Goal: Task Accomplishment & Management: Manage account settings

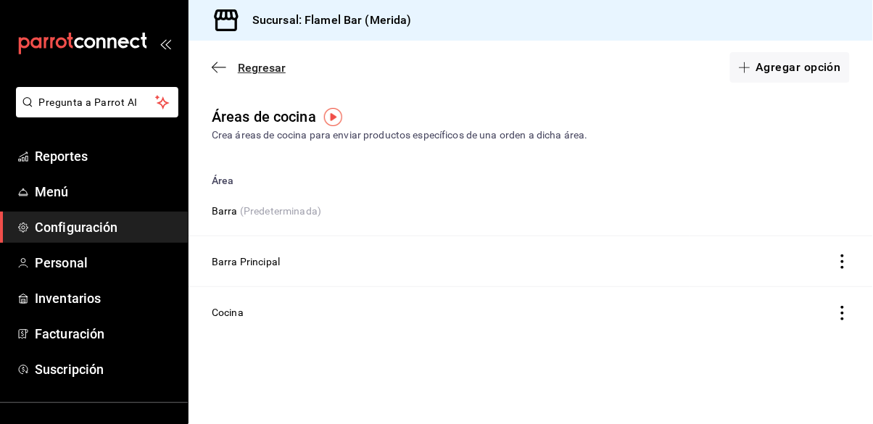
click at [218, 70] on icon "button" at bounding box center [219, 67] width 15 height 13
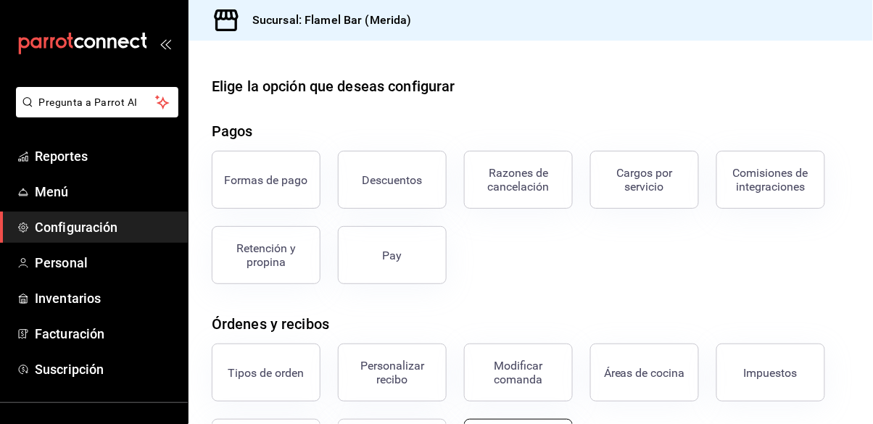
scroll to position [23, 0]
click at [73, 265] on span "Personal" at bounding box center [105, 263] width 141 height 20
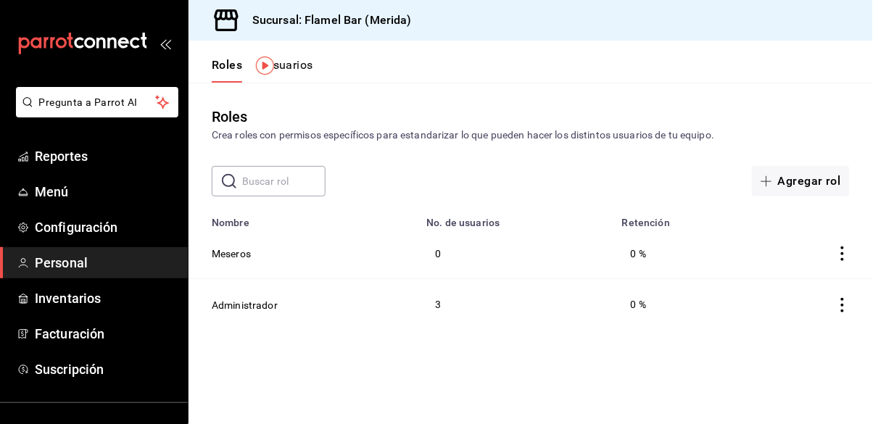
scroll to position [23, 0]
click at [290, 58] on button "Usuarios" at bounding box center [289, 70] width 48 height 25
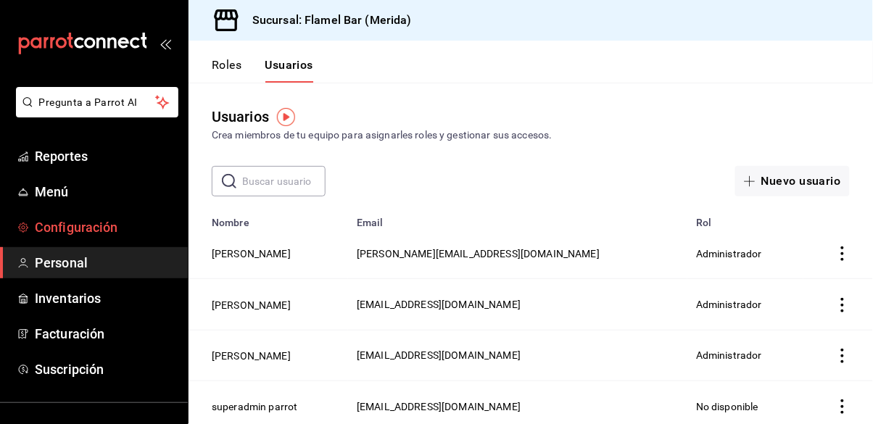
click at [99, 227] on span "Configuración" at bounding box center [105, 228] width 141 height 20
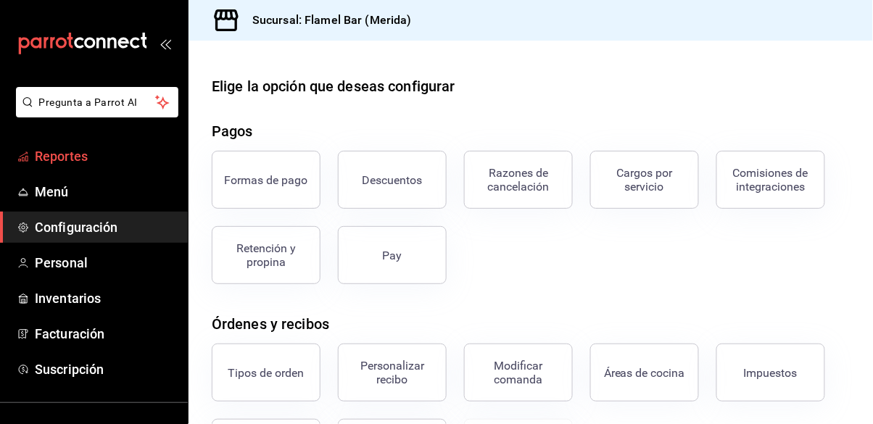
click at [93, 158] on span "Reportes" at bounding box center [105, 156] width 141 height 20
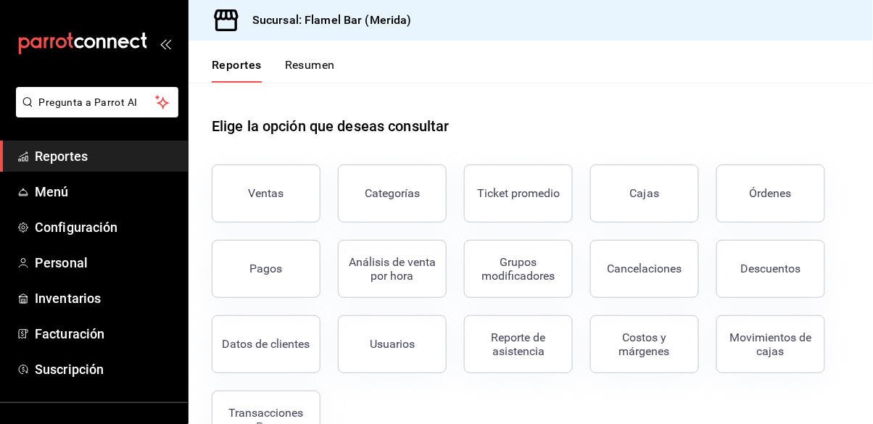
click at [299, 80] on button "Resumen" at bounding box center [310, 70] width 50 height 25
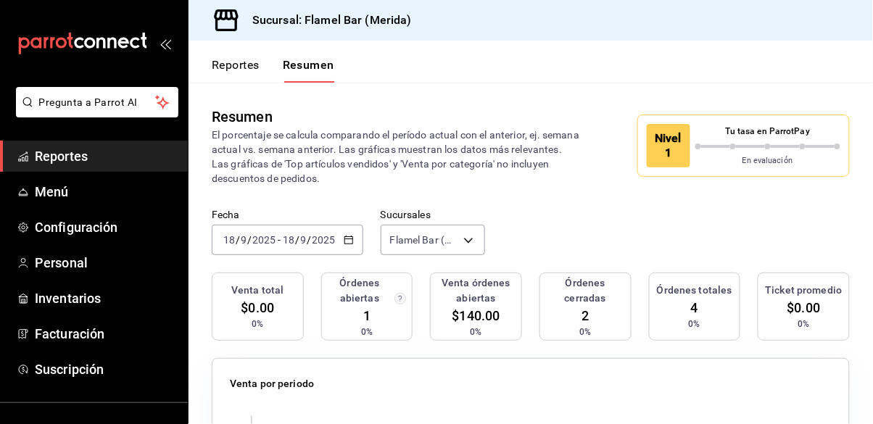
click at [241, 59] on button "Reportes" at bounding box center [236, 70] width 48 height 25
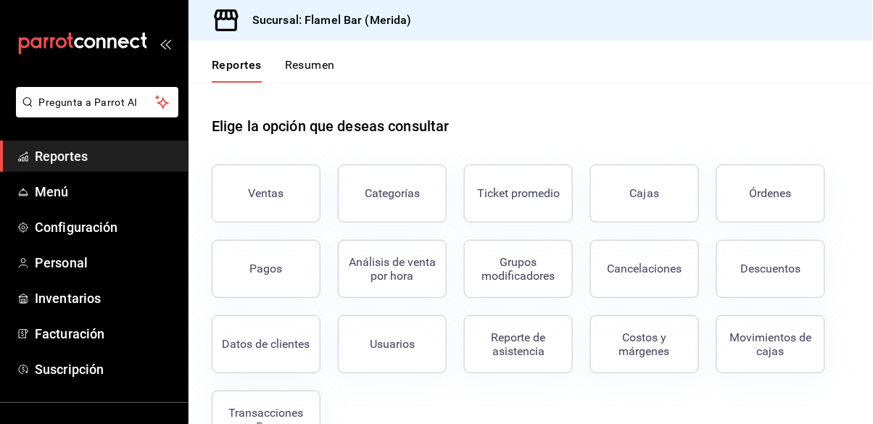
click at [584, 96] on div "Elige la opción que deseas consultar" at bounding box center [531, 115] width 638 height 65
click at [553, 322] on button "Reporte de asistencia" at bounding box center [518, 344] width 109 height 58
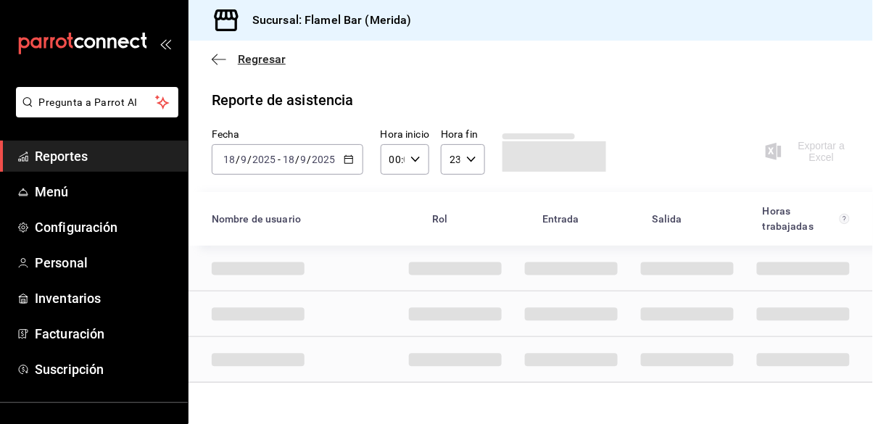
click at [218, 63] on icon "button" at bounding box center [219, 59] width 15 height 13
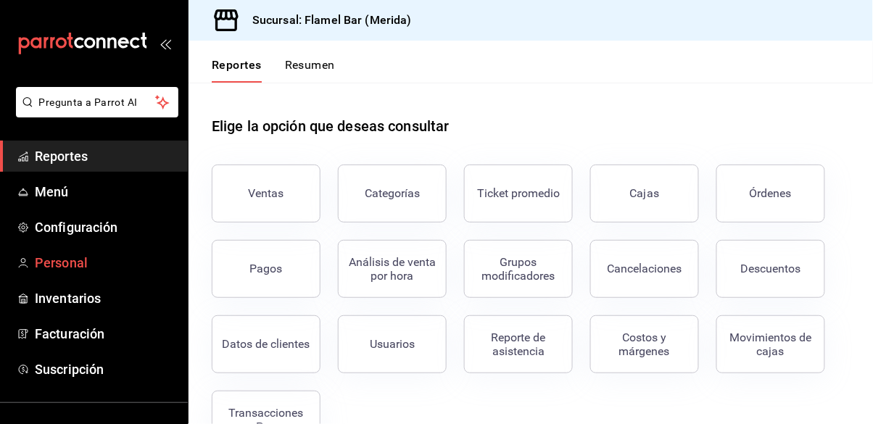
click at [85, 255] on span "Personal" at bounding box center [105, 263] width 141 height 20
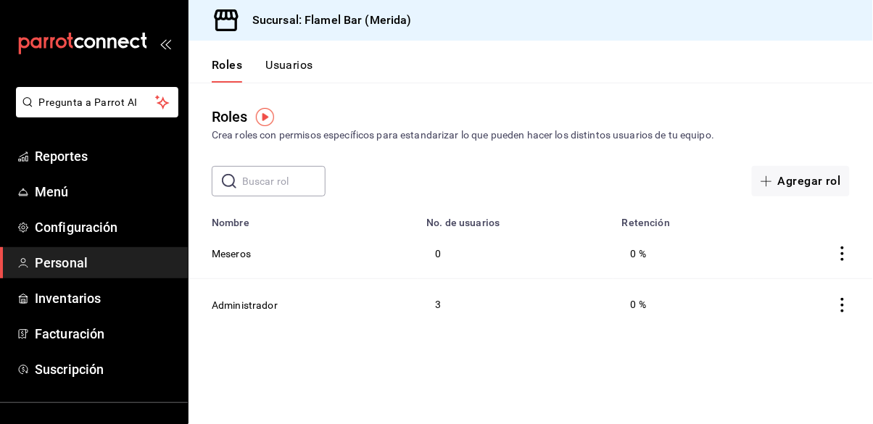
click at [845, 249] on icon "actions" at bounding box center [842, 254] width 15 height 15
click at [683, 169] on div at bounding box center [436, 212] width 873 height 424
click at [292, 69] on button "Usuarios" at bounding box center [289, 70] width 48 height 25
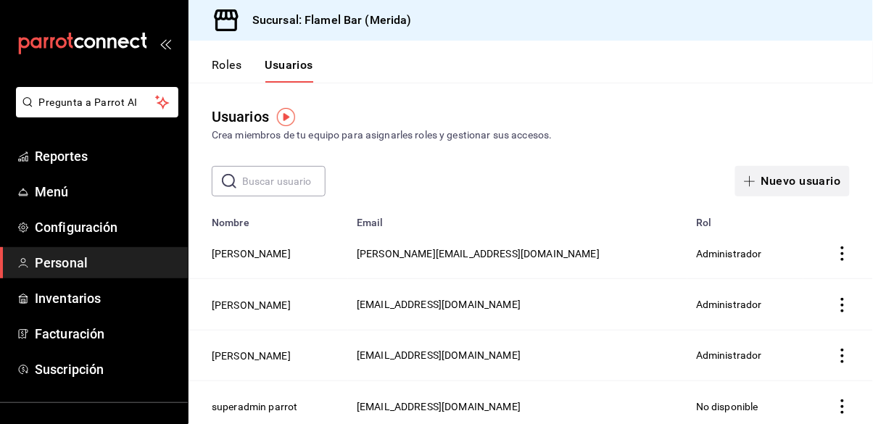
click at [784, 181] on button "Nuevo usuario" at bounding box center [792, 181] width 115 height 30
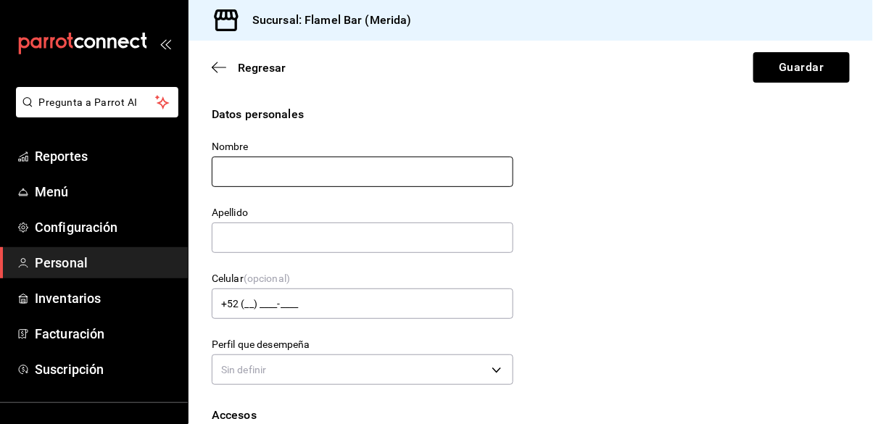
click at [389, 171] on input "text" at bounding box center [363, 172] width 302 height 30
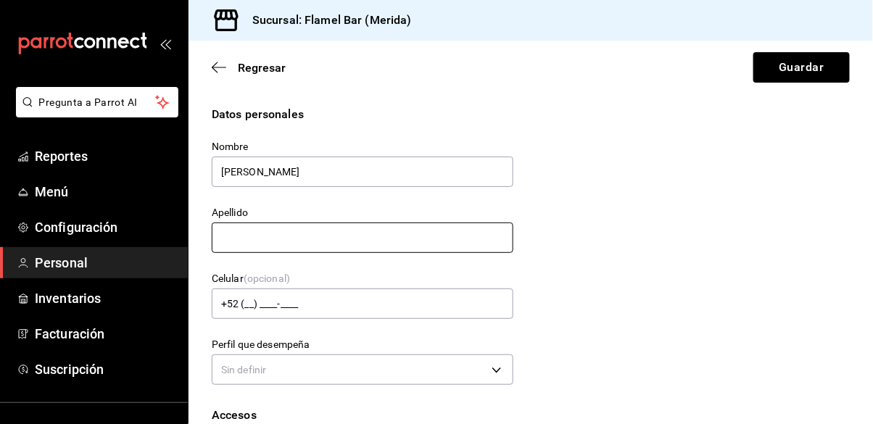
type input "[PERSON_NAME]"
click at [350, 246] on input "text" at bounding box center [363, 238] width 302 height 30
type input "A"
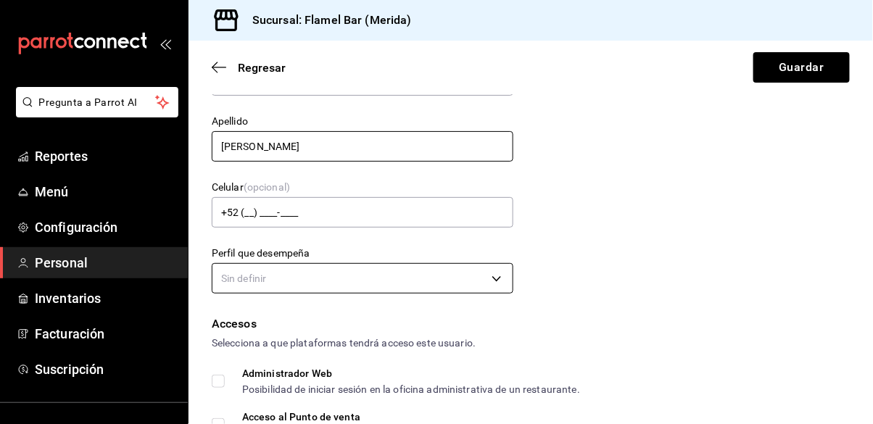
scroll to position [93, 0]
type input "[PERSON_NAME]"
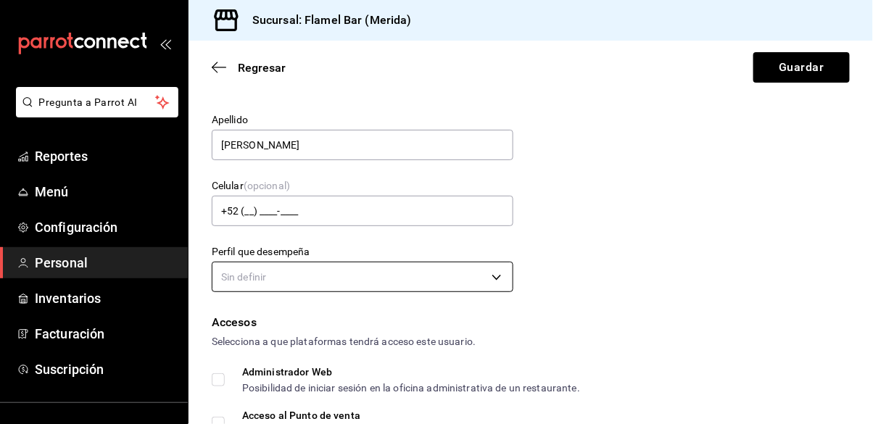
click at [302, 278] on body "Pregunta a Parrot AI Reportes Menú Configuración Personal Inventarios Facturaci…" at bounding box center [436, 212] width 873 height 424
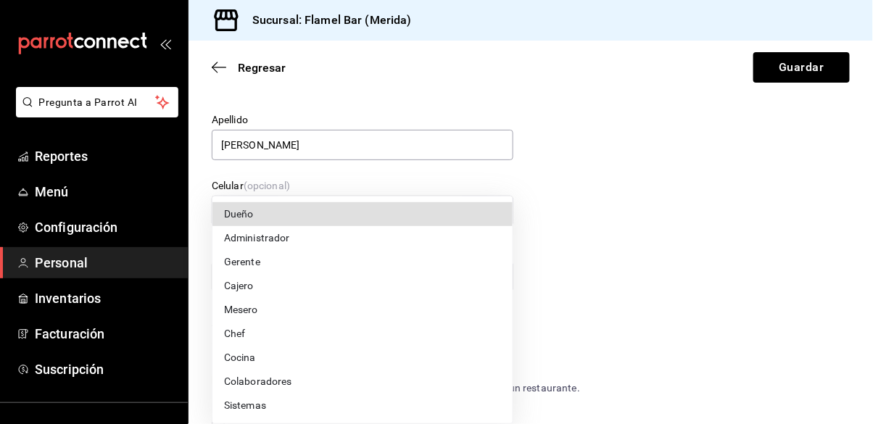
click at [281, 315] on li "Mesero" at bounding box center [362, 310] width 300 height 24
type input "WAITER"
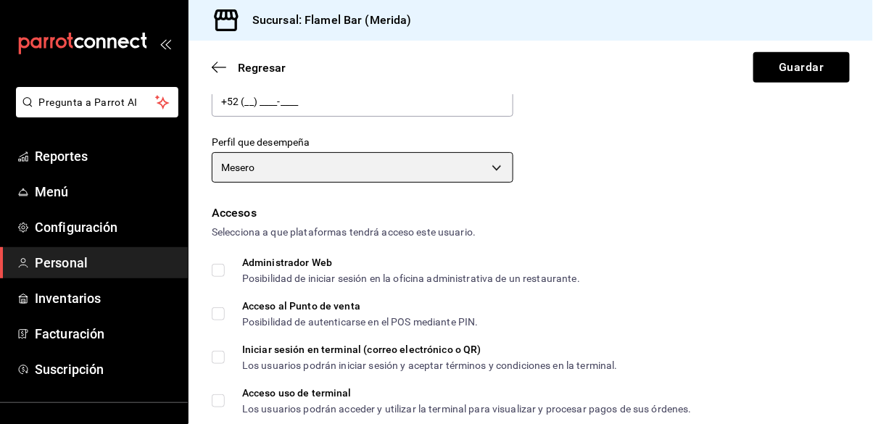
scroll to position [232, 0]
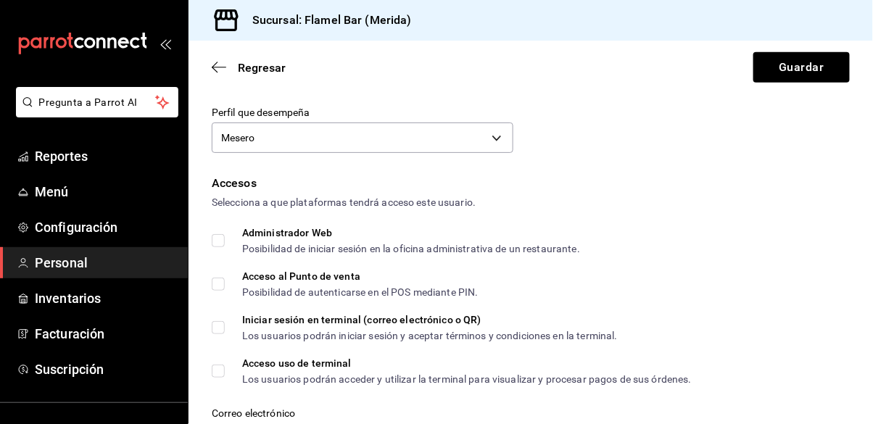
click at [220, 281] on input "Acceso al Punto de venta Posibilidad de autenticarse en el POS mediante PIN." at bounding box center [218, 284] width 13 height 13
checkbox input "true"
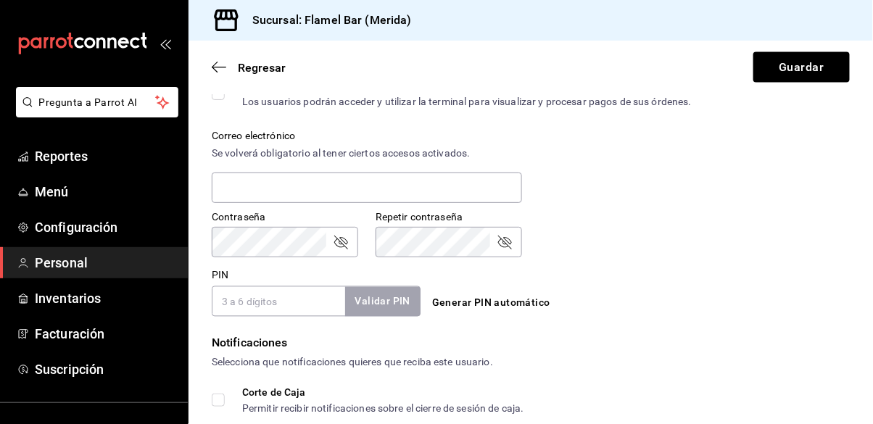
scroll to position [511, 0]
click at [286, 296] on input "PIN" at bounding box center [278, 301] width 133 height 30
type input "7611"
click at [375, 313] on button "Validar PIN" at bounding box center [382, 301] width 77 height 31
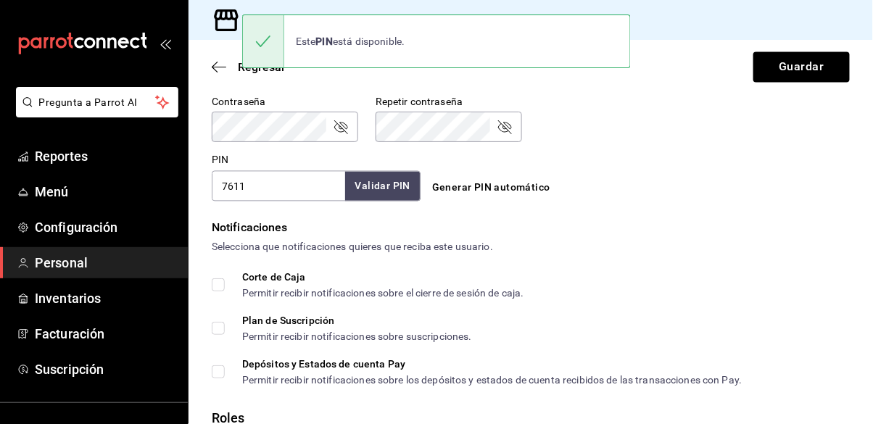
scroll to position [650, 0]
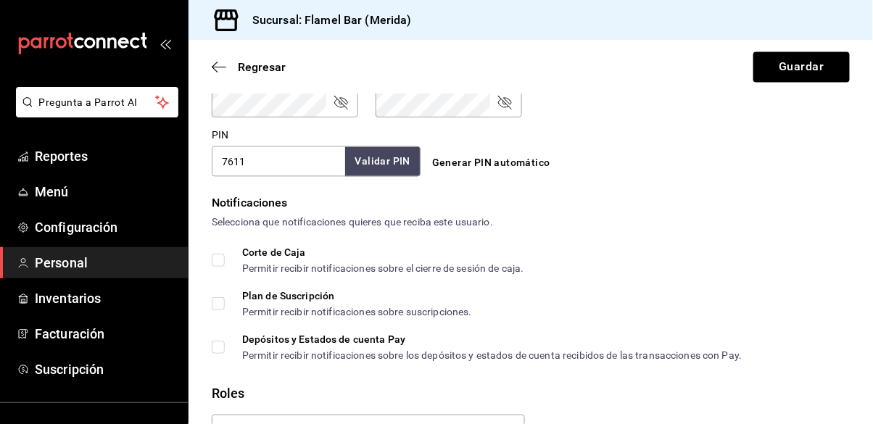
click at [217, 259] on input "Corte de Caja Permitir recibir notificaciones sobre el cierre de sesión de caja." at bounding box center [218, 260] width 13 height 13
checkbox input "true"
click at [216, 345] on input "Depósitos y Estados de cuenta Pay Permitir recibir notificaciones sobre los dep…" at bounding box center [218, 347] width 13 height 13
checkbox input "true"
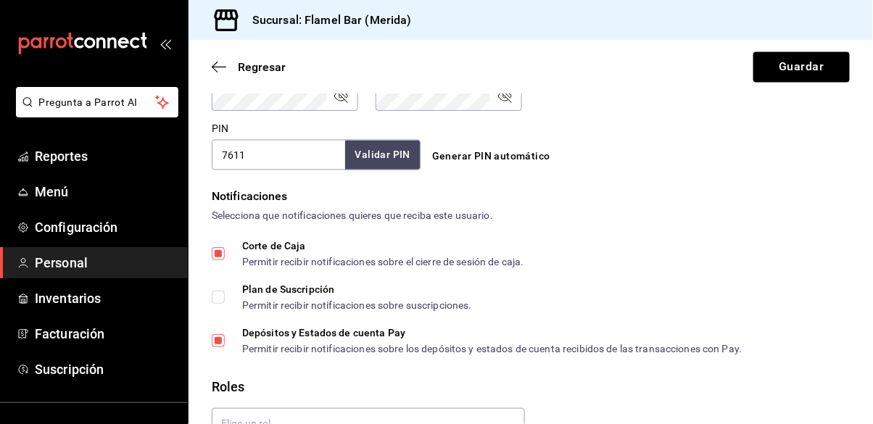
scroll to position [665, 0]
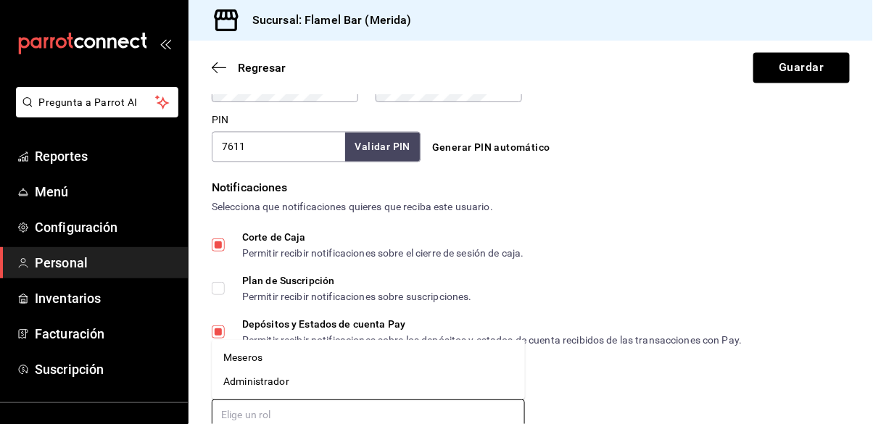
click at [419, 410] on input "text" at bounding box center [368, 415] width 313 height 30
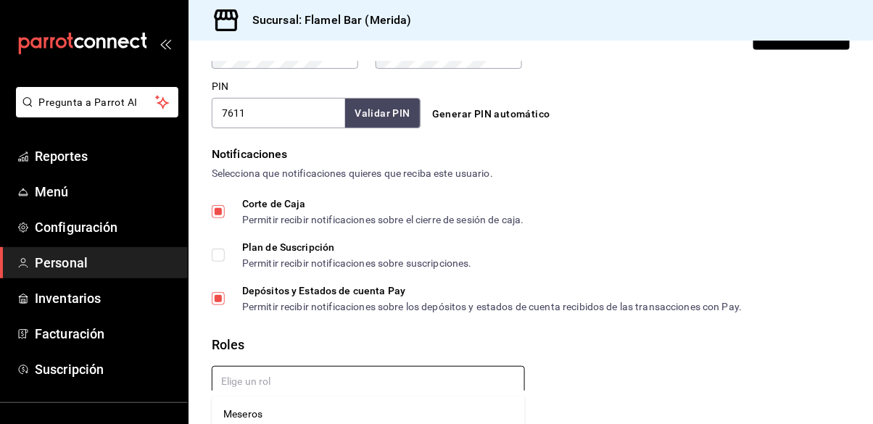
scroll to position [70, 0]
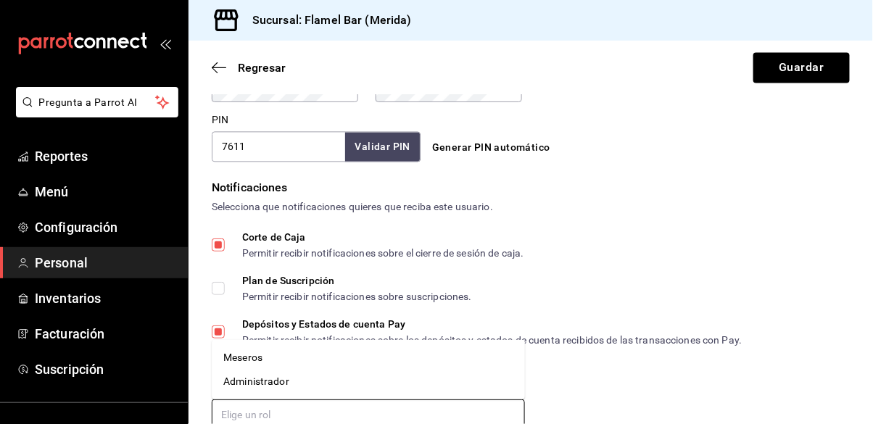
click at [342, 346] on li "Meseros" at bounding box center [368, 358] width 313 height 24
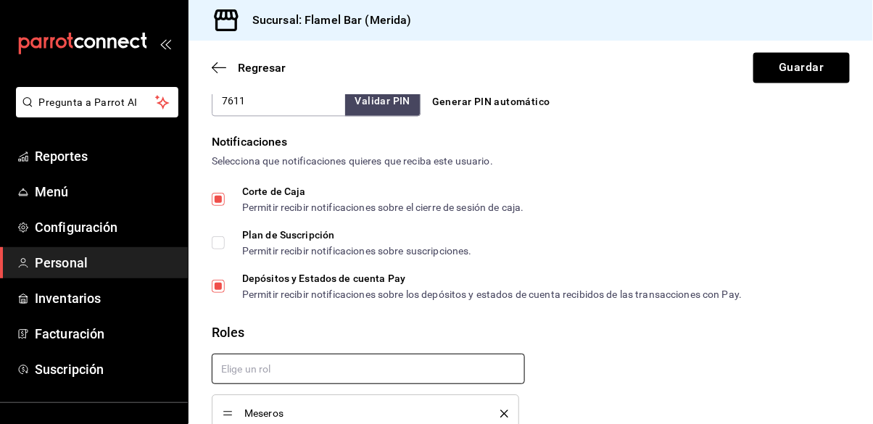
scroll to position [713, 0]
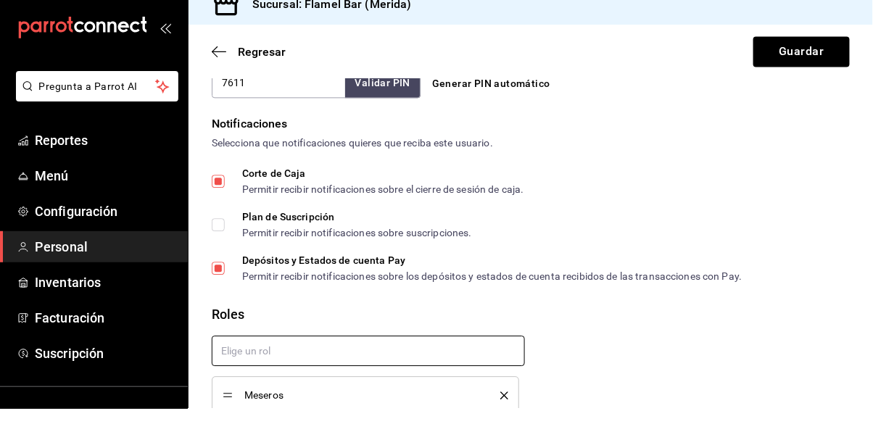
checkbox input "true"
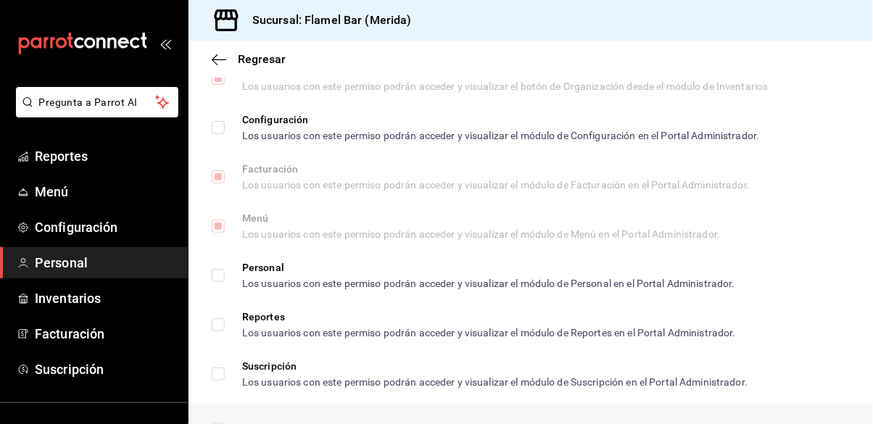
scroll to position [0, 0]
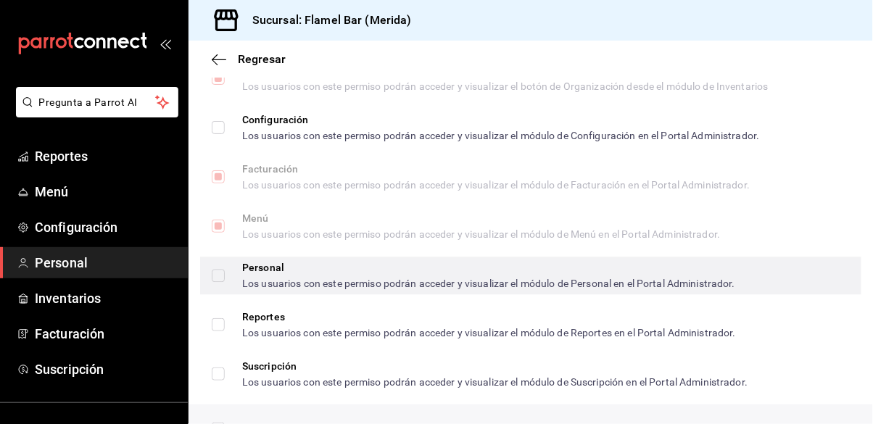
click at [217, 273] on input "Personal Los usuarios con este permiso podrán acceder y visualizar el módulo de…" at bounding box center [218, 275] width 13 height 13
checkbox input "true"
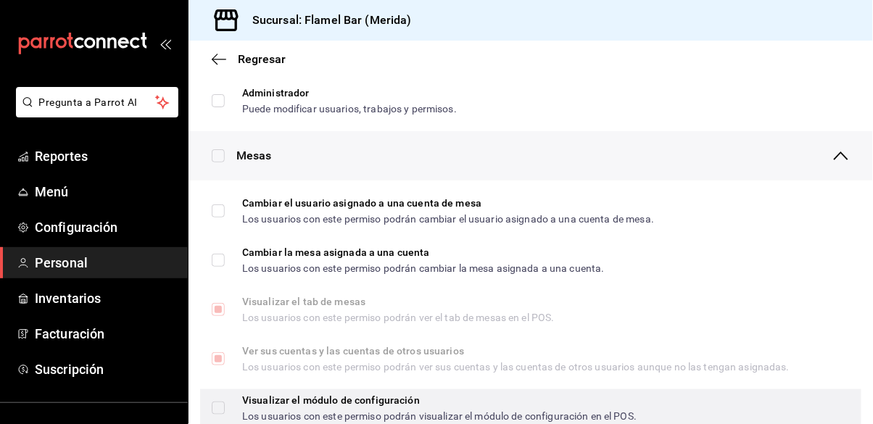
scroll to position [168, 0]
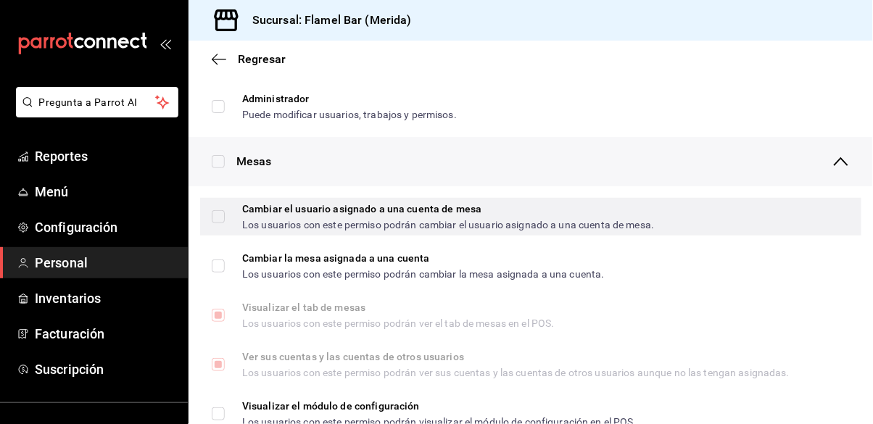
click at [221, 215] on input "Cambiar el usuario asignado a una cuenta [PERSON_NAME] Los usuarios con este pe…" at bounding box center [218, 216] width 13 height 13
checkbox input "true"
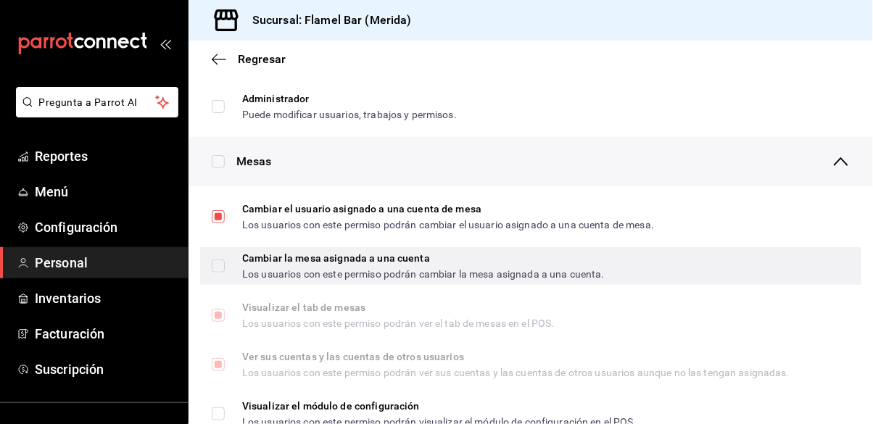
click at [226, 268] on label "Cambiar la mesa asignada a una cuenta Los usuarios con este permiso podrán camb…" at bounding box center [408, 266] width 393 height 26
click at [225, 268] on input "Cambiar la mesa asignada a una cuenta Los usuarios con este permiso podrán camb…" at bounding box center [218, 266] width 13 height 13
click at [219, 266] on input "Cambiar la mesa asignada a una cuenta Los usuarios con este permiso podrán camb…" at bounding box center [218, 266] width 13 height 13
checkbox input "true"
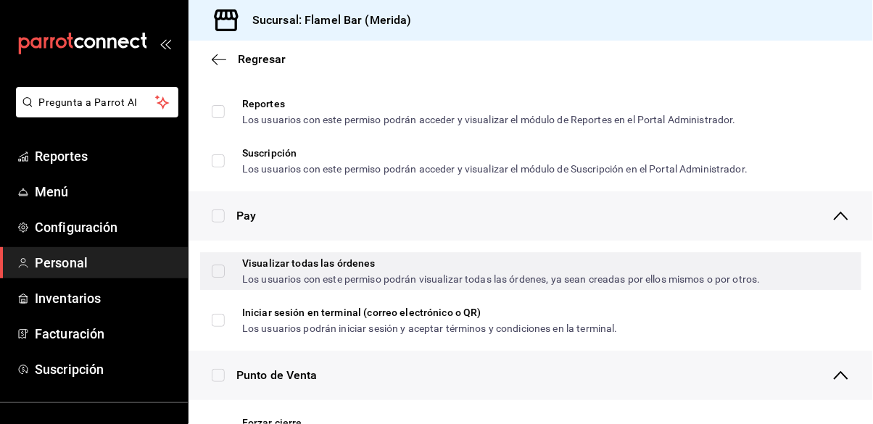
scroll to position [928, 0]
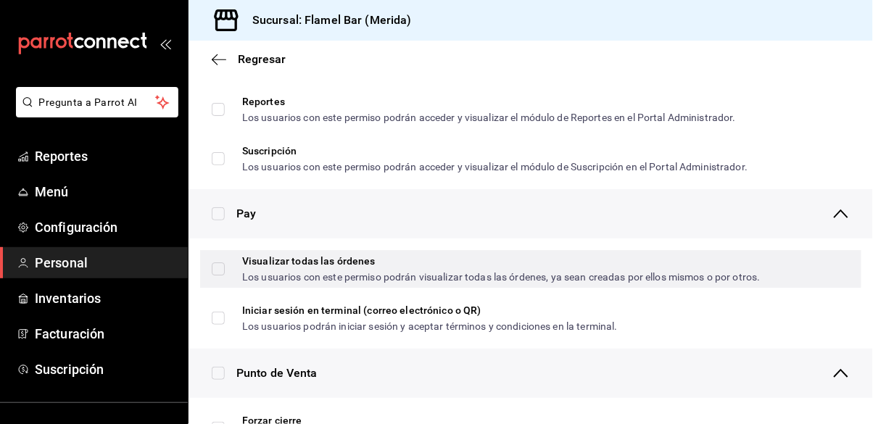
click at [220, 273] on input "Visualizar todas las órdenes Los usuarios con este permiso podrán visualizar to…" at bounding box center [218, 269] width 13 height 13
checkbox input "true"
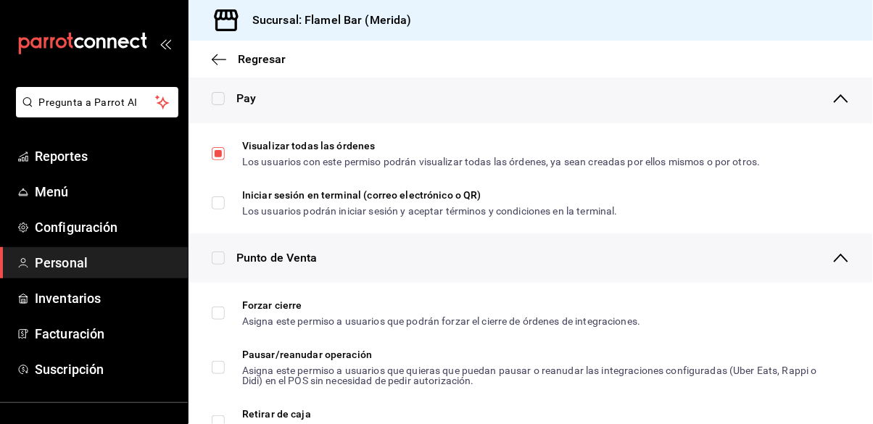
scroll to position [1067, 0]
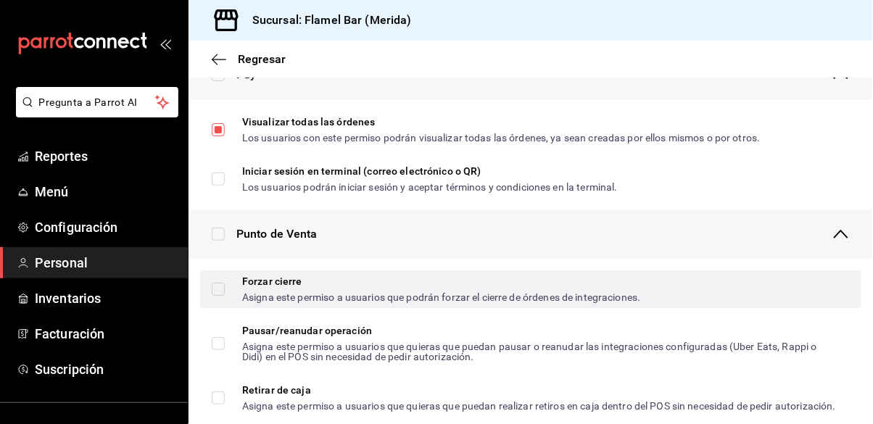
click at [223, 294] on input "Forzar cierre Asigna este permiso a usuarios que podrán forzar el cierre de órd…" at bounding box center [218, 289] width 13 height 13
checkbox input "true"
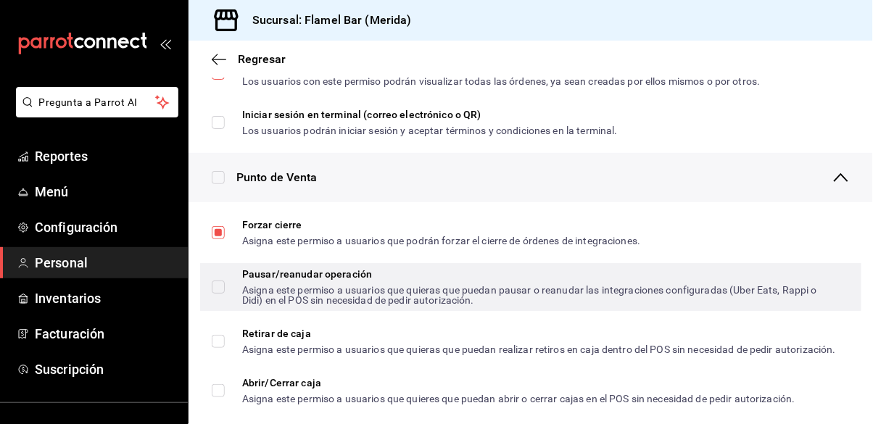
scroll to position [1160, 0]
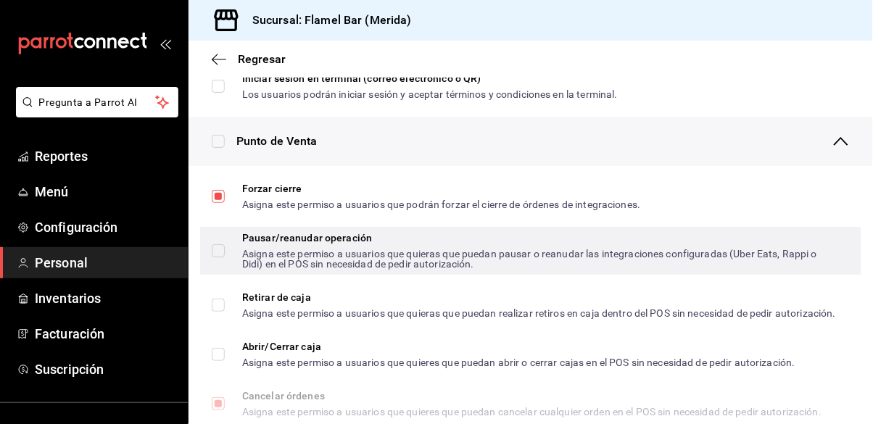
click at [223, 257] on label "Pausar/reanudar operación Asigna este permiso a usuarios que quieras que puedan…" at bounding box center [525, 251] width 627 height 36
click at [223, 257] on input "Pausar/reanudar operación Asigna este permiso a usuarios que quieras que puedan…" at bounding box center [218, 250] width 13 height 13
checkbox input "false"
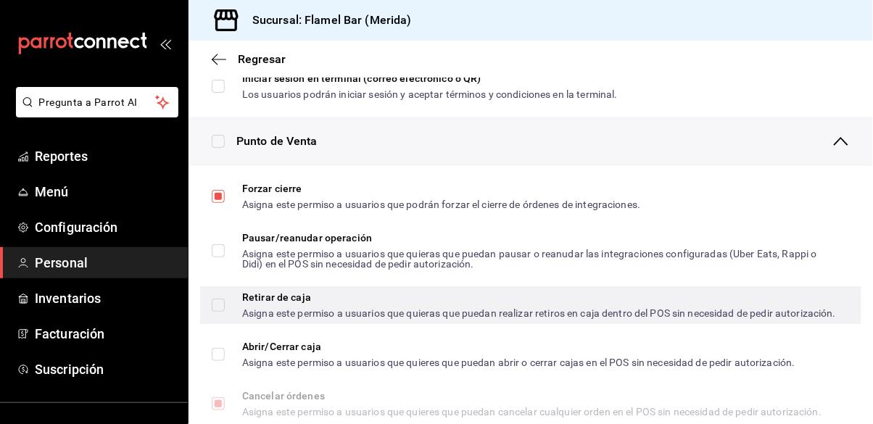
click at [218, 307] on input "Retirar de caja Asigna este permiso a usuarios que quieras que puedan realizar …" at bounding box center [218, 305] width 13 height 13
checkbox input "true"
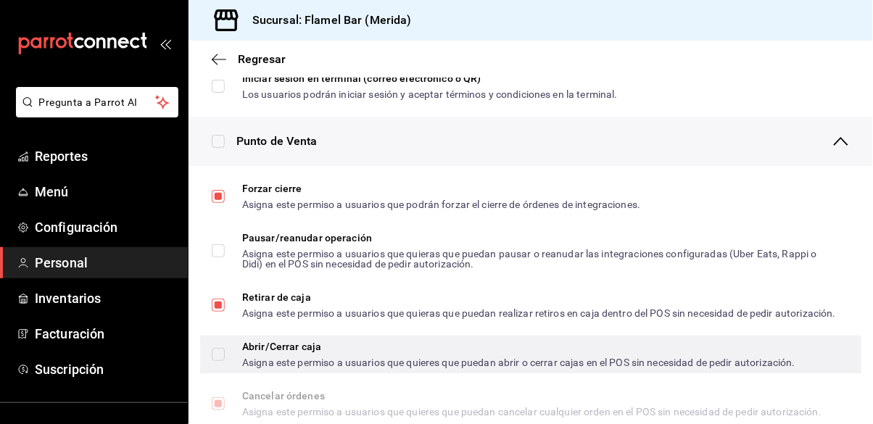
click at [221, 361] on input "Abrir/Cerrar caja Asigna este permiso a usuarios que quieres que puedan abrir o…" at bounding box center [218, 354] width 13 height 13
checkbox input "true"
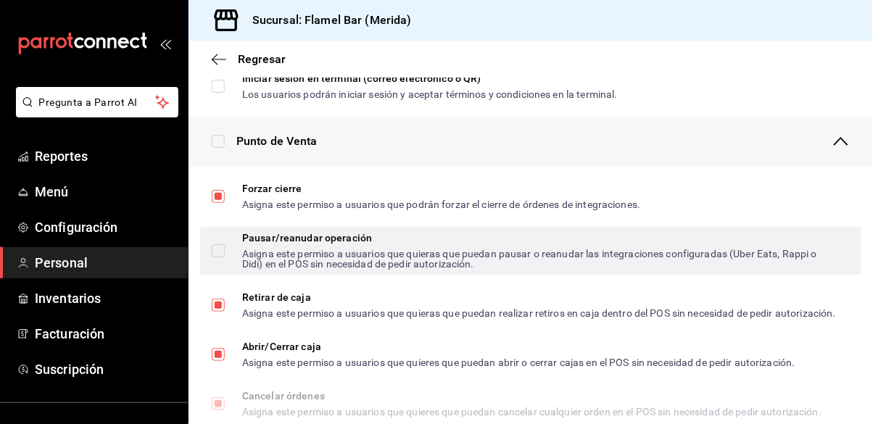
click at [215, 252] on input "Pausar/reanudar operación Asigna este permiso a usuarios que quieras que puedan…" at bounding box center [218, 250] width 13 height 13
checkbox input "true"
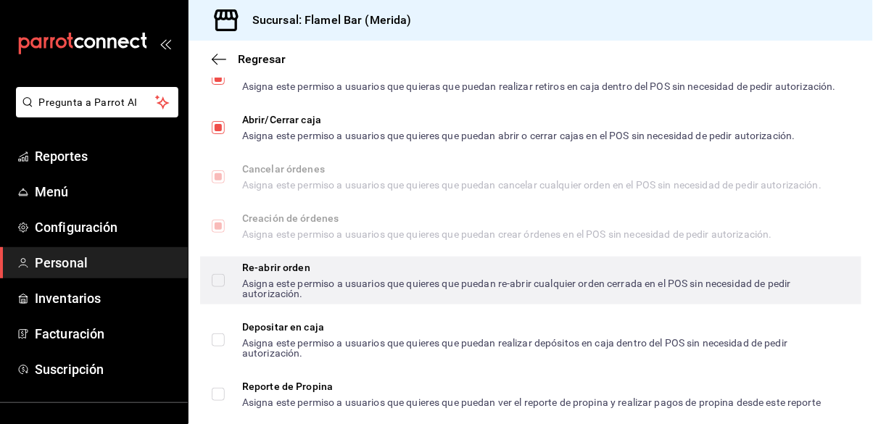
scroll to position [1392, 0]
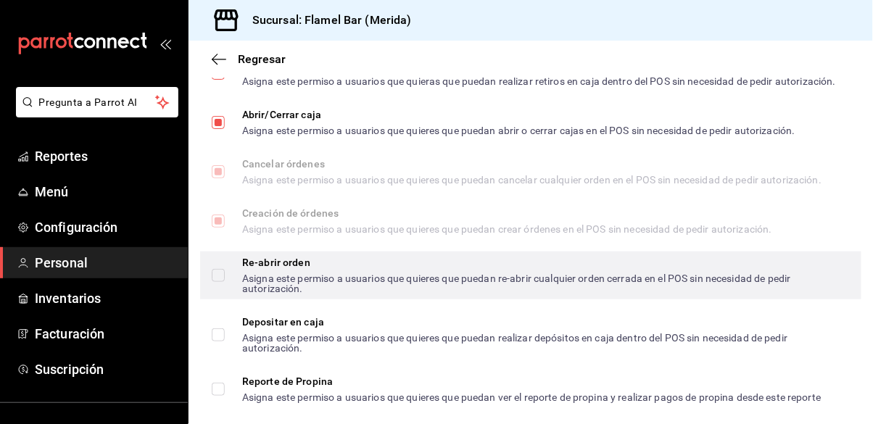
click at [220, 281] on input "Re-abrir orden Asigna este permiso a usuarios que quieres que puedan re-abrir c…" at bounding box center [218, 275] width 13 height 13
checkbox input "true"
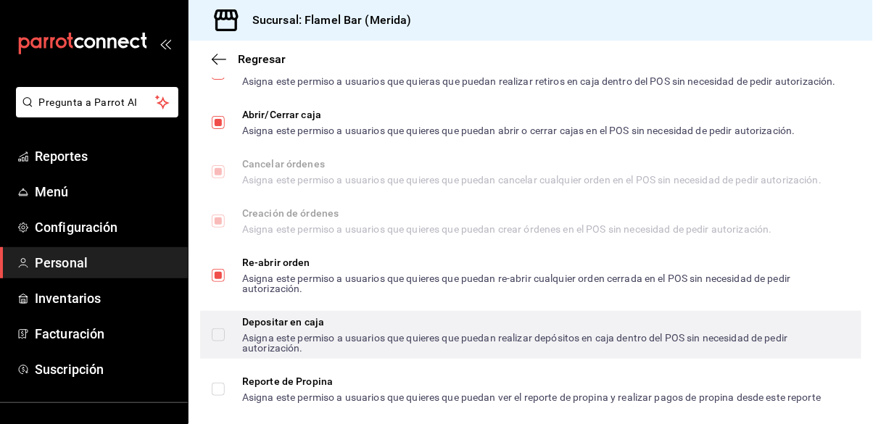
click at [212, 342] on input "Depositar en caja Asigna este permiso a usuarios que quieres que puedan realiza…" at bounding box center [218, 335] width 13 height 13
checkbox input "true"
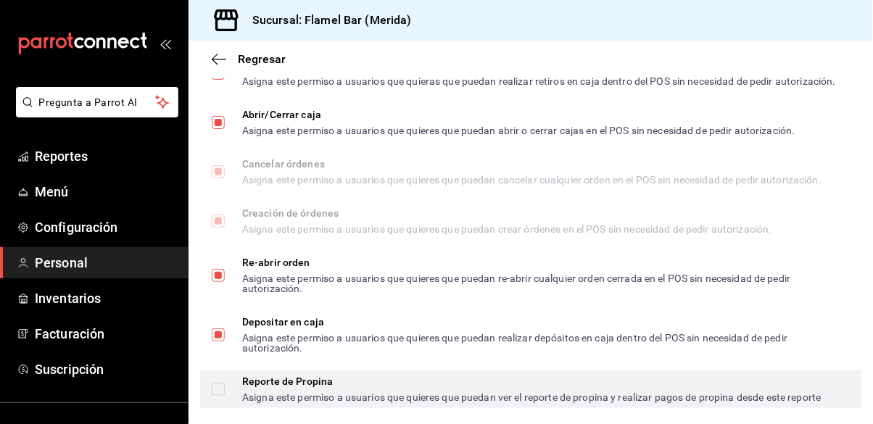
click at [220, 396] on input "Reporte de Propina Asigna este permiso a usuarios que quieres que puedan ver el…" at bounding box center [218, 389] width 13 height 13
checkbox input "true"
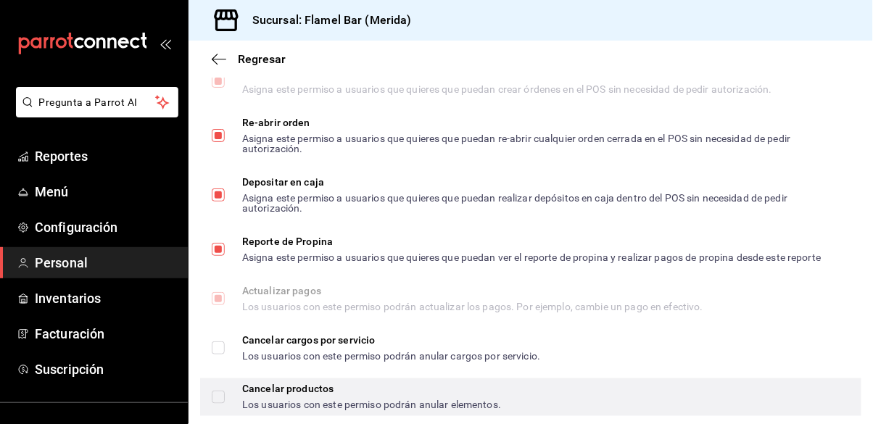
scroll to position [1578, 0]
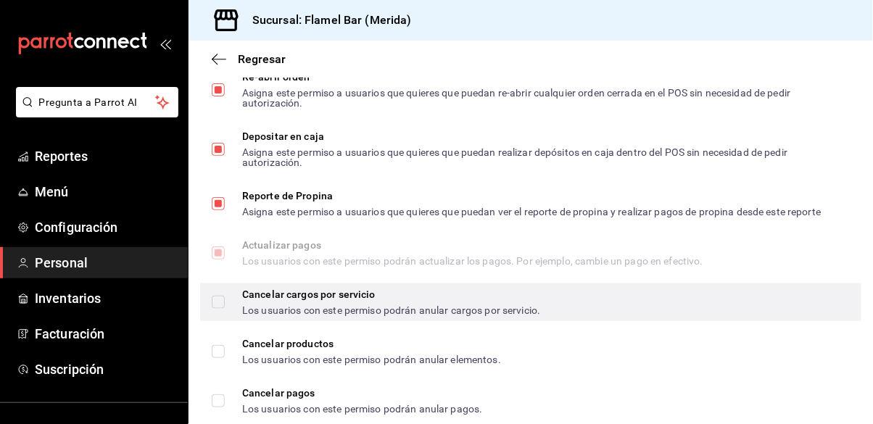
click at [217, 309] on input "Cancelar cargos por servicio Los usuarios con este permiso podrán anular cargos…" at bounding box center [218, 302] width 13 height 13
checkbox input "true"
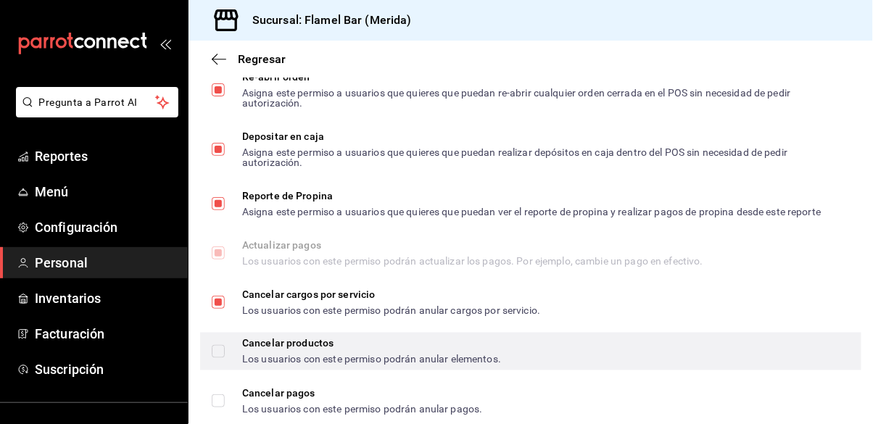
click at [212, 358] on input "Cancelar productos Los usuarios con este permiso podrán anular elementos." at bounding box center [218, 351] width 13 height 13
checkbox input "true"
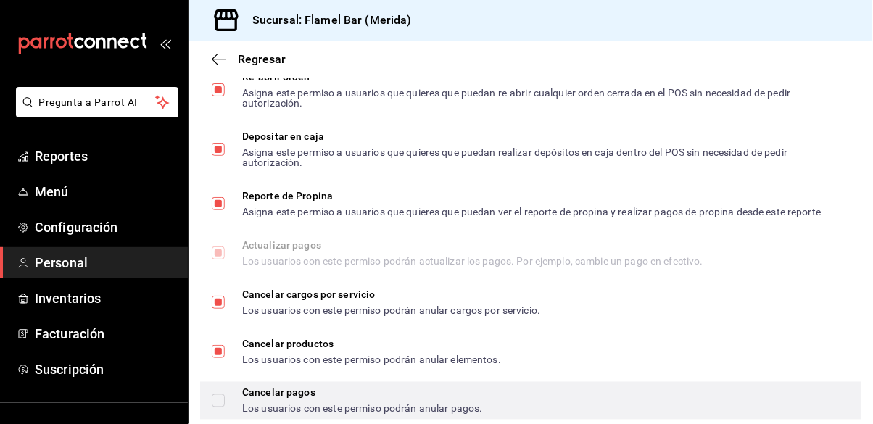
click at [219, 414] on label "Cancelar pagos Los usuarios con este permiso podrán anular pagos." at bounding box center [347, 401] width 271 height 26
click at [219, 408] on input "Cancelar pagos Los usuarios con este permiso podrán anular pagos." at bounding box center [218, 401] width 13 height 13
click at [221, 408] on input "Cancelar pagos Los usuarios con este permiso podrán anular pagos." at bounding box center [218, 401] width 13 height 13
checkbox input "true"
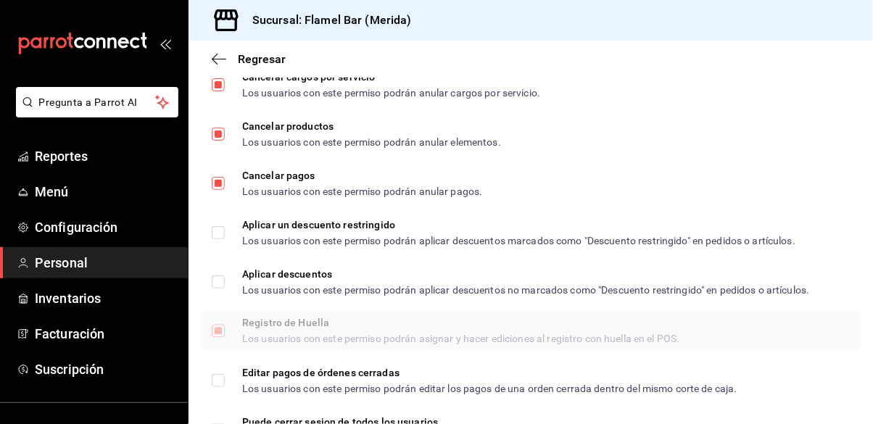
scroll to position [1861, 0]
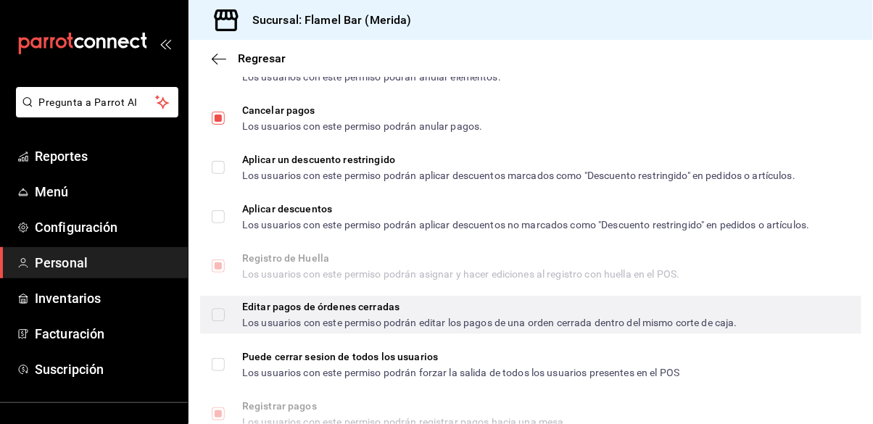
click at [216, 322] on input "Editar pagos de órdenes cerradas Los usuarios con este permiso podrán editar lo…" at bounding box center [218, 315] width 13 height 13
checkbox input "true"
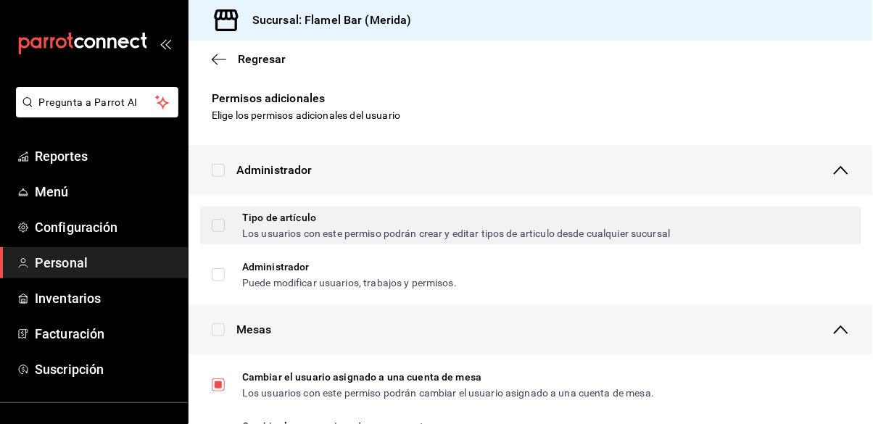
scroll to position [0, 0]
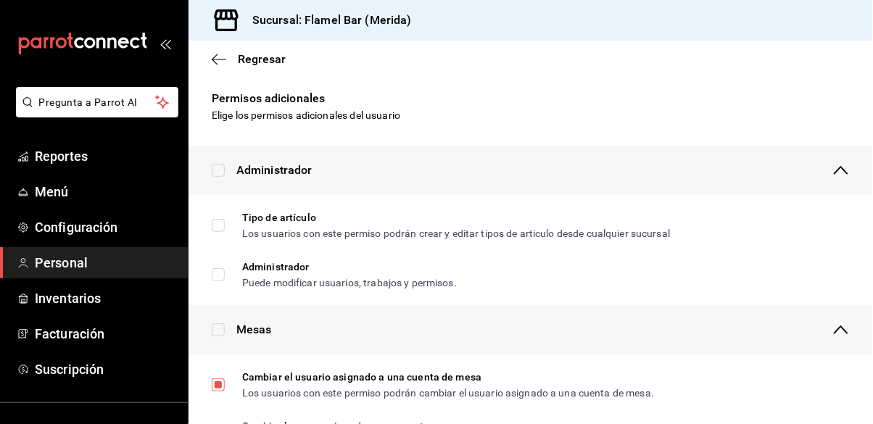
click at [251, 59] on span "Regresar" at bounding box center [262, 59] width 48 height 14
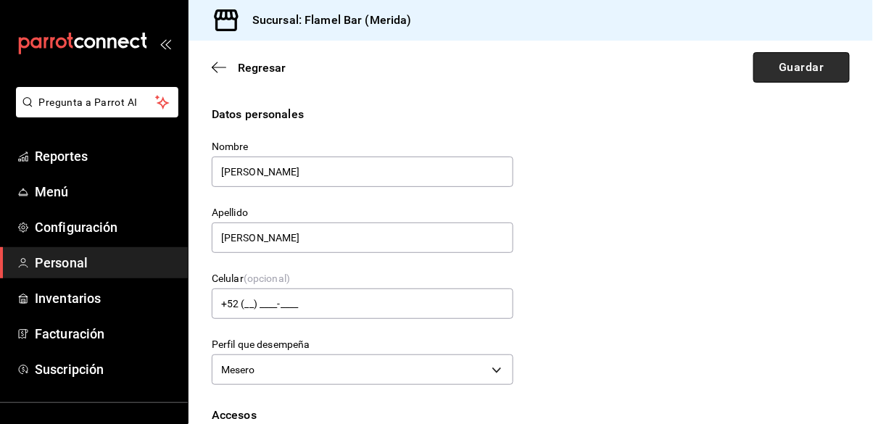
click at [805, 69] on button "Guardar" at bounding box center [801, 67] width 96 height 30
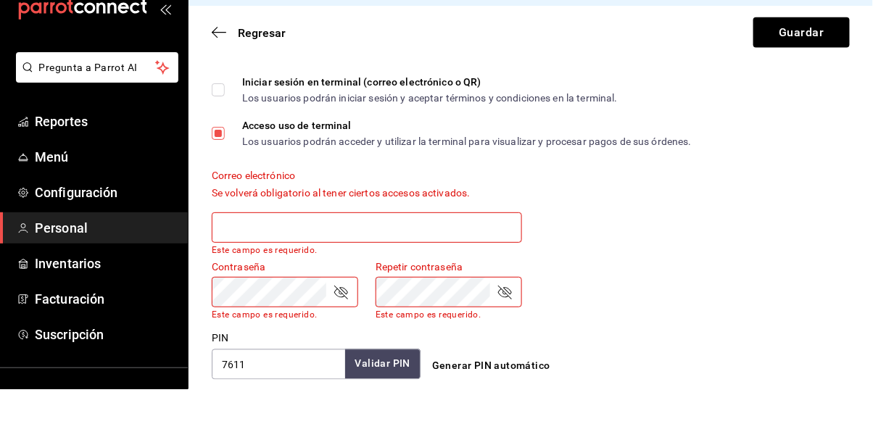
scroll to position [436, 0]
click at [432, 250] on input "text" at bounding box center [367, 262] width 310 height 30
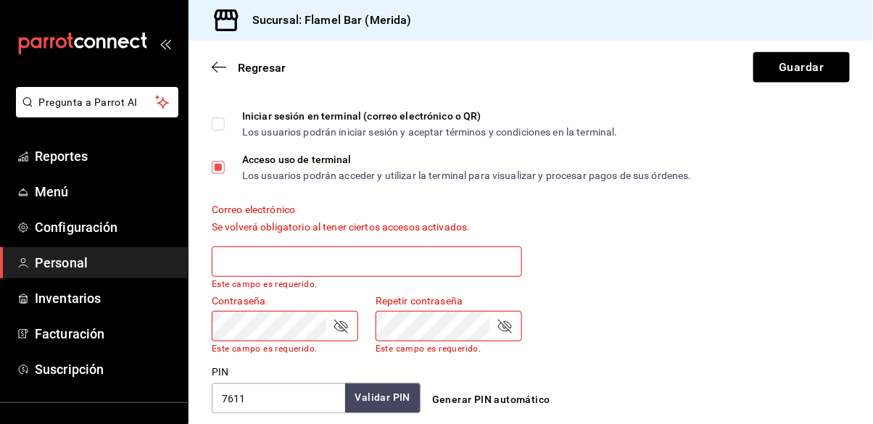
click at [351, 257] on input "text" at bounding box center [367, 262] width 310 height 30
paste input "[EMAIL_ADDRESS][DOMAIN_NAME]"
type input "[EMAIL_ADDRESS][DOMAIN_NAME]"
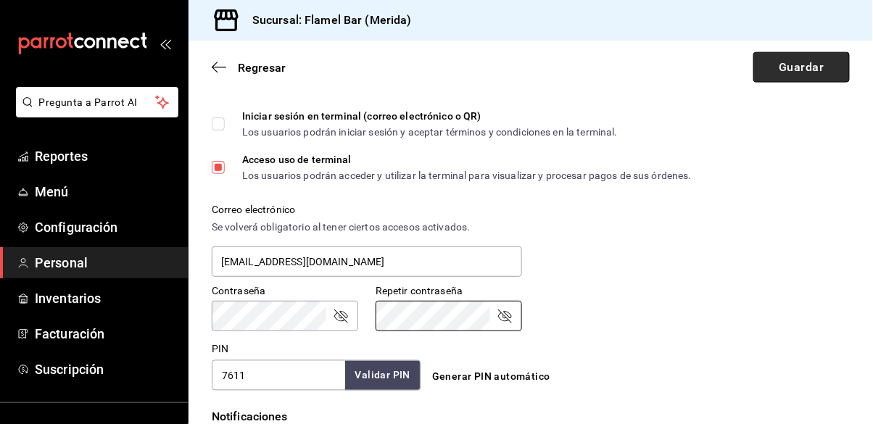
click at [814, 57] on button "Guardar" at bounding box center [801, 67] width 96 height 30
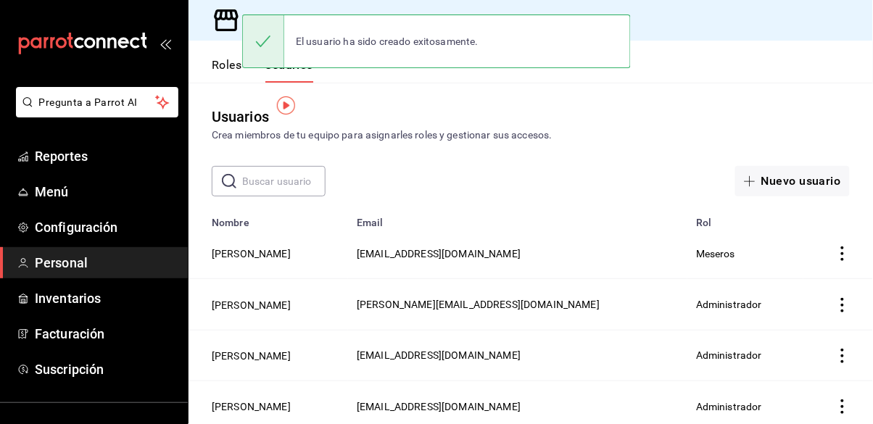
click at [547, 110] on div "Usuarios Crea miembros de tu equipo para asignarles roles y gestionar sus acces…" at bounding box center [531, 124] width 685 height 37
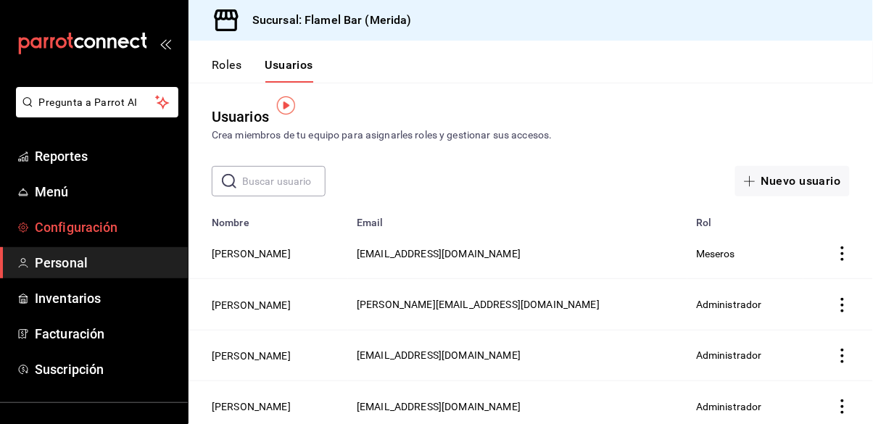
click at [101, 216] on link "Configuración" at bounding box center [94, 227] width 188 height 31
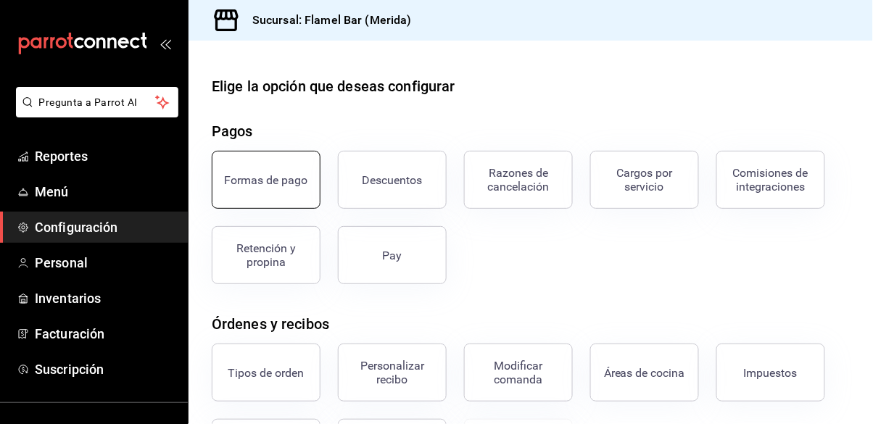
click at [303, 161] on button "Formas de pago" at bounding box center [266, 180] width 109 height 58
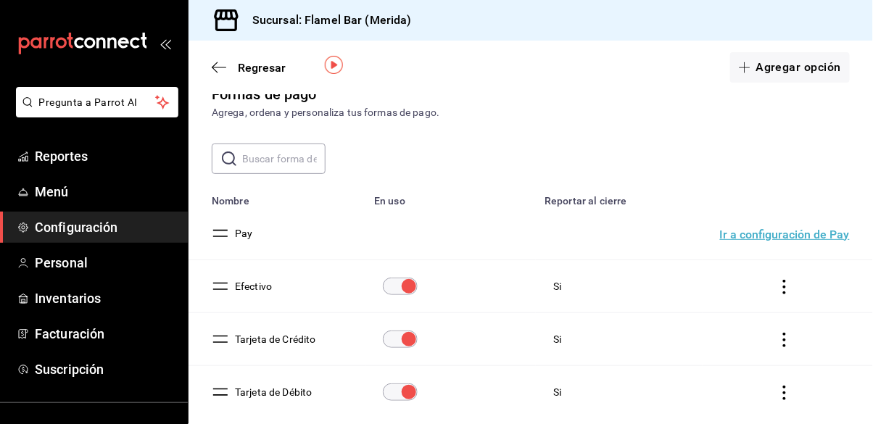
scroll to position [46, 0]
click at [790, 260] on td "paymentsTable" at bounding box center [788, 286] width 170 height 53
click at [777, 260] on td "paymentsTable" at bounding box center [788, 286] width 170 height 53
click at [783, 280] on icon "actions" at bounding box center [784, 287] width 15 height 15
click at [218, 241] on div at bounding box center [436, 212] width 873 height 424
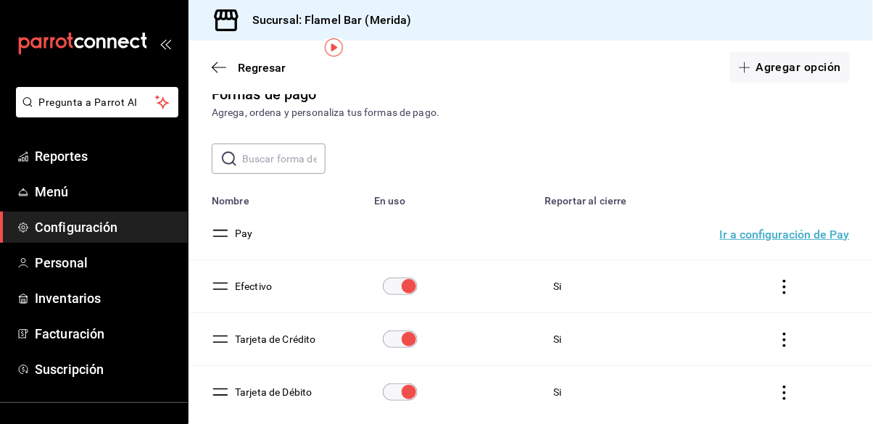
click at [256, 279] on button "Efectivo" at bounding box center [250, 286] width 43 height 15
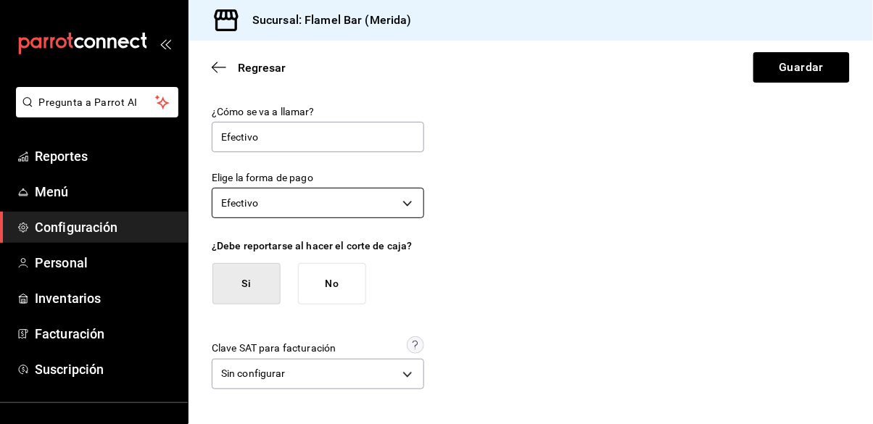
click at [341, 158] on body "Pregunta a Parrot AI Reportes Menú Configuración Personal Inventarios Facturaci…" at bounding box center [436, 212] width 873 height 424
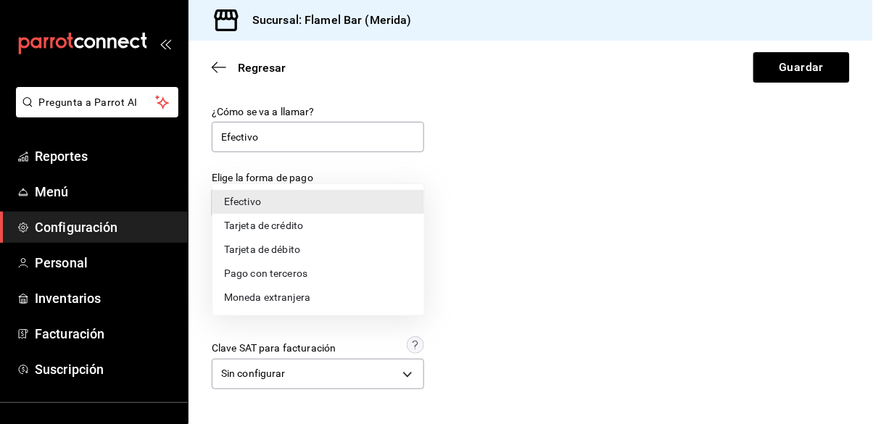
click at [341, 158] on div at bounding box center [436, 212] width 873 height 424
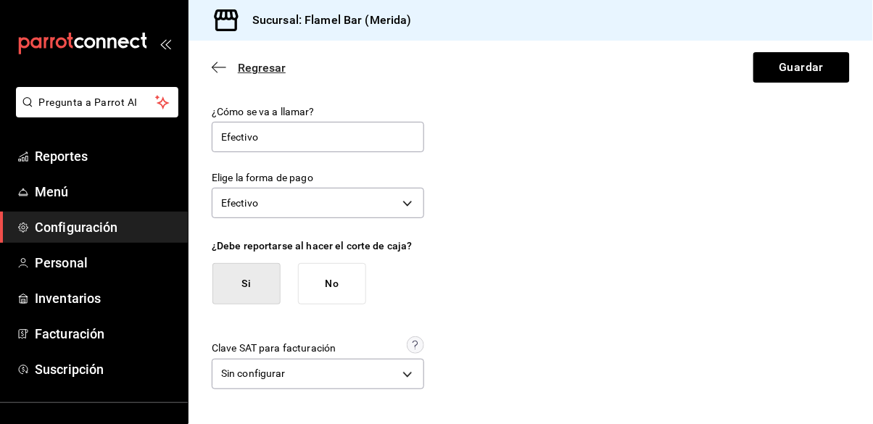
click at [251, 68] on span "Regresar" at bounding box center [262, 68] width 48 height 14
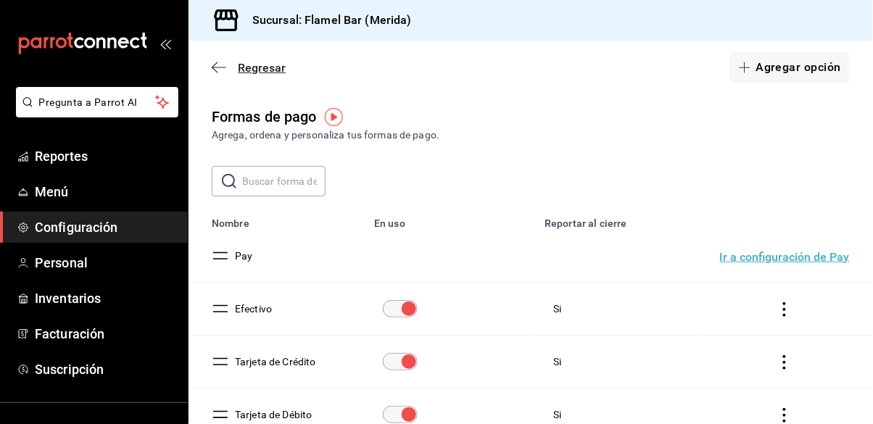
click at [257, 65] on span "Regresar" at bounding box center [262, 68] width 48 height 14
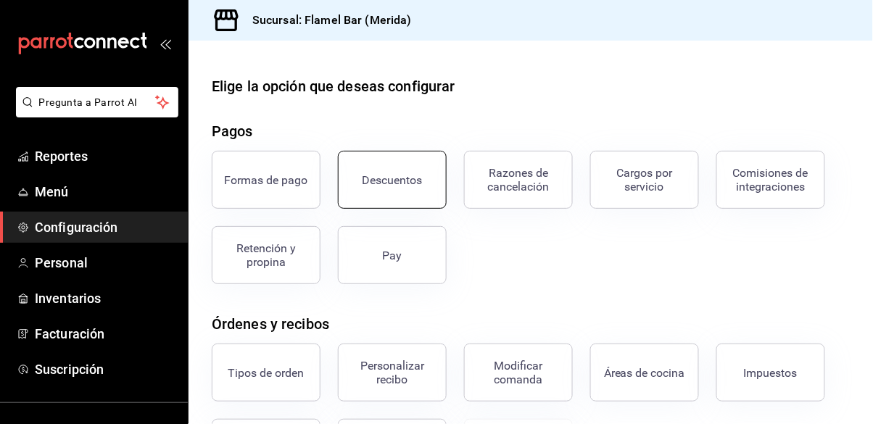
click at [408, 177] on div "Descuentos" at bounding box center [393, 180] width 60 height 14
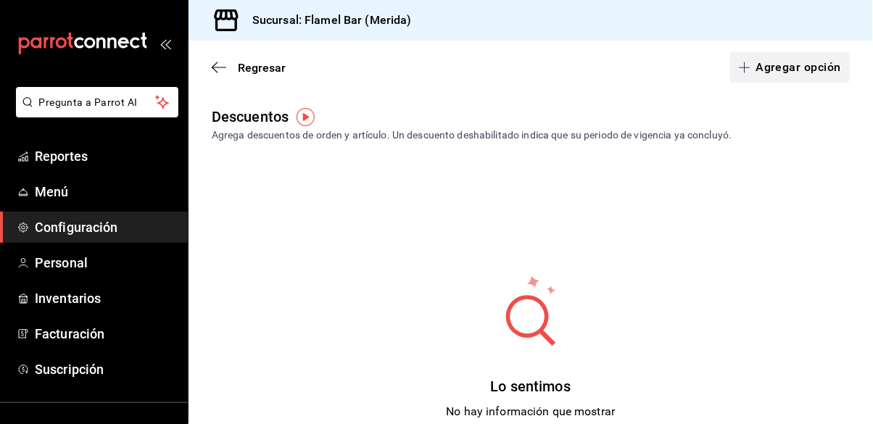
click at [814, 65] on button "Agregar opción" at bounding box center [790, 67] width 120 height 30
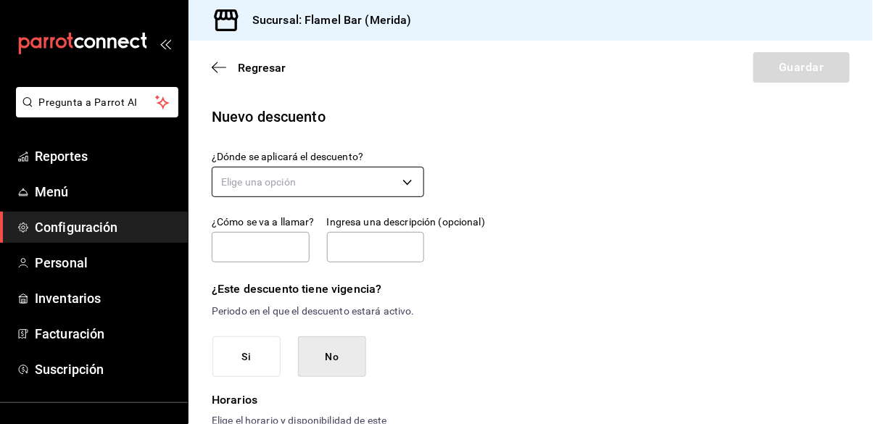
click at [351, 186] on body "Pregunta a Parrot AI Reportes Menú Configuración Personal Inventarios Facturaci…" at bounding box center [436, 212] width 873 height 424
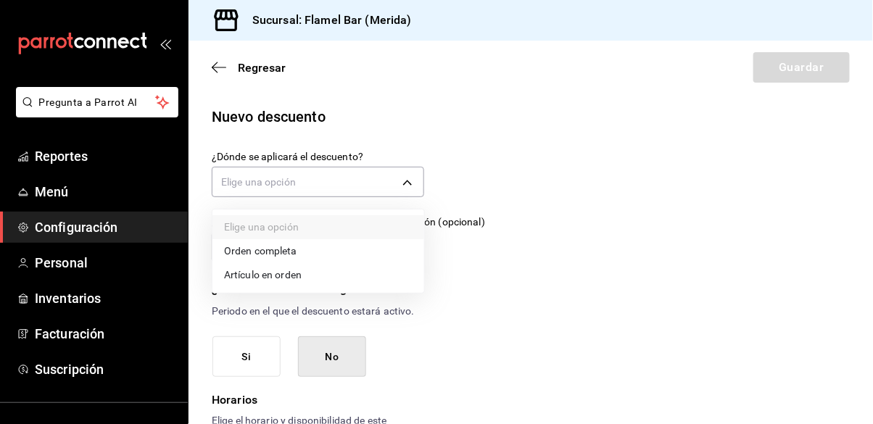
click at [331, 277] on li "Artículo en orden" at bounding box center [318, 275] width 212 height 24
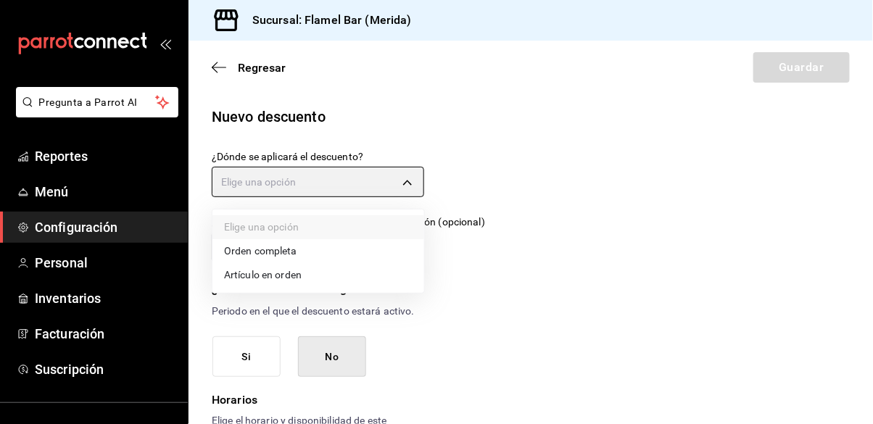
type input "ORDER_ITEM"
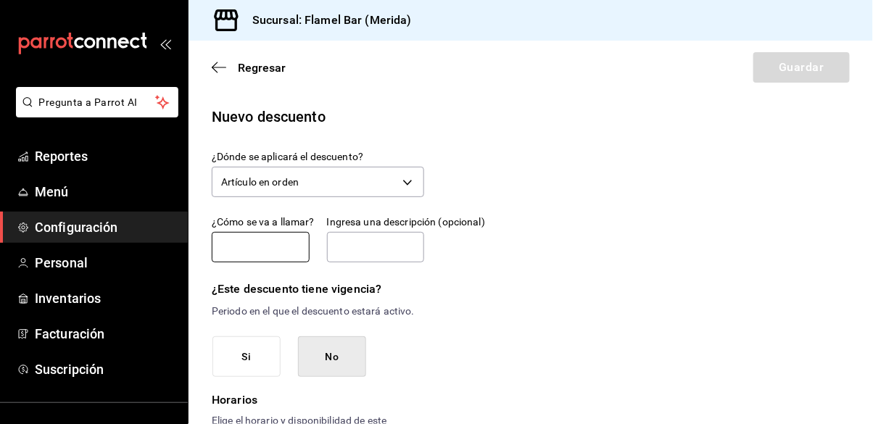
click at [294, 250] on input "text" at bounding box center [261, 247] width 98 height 30
type input "Cumpleaños"
click at [373, 253] on input "text" at bounding box center [376, 247] width 98 height 30
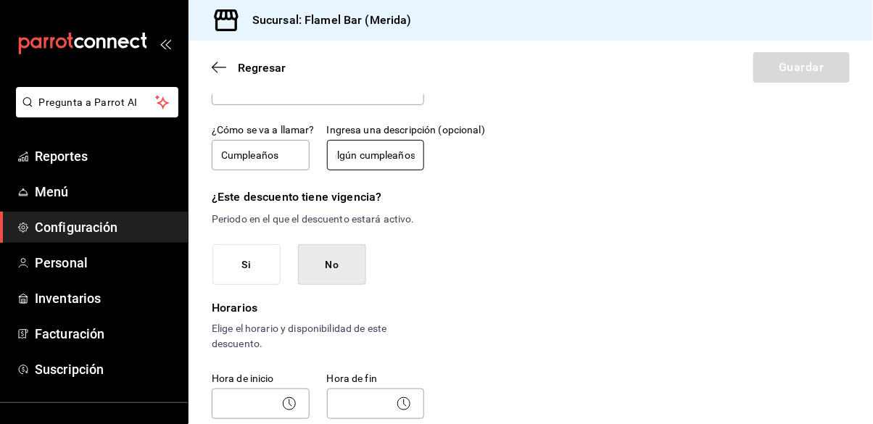
scroll to position [93, 0]
type input "Cuando se festeje algún cumpleaños"
click at [344, 261] on button "No" at bounding box center [332, 264] width 68 height 41
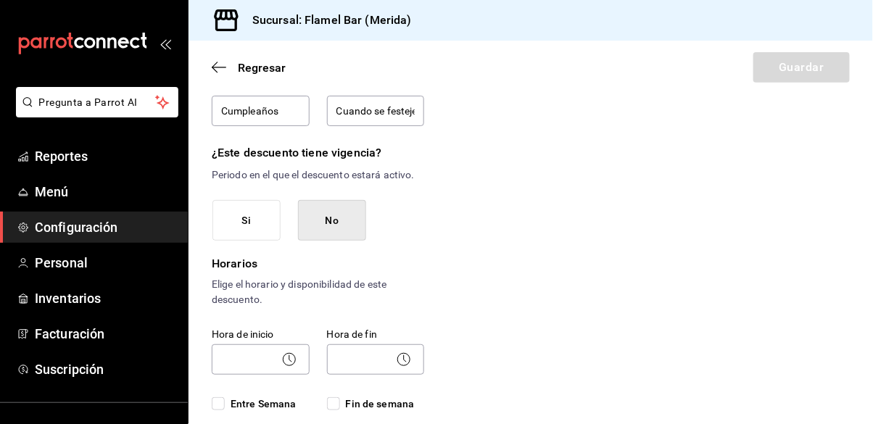
scroll to position [139, 0]
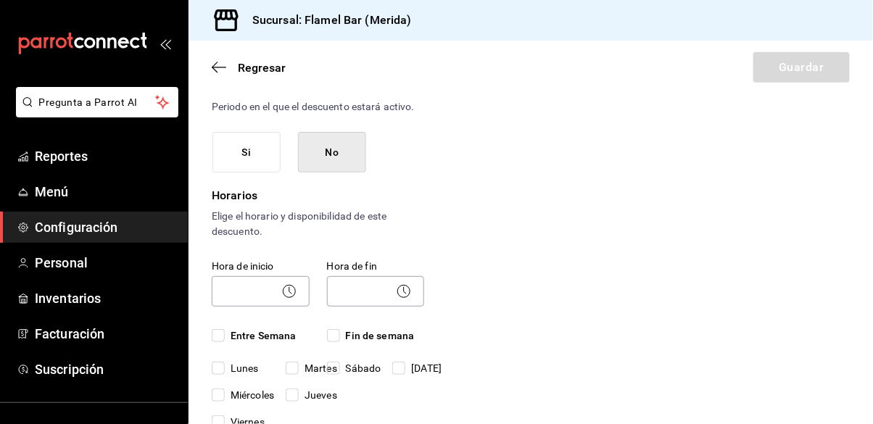
scroll to position [232, 0]
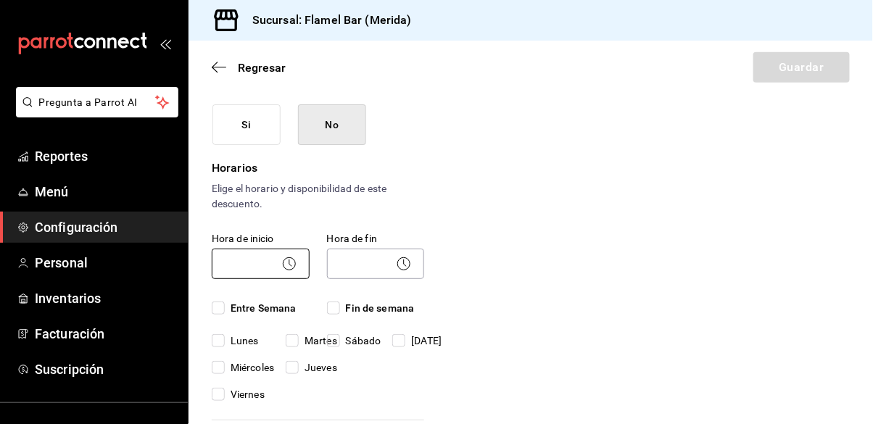
click at [249, 268] on body "Pregunta a Parrot AI Reportes Menú Configuración Personal Inventarios Facturaci…" at bounding box center [436, 212] width 873 height 424
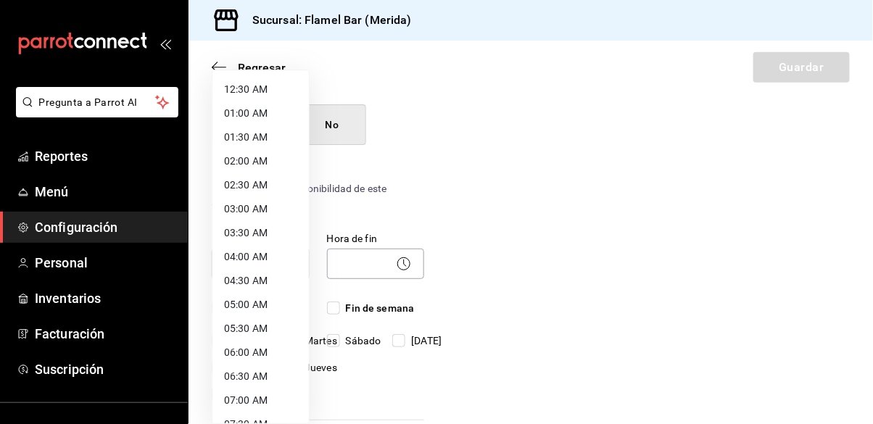
scroll to position [46, 0]
click at [456, 233] on div at bounding box center [436, 212] width 873 height 424
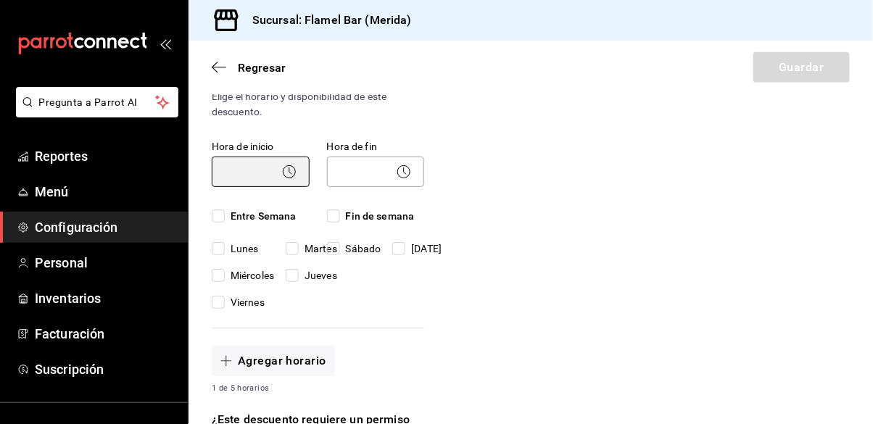
scroll to position [325, 0]
click at [249, 175] on body "Pregunta a Parrot AI Reportes Menú Configuración Personal Inventarios Facturaci…" at bounding box center [436, 212] width 873 height 424
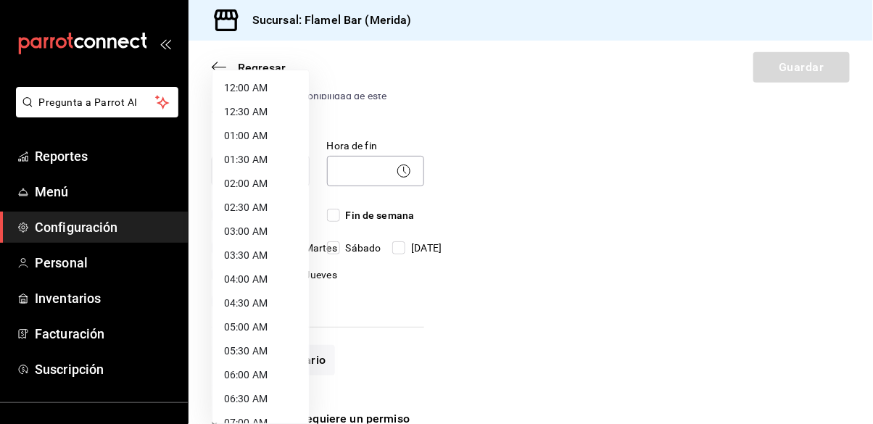
scroll to position [0, 0]
click at [248, 135] on li "01:00 AM" at bounding box center [260, 136] width 96 height 24
type input "01:00"
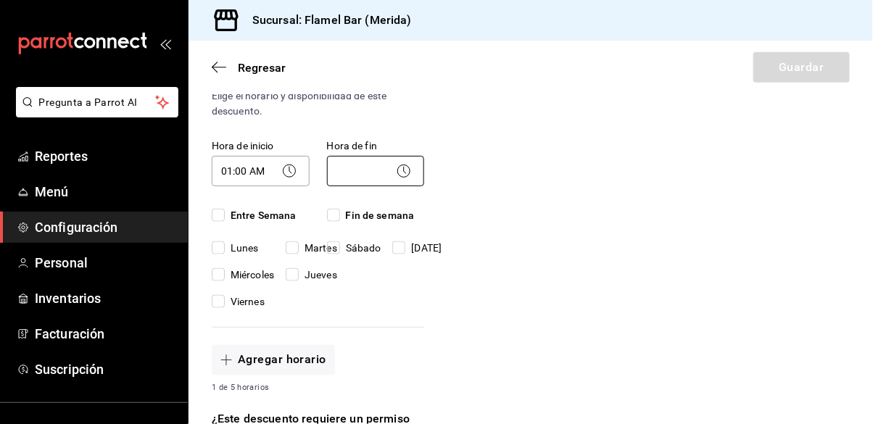
click at [356, 169] on body "Pregunta a Parrot AI Reportes Menú Configuración Personal Inventarios Facturaci…" at bounding box center [436, 212] width 873 height 424
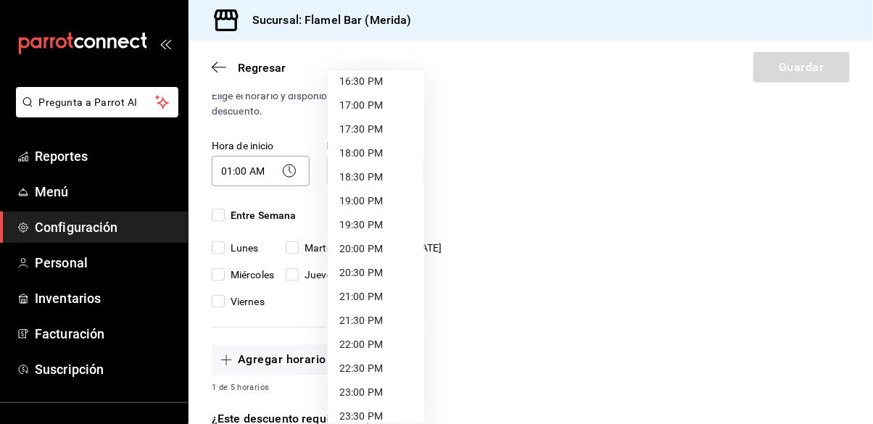
scroll to position [830, 0]
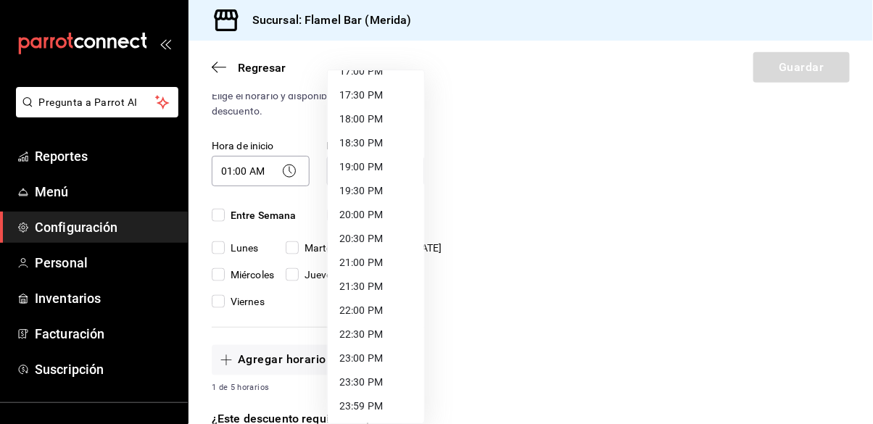
click at [368, 405] on li "23:59 PM" at bounding box center [376, 407] width 96 height 24
type input "23:59"
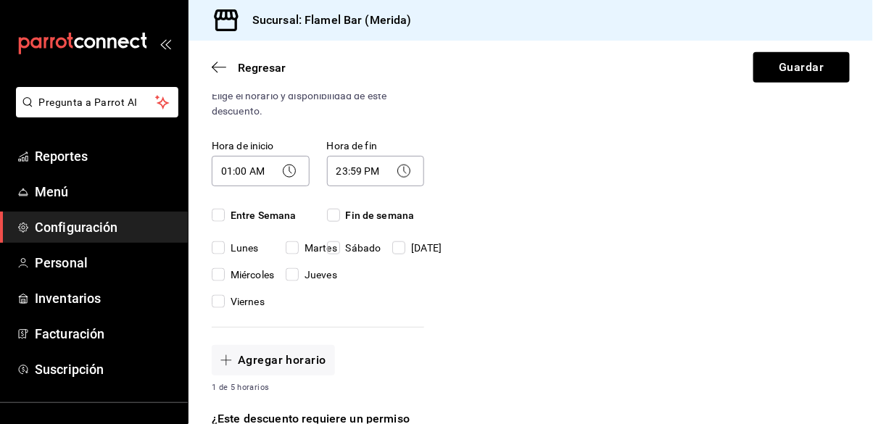
click at [224, 276] on input "Miércoles" at bounding box center [218, 274] width 13 height 13
checkbox input "true"
click at [288, 252] on input "Martes" at bounding box center [292, 247] width 13 height 13
checkbox input "true"
click at [292, 281] on input "Jueves" at bounding box center [292, 274] width 13 height 13
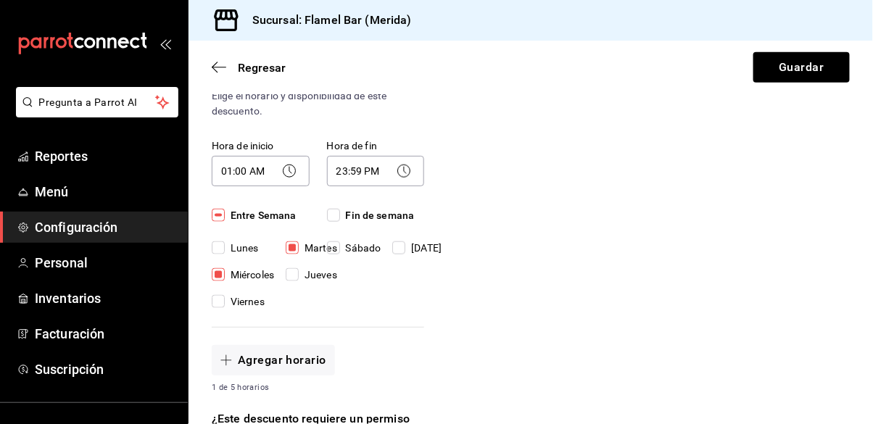
checkbox input "true"
click at [221, 304] on input "Viernes" at bounding box center [218, 301] width 13 height 13
checkbox input "true"
click at [331, 248] on input "Sábado" at bounding box center [333, 247] width 13 height 13
checkbox input "true"
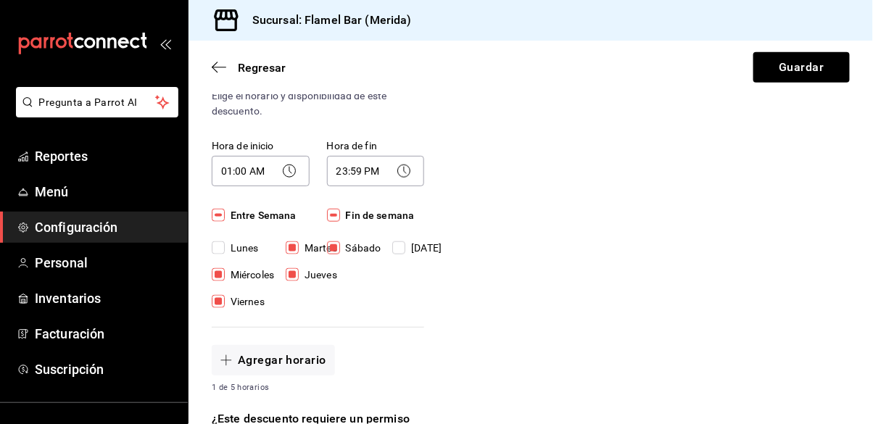
click at [404, 247] on input "[DATE]" at bounding box center [398, 247] width 13 height 13
checkbox input "true"
click at [395, 241] on label "[DATE]" at bounding box center [416, 248] width 49 height 15
click at [395, 241] on input "[DATE]" at bounding box center [398, 247] width 13 height 13
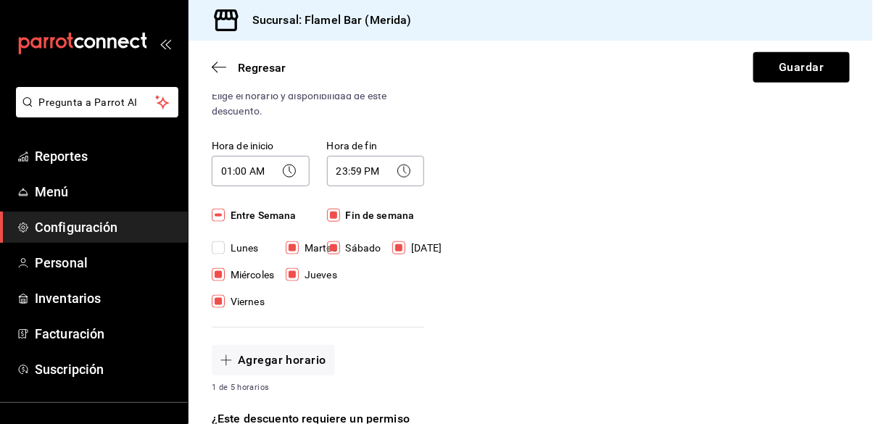
checkbox input "false"
click at [302, 358] on button "Agregar horario" at bounding box center [273, 360] width 123 height 30
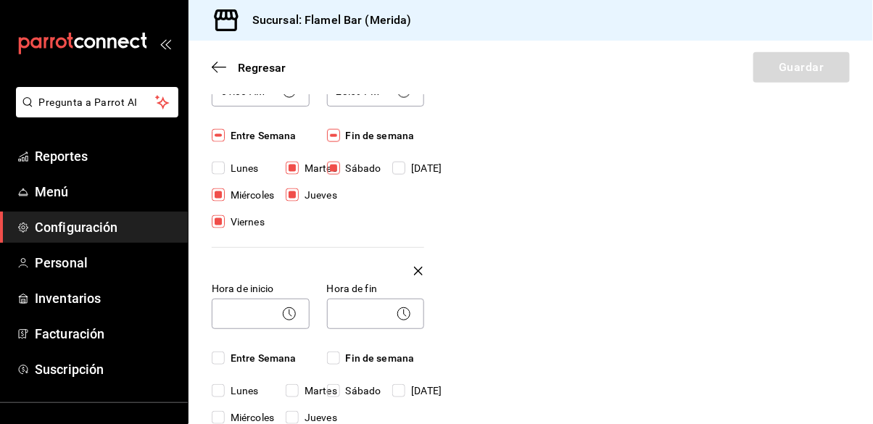
scroll to position [418, 0]
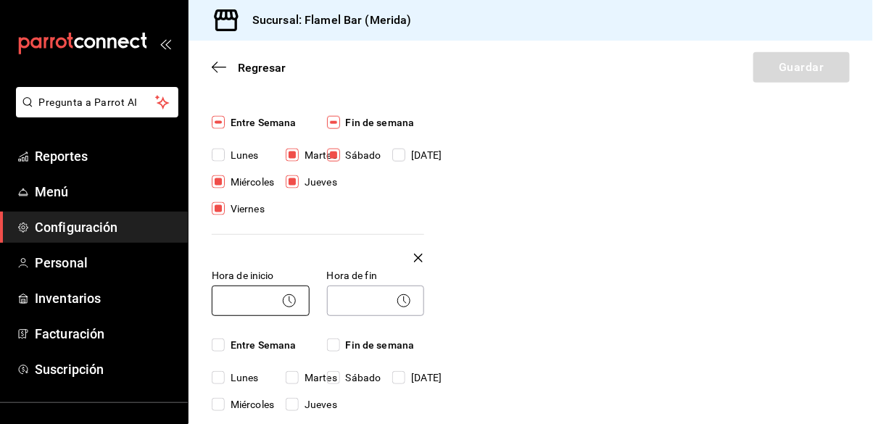
click at [244, 302] on body "Pregunta a Parrot AI Reportes Menú Configuración Personal Inventarios Facturaci…" at bounding box center [436, 212] width 873 height 424
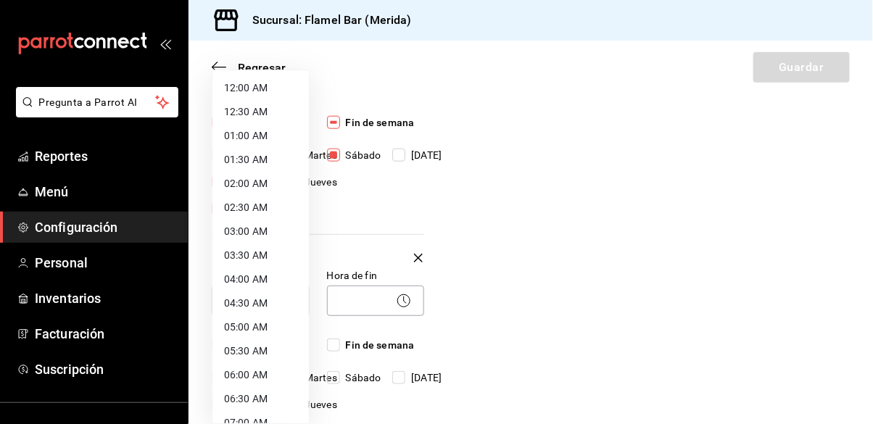
click at [252, 88] on li "12:00 AM" at bounding box center [260, 88] width 96 height 24
type input "00:00"
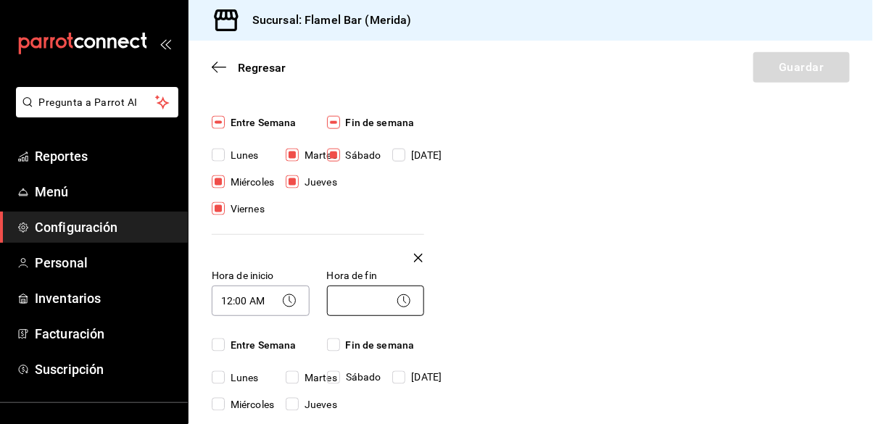
click at [373, 305] on body "Pregunta a Parrot AI Reportes Menú Configuración Personal Inventarios Facturaci…" at bounding box center [436, 212] width 873 height 424
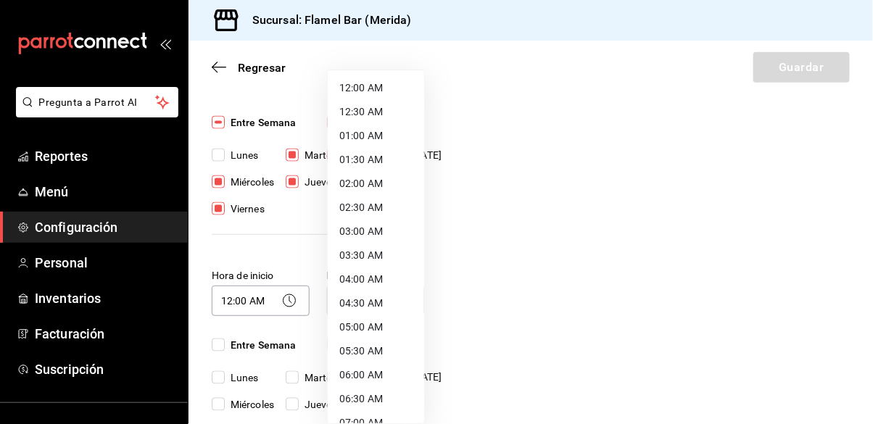
click at [366, 278] on li "04:00 AM" at bounding box center [376, 280] width 96 height 24
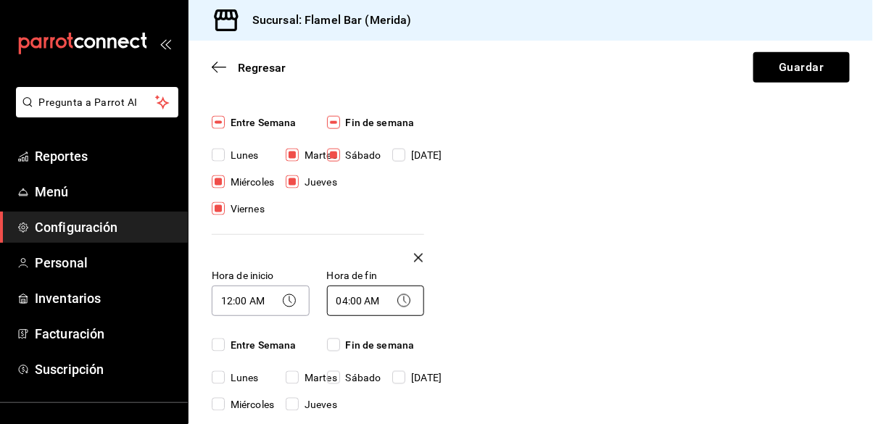
click at [366, 304] on body "Pregunta a Parrot AI Reportes Menú Configuración Personal Inventarios Facturaci…" at bounding box center [436, 212] width 873 height 424
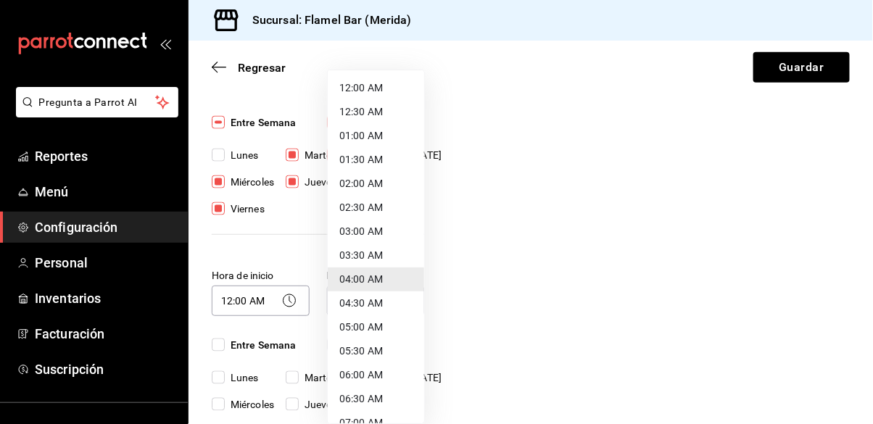
click at [362, 234] on li "03:00 AM" at bounding box center [376, 232] width 96 height 24
type input "03:00"
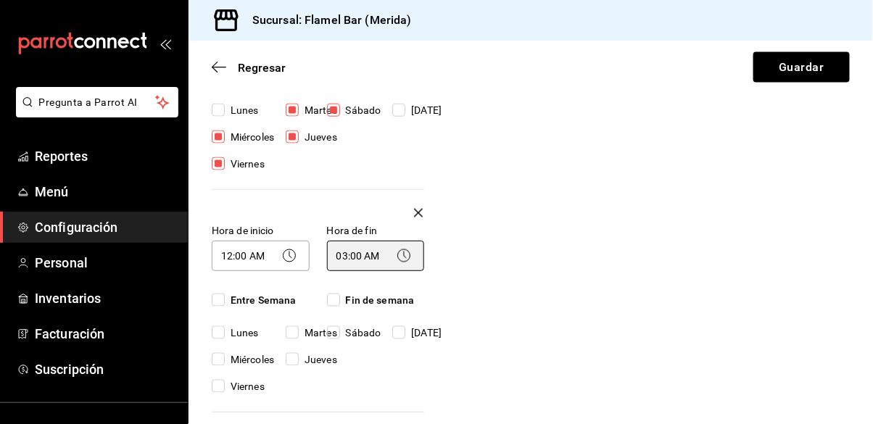
scroll to position [464, 0]
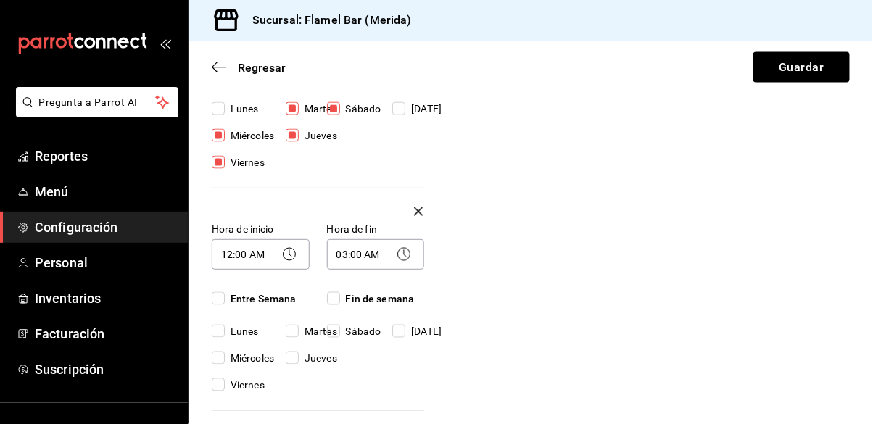
click at [218, 360] on input "Miércoles" at bounding box center [218, 358] width 13 height 13
checkbox input "true"
click at [291, 333] on input "Martes" at bounding box center [292, 331] width 13 height 13
checkbox input "true"
click at [294, 363] on input "Jueves" at bounding box center [292, 358] width 13 height 13
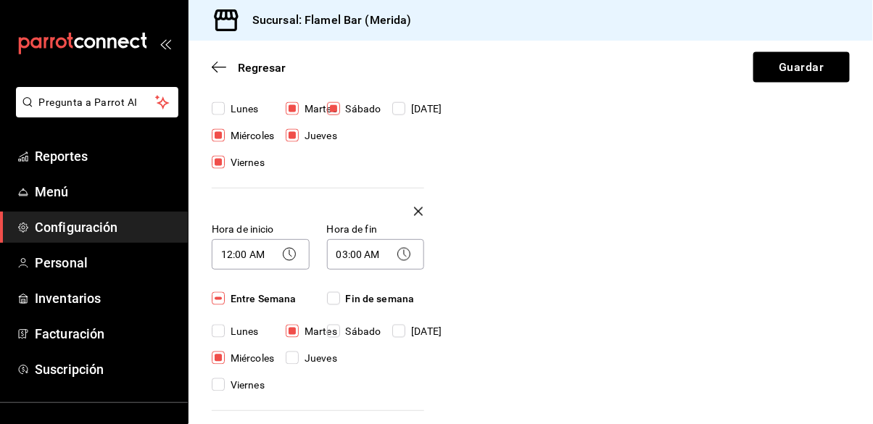
checkbox input "true"
click at [215, 386] on input "Viernes" at bounding box center [218, 385] width 13 height 13
checkbox input "true"
click at [334, 334] on input "Sábado" at bounding box center [333, 331] width 13 height 13
checkbox input "true"
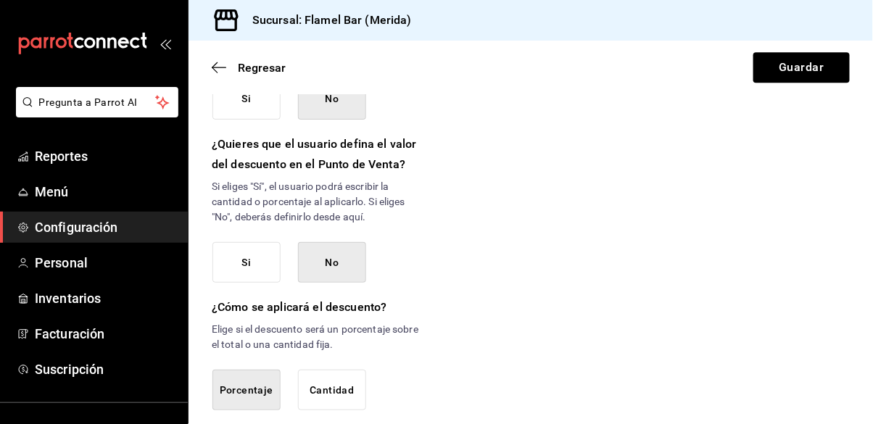
scroll to position [986, 0]
click at [336, 391] on button "Cantidad" at bounding box center [332, 390] width 68 height 41
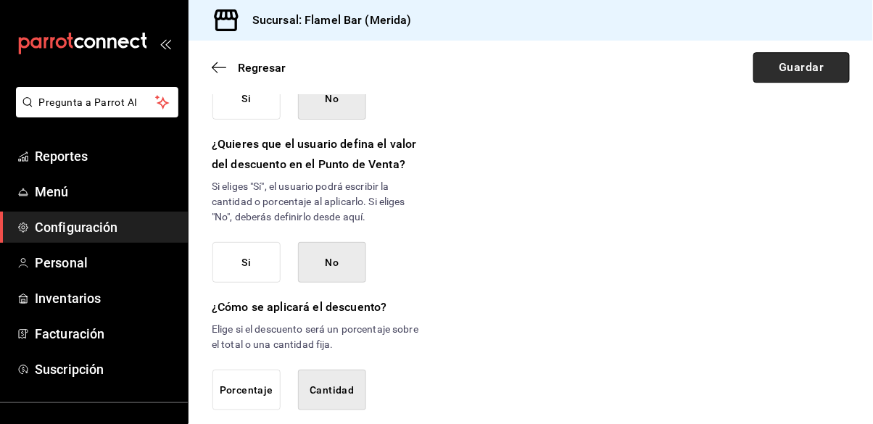
click at [777, 71] on button "Guardar" at bounding box center [801, 67] width 96 height 30
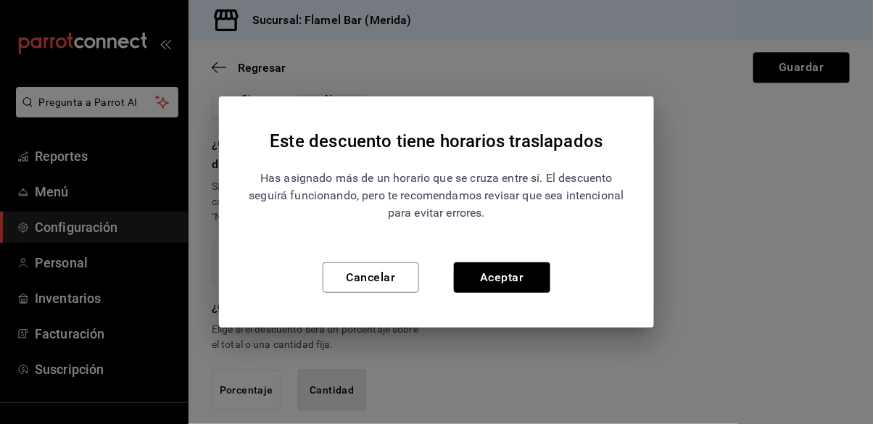
click at [676, 223] on div "Este descuento tiene horarios traslapados Has asignado más de un horario que se…" at bounding box center [436, 212] width 873 height 424
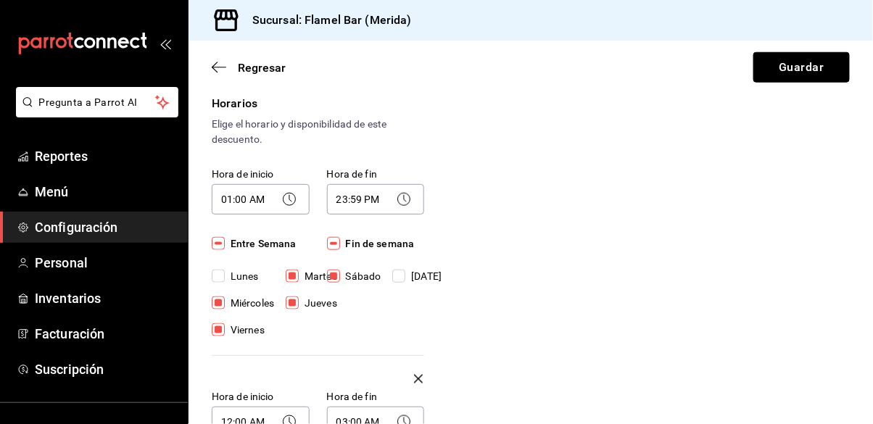
scroll to position [297, 0]
click at [240, 198] on body "Pregunta a Parrot AI Reportes Menú Configuración Personal Inventarios Facturaci…" at bounding box center [436, 212] width 873 height 424
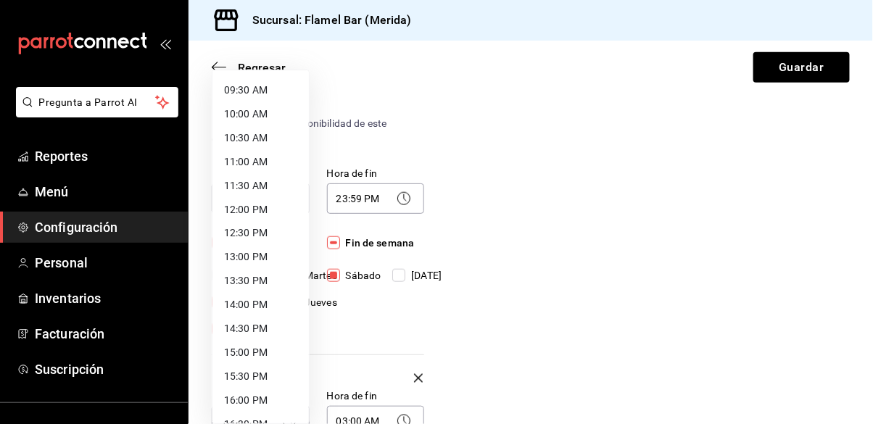
scroll to position [464, 0]
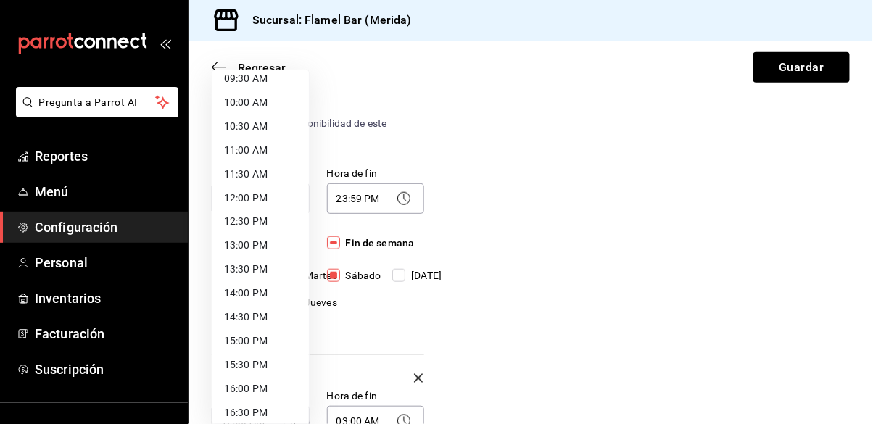
click at [251, 246] on li "13:00 PM" at bounding box center [260, 246] width 96 height 24
type input "13:00"
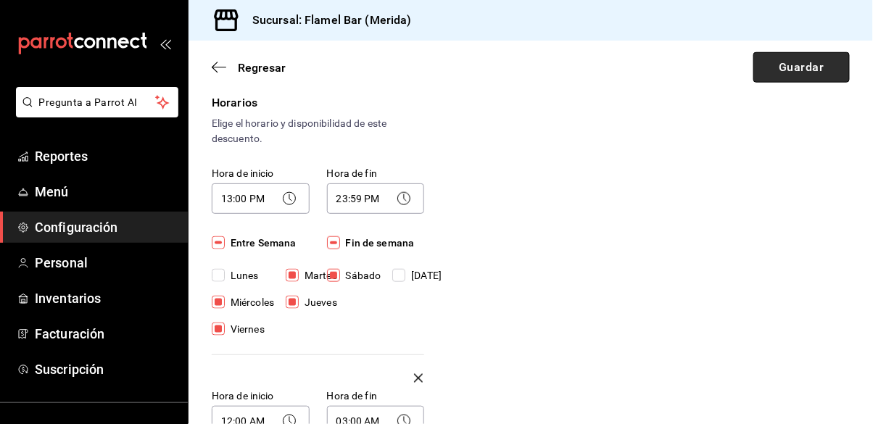
click at [775, 73] on button "Guardar" at bounding box center [801, 67] width 96 height 30
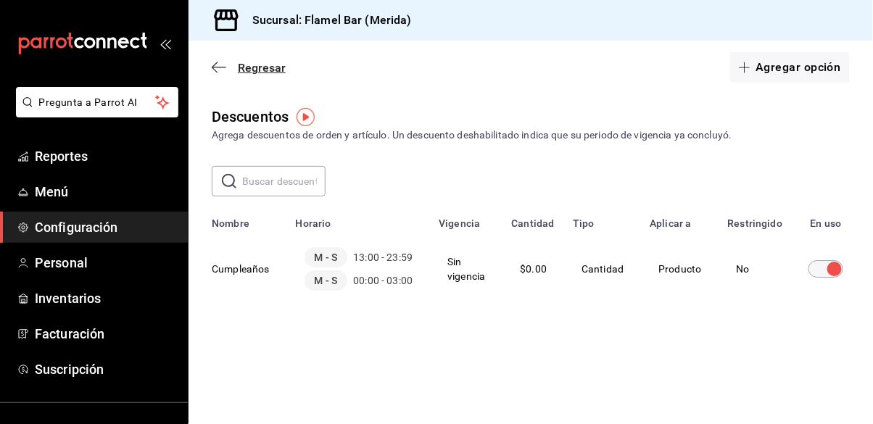
click at [214, 67] on icon "button" at bounding box center [219, 67] width 15 height 1
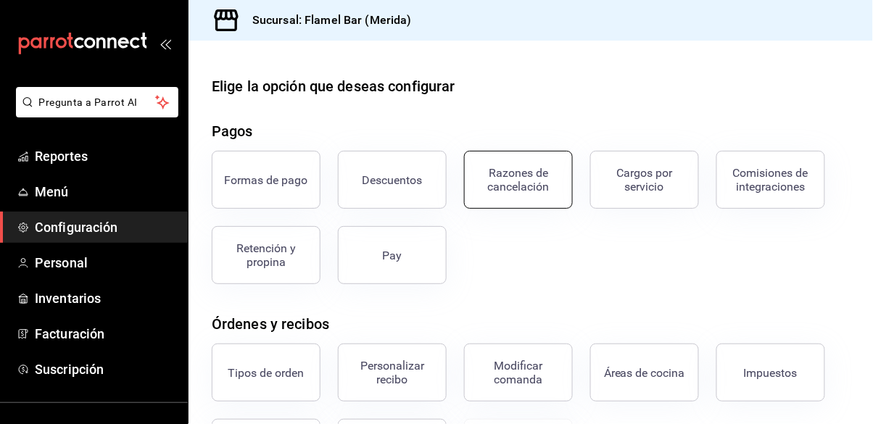
click at [540, 183] on div "Razones de cancelación" at bounding box center [519, 180] width 90 height 28
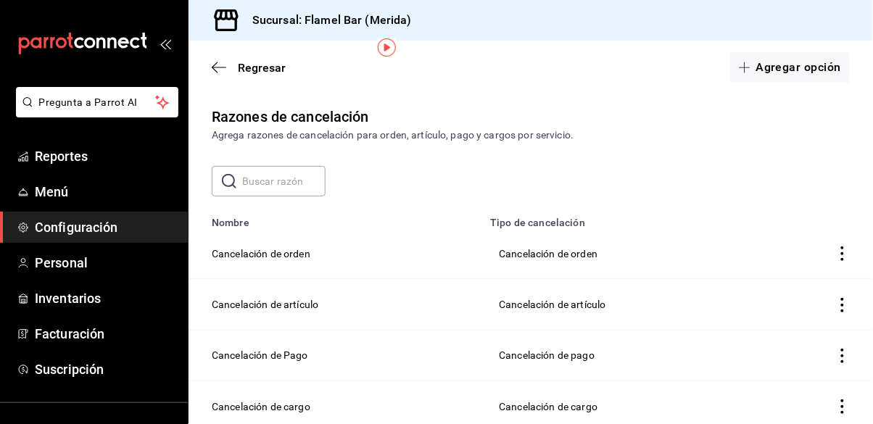
click at [839, 228] on td "voidReasonsTable" at bounding box center [819, 253] width 110 height 51
click at [848, 228] on td "voidReasonsTable" at bounding box center [819, 253] width 110 height 51
click at [835, 228] on td "voidReasonsTable" at bounding box center [819, 253] width 110 height 51
click at [846, 247] on icon "actions" at bounding box center [842, 254] width 15 height 15
click at [791, 127] on div at bounding box center [436, 212] width 873 height 424
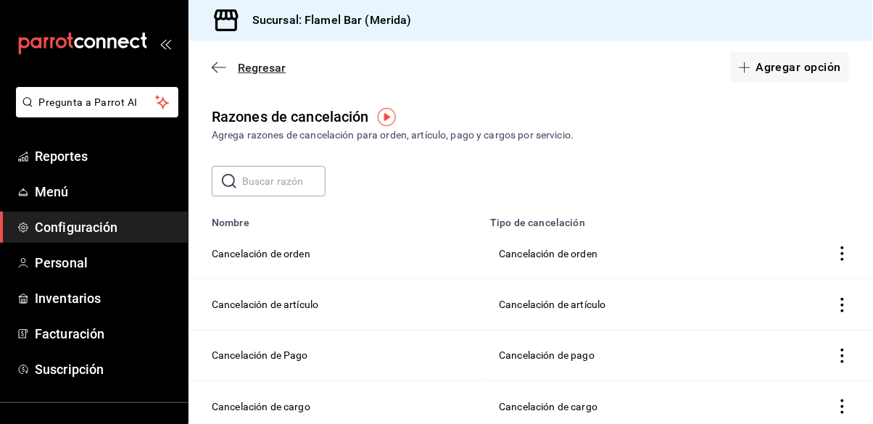
click at [220, 67] on icon "button" at bounding box center [219, 67] width 15 height 13
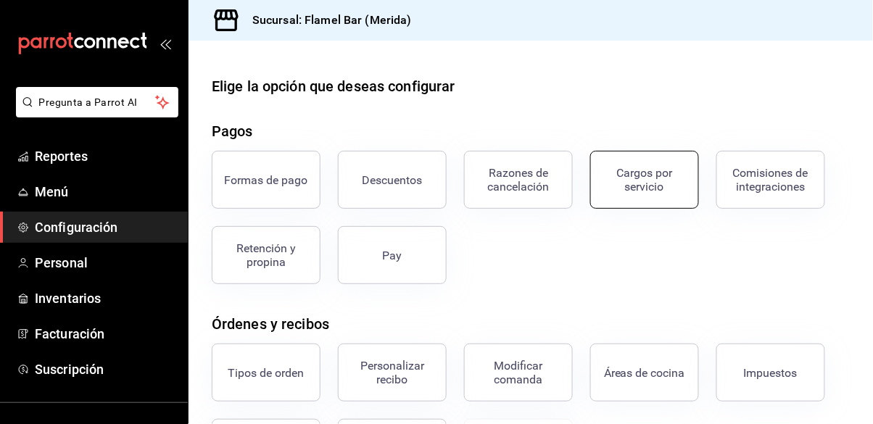
click at [619, 181] on div "Cargos por servicio" at bounding box center [645, 180] width 90 height 28
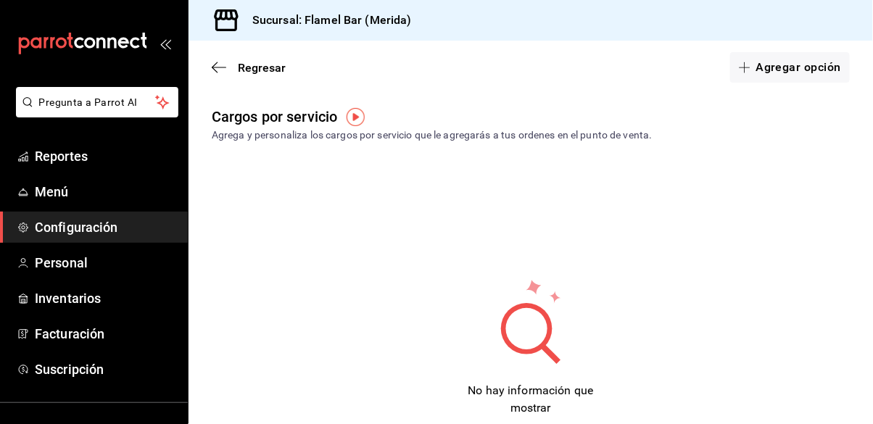
click at [353, 115] on img "button" at bounding box center [356, 117] width 18 height 18
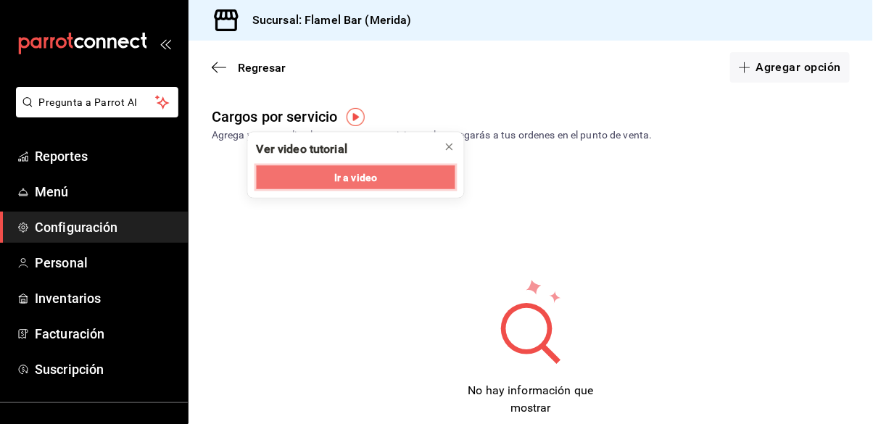
click at [391, 179] on button "Ir a video" at bounding box center [356, 177] width 199 height 23
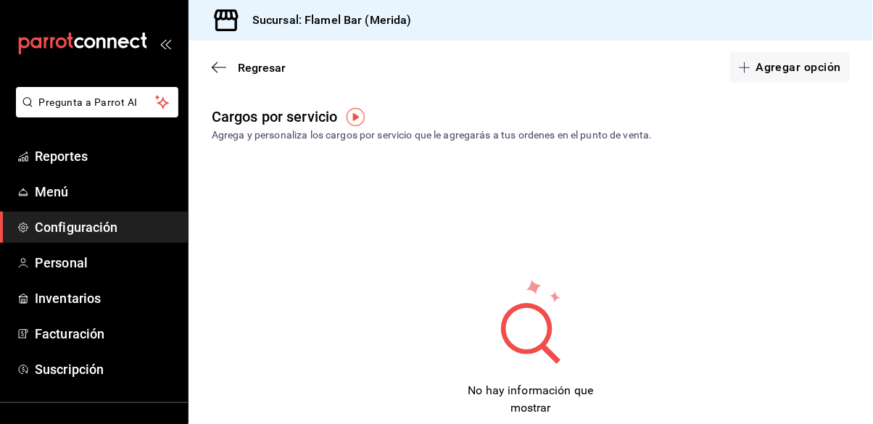
click at [208, 73] on div "Regresar Agregar opción" at bounding box center [531, 68] width 685 height 54
click at [249, 71] on span "Regresar" at bounding box center [262, 68] width 48 height 14
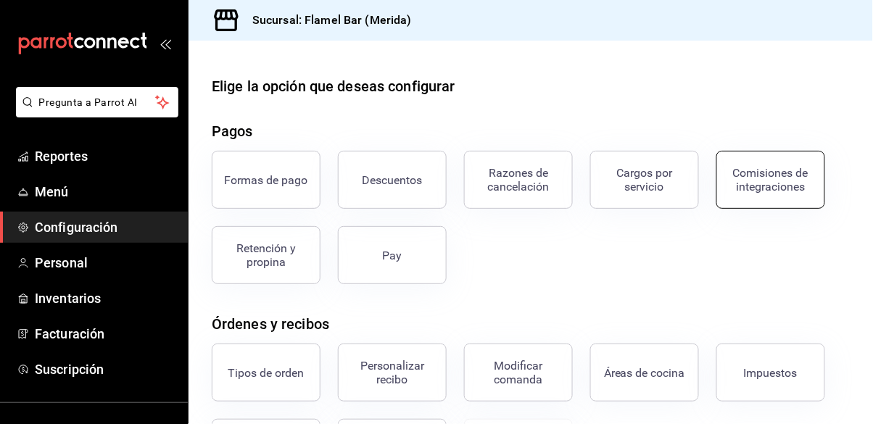
click at [777, 183] on div "Comisiones de integraciones" at bounding box center [771, 180] width 90 height 28
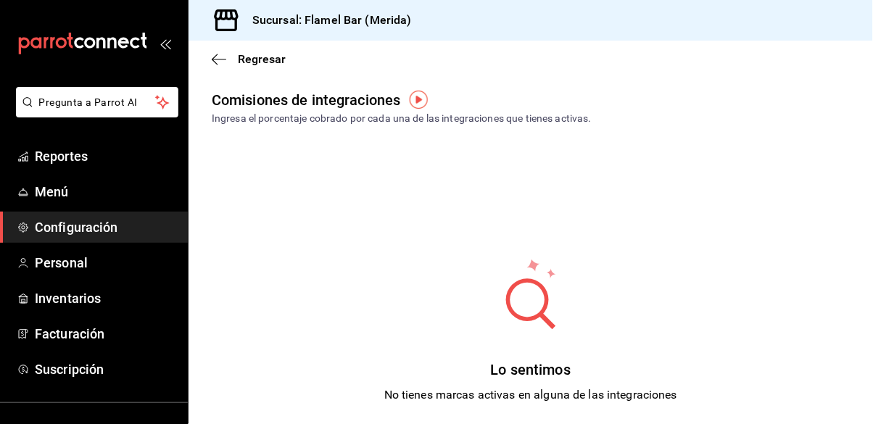
click at [417, 99] on img "button" at bounding box center [419, 100] width 18 height 18
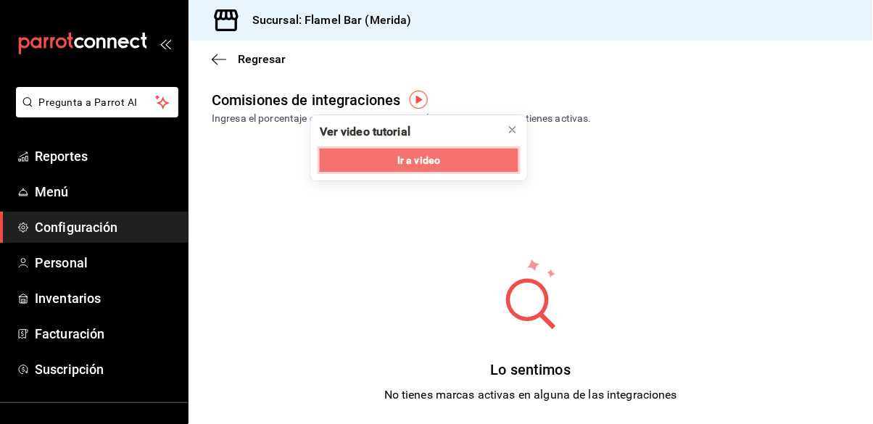
click at [426, 159] on span "Ir a video" at bounding box center [418, 160] width 43 height 15
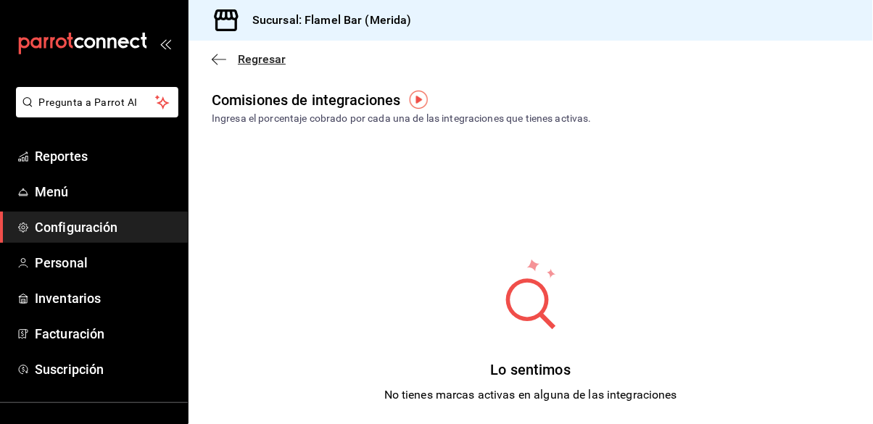
click at [220, 56] on icon "button" at bounding box center [219, 59] width 15 height 13
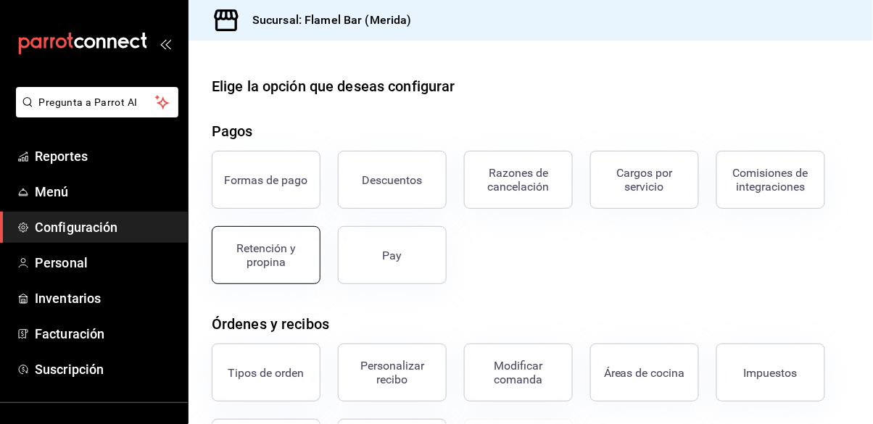
click at [278, 250] on div "Retención y propina" at bounding box center [266, 255] width 90 height 28
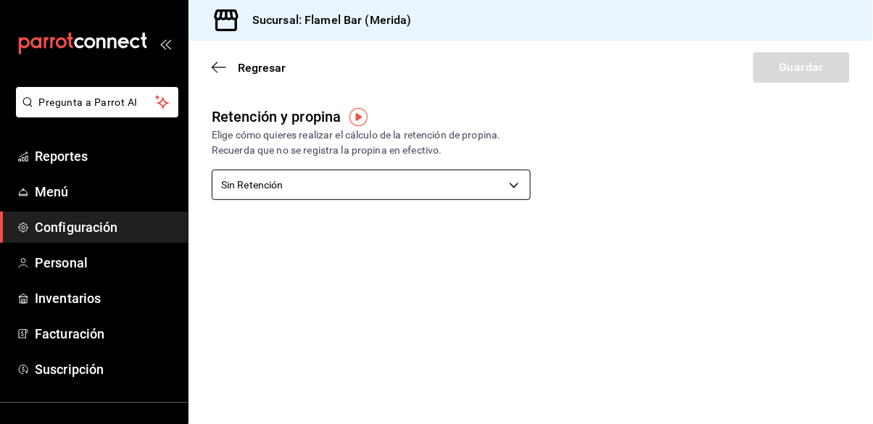
click at [395, 186] on body "Pregunta a Parrot AI Reportes Menú Configuración Personal Inventarios Facturaci…" at bounding box center [436, 212] width 873 height 424
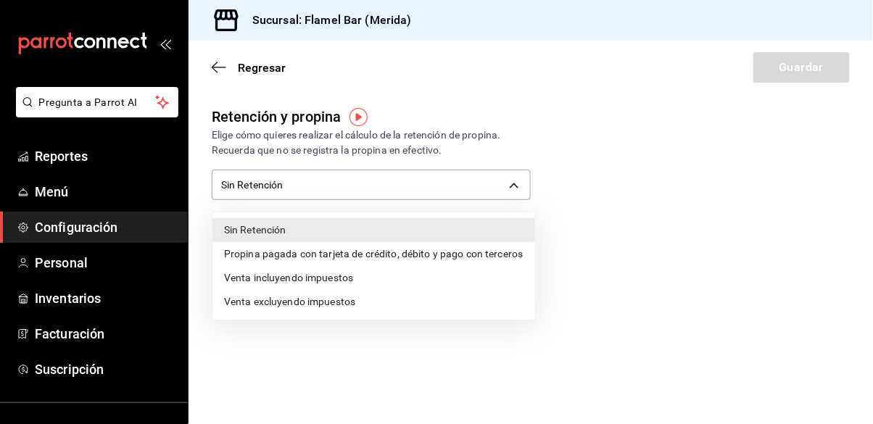
click at [369, 259] on li "Propina pagada con tarjeta de crédito, débito y pago con terceros" at bounding box center [373, 254] width 323 height 24
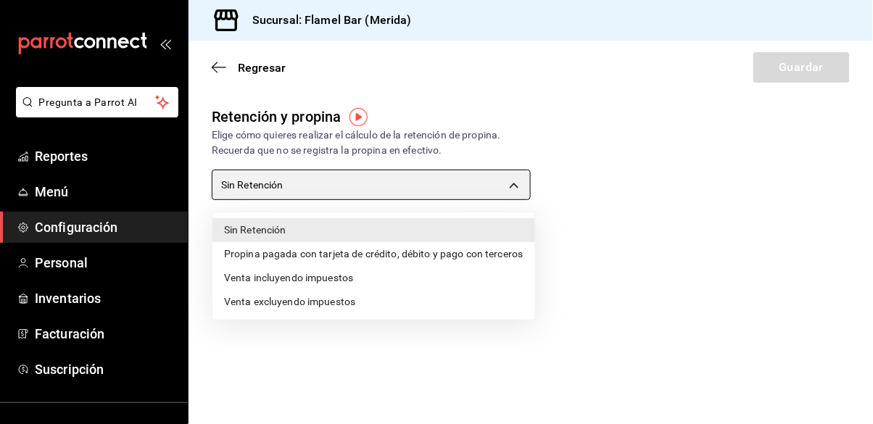
type input "CARD_PAYMENT"
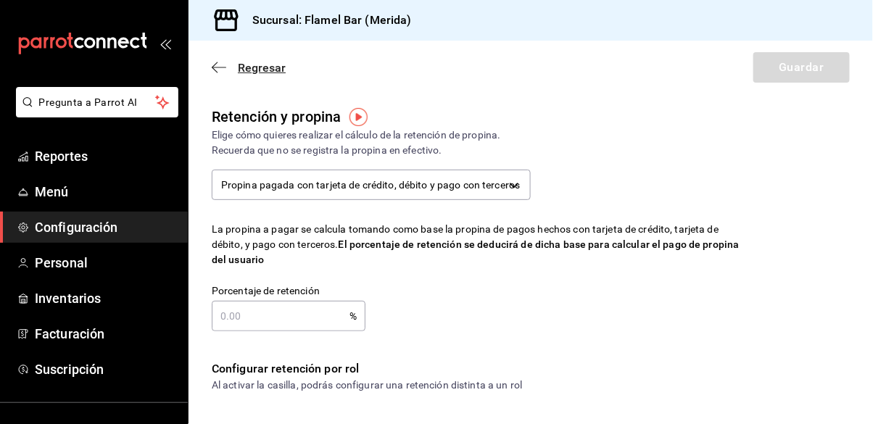
drag, startPoint x: 210, startPoint y: 67, endPoint x: 223, endPoint y: 73, distance: 14.3
click at [212, 69] on div "Regresar Guardar" at bounding box center [531, 68] width 685 height 54
click at [241, 65] on span "Regresar" at bounding box center [262, 68] width 48 height 14
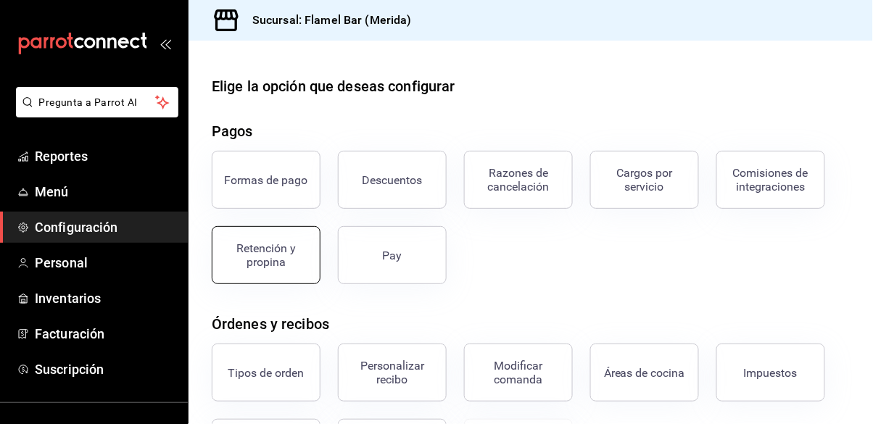
click at [250, 249] on div "Retención y propina" at bounding box center [266, 255] width 90 height 28
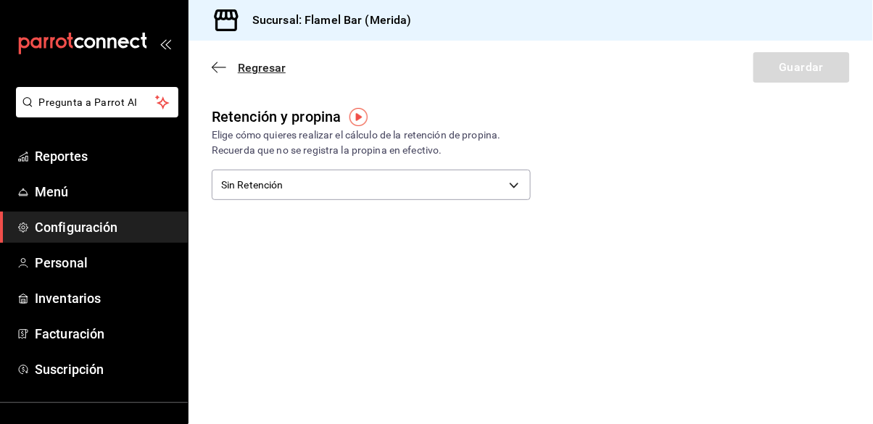
click at [218, 63] on icon "button" at bounding box center [219, 67] width 15 height 13
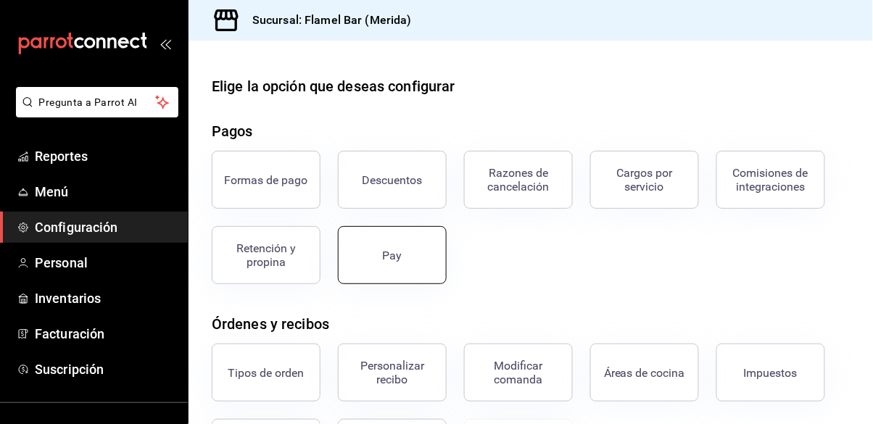
click at [419, 246] on button "Pay" at bounding box center [392, 255] width 109 height 58
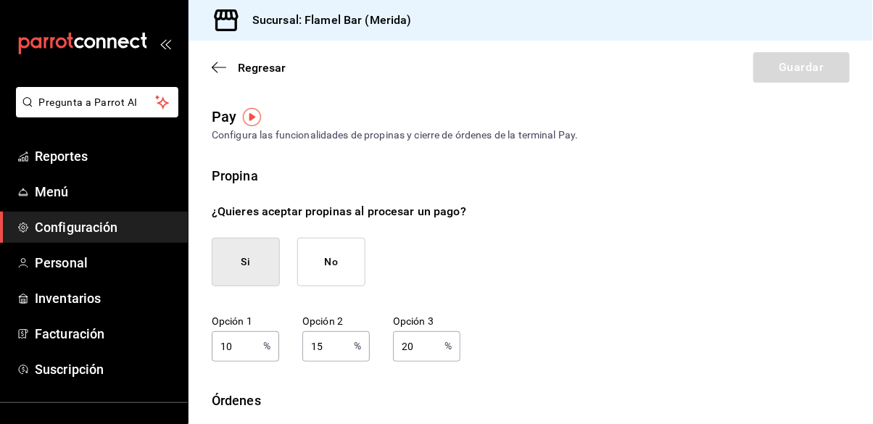
click at [249, 117] on img "button" at bounding box center [252, 117] width 18 height 18
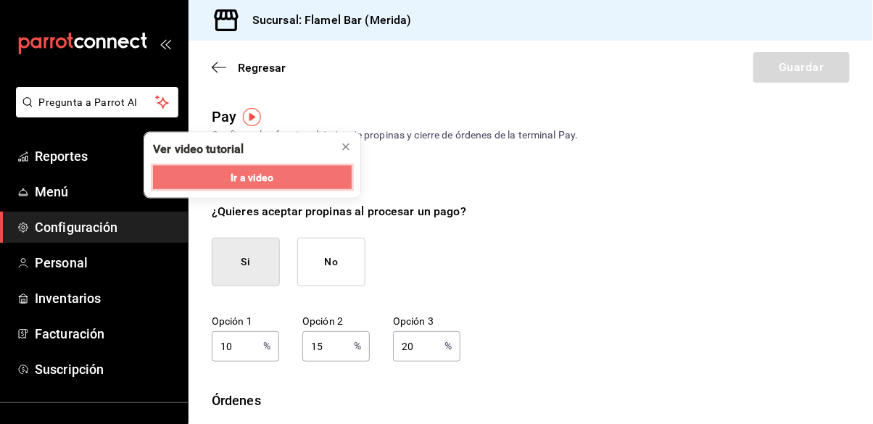
click at [260, 175] on span "Ir a video" at bounding box center [252, 177] width 43 height 15
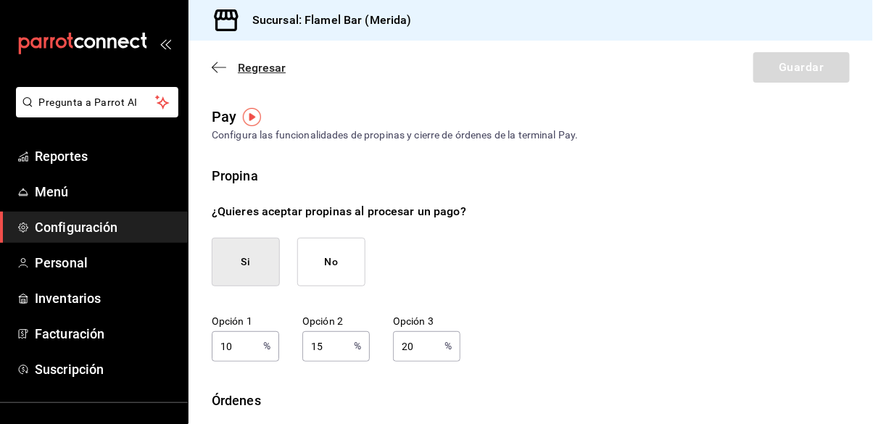
click at [220, 63] on icon "button" at bounding box center [219, 67] width 15 height 13
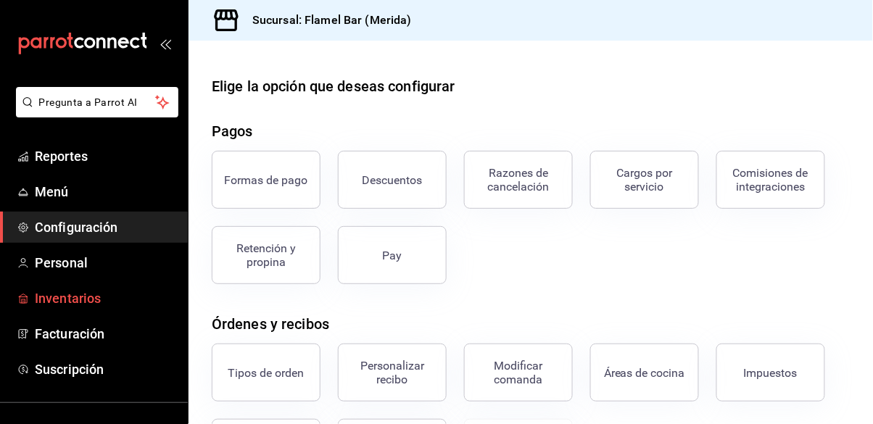
click at [90, 302] on span "Inventarios" at bounding box center [105, 299] width 141 height 20
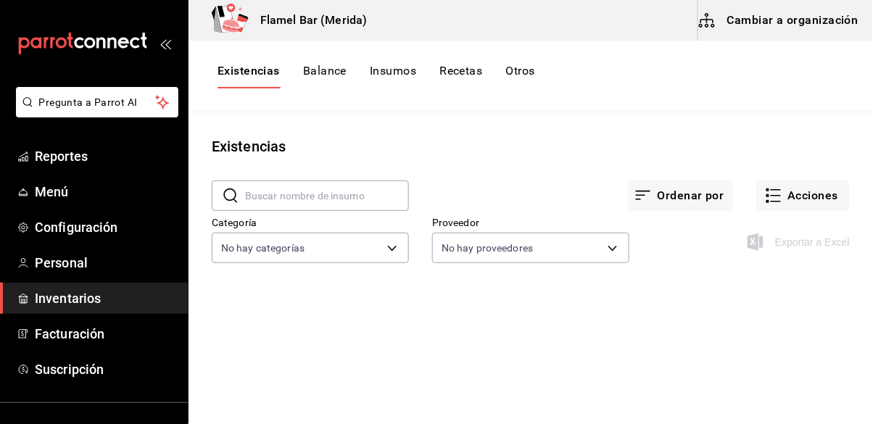
click at [790, 234] on div "Exportar a Excel" at bounding box center [800, 242] width 99 height 17
click at [754, 194] on div "Exportar a Excel" at bounding box center [739, 231] width 220 height 74
click at [323, 59] on div "Existencias Balance Insumos Recetas Otros" at bounding box center [531, 77] width 685 height 72
click at [793, 22] on button "Cambiar a organización" at bounding box center [779, 20] width 163 height 41
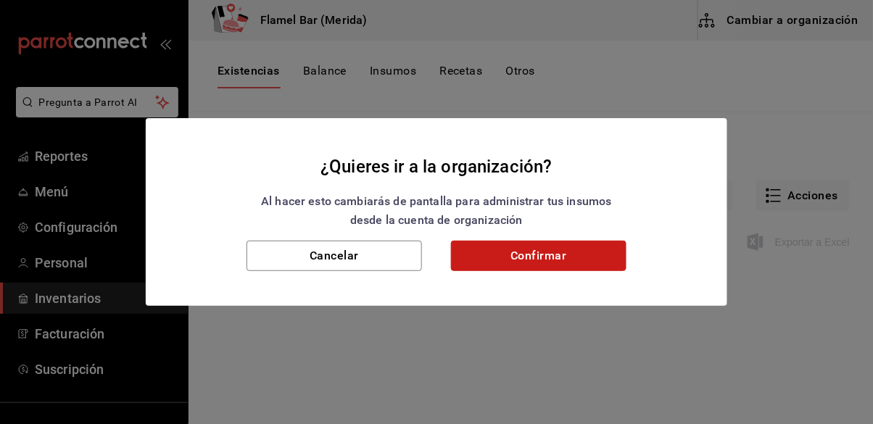
click at [577, 261] on button "Confirmar" at bounding box center [538, 256] width 175 height 30
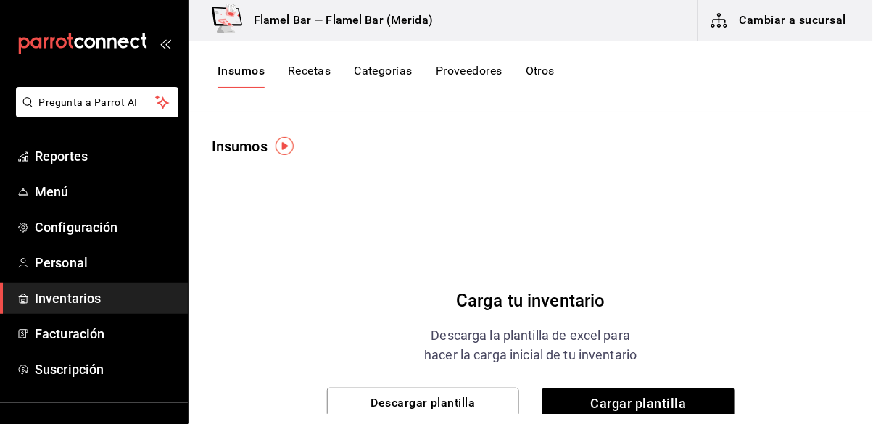
click at [315, 73] on button "Recetas" at bounding box center [309, 76] width 43 height 25
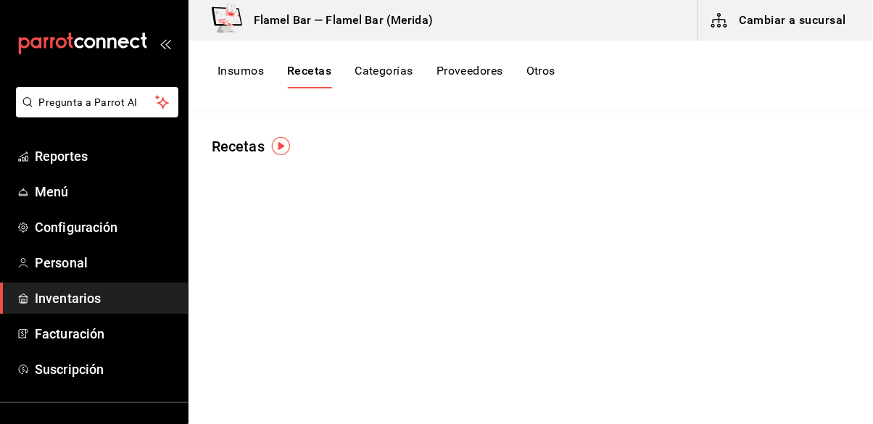
click at [380, 77] on button "Categorías" at bounding box center [384, 76] width 59 height 25
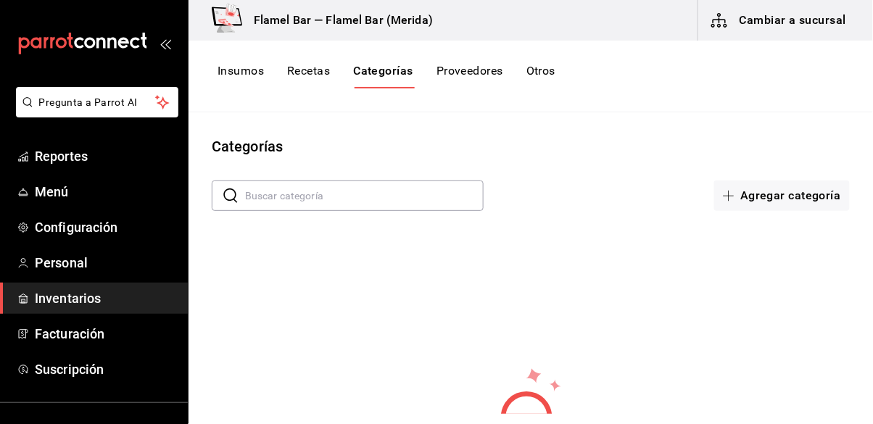
click at [468, 73] on button "Proveedores" at bounding box center [470, 76] width 67 height 25
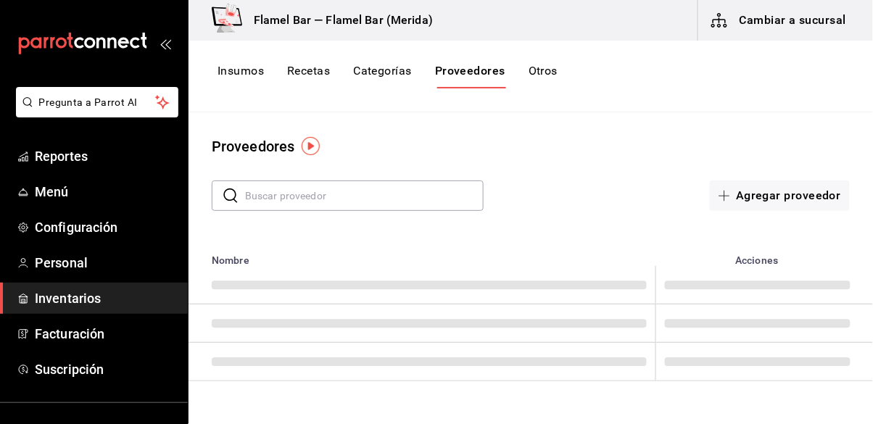
click at [549, 66] on button "Otros" at bounding box center [543, 76] width 29 height 25
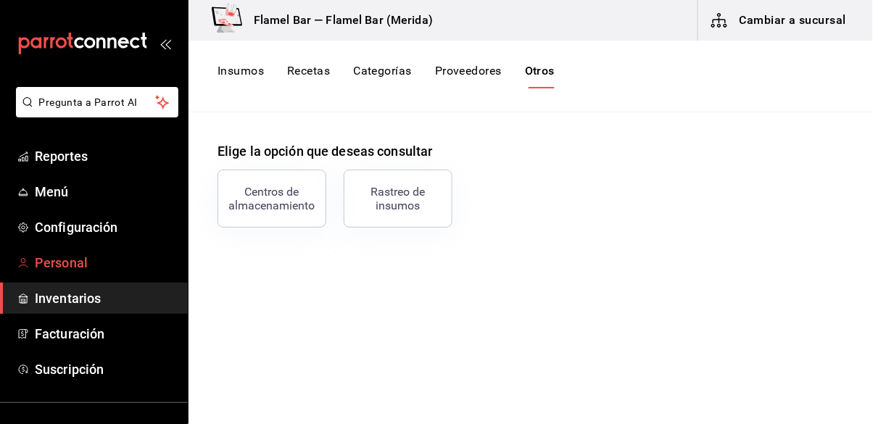
click at [118, 258] on span "Personal" at bounding box center [105, 263] width 141 height 20
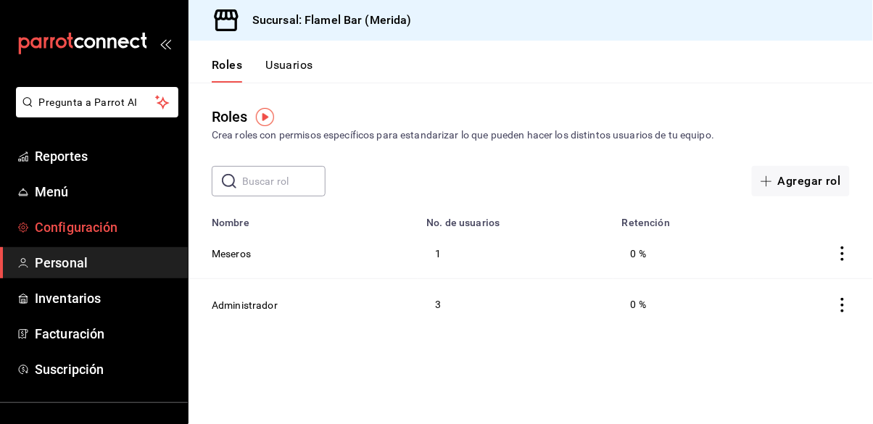
click at [124, 226] on span "Configuración" at bounding box center [105, 228] width 141 height 20
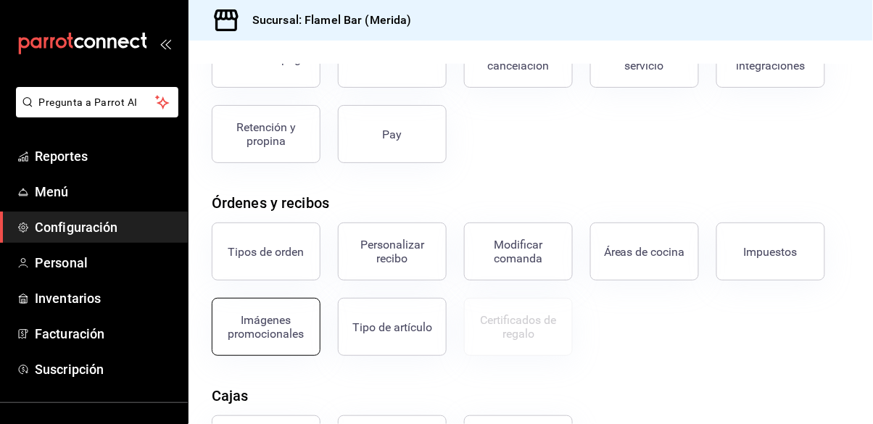
scroll to position [38, 0]
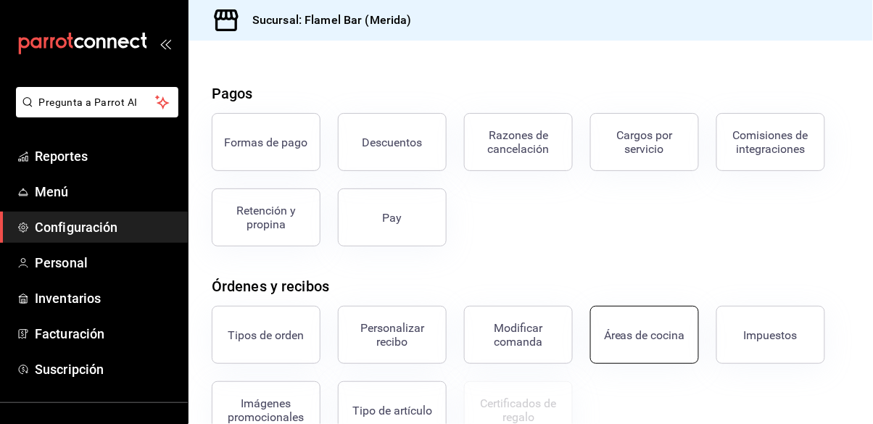
click at [623, 329] on div "Áreas de cocina" at bounding box center [644, 336] width 81 height 14
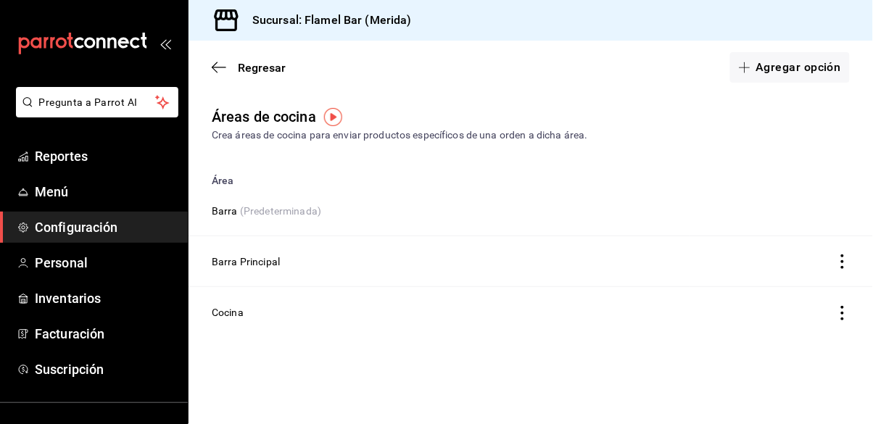
click at [763, 25] on div "Sucursal: Flamel Bar (Merida)" at bounding box center [531, 20] width 685 height 41
click at [767, 19] on div "Sucursal: Flamel Bar (Merida)" at bounding box center [531, 20] width 685 height 41
click at [91, 186] on span "Menú" at bounding box center [105, 192] width 141 height 20
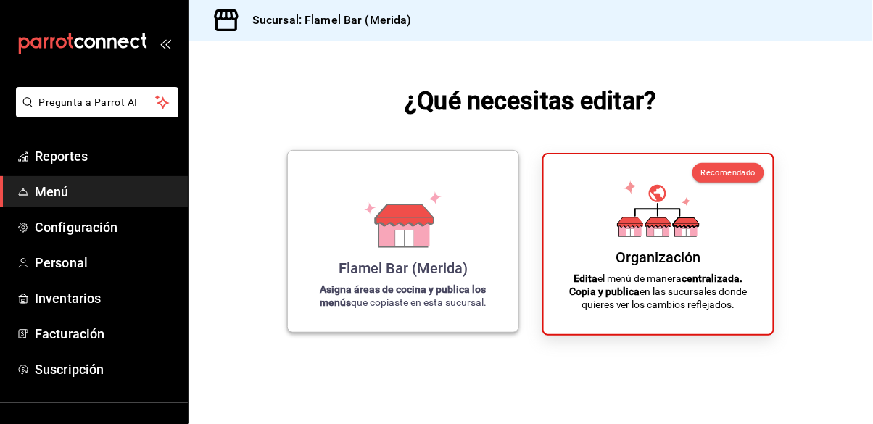
scroll to position [70, 0]
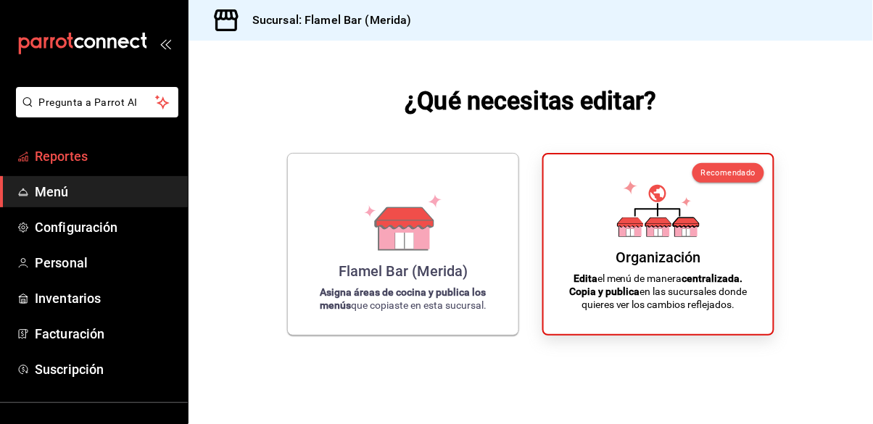
click at [86, 160] on span "Reportes" at bounding box center [105, 156] width 141 height 20
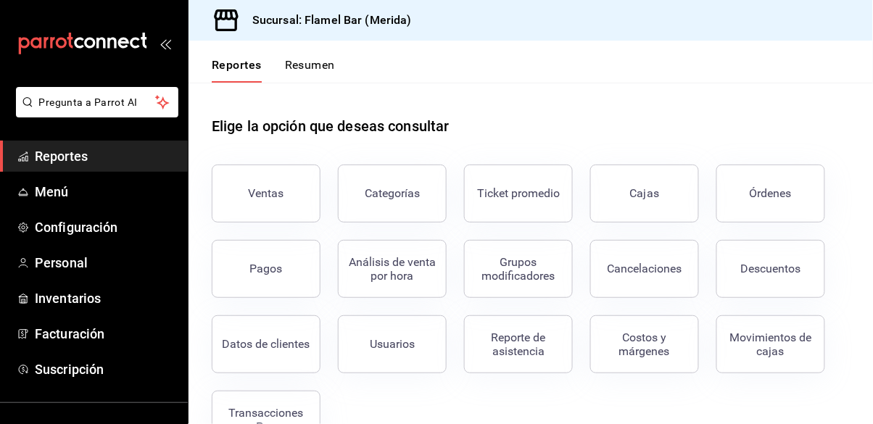
click at [315, 55] on div "Reportes Resumen" at bounding box center [262, 62] width 146 height 42
click at [315, 66] on button "Resumen" at bounding box center [310, 70] width 50 height 25
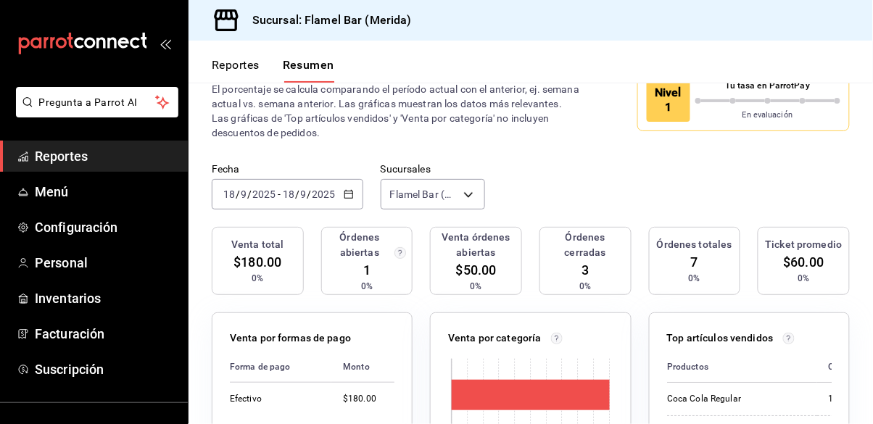
scroll to position [46, 0]
click at [102, 268] on span "Personal" at bounding box center [105, 263] width 141 height 20
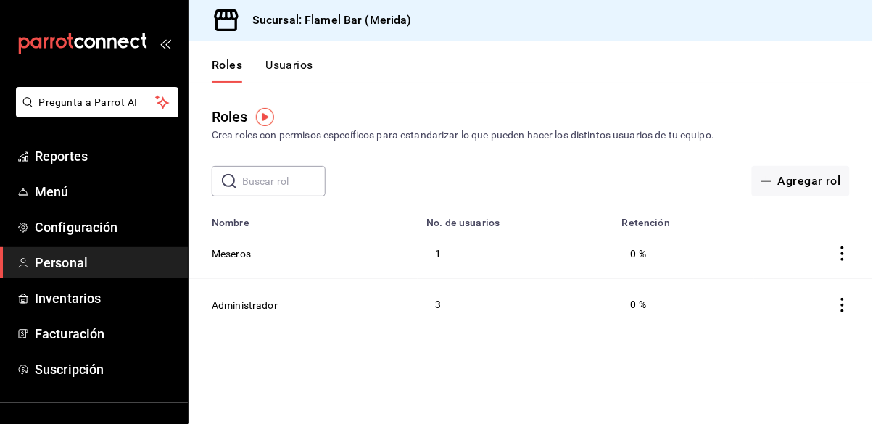
click at [98, 173] on ul "Reportes Menú Configuración Personal Inventarios Facturación Suscripción" at bounding box center [94, 263] width 188 height 244
click at [107, 162] on span "Reportes" at bounding box center [105, 156] width 141 height 20
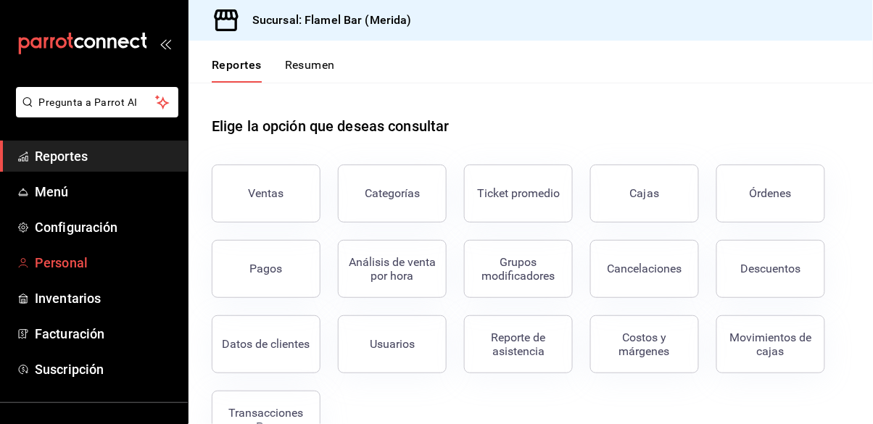
click at [91, 261] on span "Personal" at bounding box center [105, 263] width 141 height 20
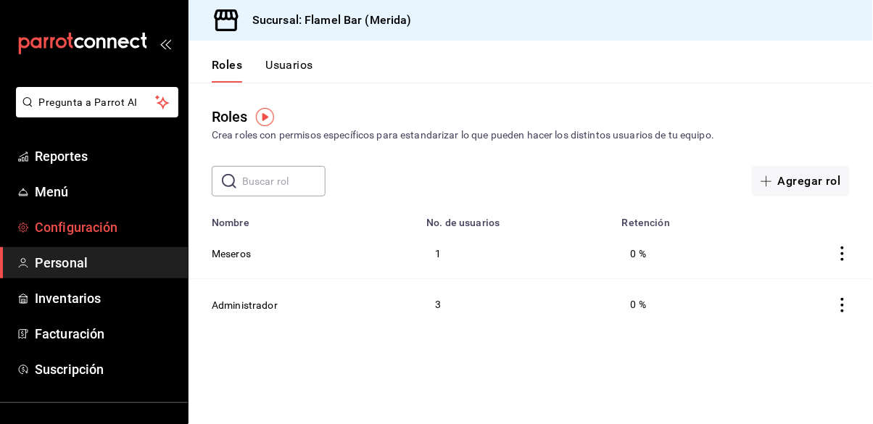
click at [104, 219] on span "Configuración" at bounding box center [105, 228] width 141 height 20
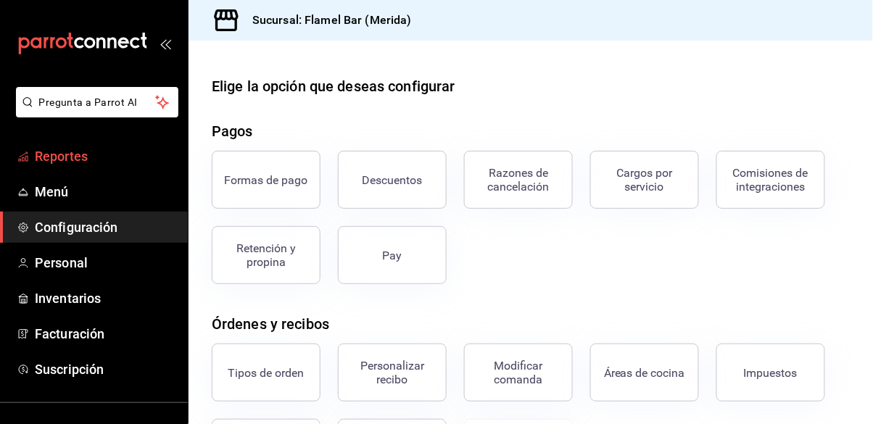
click at [99, 157] on span "Reportes" at bounding box center [105, 156] width 141 height 20
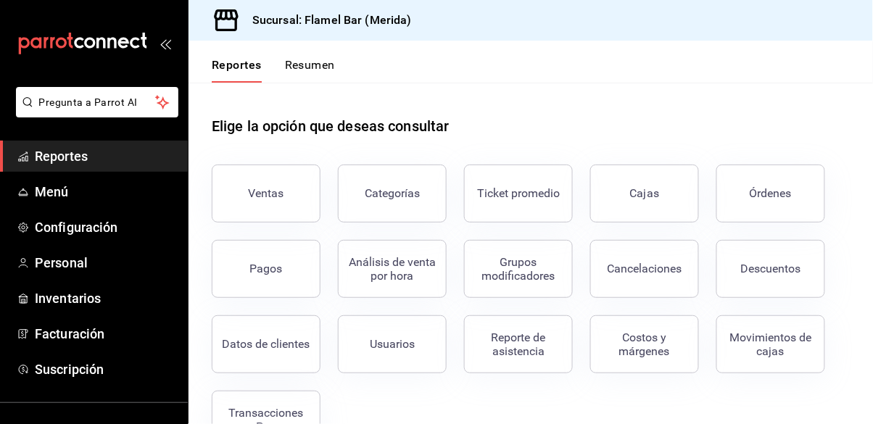
click at [311, 69] on button "Resumen" at bounding box center [310, 70] width 50 height 25
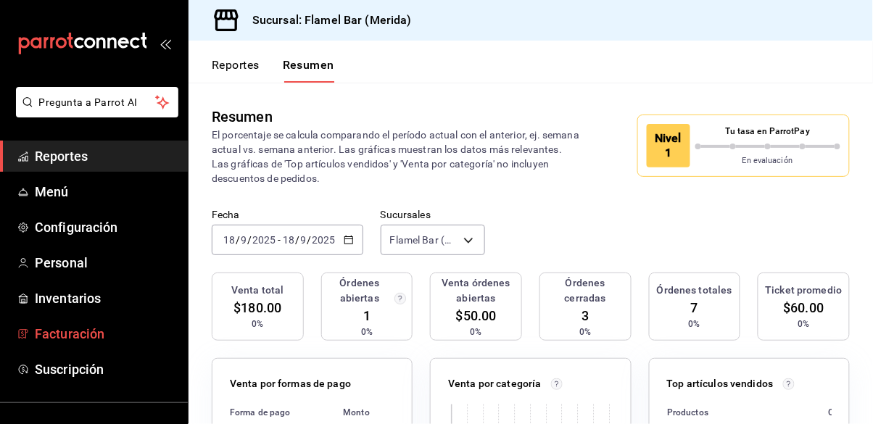
click at [87, 331] on span "Facturación" at bounding box center [105, 334] width 141 height 20
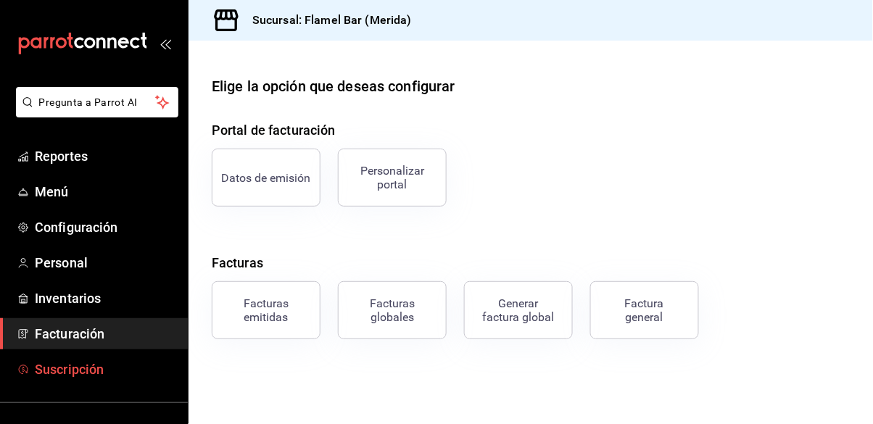
click at [86, 365] on span "Suscripción" at bounding box center [105, 370] width 141 height 20
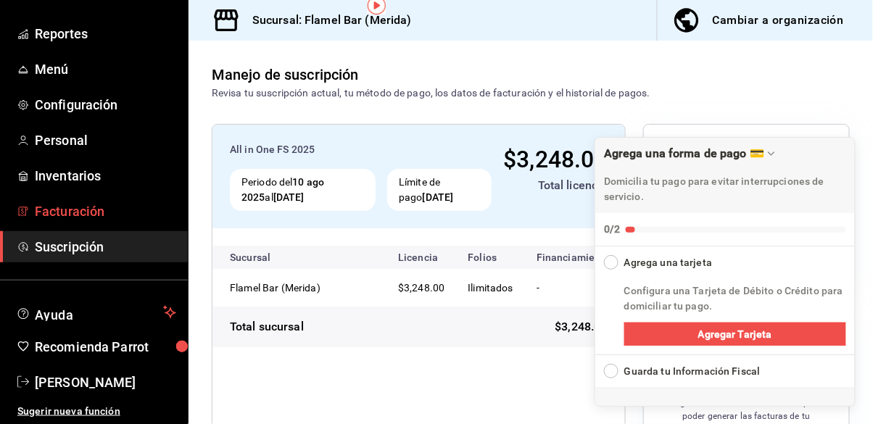
scroll to position [70, 0]
click at [58, 211] on span "Facturación" at bounding box center [105, 212] width 141 height 20
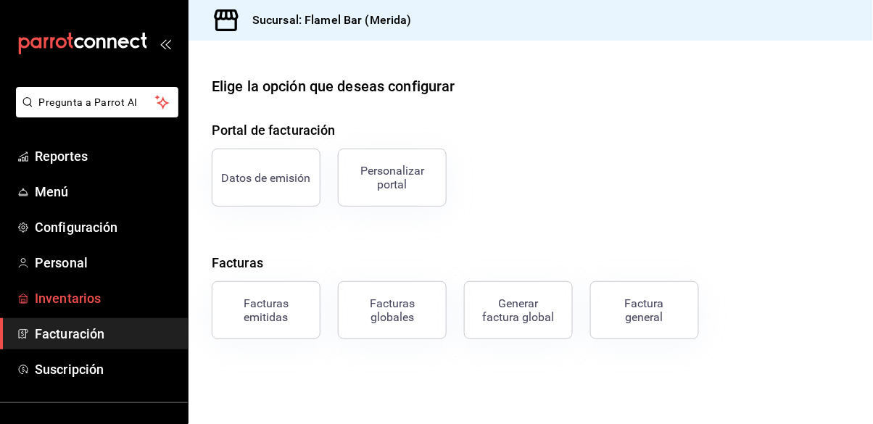
click at [71, 308] on link "Inventarios" at bounding box center [94, 298] width 188 height 31
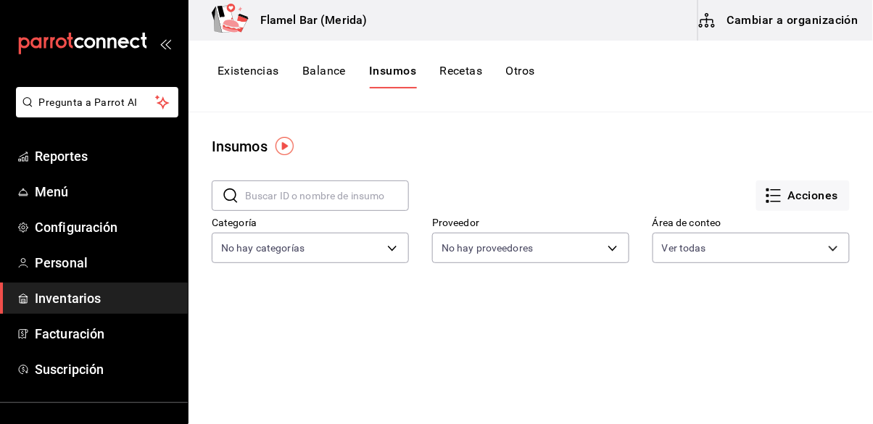
click at [802, 17] on button "Cambiar a organización" at bounding box center [779, 20] width 163 height 41
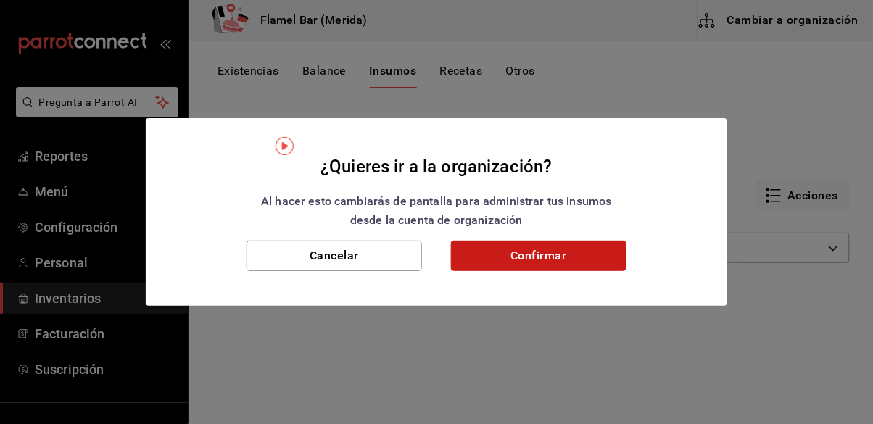
click at [501, 265] on button "Confirmar" at bounding box center [538, 256] width 175 height 30
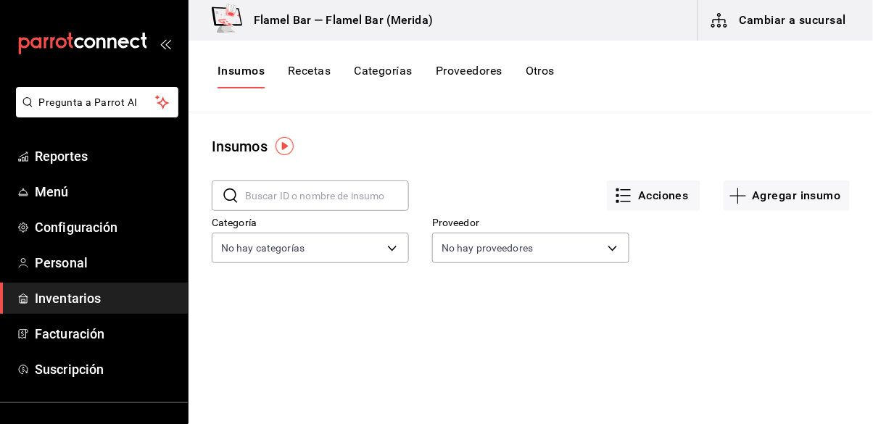
click at [323, 72] on button "Recetas" at bounding box center [309, 76] width 43 height 25
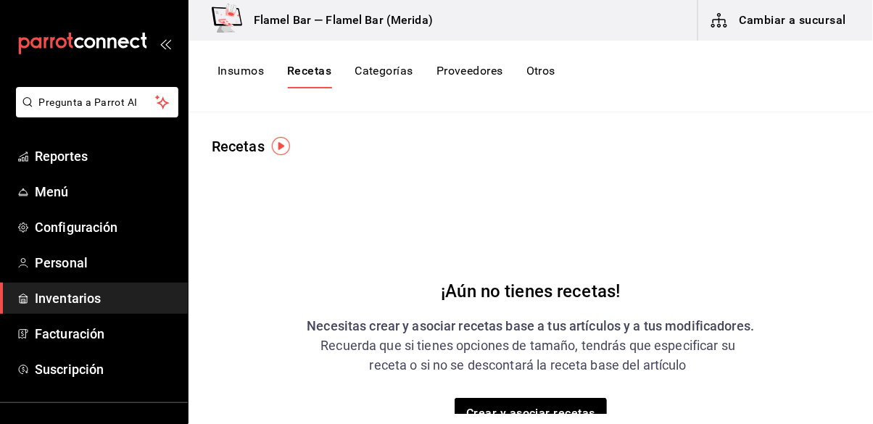
click at [381, 70] on button "Categorías" at bounding box center [384, 76] width 59 height 25
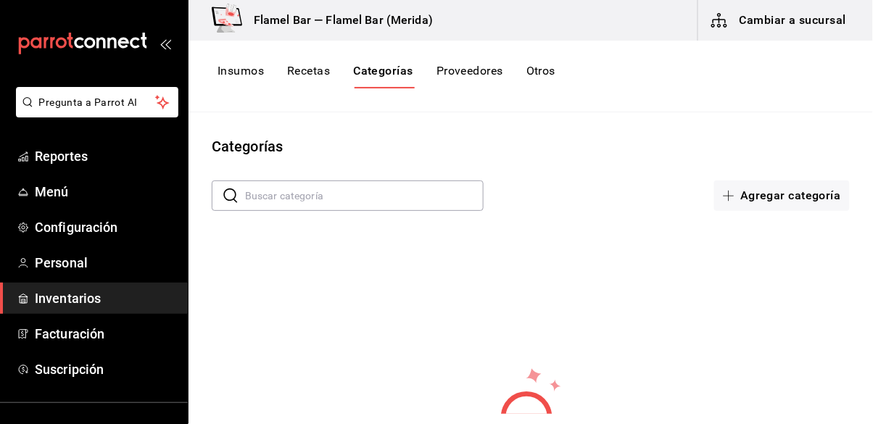
click at [326, 73] on button "Recetas" at bounding box center [308, 76] width 43 height 25
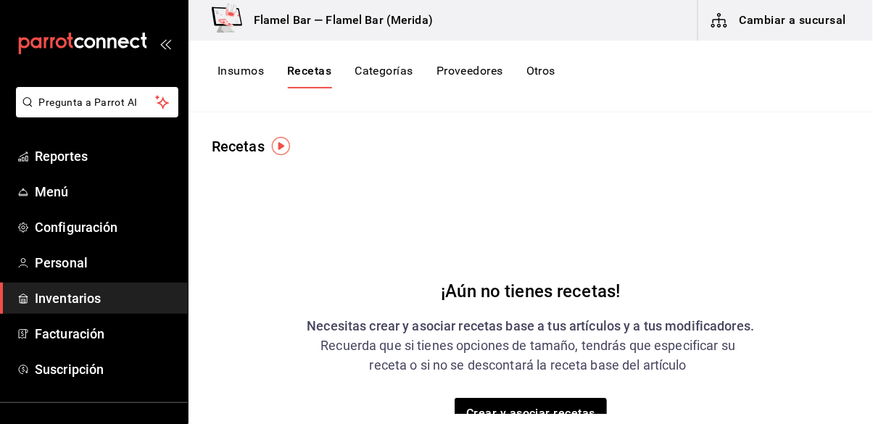
click at [402, 75] on button "Categorías" at bounding box center [384, 76] width 59 height 25
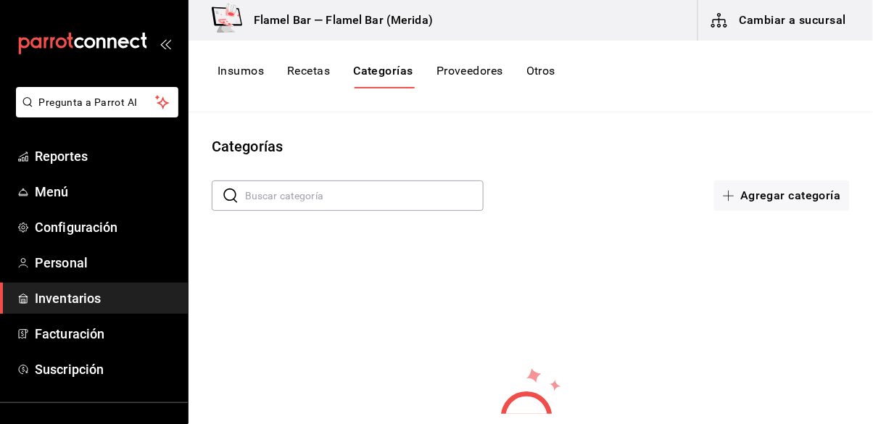
click at [461, 68] on button "Proveedores" at bounding box center [470, 76] width 67 height 25
click at [545, 58] on div "Insumos Recetas Categorías Proveedores Otros" at bounding box center [531, 77] width 685 height 72
click at [545, 71] on button "Otros" at bounding box center [543, 76] width 29 height 25
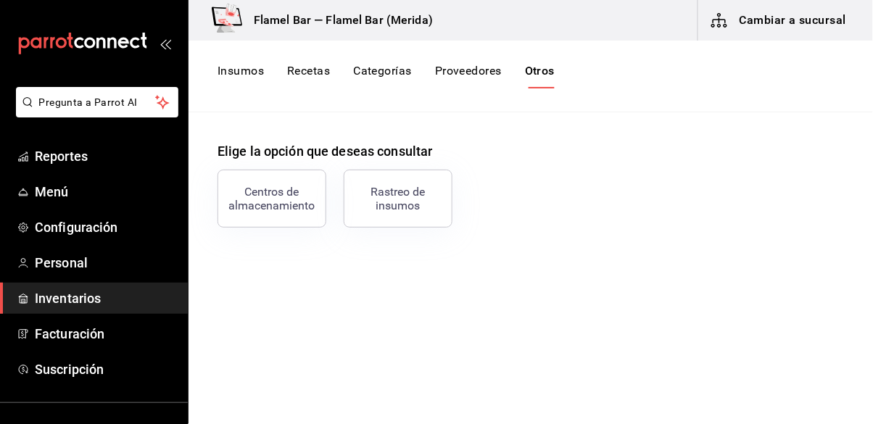
click at [252, 67] on button "Insumos" at bounding box center [241, 76] width 46 height 25
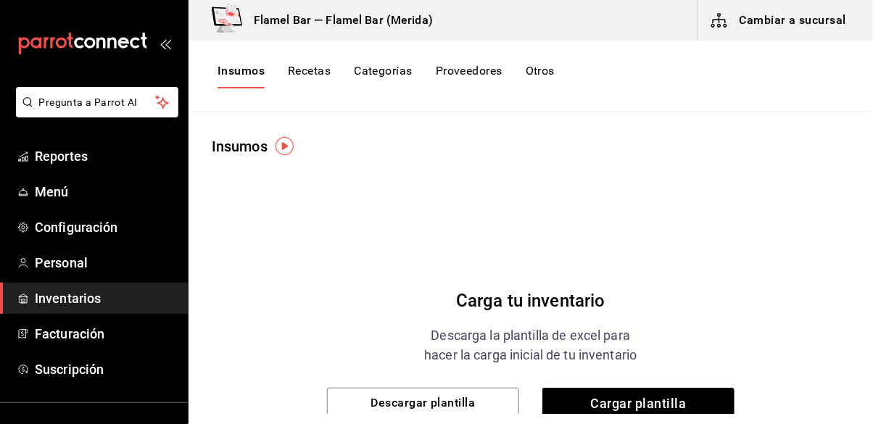
click at [307, 72] on button "Recetas" at bounding box center [309, 76] width 43 height 25
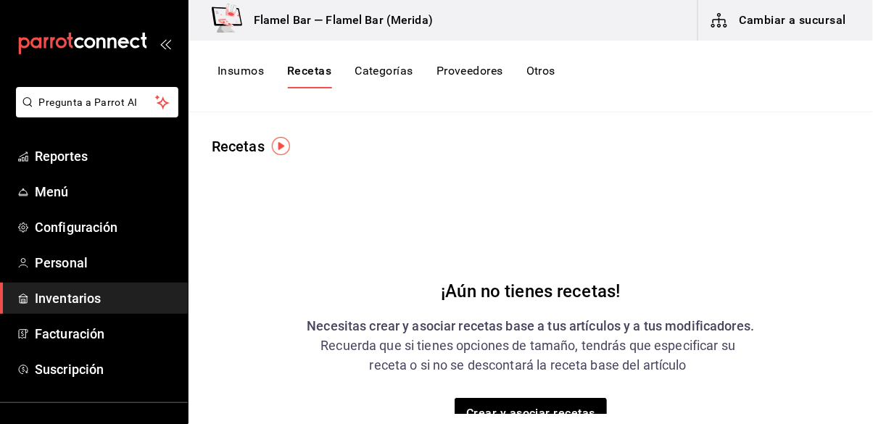
click at [243, 72] on button "Insumos" at bounding box center [241, 76] width 46 height 25
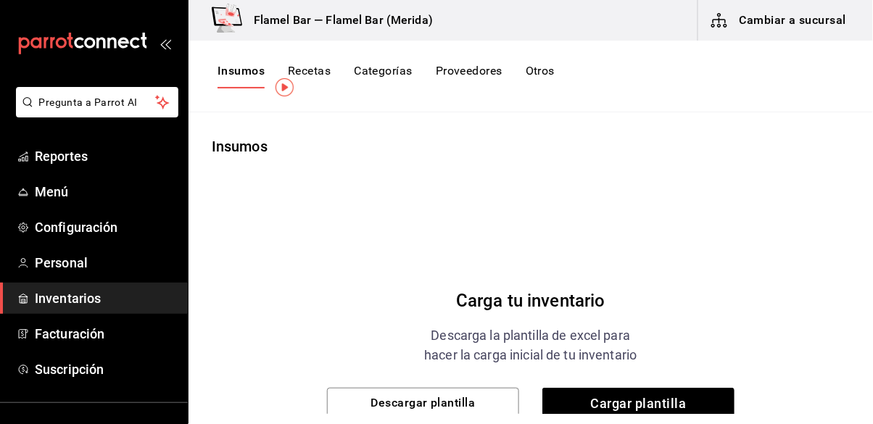
click at [321, 64] on button "Recetas" at bounding box center [309, 76] width 43 height 25
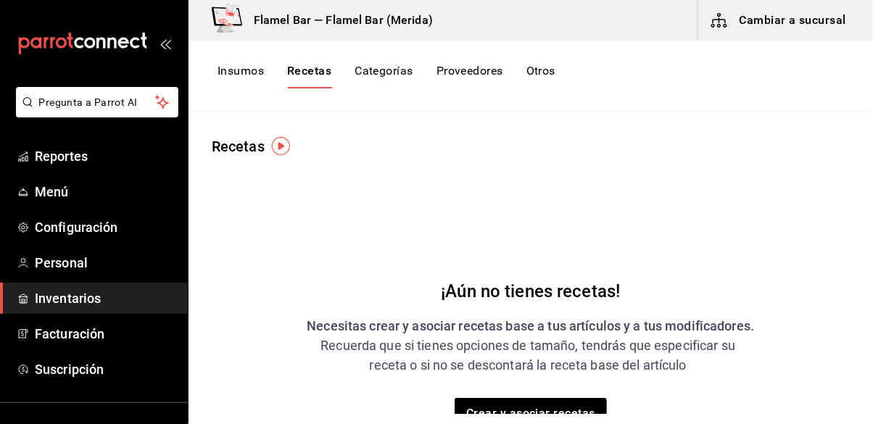
click at [368, 78] on button "Categorías" at bounding box center [384, 76] width 59 height 25
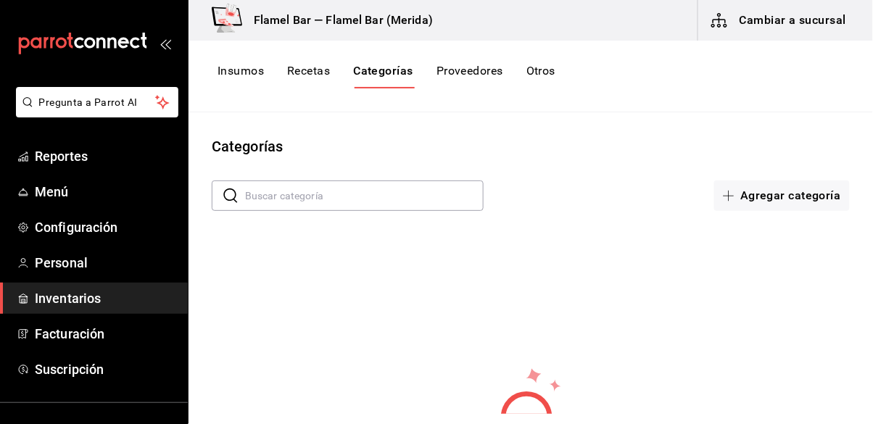
click at [461, 82] on button "Proveedores" at bounding box center [470, 76] width 67 height 25
click at [529, 70] on button "Otros" at bounding box center [543, 76] width 29 height 25
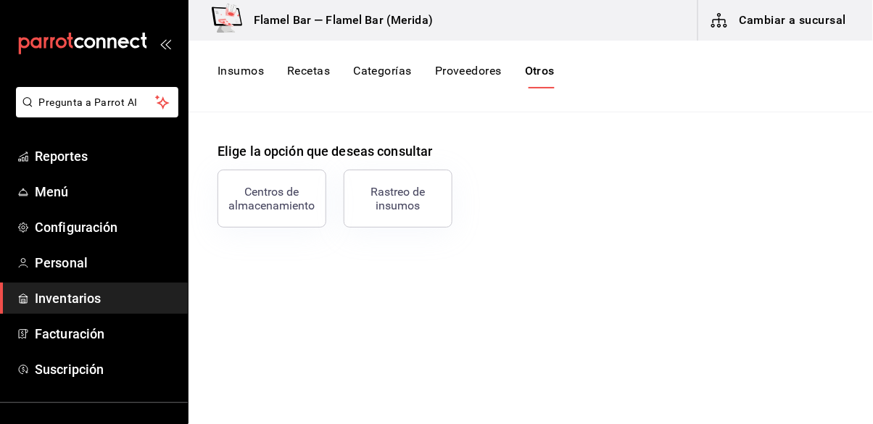
click at [237, 71] on button "Insumos" at bounding box center [241, 76] width 46 height 25
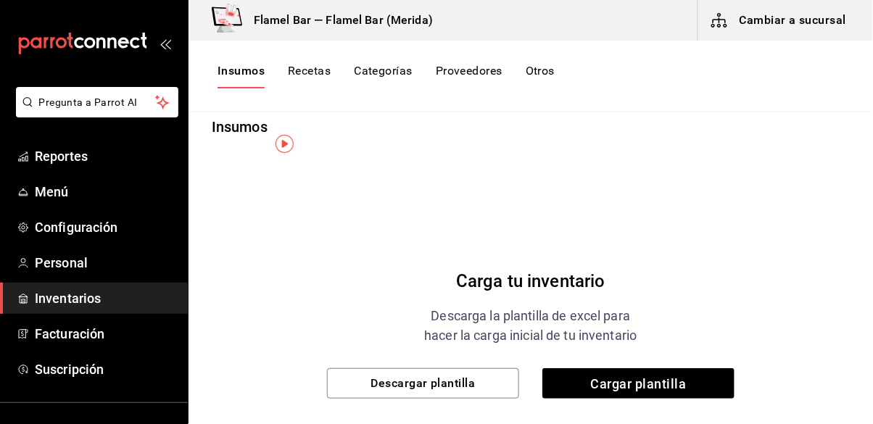
scroll to position [36, 0]
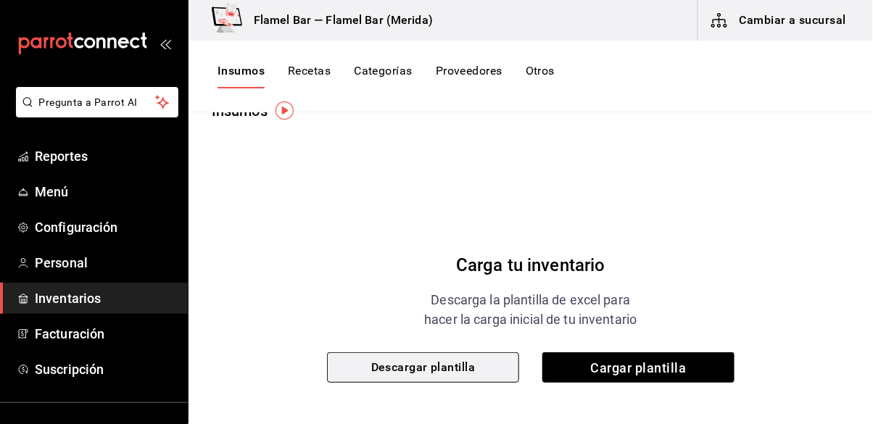
click at [416, 377] on button "Descargar plantilla" at bounding box center [423, 367] width 192 height 30
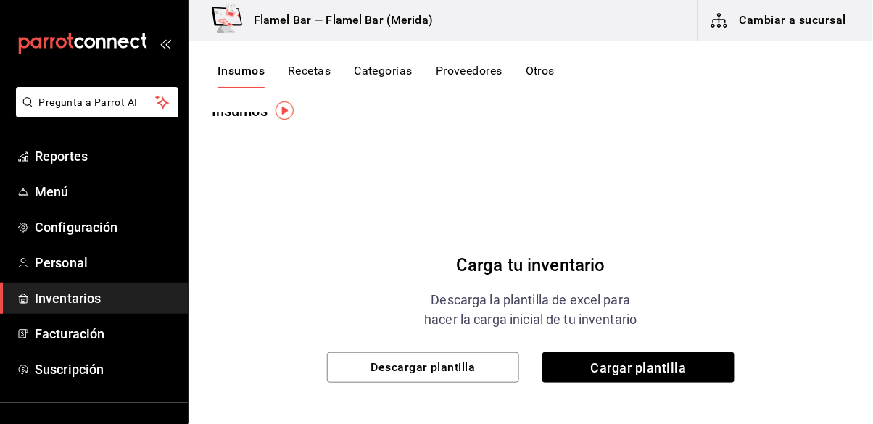
click at [533, 88] on div "Insumos Recetas Categorías Proveedores Otros" at bounding box center [531, 77] width 685 height 72
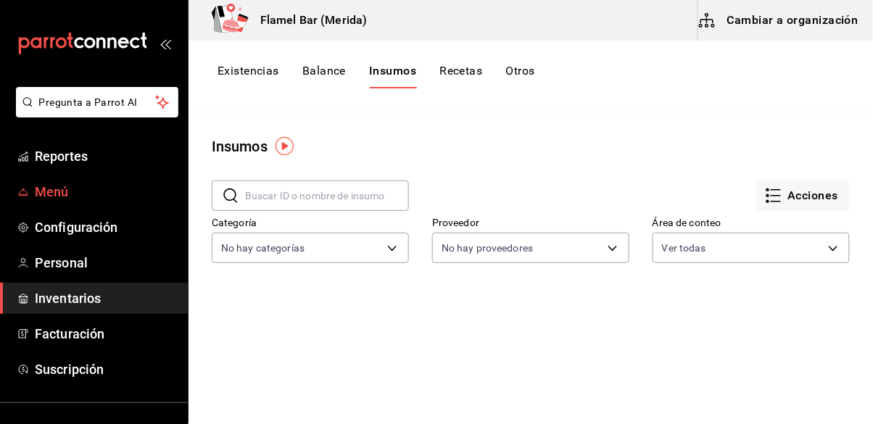
click at [112, 188] on span "Menú" at bounding box center [105, 192] width 141 height 20
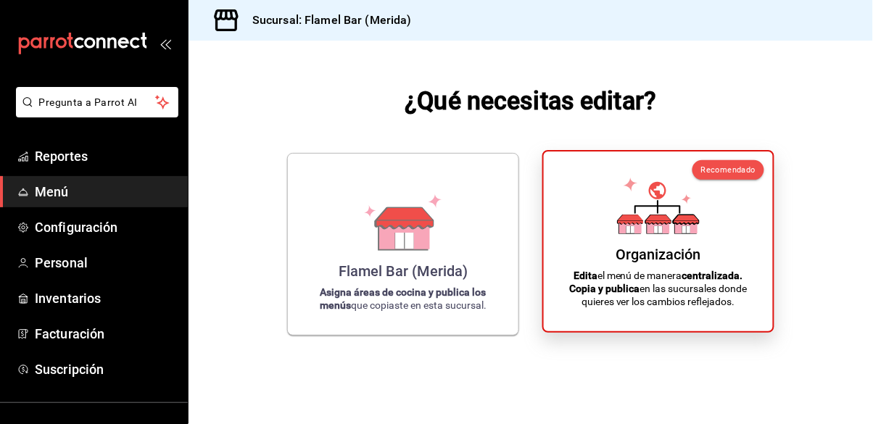
click at [657, 224] on icon at bounding box center [658, 219] width 25 height 9
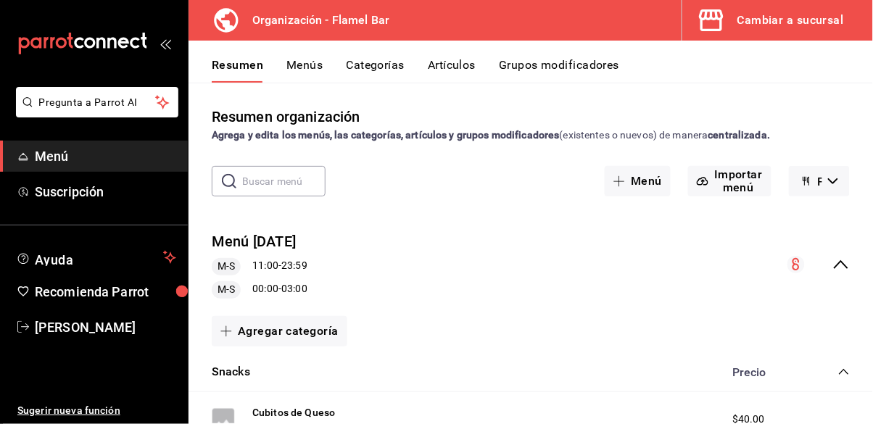
click at [389, 64] on button "Categorías" at bounding box center [376, 70] width 59 height 25
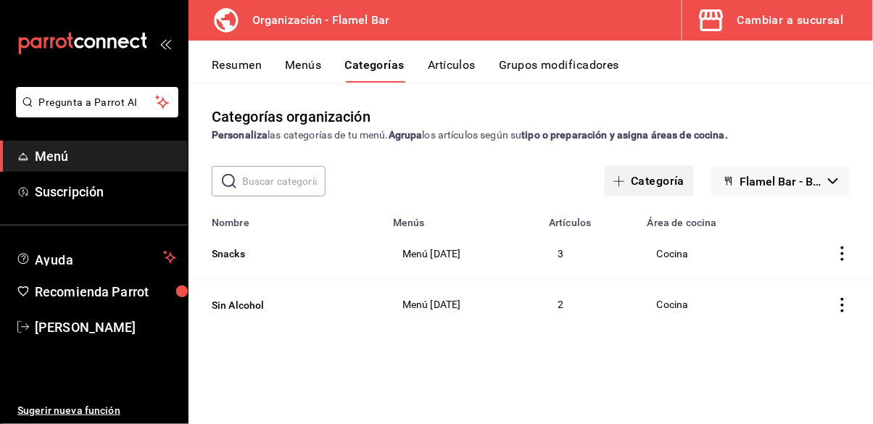
click at [656, 186] on button "Categoría" at bounding box center [649, 181] width 88 height 30
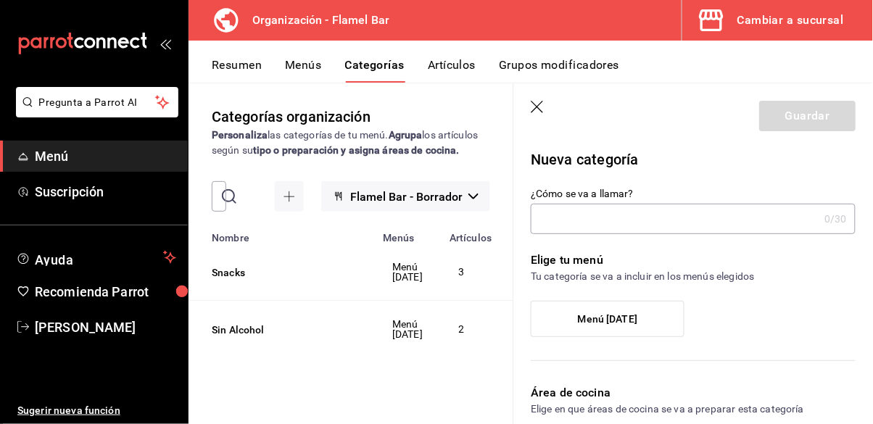
click at [633, 224] on input "¿Cómo se va a llamar?" at bounding box center [675, 219] width 288 height 29
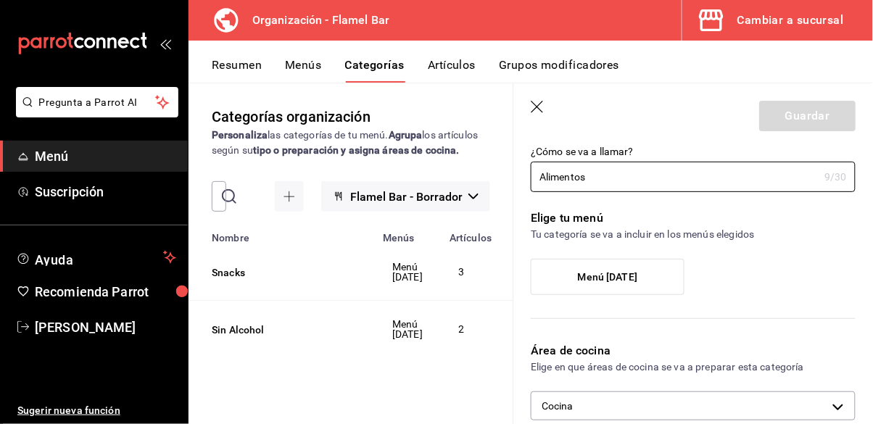
scroll to position [46, 0]
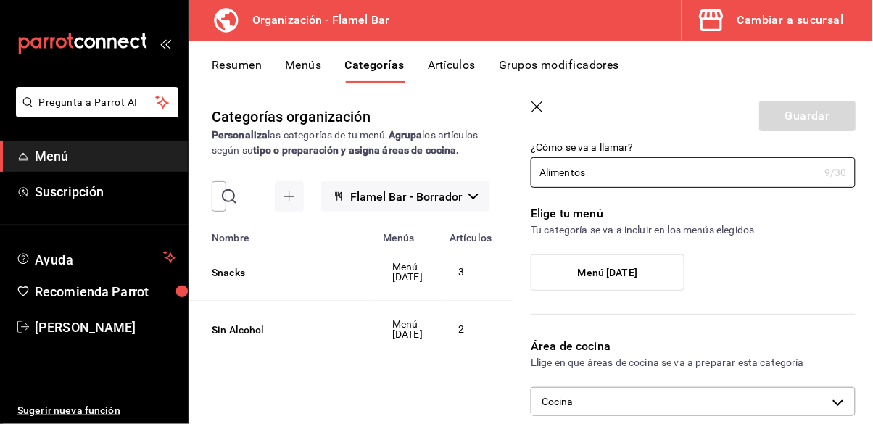
type input "Alimentos"
click at [639, 270] on label "Menú Oct25" at bounding box center [608, 272] width 152 height 35
click at [0, 0] on input "Menú Oct25" at bounding box center [0, 0] width 0 height 0
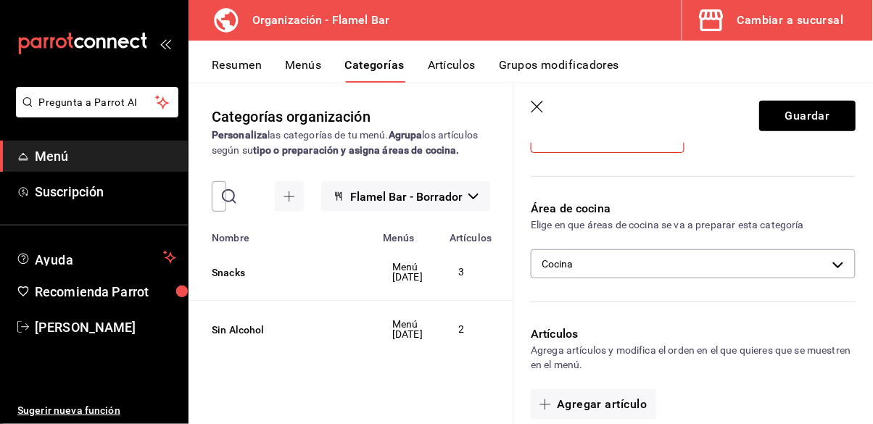
scroll to position [186, 0]
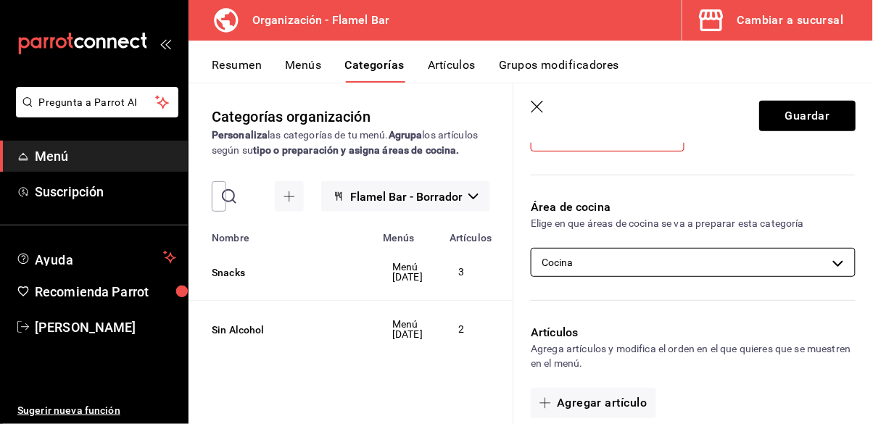
click at [698, 260] on body "Pregunta a Parrot AI Menú Suscripción Ayuda Recomienda Parrot Ernesto Arce Suge…" at bounding box center [436, 212] width 873 height 424
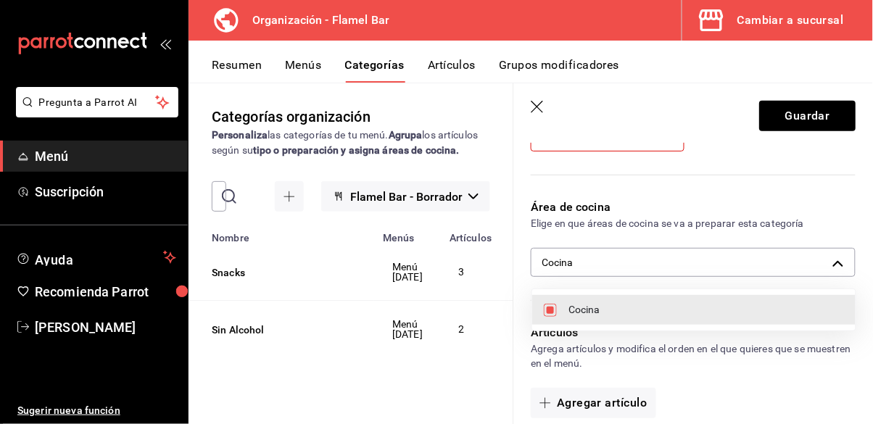
click at [672, 305] on span "Cocina" at bounding box center [707, 309] width 276 height 15
checkbox input "false"
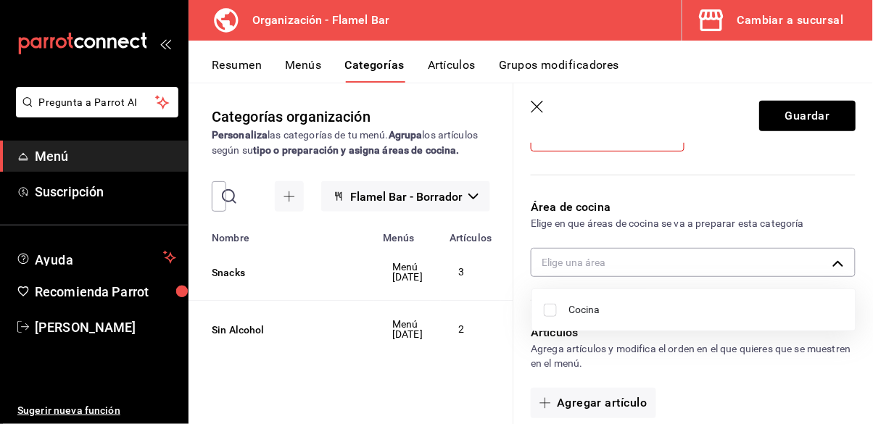
click at [650, 312] on span "Cocina" at bounding box center [707, 309] width 276 height 15
type input "257e5ec5-81a0-4927-a1ae-e92f44d17853"
checkbox input "true"
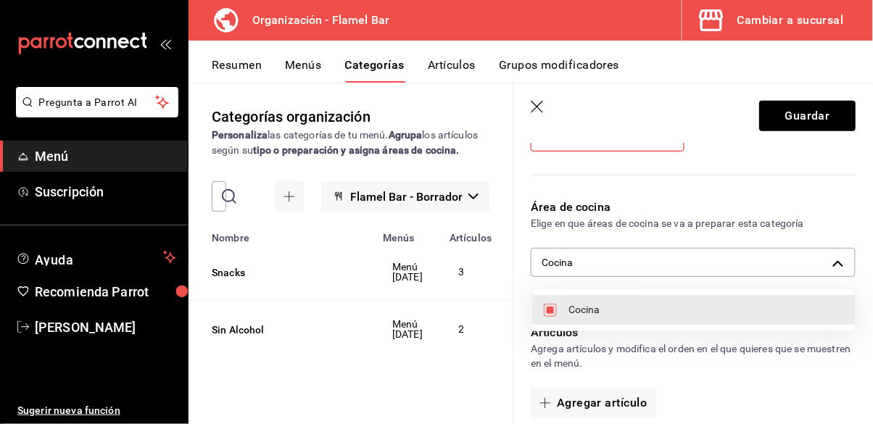
click at [685, 250] on div at bounding box center [436, 212] width 873 height 424
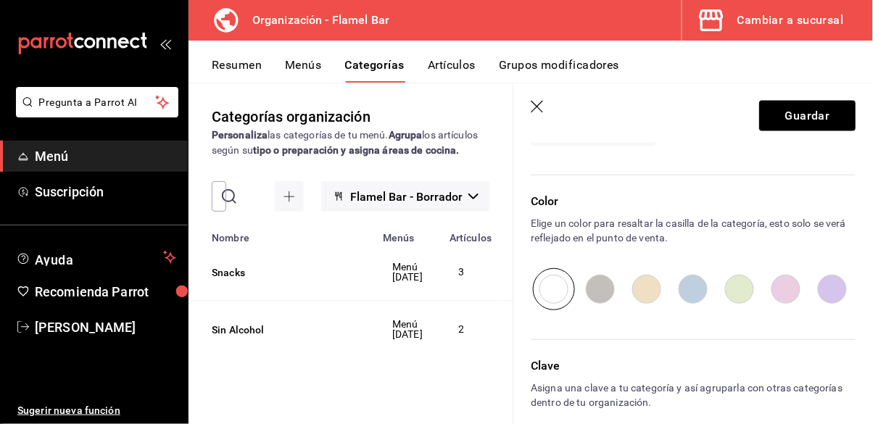
scroll to position [70, 0]
click at [651, 294] on input "radio" at bounding box center [647, 289] width 46 height 42
radio input "true"
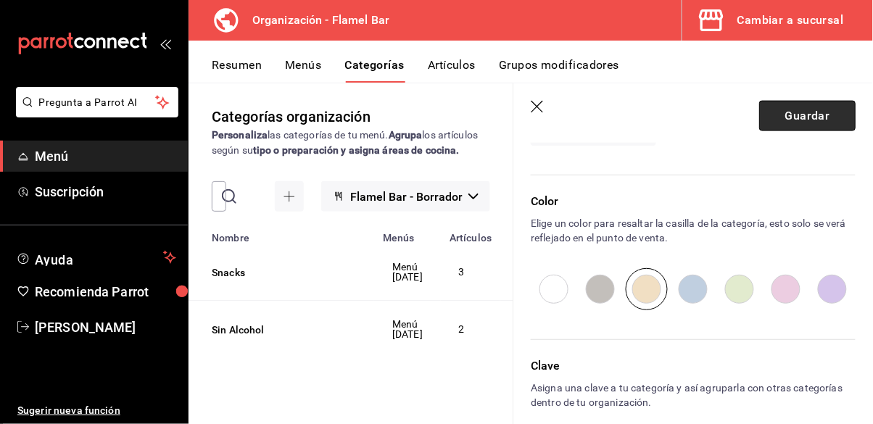
click at [779, 124] on button "Guardar" at bounding box center [807, 116] width 96 height 30
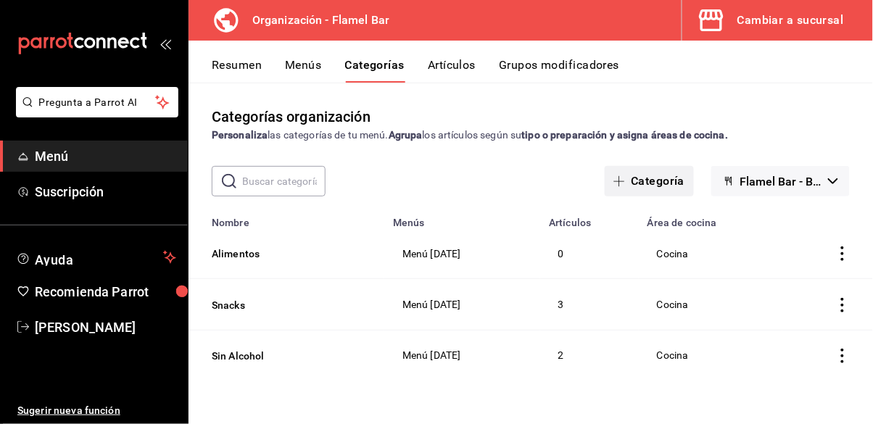
click at [671, 166] on button "Categoría" at bounding box center [649, 181] width 88 height 30
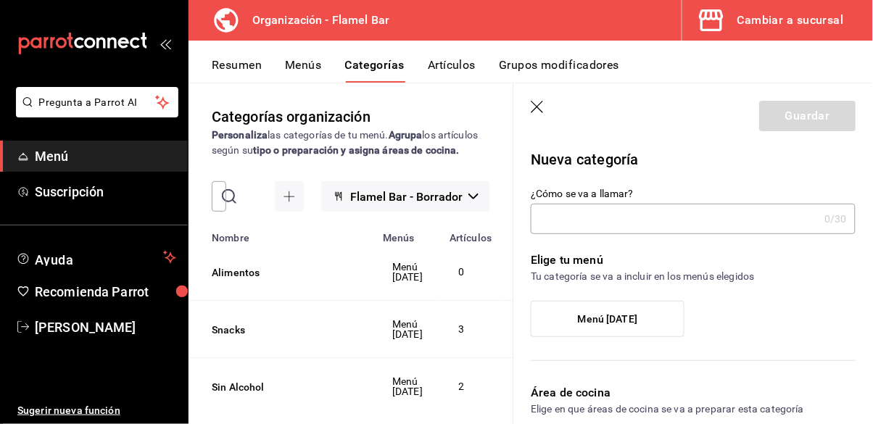
click at [620, 223] on input "¿Cómo se va a llamar?" at bounding box center [675, 219] width 288 height 29
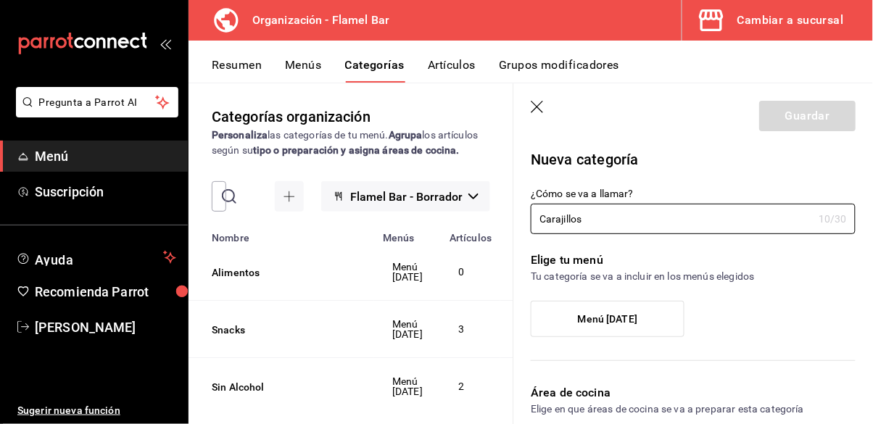
type input "Carajillos"
click at [635, 326] on label "Menú Oct25" at bounding box center [608, 319] width 152 height 35
click at [0, 0] on input "Menú Oct25" at bounding box center [0, 0] width 0 height 0
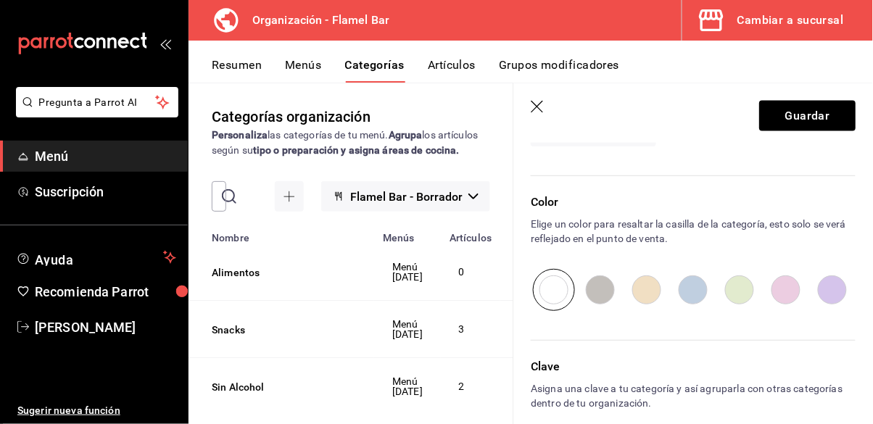
scroll to position [458, 0]
click at [646, 297] on input "radio" at bounding box center [647, 289] width 46 height 42
radio input "true"
click at [698, 299] on input "radio" at bounding box center [693, 289] width 46 height 42
radio input "true"
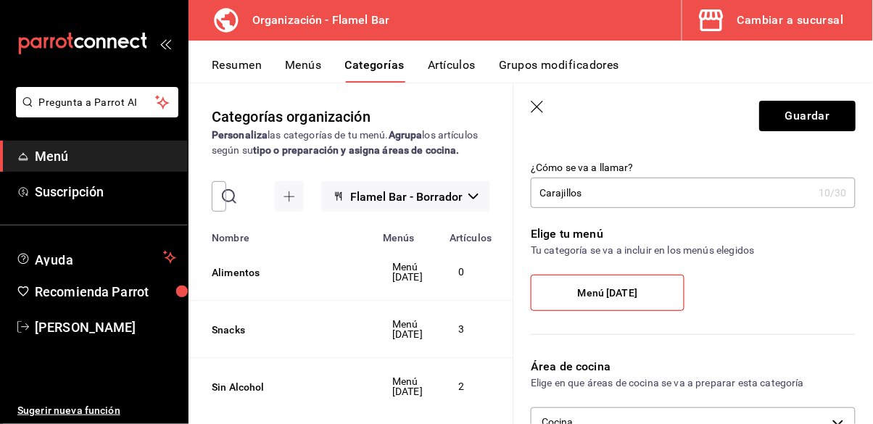
scroll to position [46, 0]
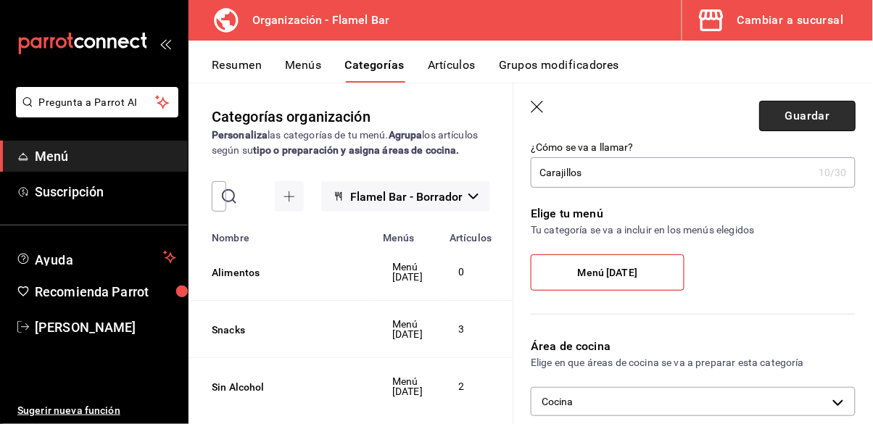
click at [798, 112] on button "Guardar" at bounding box center [807, 116] width 96 height 30
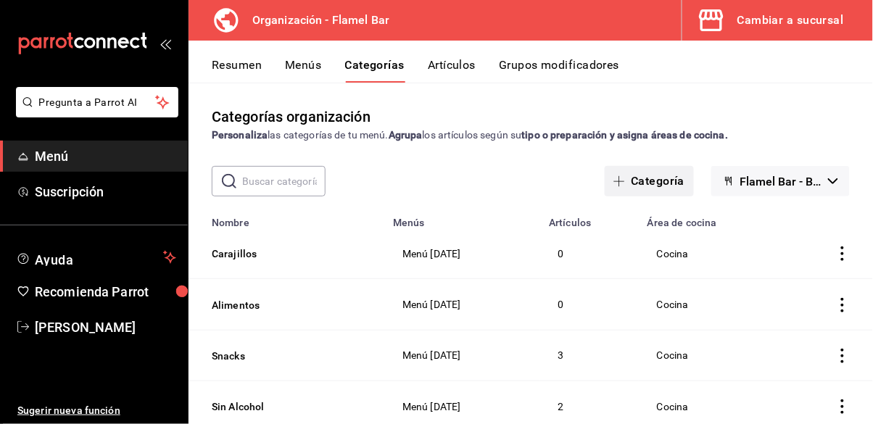
click at [641, 166] on button "Categoría" at bounding box center [649, 181] width 88 height 30
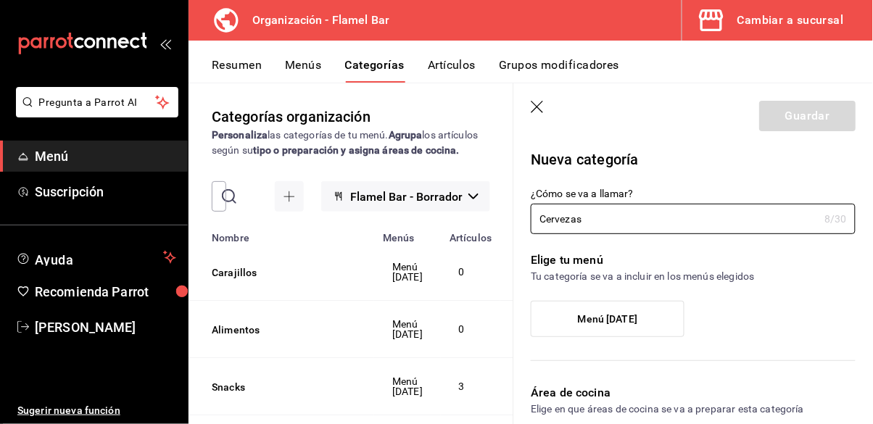
type input "Cervezas"
click at [632, 321] on span "Menú Oct25" at bounding box center [607, 319] width 59 height 12
click at [0, 0] on input "Menú Oct25" at bounding box center [0, 0] width 0 height 0
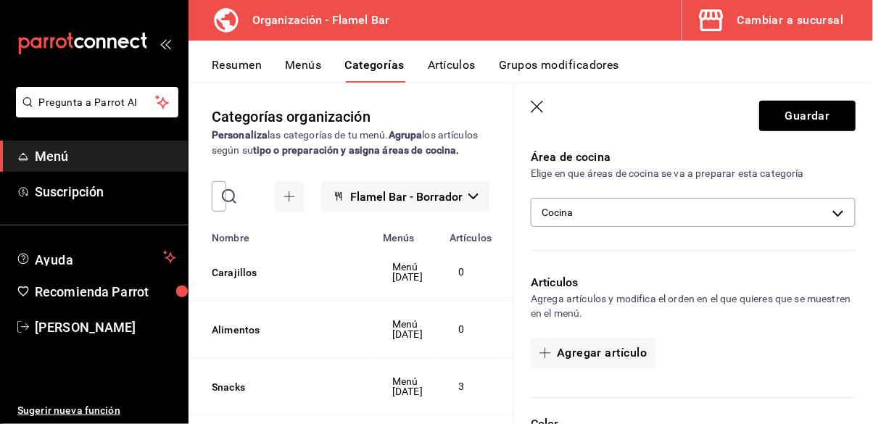
scroll to position [436, 0]
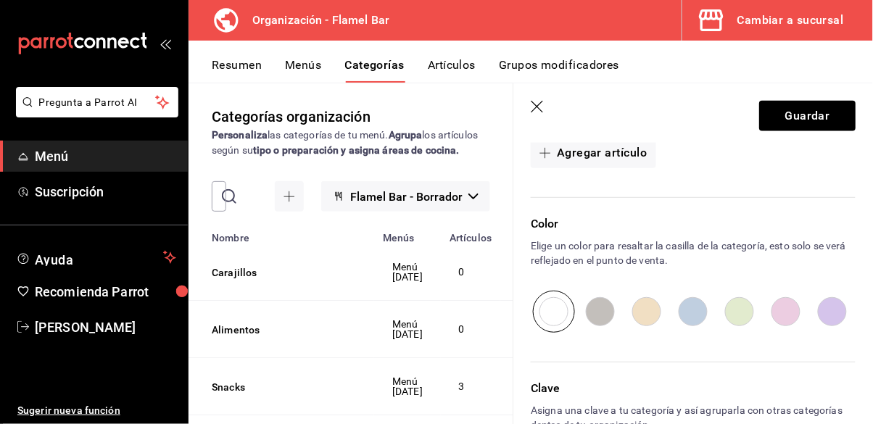
click at [701, 317] on input "radio" at bounding box center [693, 312] width 46 height 42
radio input "true"
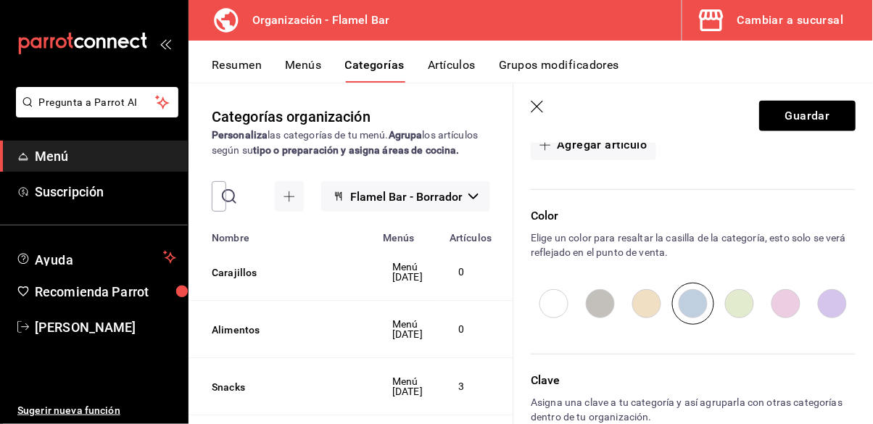
scroll to position [458, 0]
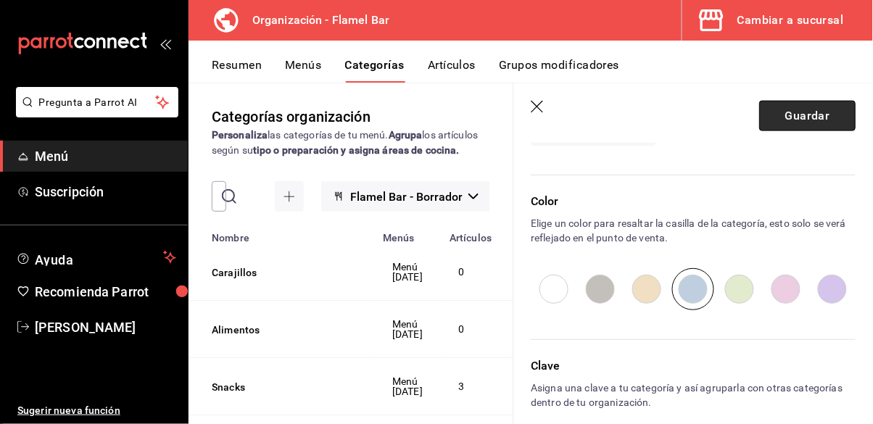
click at [785, 114] on button "Guardar" at bounding box center [807, 116] width 96 height 30
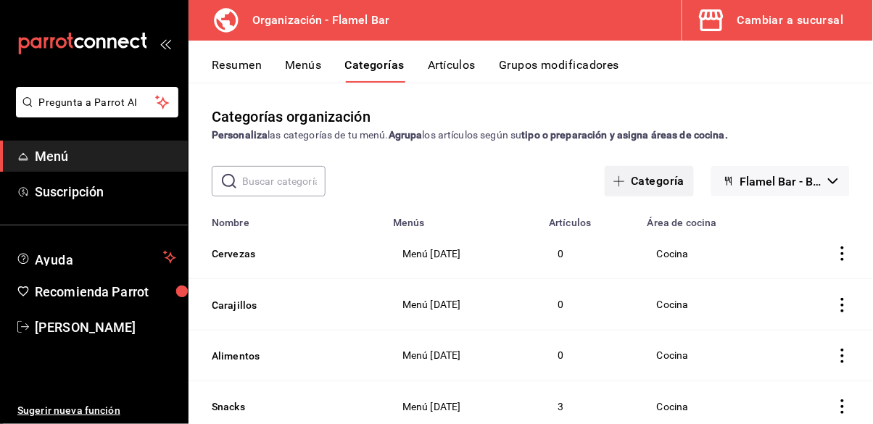
click at [664, 166] on button "Categoría" at bounding box center [649, 181] width 88 height 30
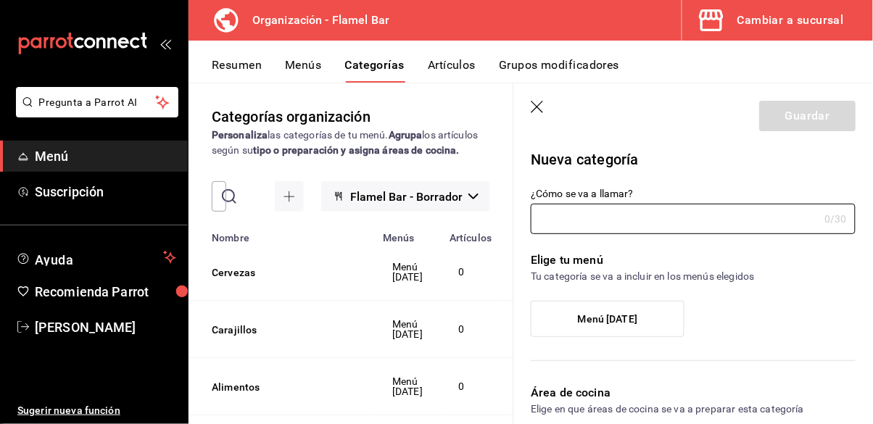
type input "257e5ec5-81a0-4927-a1ae-e92f44d17853"
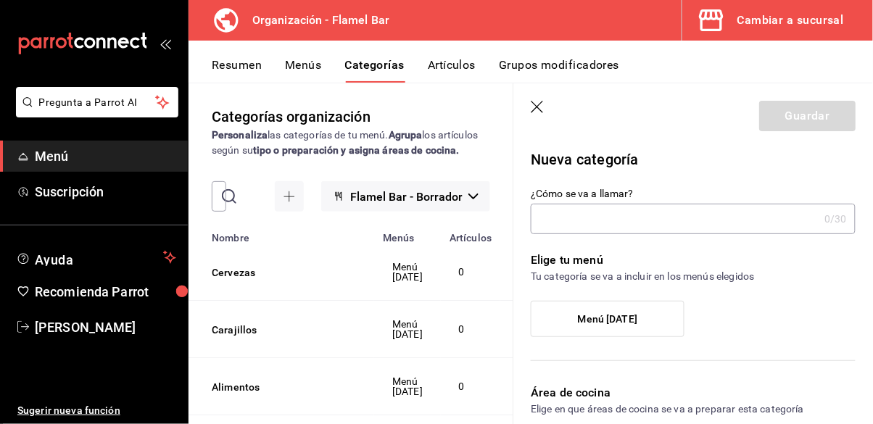
click at [617, 228] on input "¿Cómo se va a llamar?" at bounding box center [675, 219] width 288 height 29
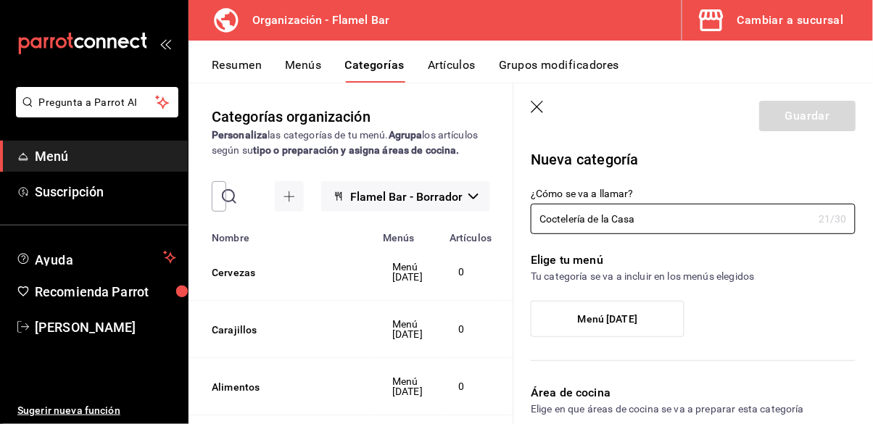
type input "Coctelería de la Casa"
click at [639, 316] on label "Menú Oct25" at bounding box center [608, 319] width 152 height 35
click at [0, 0] on input "Menú Oct25" at bounding box center [0, 0] width 0 height 0
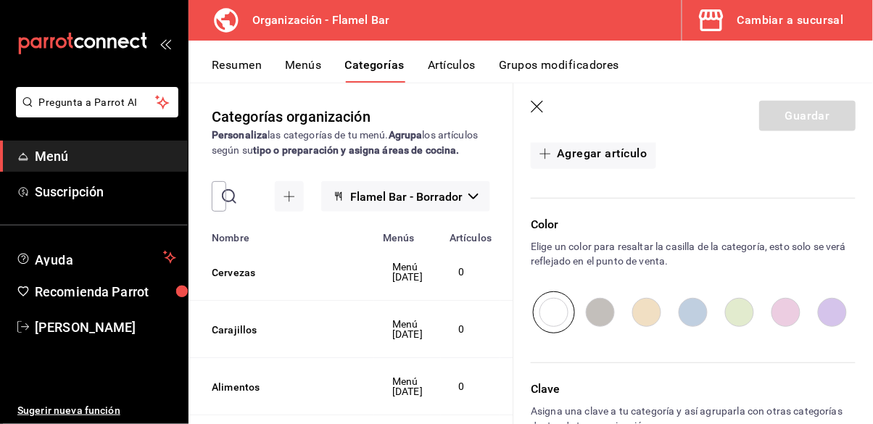
scroll to position [469, 0]
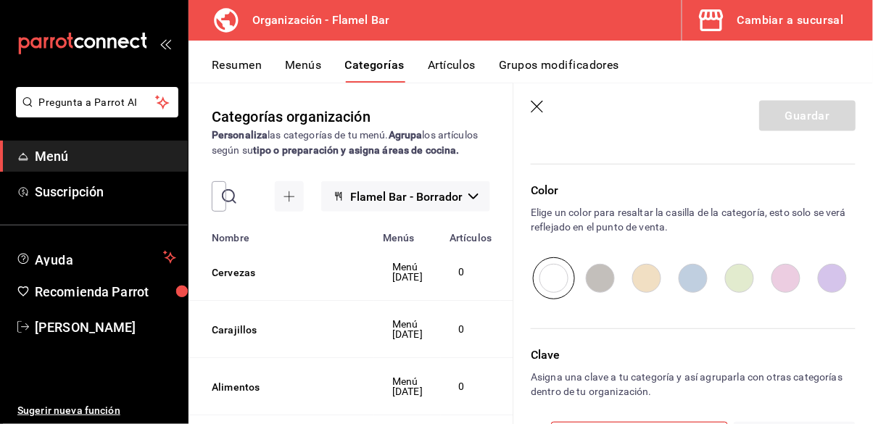
click at [747, 281] on input "radio" at bounding box center [739, 278] width 46 height 42
radio input "true"
click at [811, 116] on div "Guardar" at bounding box center [807, 116] width 96 height 30
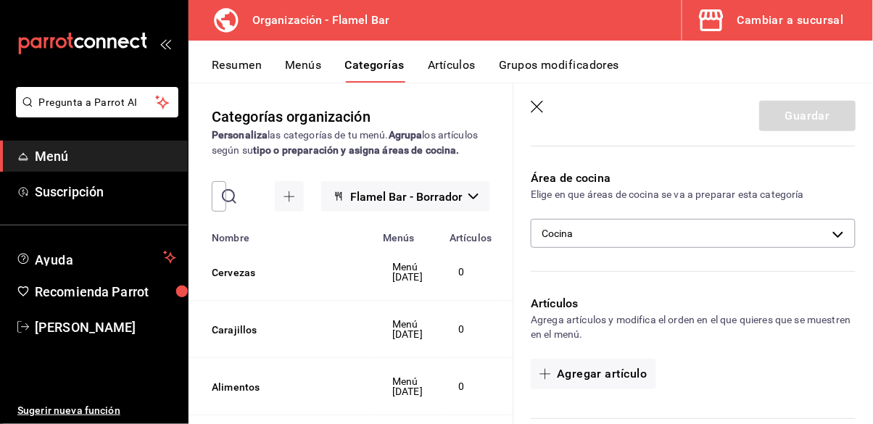
scroll to position [234, 0]
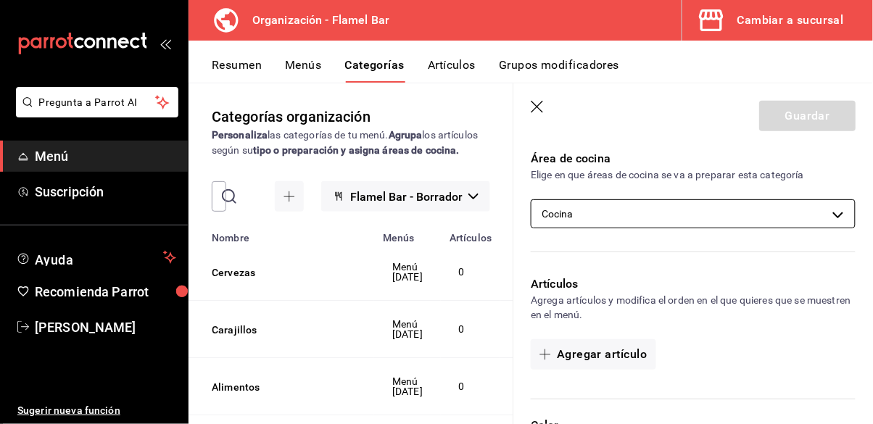
click at [714, 207] on body "Pregunta a Parrot AI Menú Suscripción Ayuda Recomienda Parrot Ernesto Arce Suge…" at bounding box center [436, 212] width 873 height 424
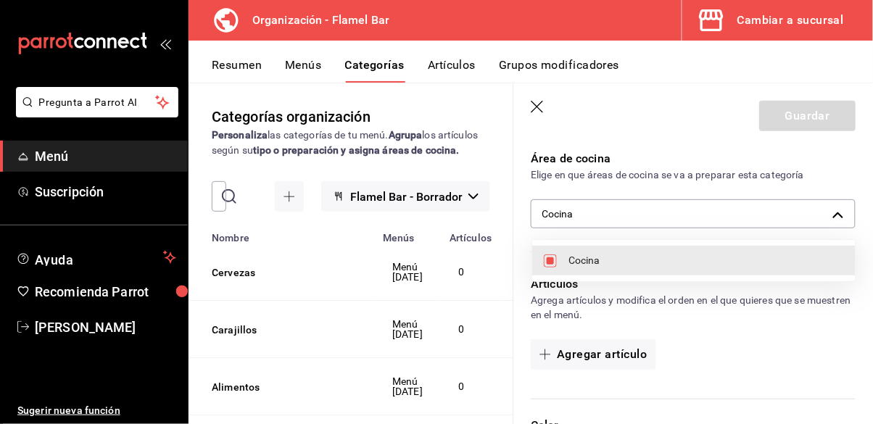
click at [655, 258] on span "Cocina" at bounding box center [707, 260] width 276 height 15
checkbox input "false"
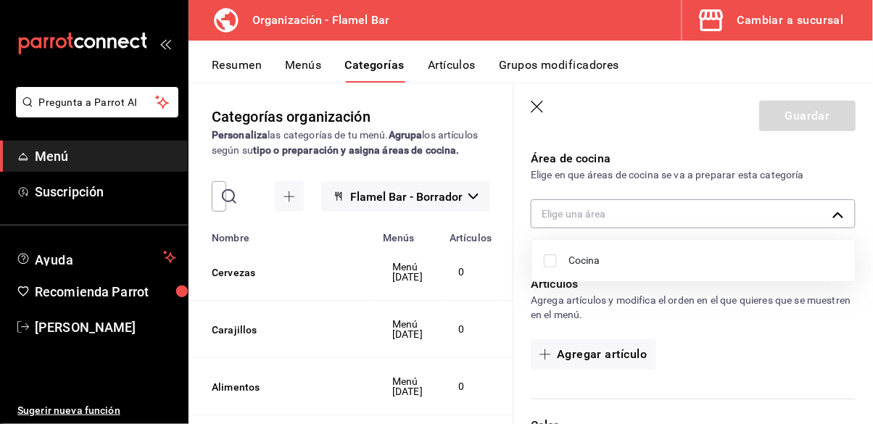
click at [658, 207] on div at bounding box center [436, 212] width 873 height 424
click at [649, 216] on body "Pregunta a Parrot AI Menú Suscripción Ayuda Recomienda Parrot Ernesto Arce Suge…" at bounding box center [436, 212] width 873 height 424
click at [634, 262] on span "Cocina" at bounding box center [707, 260] width 276 height 15
type input "257e5ec5-81a0-4927-a1ae-e92f44d17853"
checkbox input "true"
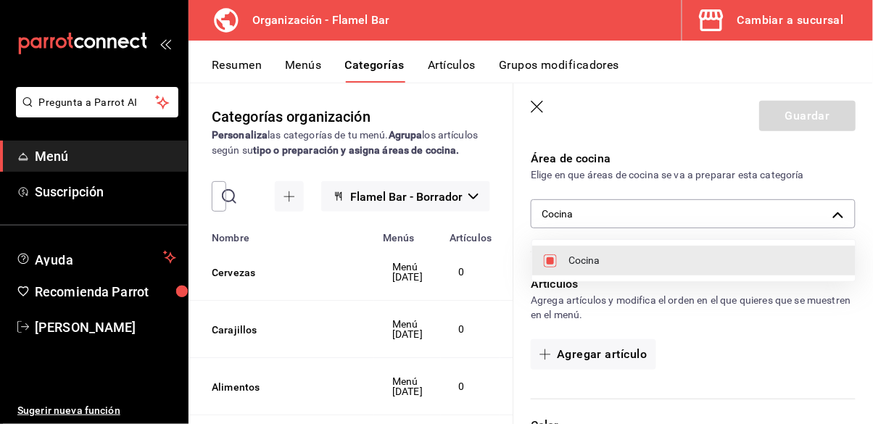
click at [691, 181] on div at bounding box center [436, 212] width 873 height 424
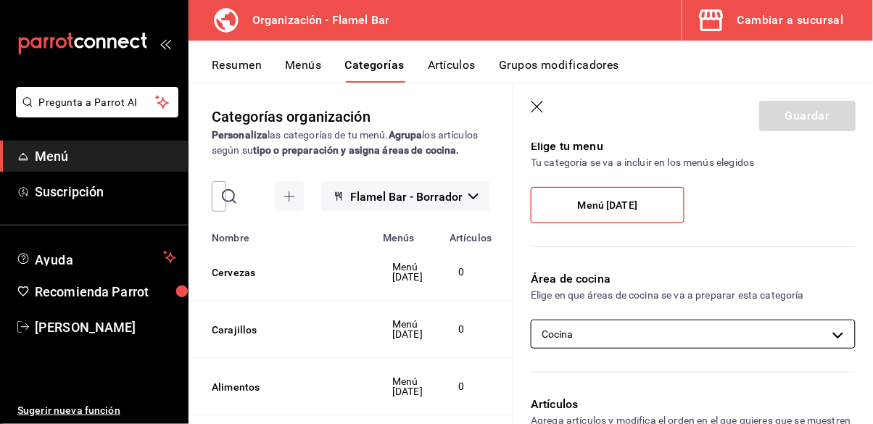
scroll to position [95, 0]
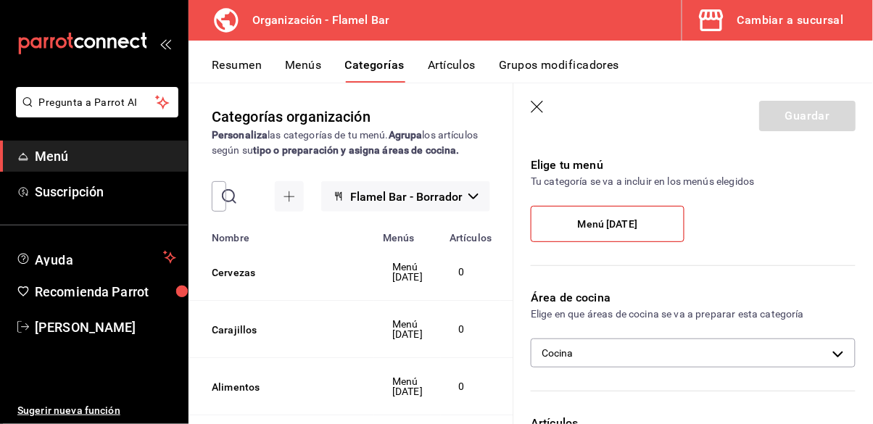
click at [656, 217] on label "Menú Oct25" at bounding box center [608, 224] width 152 height 35
click at [0, 0] on input "Menú Oct25" at bounding box center [0, 0] width 0 height 0
click at [653, 228] on label "Menú Oct25" at bounding box center [608, 224] width 152 height 35
click at [0, 0] on input "Menú Oct25" at bounding box center [0, 0] width 0 height 0
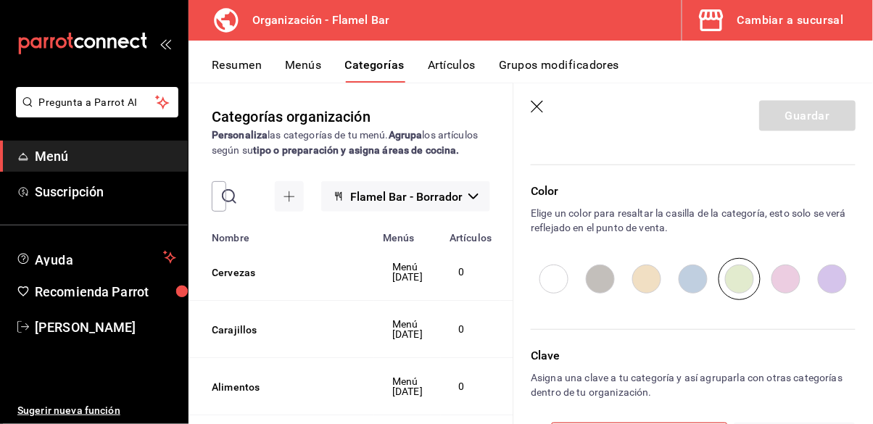
scroll to position [469, 0]
click at [696, 278] on input "radio" at bounding box center [693, 278] width 46 height 42
radio input "true"
click at [729, 276] on input "radio" at bounding box center [739, 278] width 46 height 42
radio input "true"
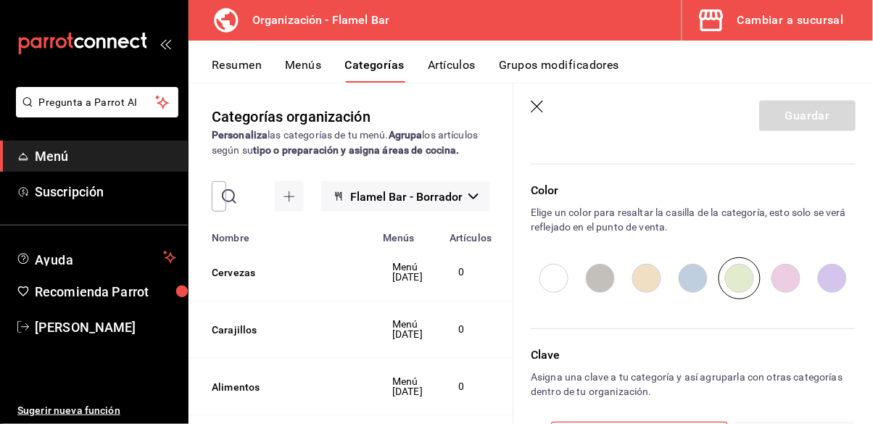
scroll to position [70, 0]
click at [686, 420] on div "Clave Asigna una clave a tu categoría y así agruparla con otras categorías dent…" at bounding box center [684, 397] width 342 height 136
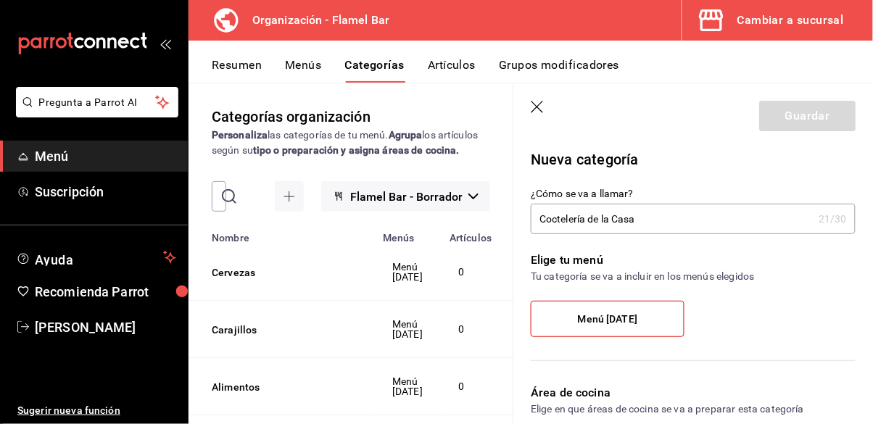
scroll to position [0, 0]
click at [703, 227] on input "Coctelería de la Casa" at bounding box center [672, 219] width 282 height 29
click at [709, 219] on input "Coctelería de la Casa" at bounding box center [672, 219] width 282 height 29
type input "Coctelería de la Casa"
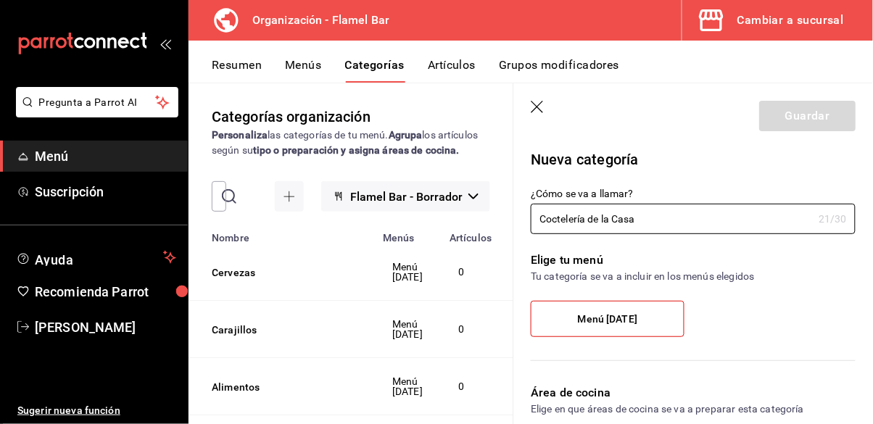
click at [788, 107] on div "Guardar" at bounding box center [807, 116] width 96 height 30
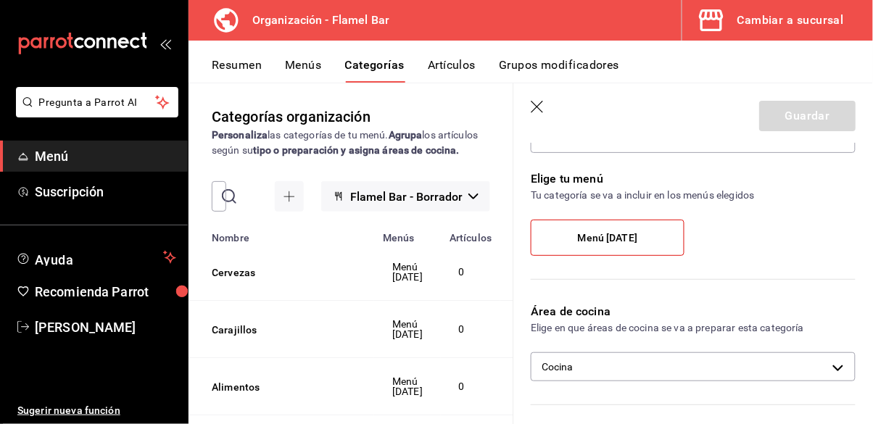
scroll to position [93, 0]
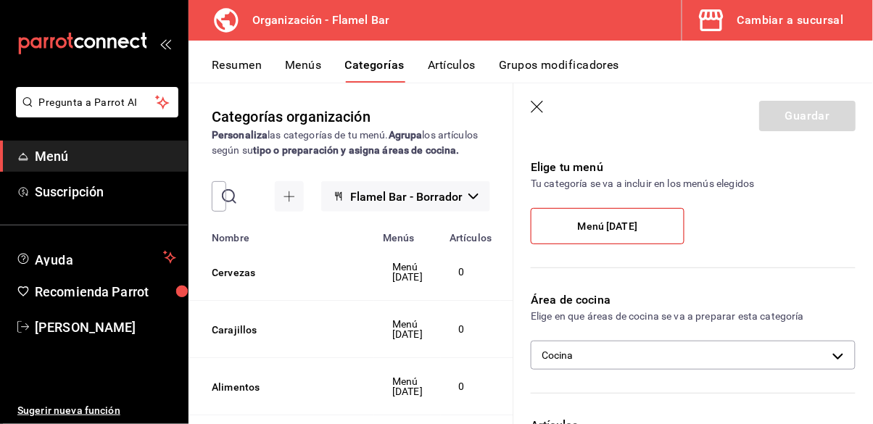
click at [638, 222] on label "Menú Oct25" at bounding box center [608, 226] width 152 height 35
click at [0, 0] on input "Menú Oct25" at bounding box center [0, 0] width 0 height 0
click at [638, 222] on label "Menú Oct25" at bounding box center [608, 226] width 152 height 35
click at [0, 0] on input "Menú Oct25" at bounding box center [0, 0] width 0 height 0
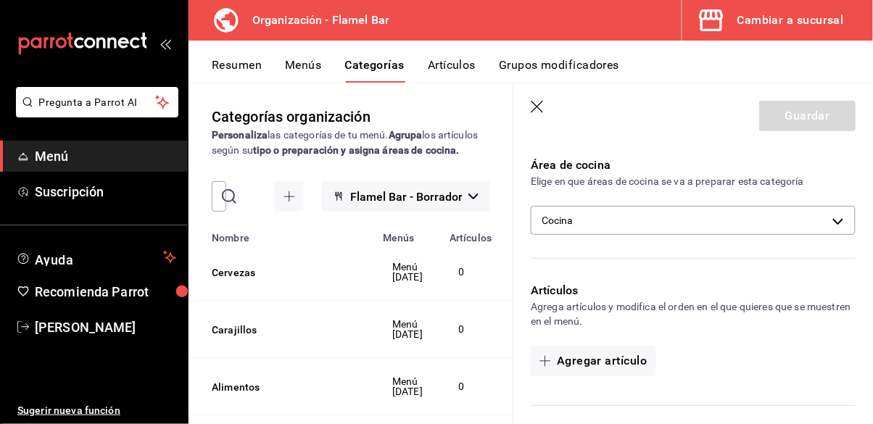
scroll to position [232, 0]
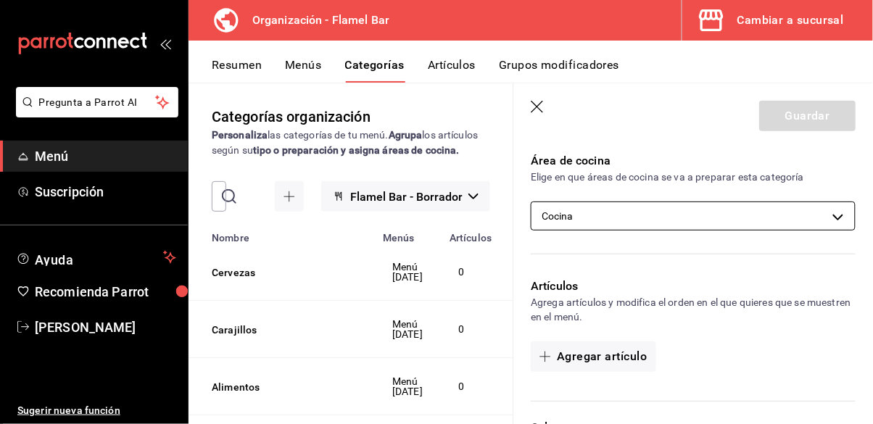
click at [719, 220] on body "Pregunta a Parrot AI Menú Suscripción Ayuda Recomienda Parrot Ernesto Arce Suge…" at bounding box center [436, 212] width 873 height 424
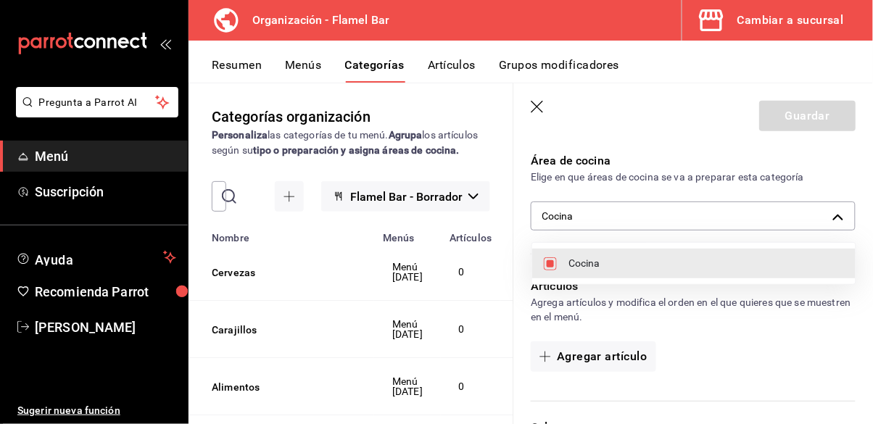
click at [680, 264] on span "Cocina" at bounding box center [707, 263] width 276 height 15
checkbox input "false"
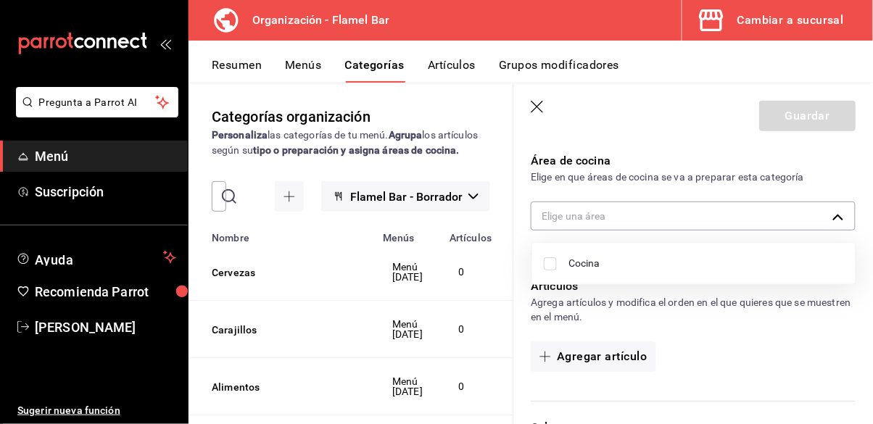
click at [675, 215] on div at bounding box center [436, 212] width 873 height 424
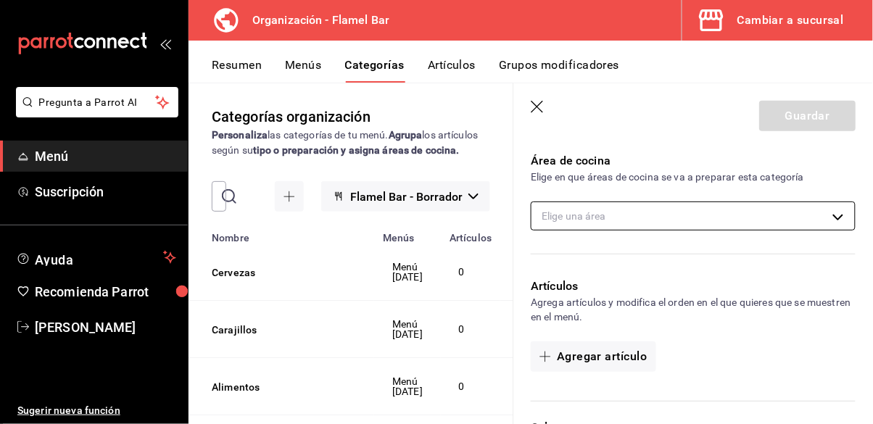
click at [652, 215] on body "Pregunta a Parrot AI Menú Suscripción Ayuda Recomienda Parrot Ernesto Arce Suge…" at bounding box center [436, 212] width 873 height 424
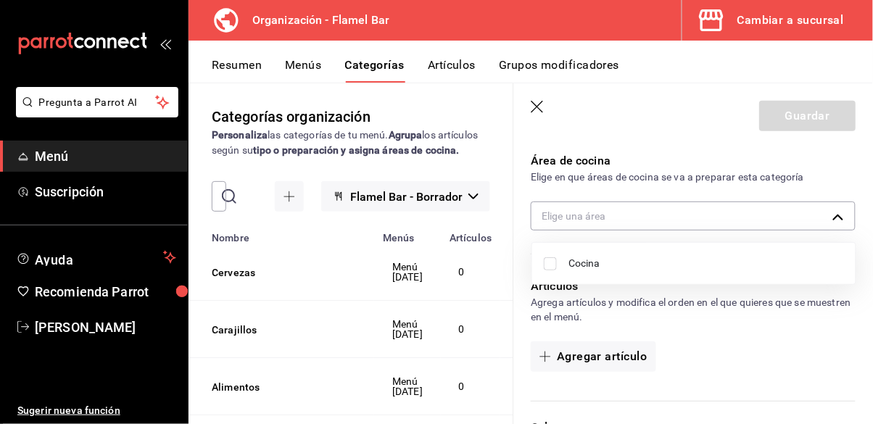
click at [635, 263] on span "Cocina" at bounding box center [707, 263] width 276 height 15
type input "257e5ec5-81a0-4927-a1ae-e92f44d17853"
checkbox input "true"
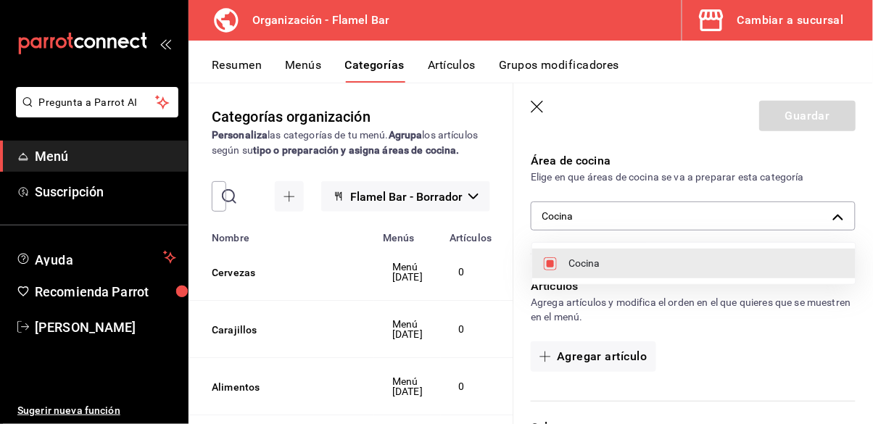
click at [716, 323] on div at bounding box center [436, 212] width 873 height 424
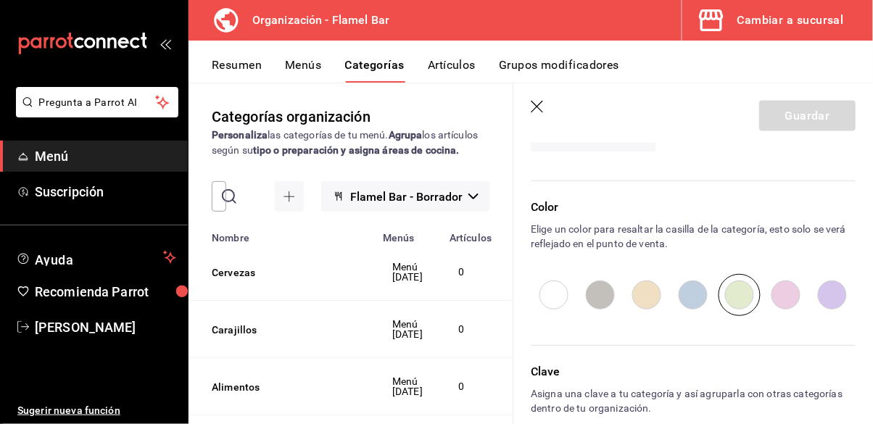
scroll to position [469, 0]
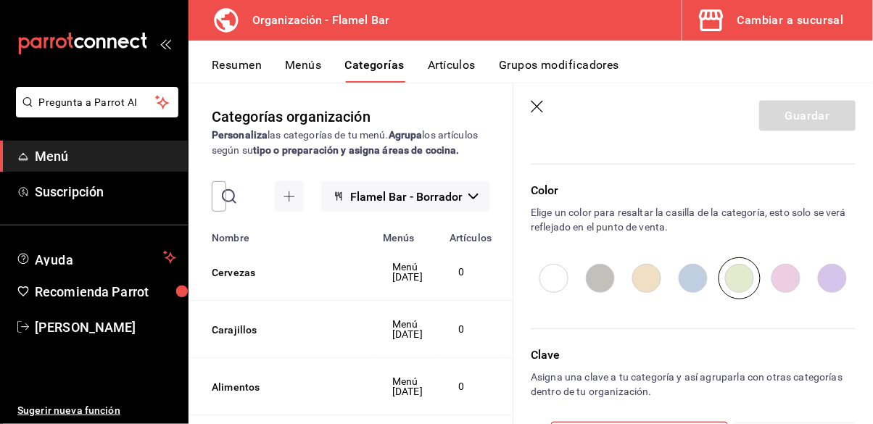
click at [775, 278] on input "radio" at bounding box center [786, 278] width 46 height 42
radio input "true"
click at [560, 285] on input "radio" at bounding box center [554, 278] width 46 height 42
radio input "true"
click at [597, 277] on input "radio" at bounding box center [600, 278] width 46 height 42
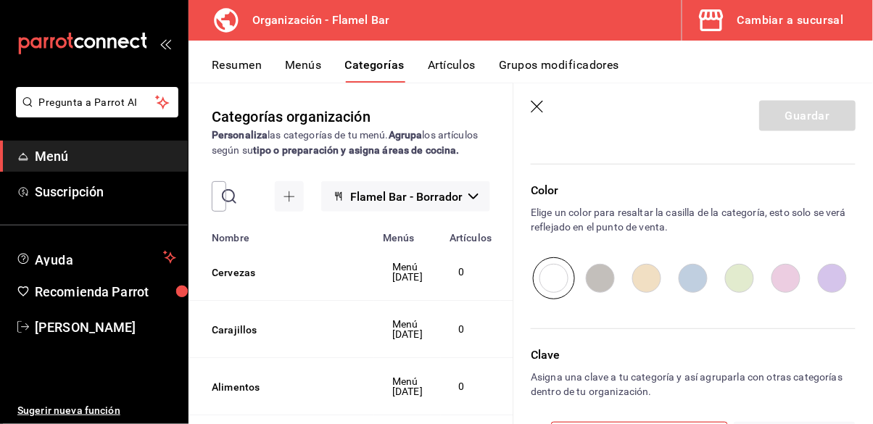
radio input "true"
click at [717, 282] on input "radio" at bounding box center [739, 278] width 46 height 42
radio input "true"
click at [701, 285] on input "radio" at bounding box center [693, 278] width 46 height 42
radio input "true"
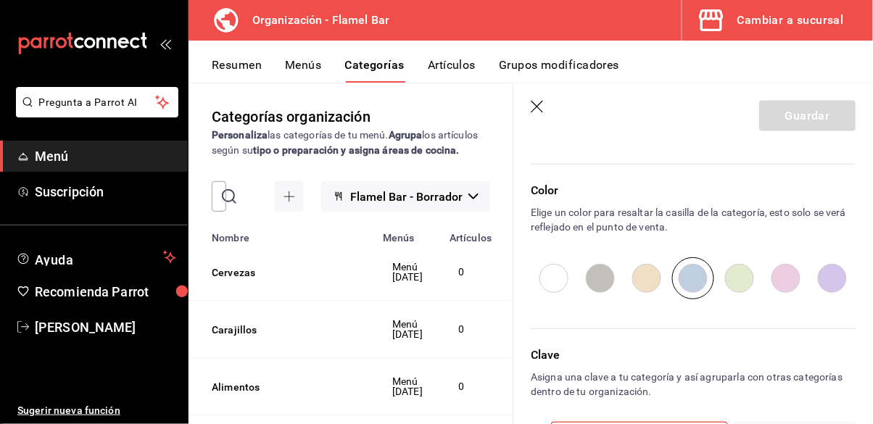
click at [690, 421] on div "Clave Asigna una clave a tu categoría y así agruparla con otras categorías dent…" at bounding box center [684, 397] width 342 height 136
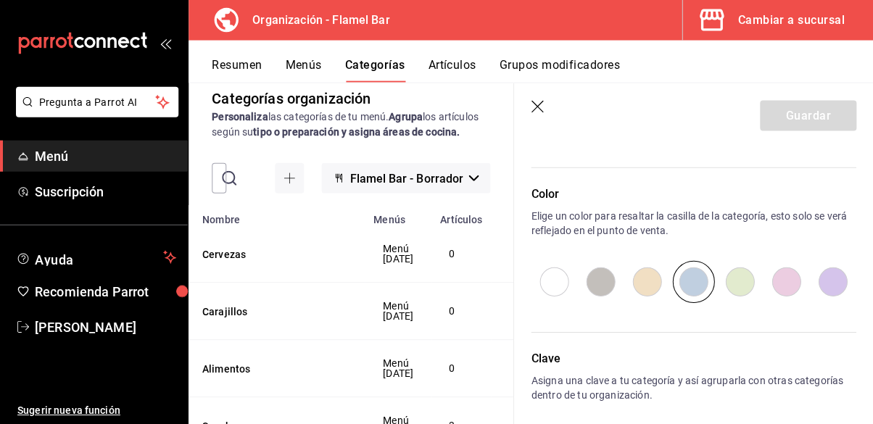
scroll to position [70, 0]
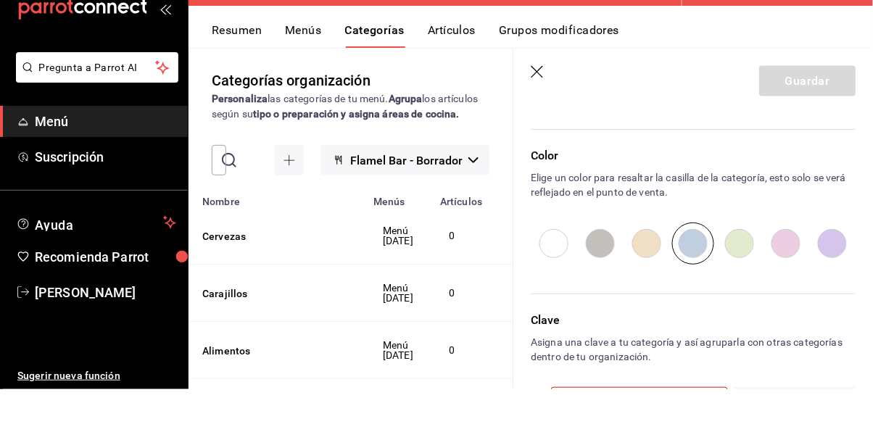
click at [746, 353] on div "Clave Asigna una clave a tu categoría y así agruparla con otras categorías dent…" at bounding box center [684, 397] width 342 height 136
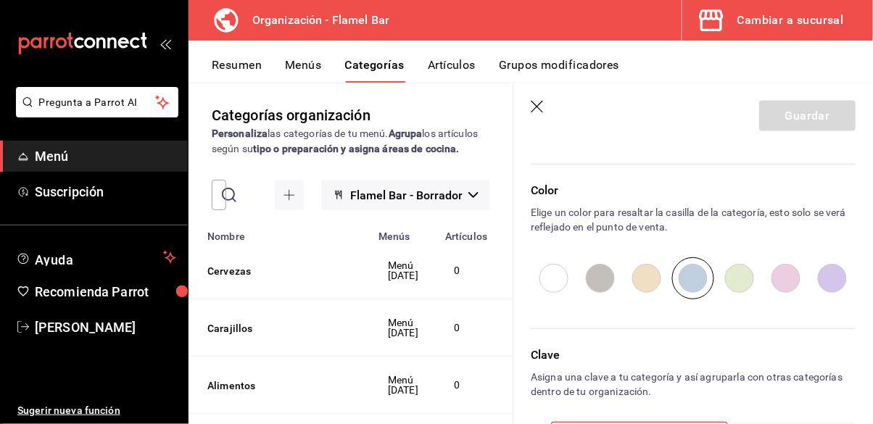
click at [574, 122] on header "Guardar" at bounding box center [693, 112] width 360 height 59
click at [139, 35] on icon "mailbox folders" at bounding box center [82, 44] width 131 height 22
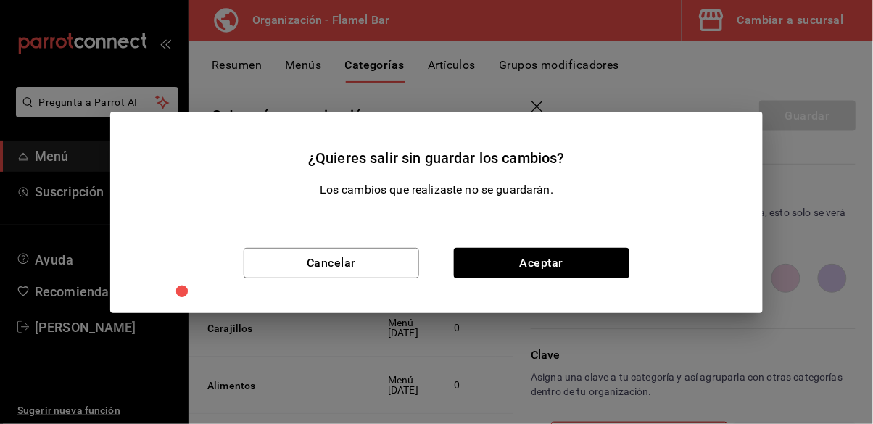
click at [140, 24] on div "¿Quieres salir sin guardar los cambios? Los cambios que realizaste no se guarda…" at bounding box center [436, 212] width 873 height 424
click at [352, 262] on button "Cancelar" at bounding box center [331, 263] width 175 height 30
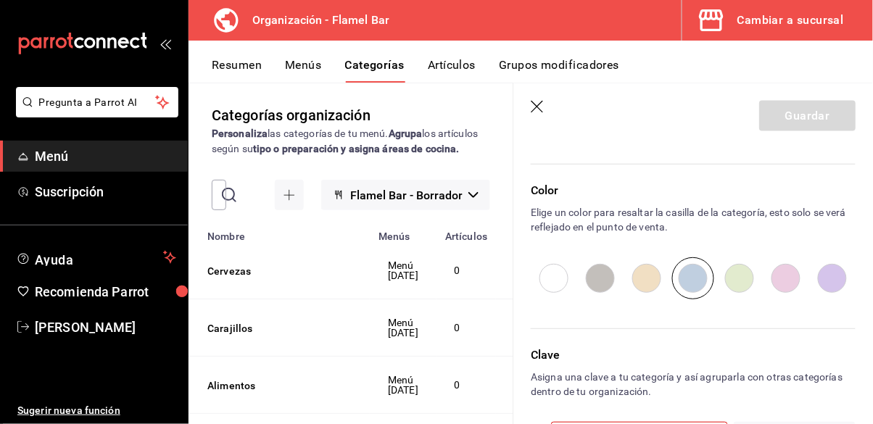
click at [695, 125] on header "Guardar" at bounding box center [693, 112] width 360 height 59
click at [700, 123] on header "Guardar" at bounding box center [693, 112] width 360 height 59
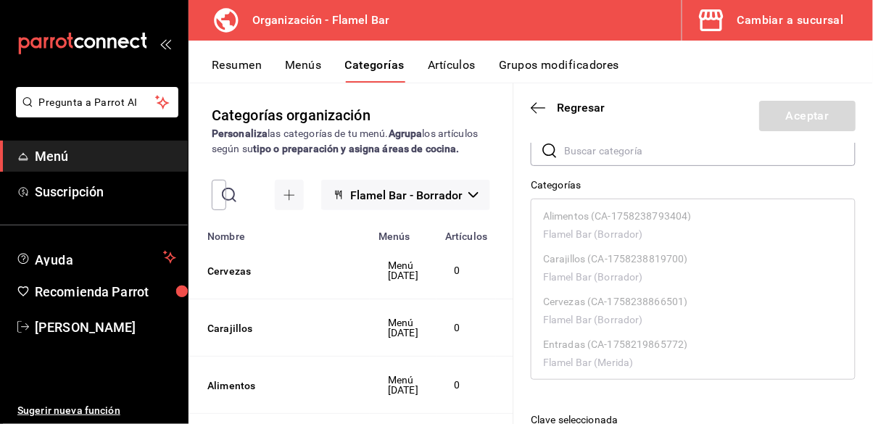
scroll to position [137, 0]
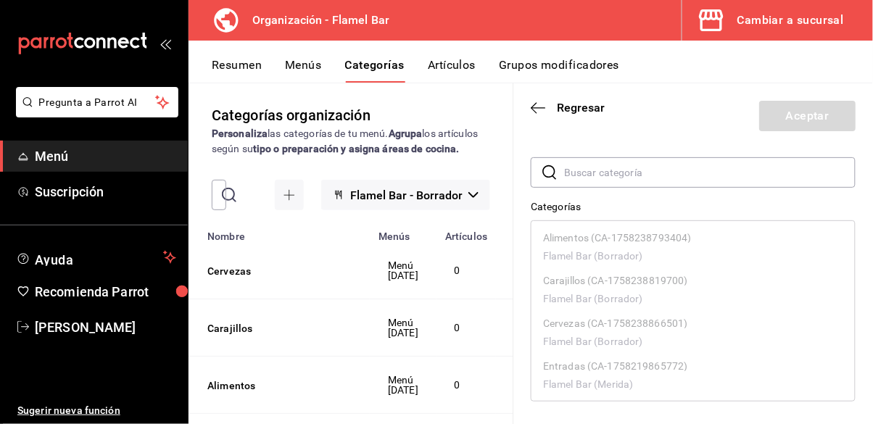
scroll to position [3, 0]
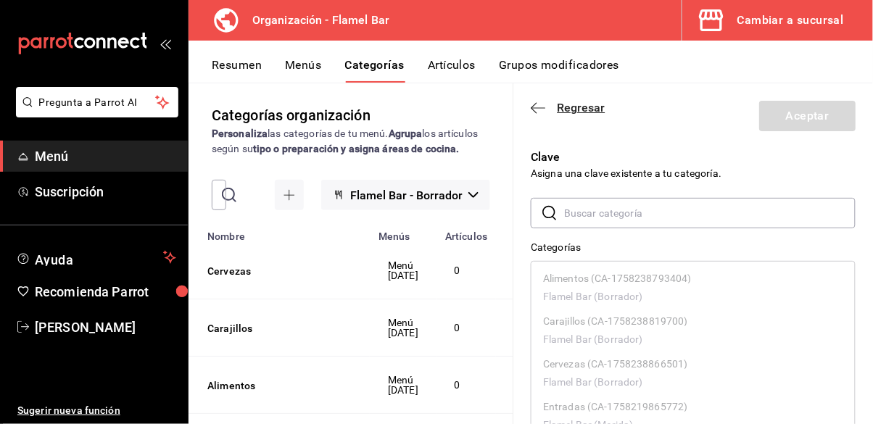
click at [533, 107] on icon "button" at bounding box center [538, 108] width 15 height 13
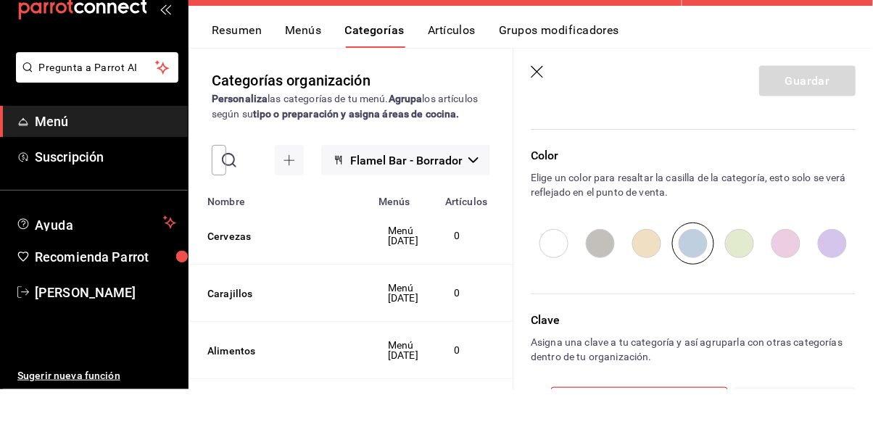
scroll to position [70, 0]
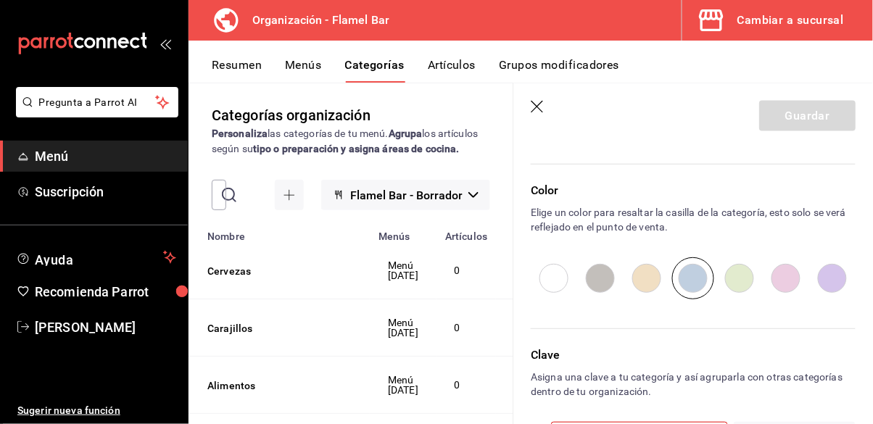
drag, startPoint x: 743, startPoint y: 380, endPoint x: 748, endPoint y: 349, distance: 31.6
click at [746, 347] on div "Clave Asigna una clave a tu categoría y así agruparla con otras categorías dent…" at bounding box center [684, 397] width 342 height 136
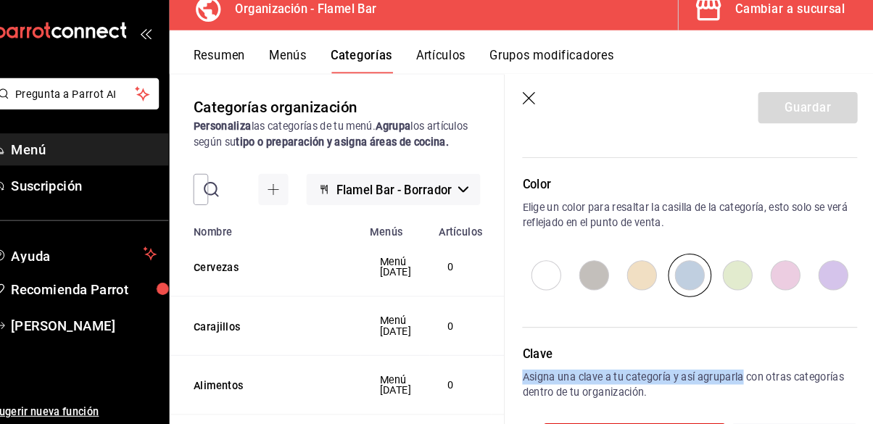
scroll to position [0, 0]
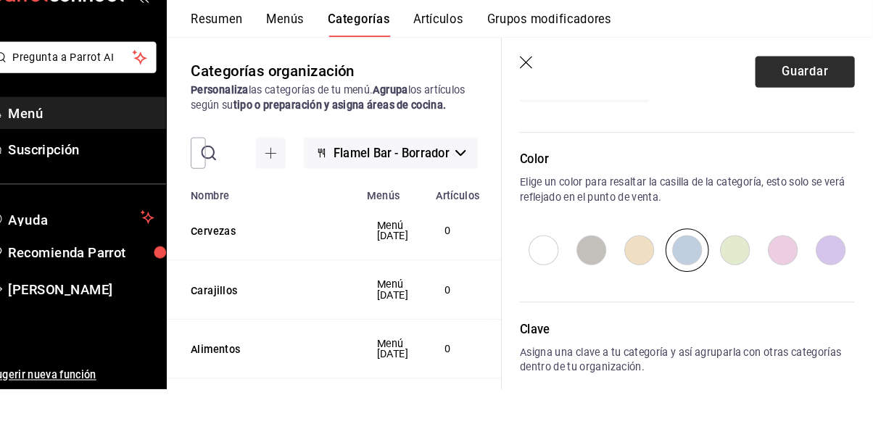
type input "17582388924365"
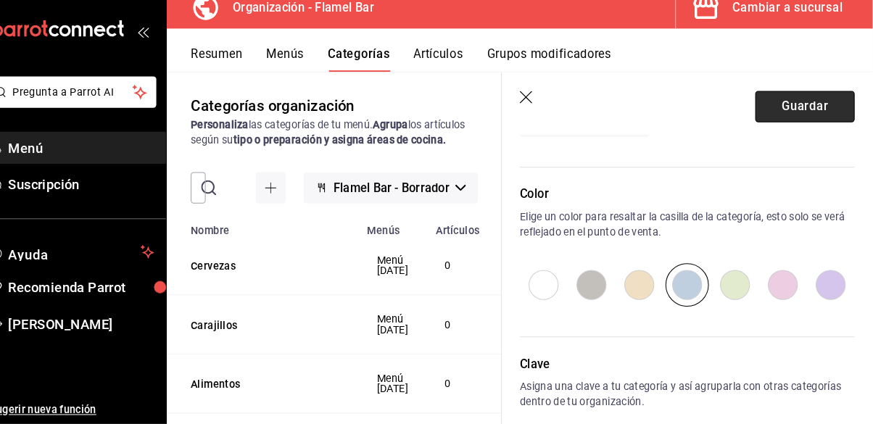
click at [791, 85] on header "Guardar" at bounding box center [693, 112] width 360 height 59
click at [792, 120] on button "Guardar" at bounding box center [807, 116] width 96 height 30
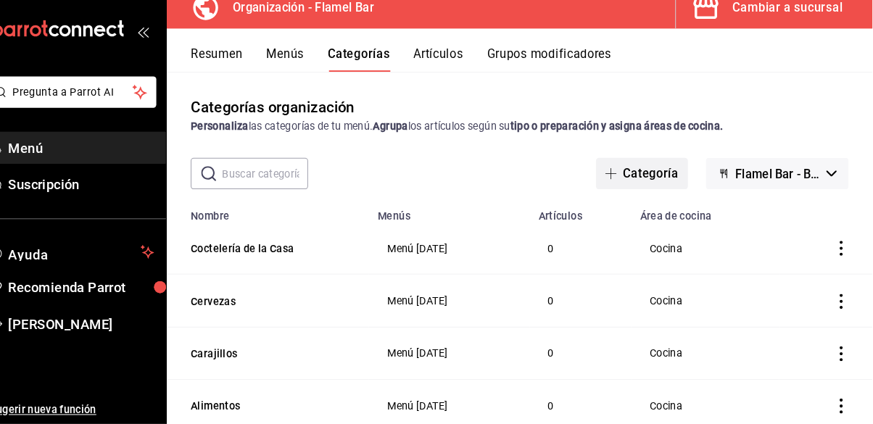
click at [672, 166] on button "Categoría" at bounding box center [649, 181] width 88 height 30
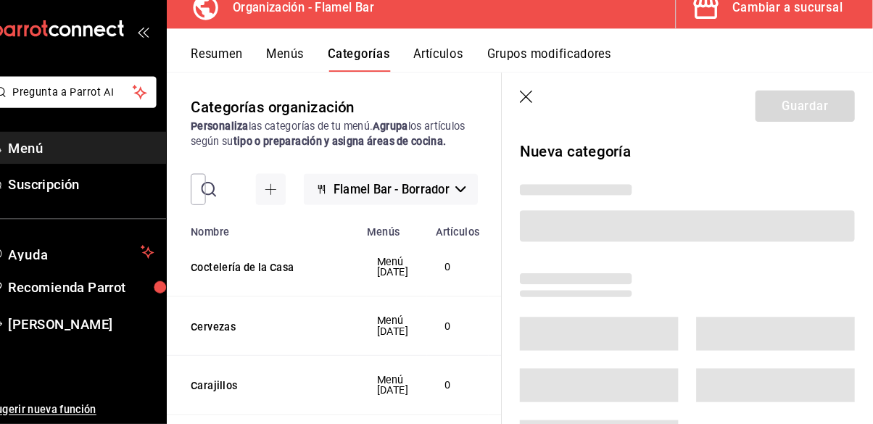
scroll to position [69, 0]
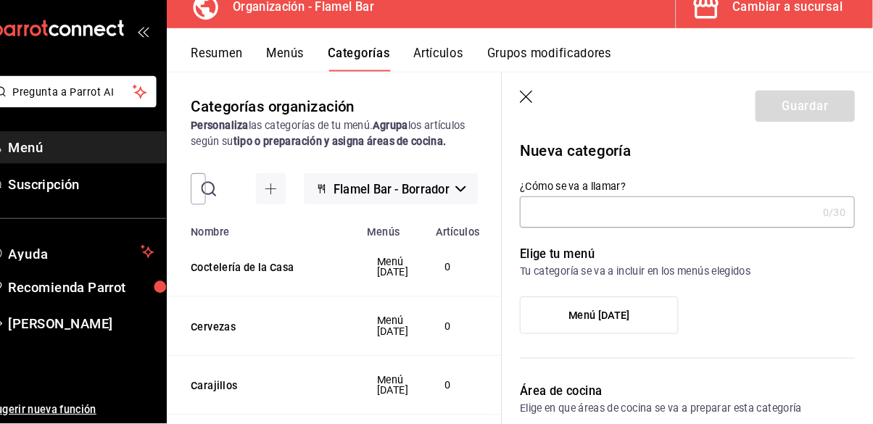
click at [621, 221] on input "¿Cómo se va a llamar?" at bounding box center [675, 219] width 288 height 29
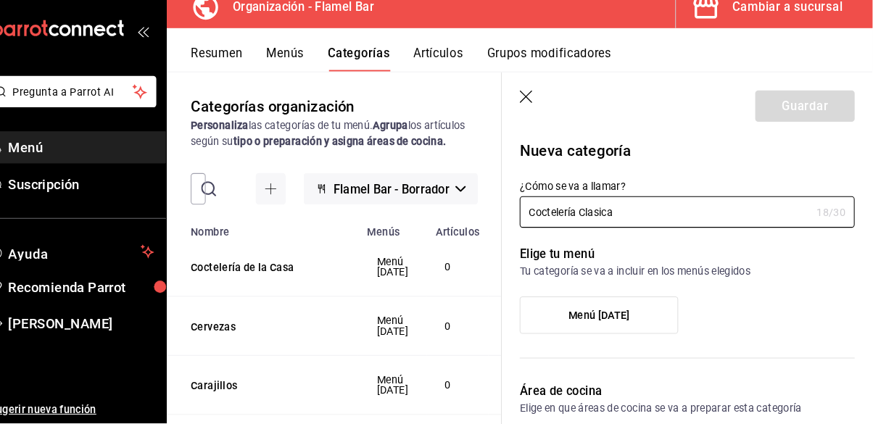
type input "Coctelería Clasica"
click at [624, 304] on label "Menú Oct25" at bounding box center [608, 319] width 152 height 35
click at [0, 0] on input "Menú Oct25" at bounding box center [0, 0] width 0 height 0
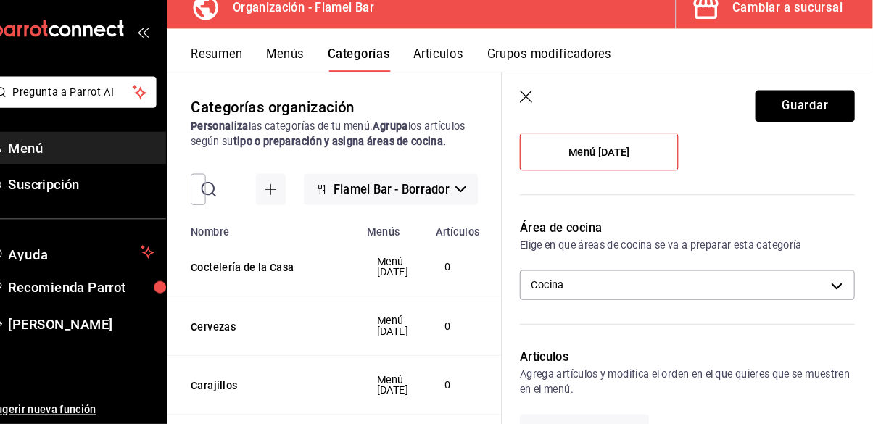
scroll to position [180, 0]
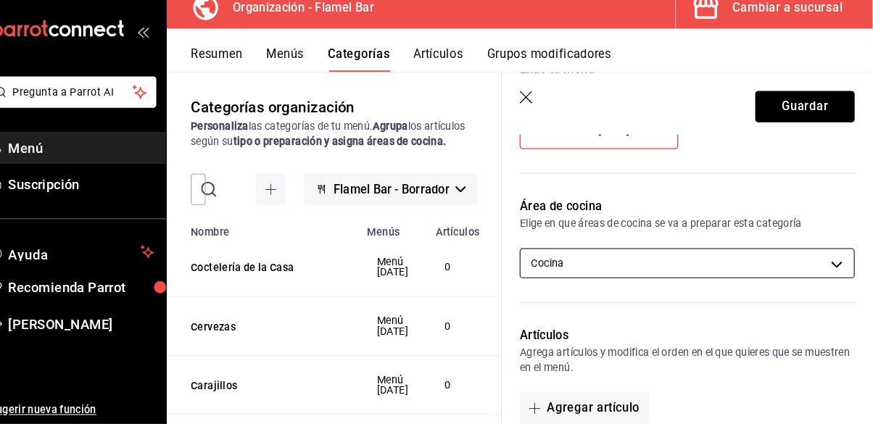
click at [673, 263] on body "Pregunta a Parrot AI Menú Suscripción Ayuda Recomienda Parrot Ernesto Arce Suge…" at bounding box center [436, 212] width 873 height 424
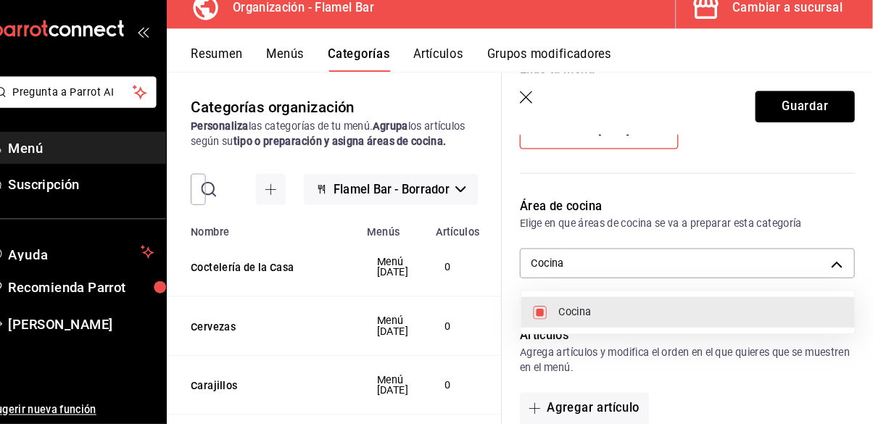
click at [713, 206] on div at bounding box center [436, 212] width 873 height 424
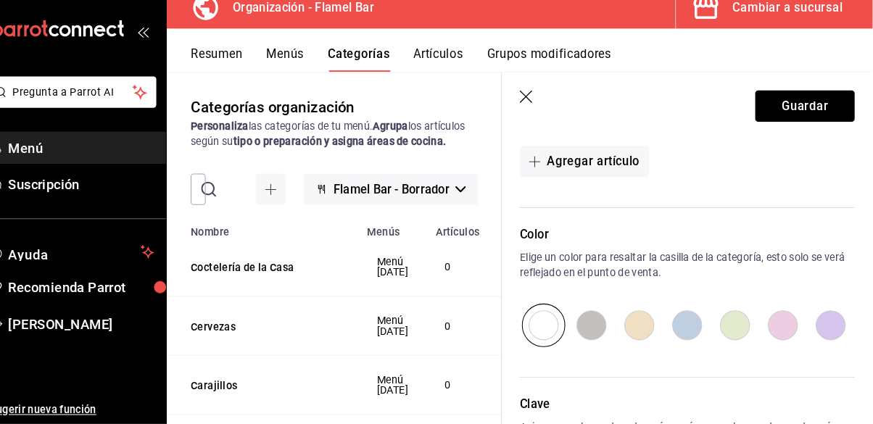
scroll to position [450, 0]
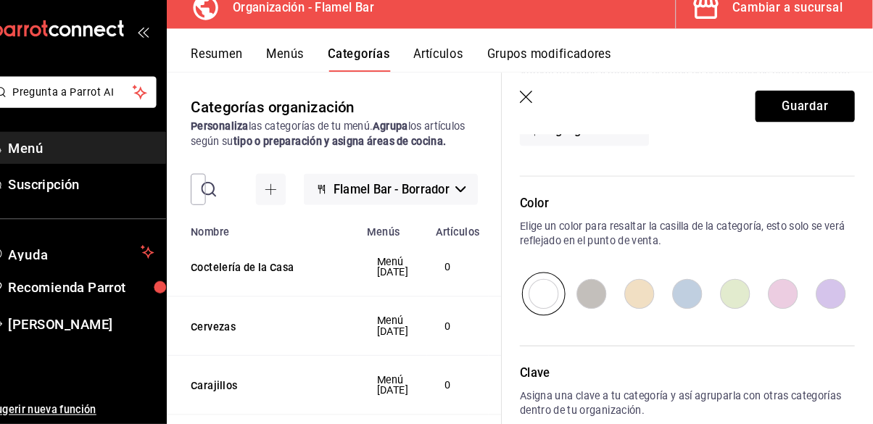
click at [698, 301] on input "radio" at bounding box center [693, 298] width 46 height 42
radio input "true"
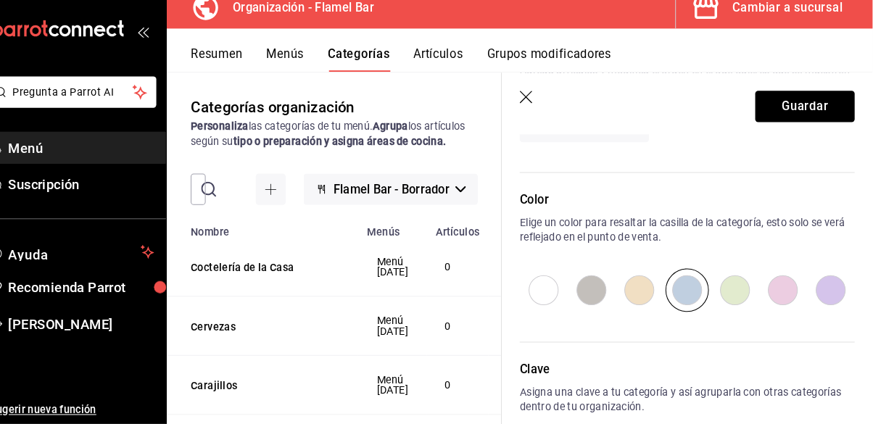
scroll to position [458, 0]
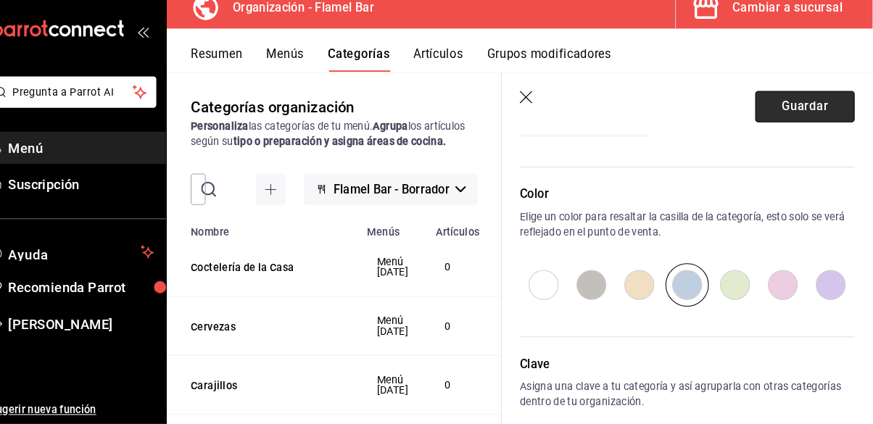
click at [791, 120] on button "Guardar" at bounding box center [807, 116] width 96 height 30
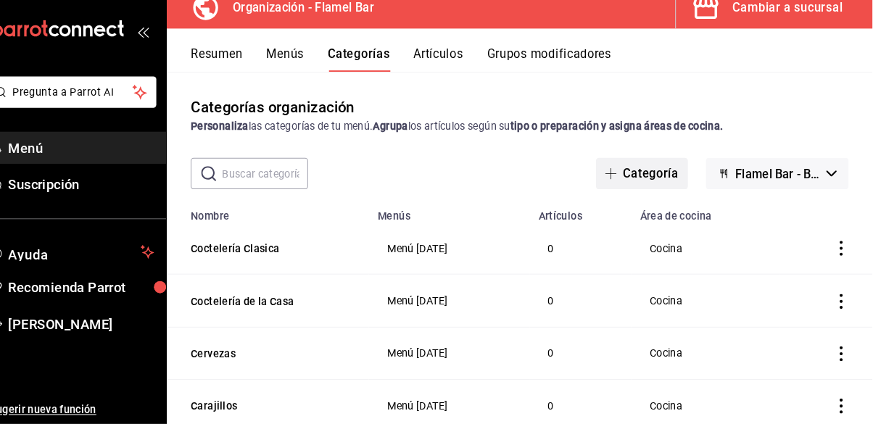
click at [652, 166] on button "Categoría" at bounding box center [649, 181] width 88 height 30
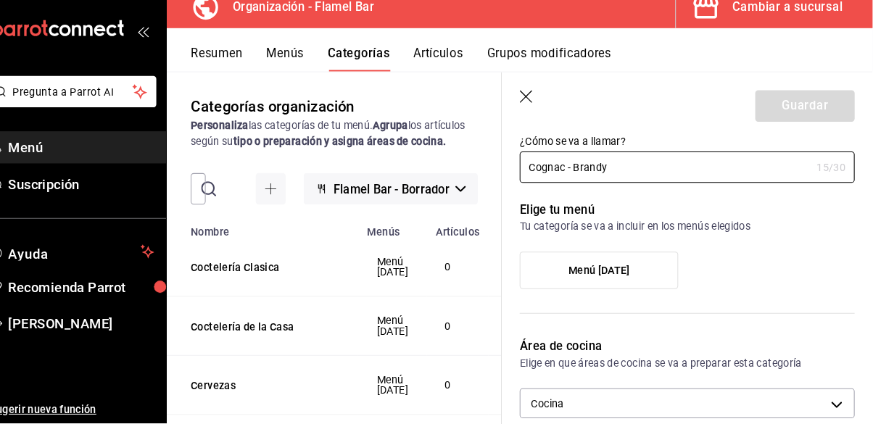
scroll to position [45, 0]
type input "Cognac - Brandy"
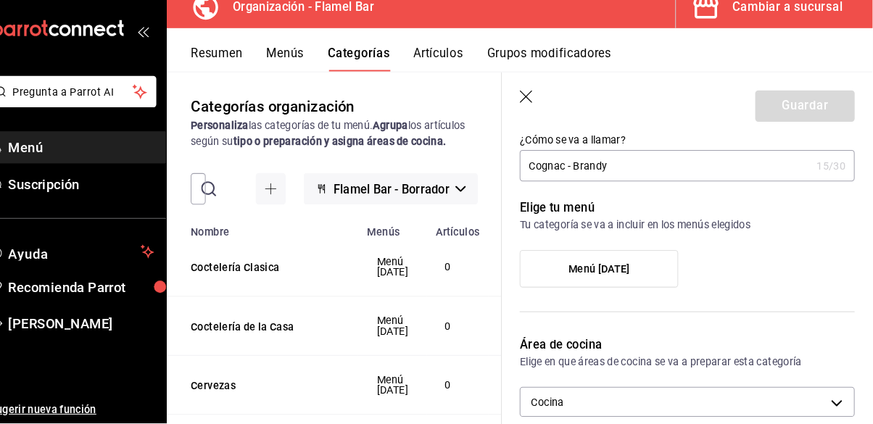
scroll to position [69, 0]
click at [640, 279] on label "Menú Oct25" at bounding box center [608, 274] width 152 height 35
click at [0, 0] on input "Menú Oct25" at bounding box center [0, 0] width 0 height 0
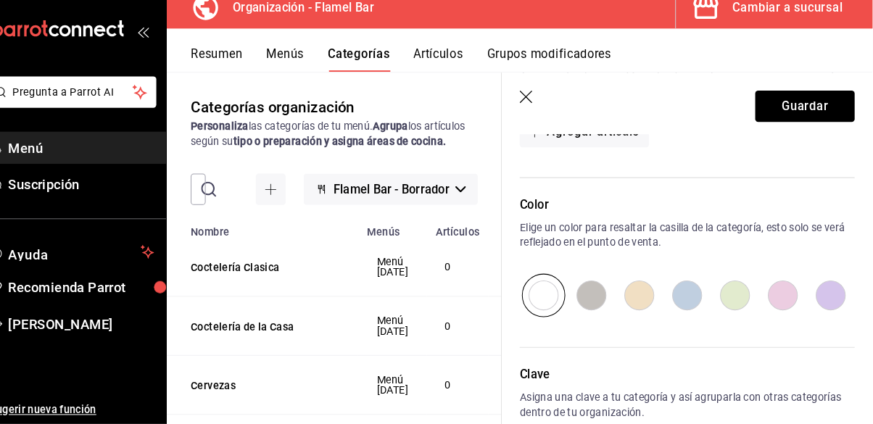
scroll to position [458, 0]
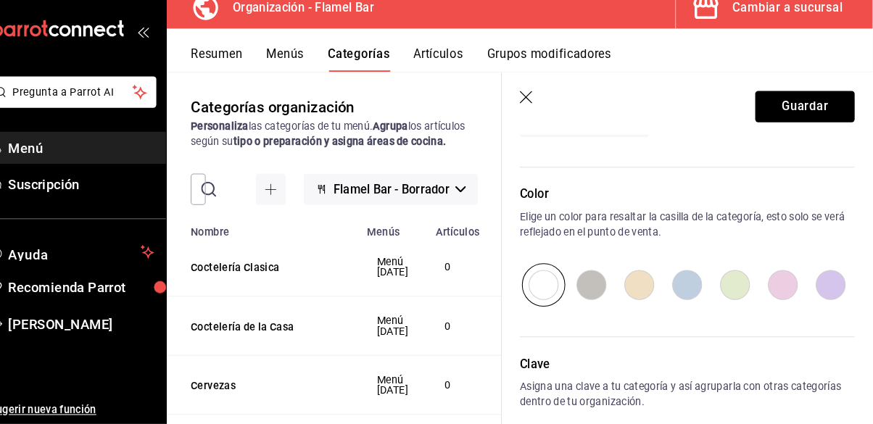
click at [701, 292] on input "radio" at bounding box center [693, 289] width 46 height 42
radio input "true"
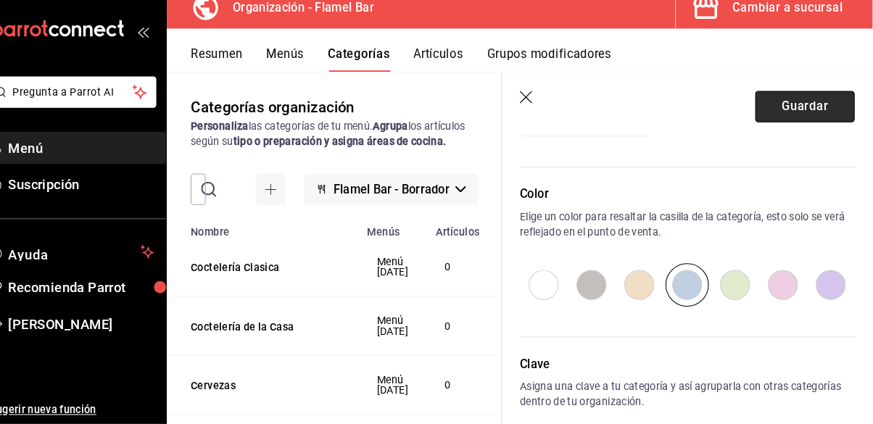
click at [819, 118] on button "Guardar" at bounding box center [807, 116] width 96 height 30
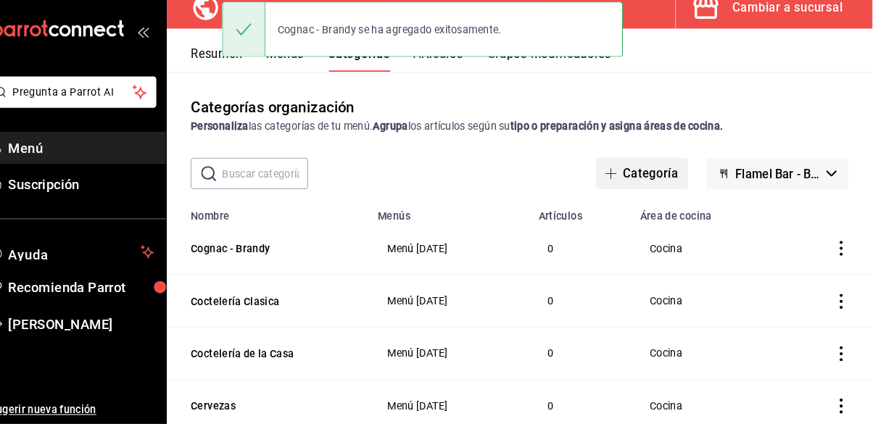
click at [665, 166] on button "Categoría" at bounding box center [649, 181] width 88 height 30
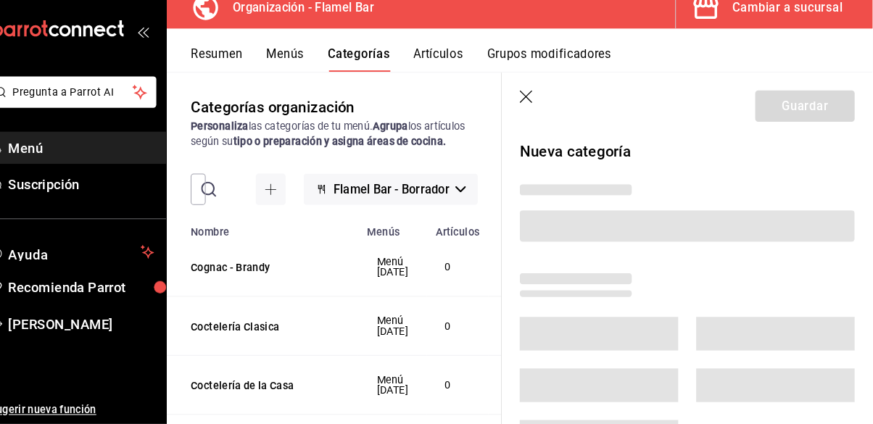
scroll to position [68, 0]
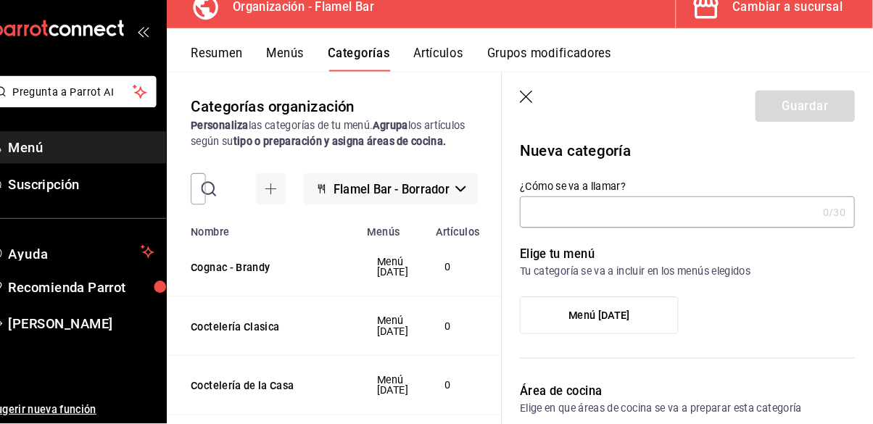
click at [592, 222] on input "¿Cómo se va a llamar?" at bounding box center [675, 219] width 288 height 29
type input "Ginegra"
click at [631, 314] on span "Menú Oct25" at bounding box center [607, 319] width 59 height 12
click at [0, 0] on input "Menú Oct25" at bounding box center [0, 0] width 0 height 0
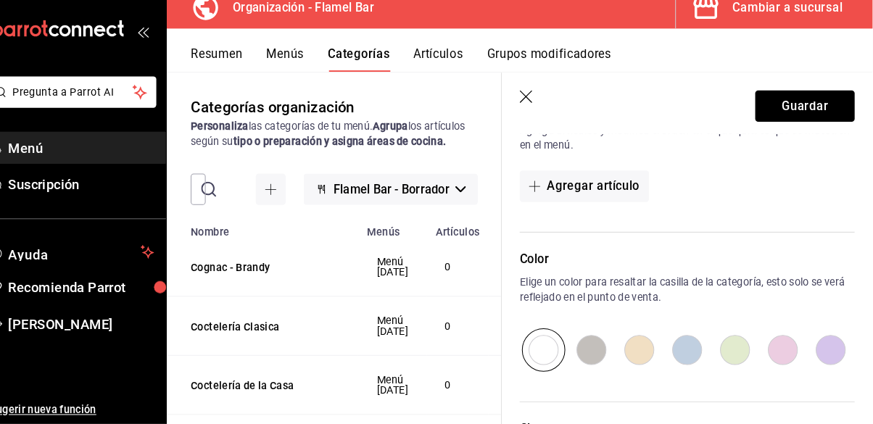
scroll to position [458, 0]
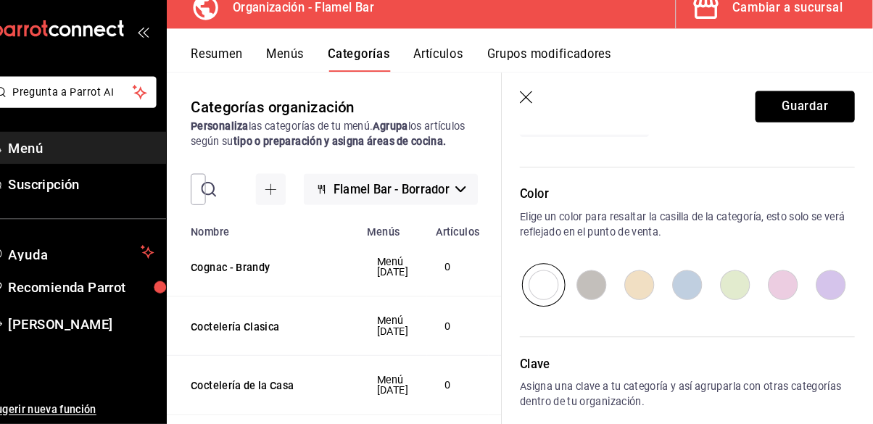
click at [734, 284] on input "radio" at bounding box center [739, 289] width 46 height 42
radio input "true"
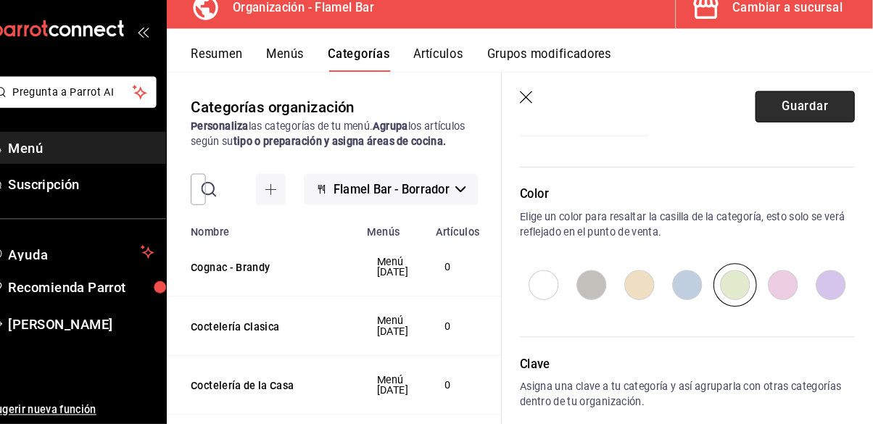
click at [786, 117] on button "Guardar" at bounding box center [807, 116] width 96 height 30
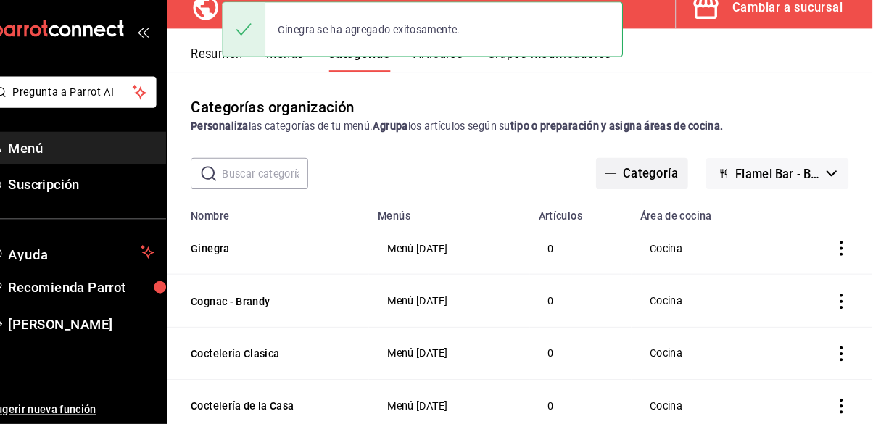
click at [667, 166] on button "Categoría" at bounding box center [649, 181] width 88 height 30
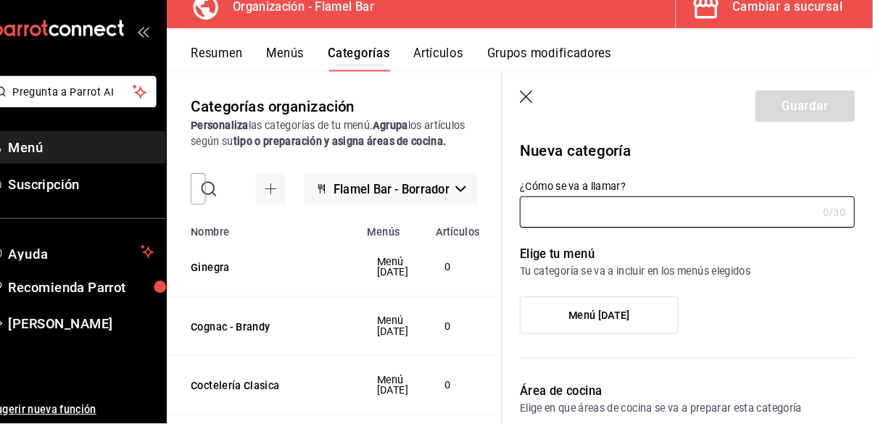
scroll to position [68, 0]
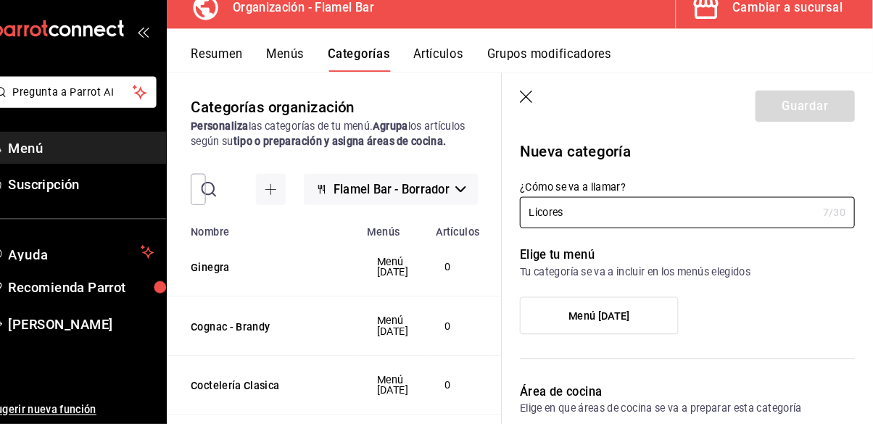
type input "Licores"
click at [642, 316] on label "Menú Oct25" at bounding box center [608, 319] width 152 height 35
click at [0, 0] on input "Menú Oct25" at bounding box center [0, 0] width 0 height 0
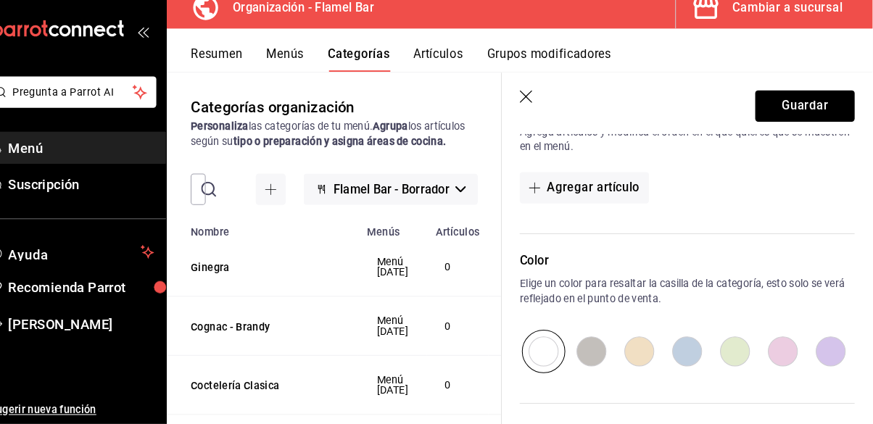
scroll to position [458, 0]
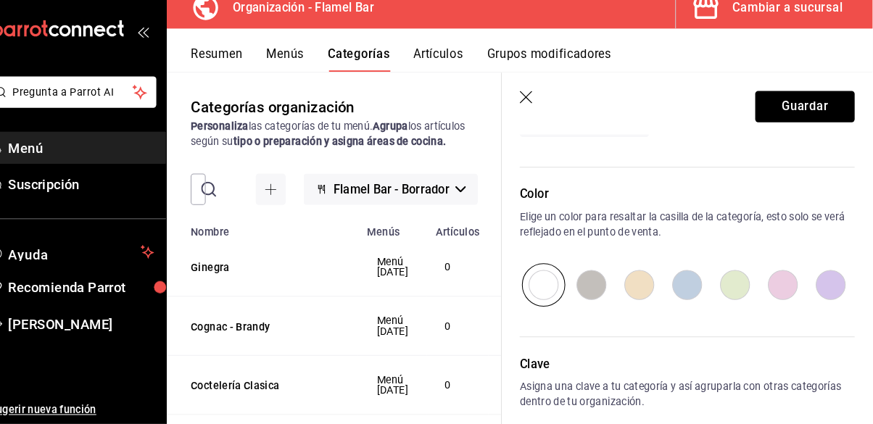
drag, startPoint x: 743, startPoint y: 291, endPoint x: 748, endPoint y: 284, distance: 8.3
click at [743, 290] on input "radio" at bounding box center [739, 289] width 46 height 42
radio input "true"
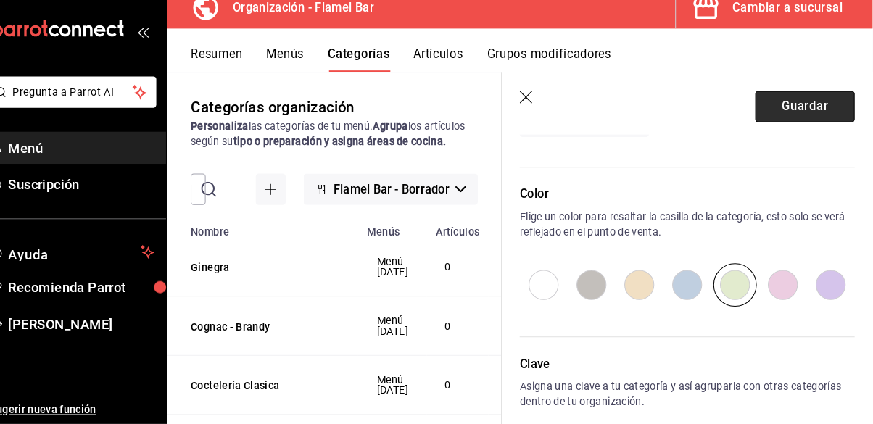
click at [809, 119] on button "Guardar" at bounding box center [807, 116] width 96 height 30
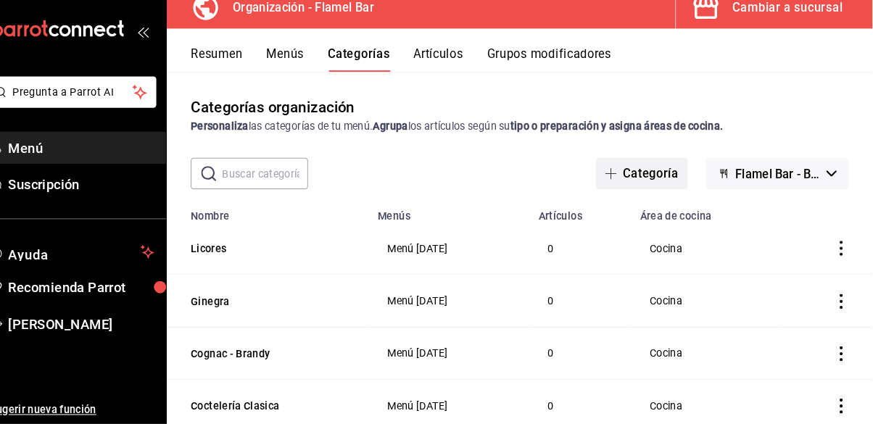
click at [677, 166] on button "Categoría" at bounding box center [649, 181] width 88 height 30
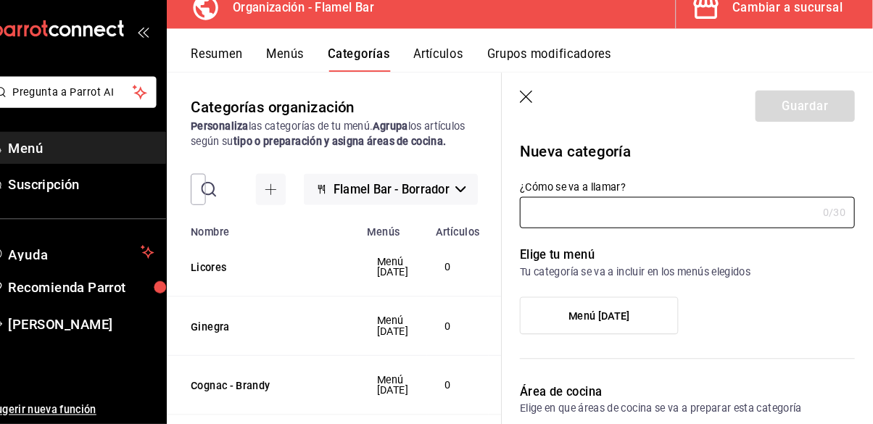
scroll to position [67, 0]
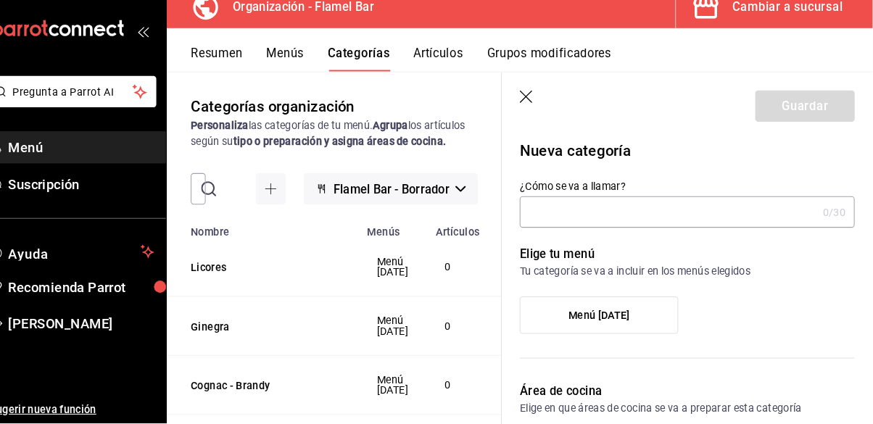
click at [638, 221] on input "¿Cómo se va a llamar?" at bounding box center [675, 219] width 288 height 29
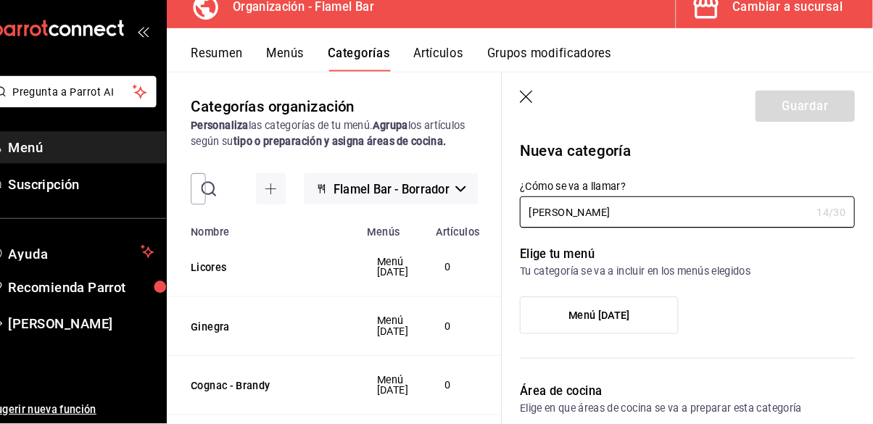
type input "Mezcal - Sotol"
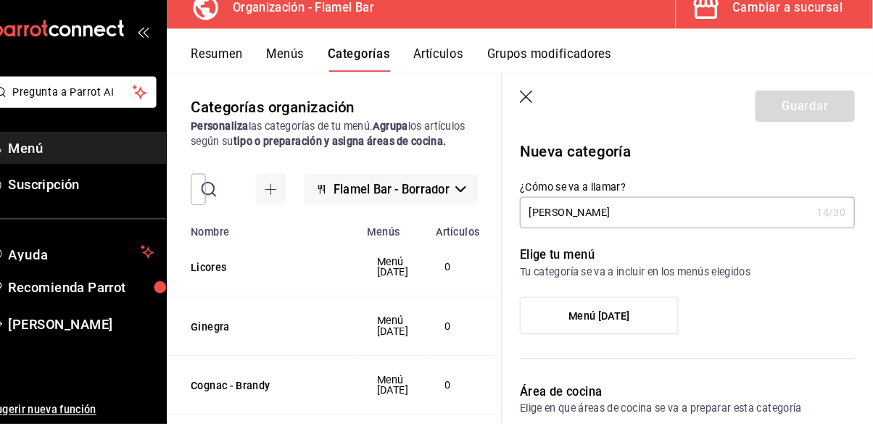
click at [633, 310] on label "Menú Oct25" at bounding box center [608, 319] width 152 height 35
click at [0, 0] on input "Menú Oct25" at bounding box center [0, 0] width 0 height 0
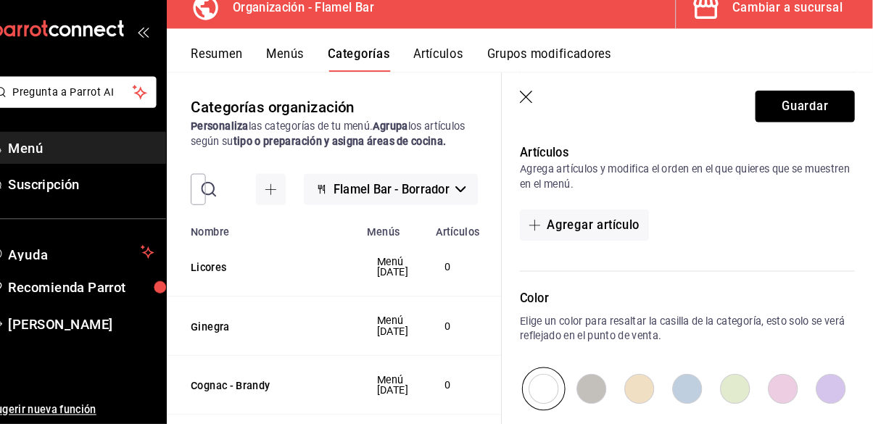
scroll to position [458, 0]
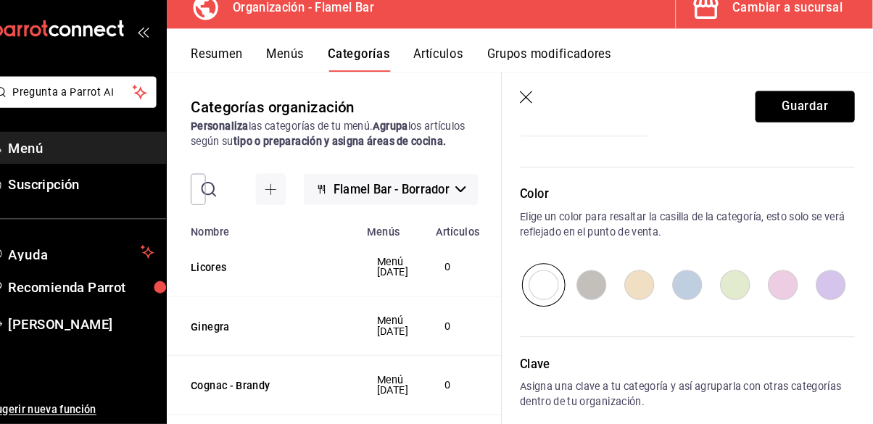
click at [694, 285] on input "radio" at bounding box center [693, 289] width 46 height 42
radio input "true"
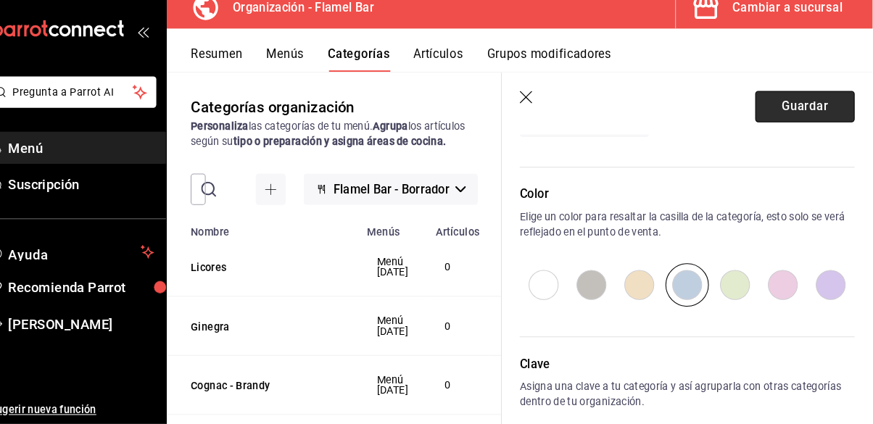
click at [801, 115] on button "Guardar" at bounding box center [807, 116] width 96 height 30
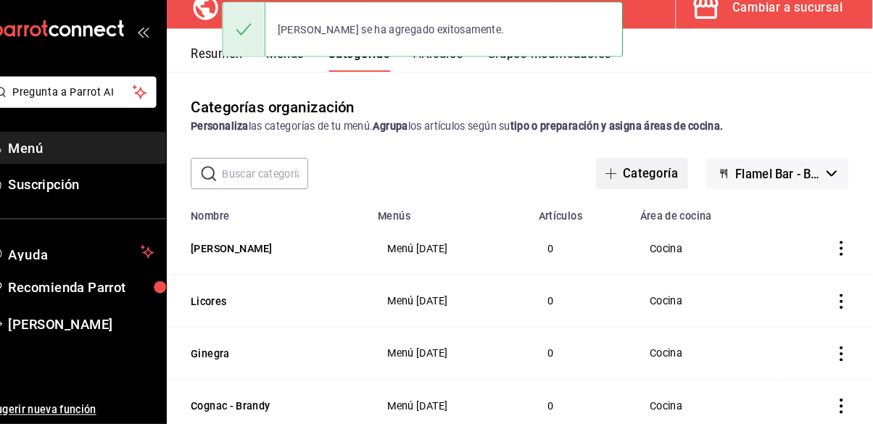
click at [648, 166] on button "Categoría" at bounding box center [649, 181] width 88 height 30
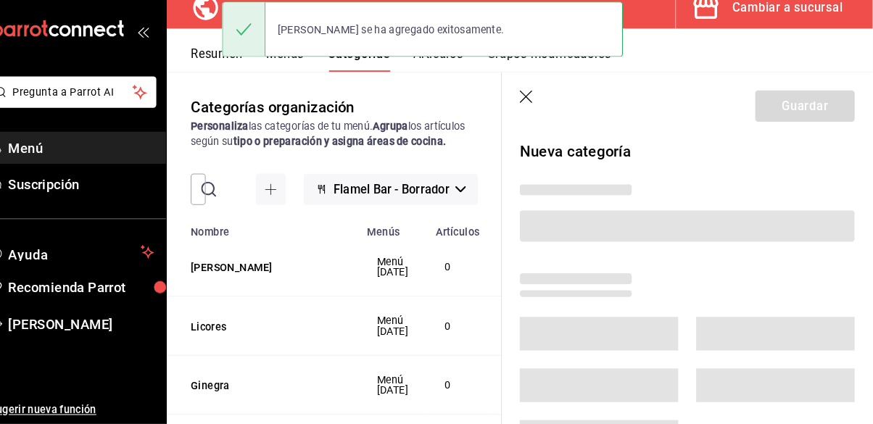
scroll to position [67, 0]
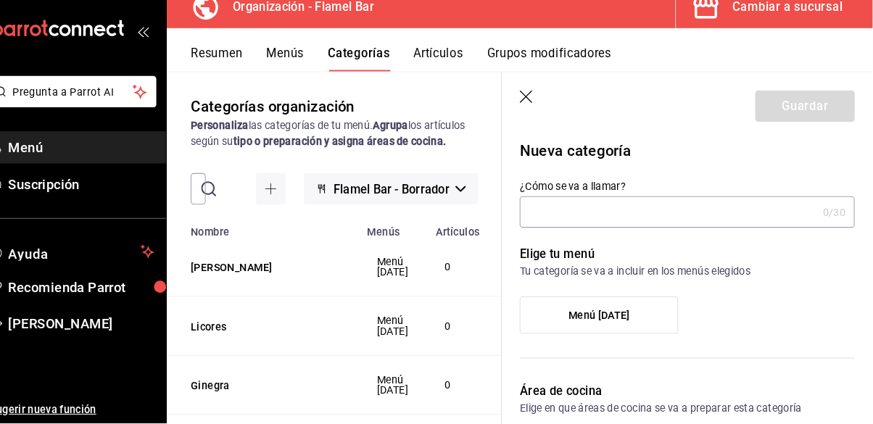
click at [605, 221] on input "¿Cómo se va a llamar?" at bounding box center [675, 219] width 288 height 29
type input "Mezcladores"
click at [601, 311] on label "Menú Oct25" at bounding box center [608, 319] width 152 height 35
click at [0, 0] on input "Menú Oct25" at bounding box center [0, 0] width 0 height 0
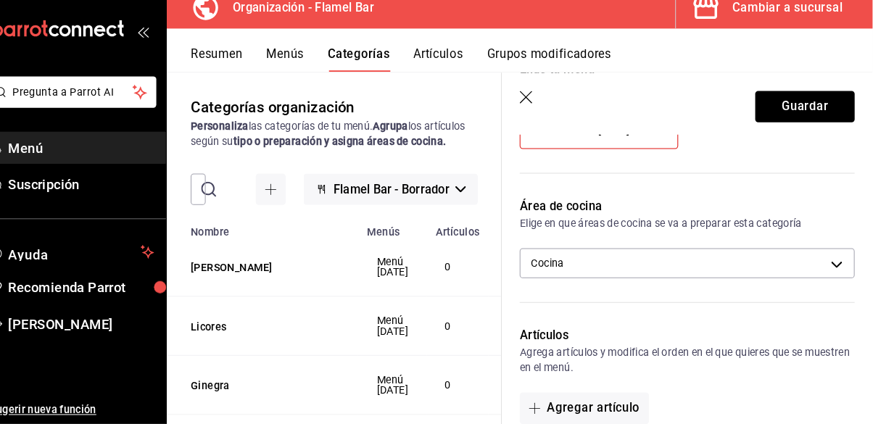
scroll to position [419, 0]
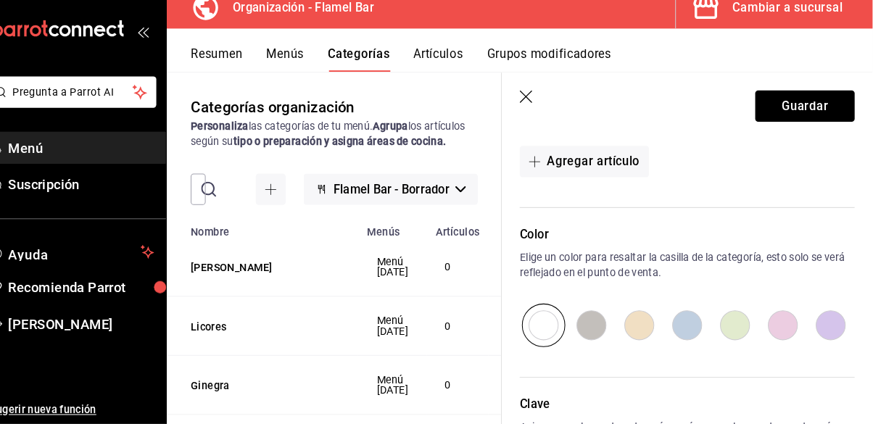
click at [692, 330] on input "radio" at bounding box center [693, 328] width 46 height 42
radio input "true"
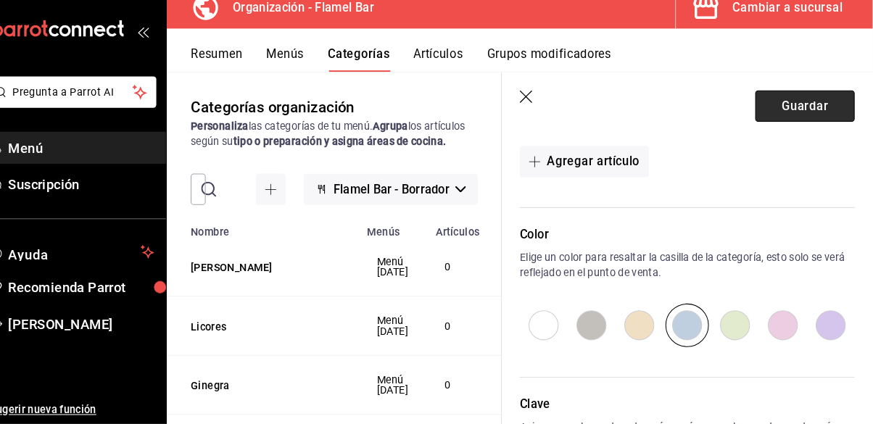
click at [798, 120] on button "Guardar" at bounding box center [807, 116] width 96 height 30
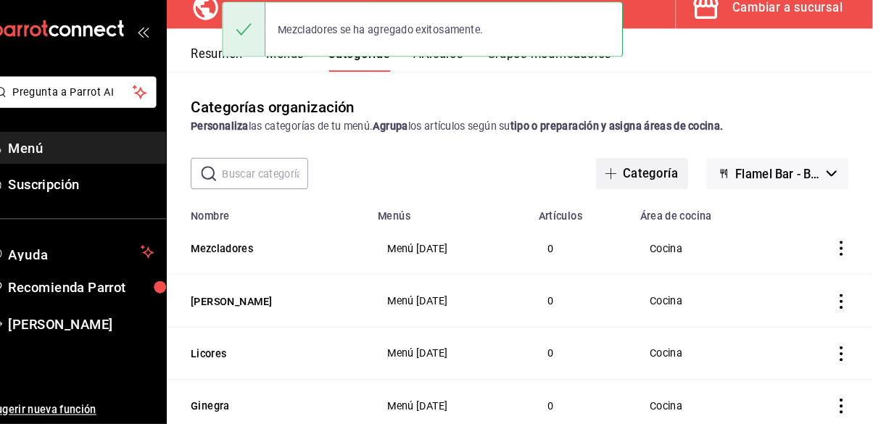
click at [652, 166] on button "Categoría" at bounding box center [649, 181] width 88 height 30
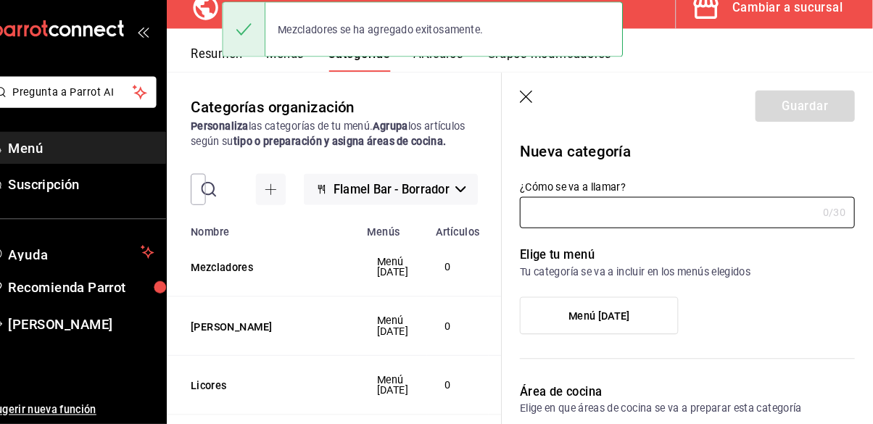
scroll to position [67, 0]
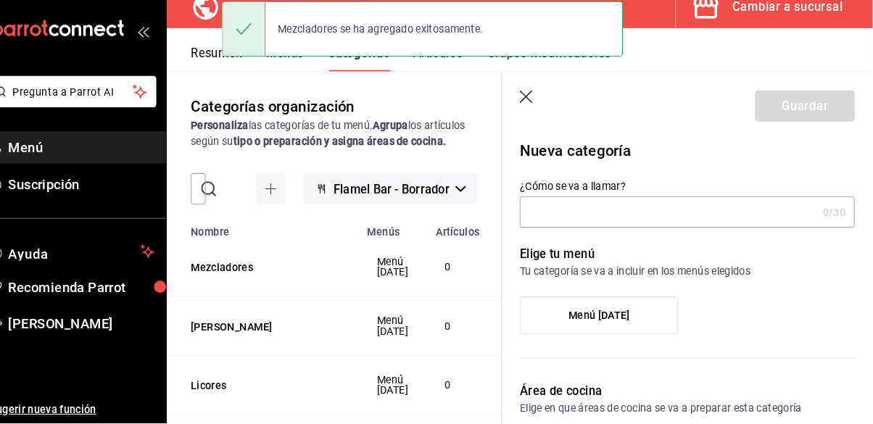
click at [603, 221] on input "¿Cómo se va a llamar?" at bounding box center [675, 219] width 288 height 29
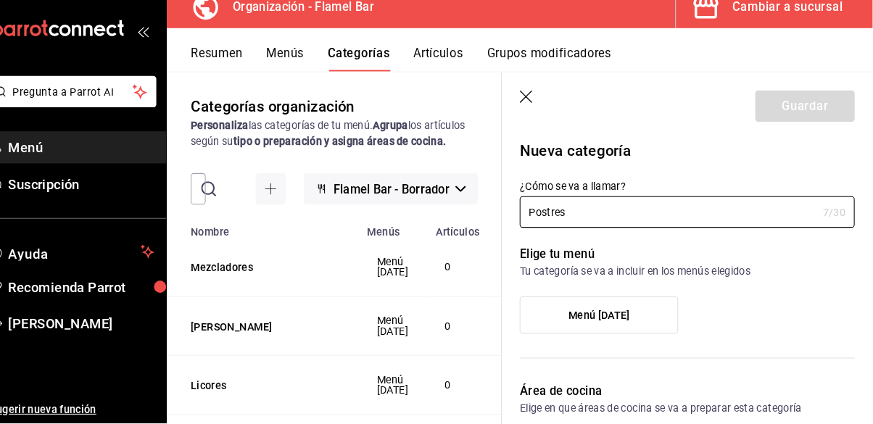
type input "Postres"
click at [627, 311] on label "Menú Oct25" at bounding box center [608, 319] width 152 height 35
click at [0, 0] on input "Menú Oct25" at bounding box center [0, 0] width 0 height 0
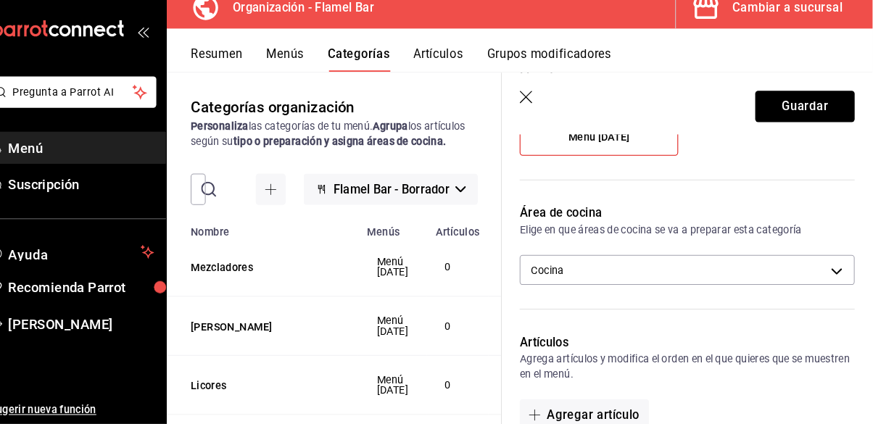
scroll to position [458, 0]
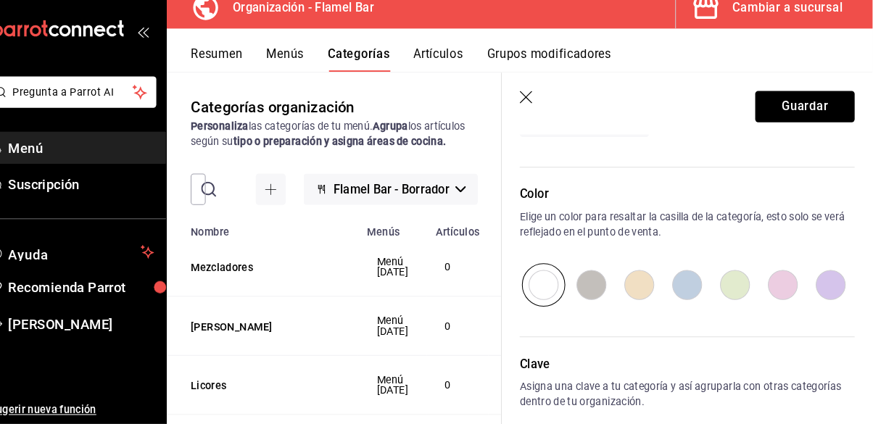
click at [609, 288] on input "radio" at bounding box center [600, 289] width 46 height 42
radio input "true"
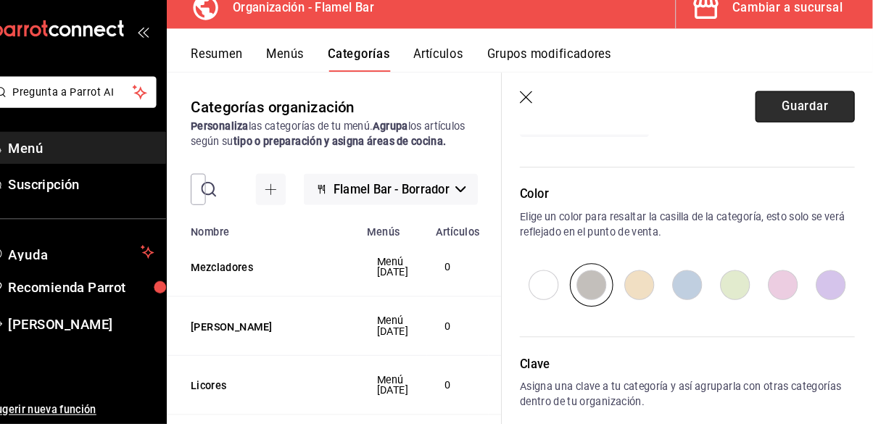
click at [796, 117] on button "Guardar" at bounding box center [807, 116] width 96 height 30
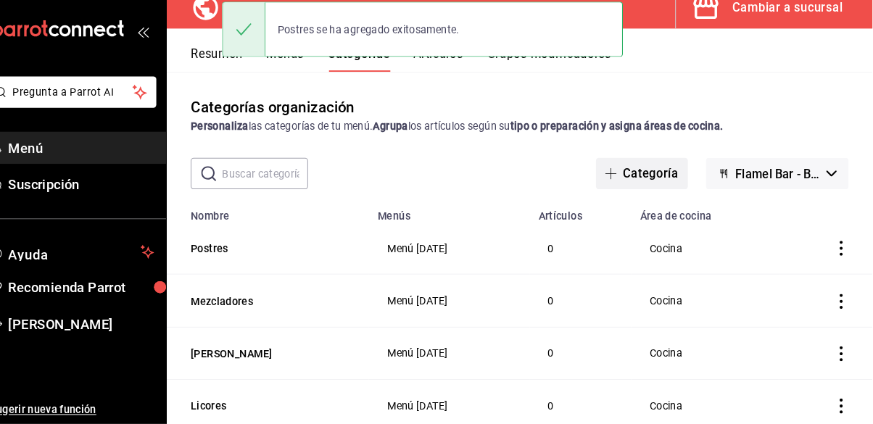
click at [665, 166] on button "Categoría" at bounding box center [649, 181] width 88 height 30
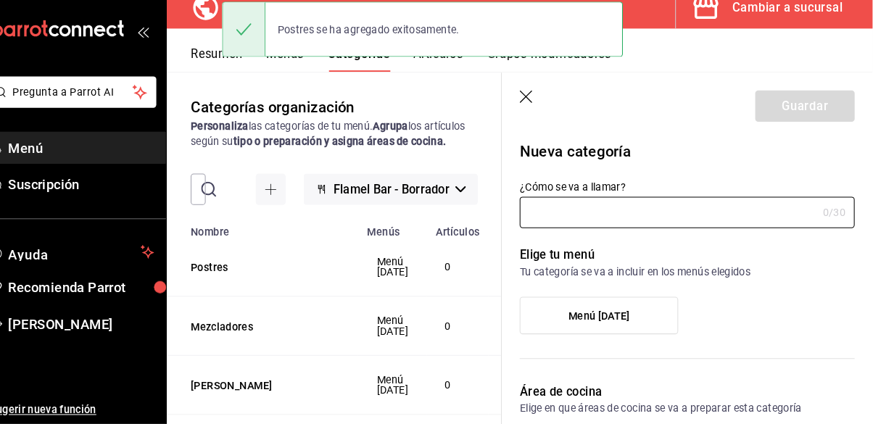
scroll to position [67, 0]
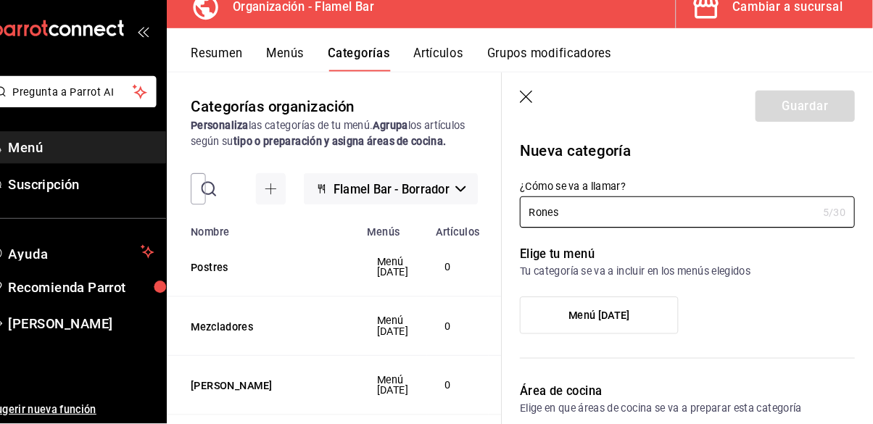
type input "Rones"
click at [606, 314] on span "Menú Oct25" at bounding box center [607, 319] width 59 height 12
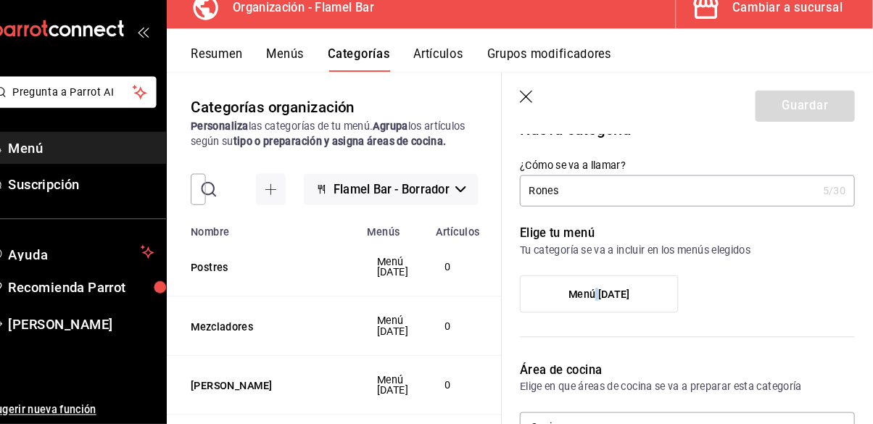
scroll to position [45, 0]
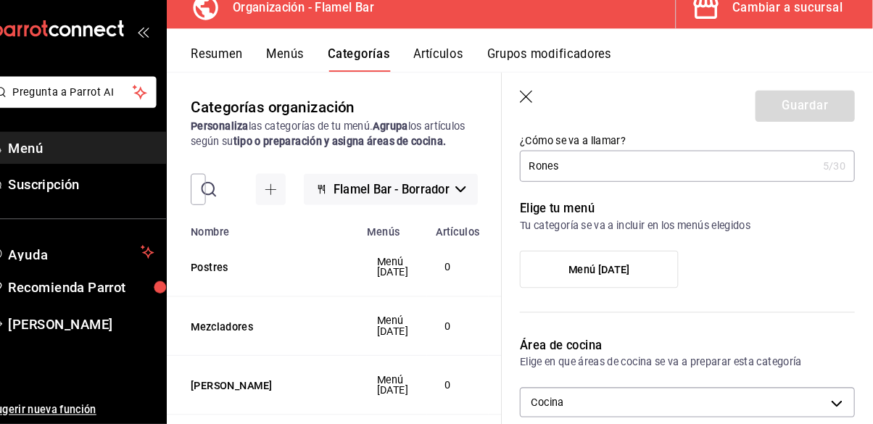
click at [627, 261] on label "Menú Oct25" at bounding box center [608, 274] width 152 height 35
click at [0, 0] on input "Menú Oct25" at bounding box center [0, 0] width 0 height 0
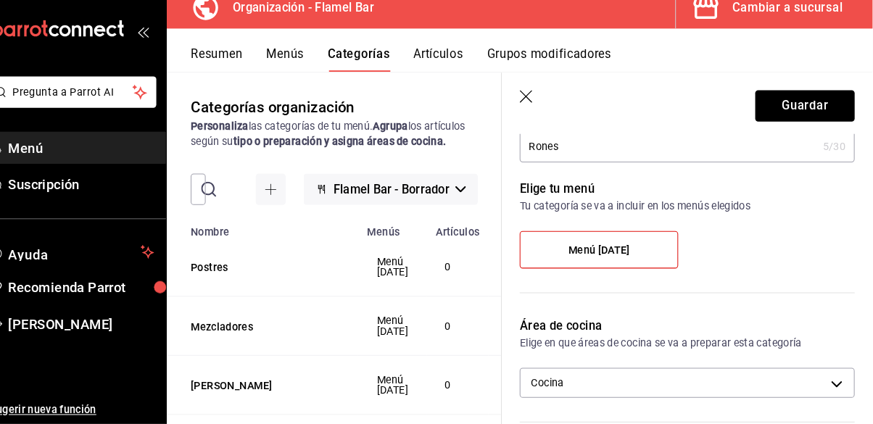
scroll to position [134, 0]
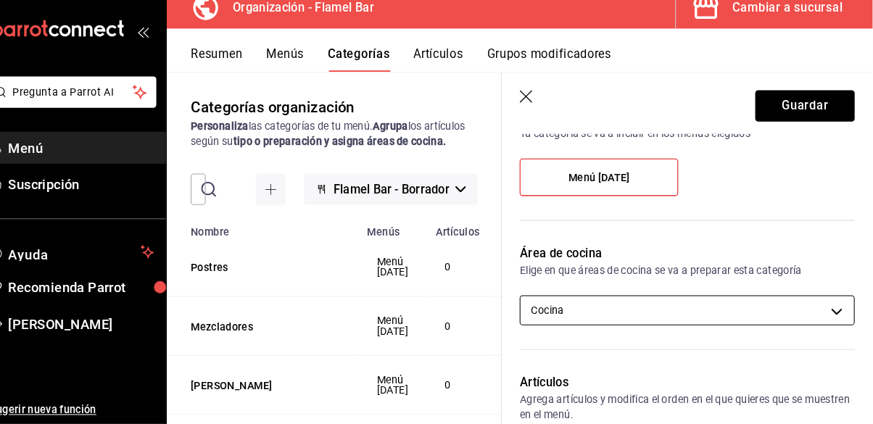
click at [643, 313] on body "Pregunta a Parrot AI Menú Suscripción Ayuda Recomienda Parrot Ernesto Arce Suge…" at bounding box center [436, 212] width 873 height 424
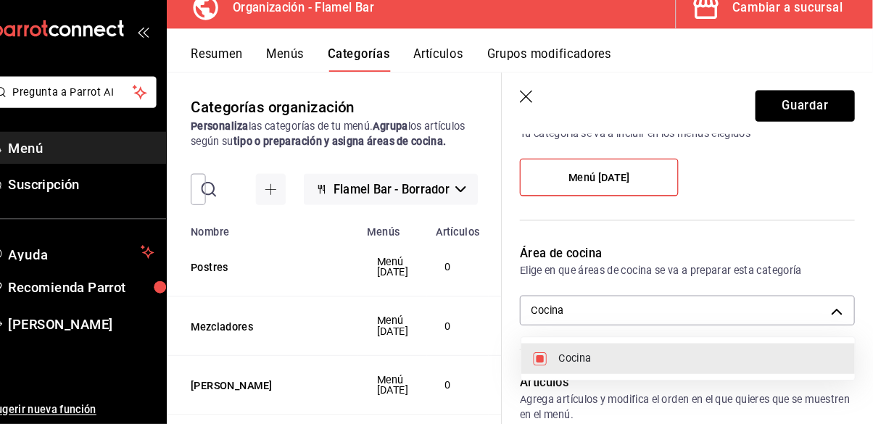
click at [646, 309] on div at bounding box center [436, 212] width 873 height 424
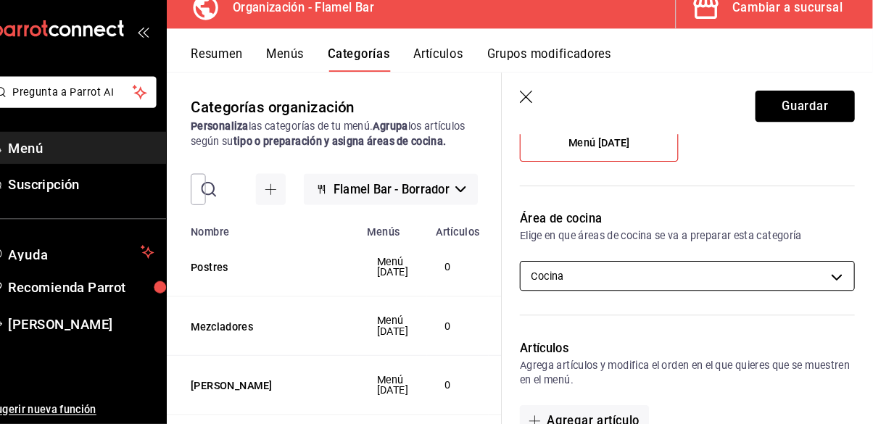
scroll to position [423, 0]
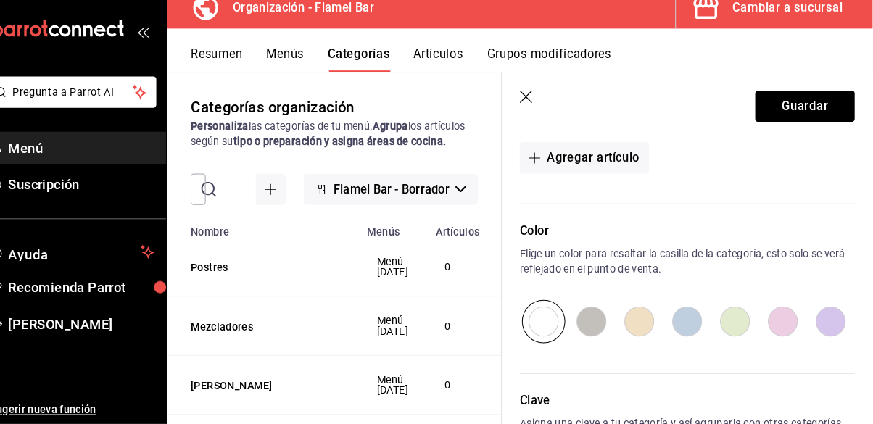
click at [691, 326] on input "radio" at bounding box center [693, 325] width 46 height 42
radio input "true"
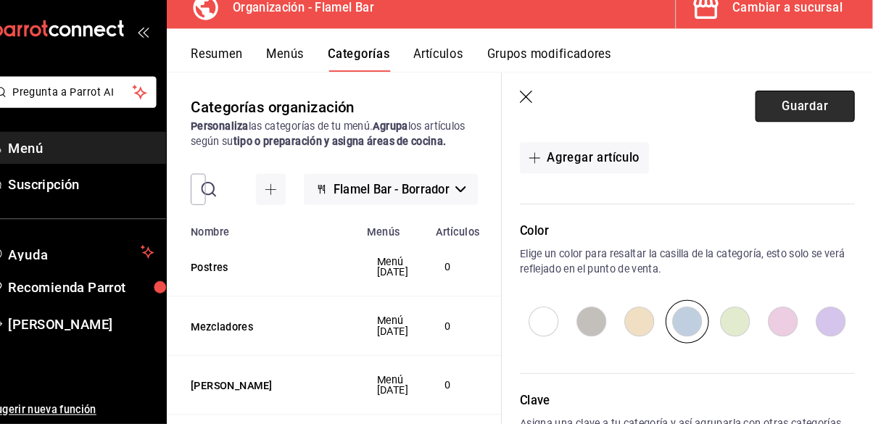
click at [798, 117] on button "Guardar" at bounding box center [807, 116] width 96 height 30
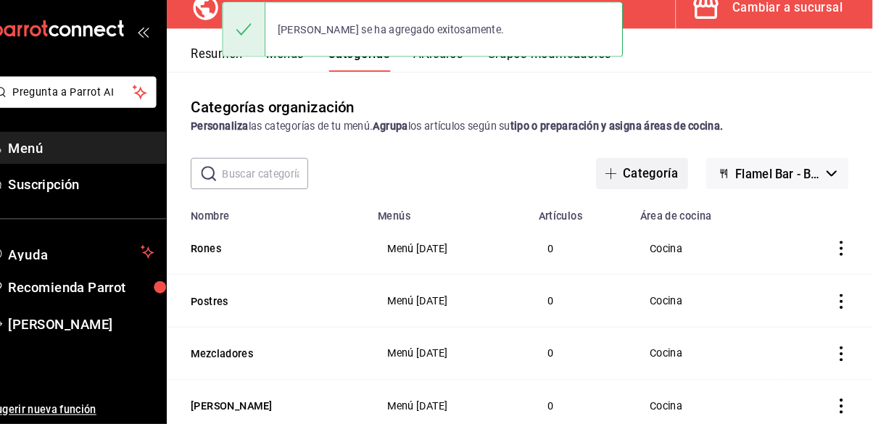
click at [665, 166] on button "Categoría" at bounding box center [649, 181] width 88 height 30
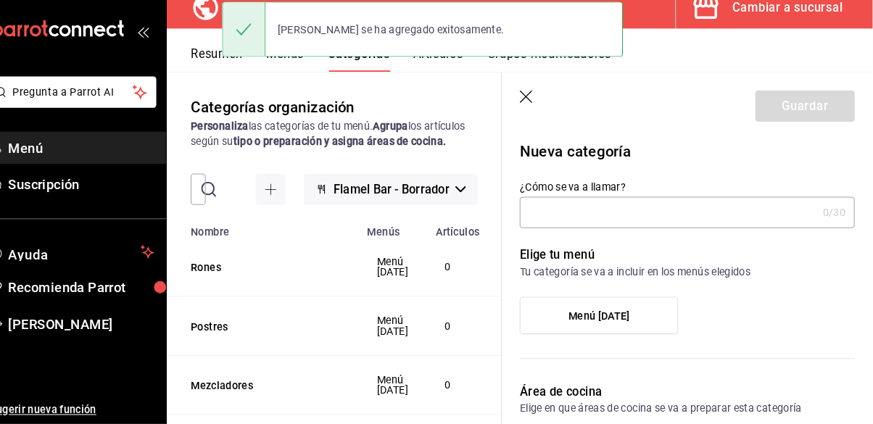
scroll to position [66, 0]
click at [637, 222] on input "¿Cómo se va a llamar?" at bounding box center [675, 219] width 288 height 29
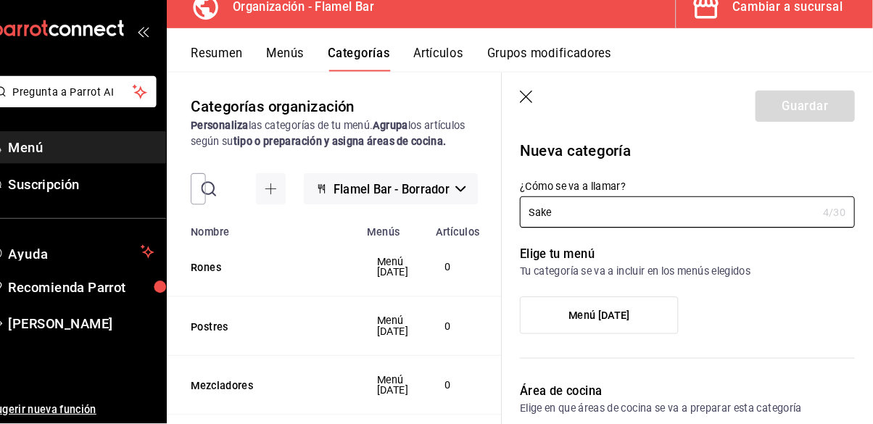
type input "Sake"
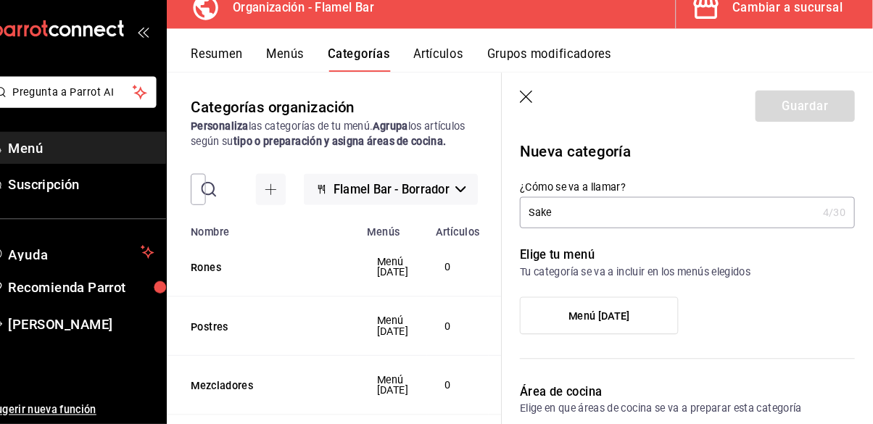
click at [647, 327] on label "Menú Oct25" at bounding box center [608, 319] width 152 height 35
click at [0, 0] on input "Menú Oct25" at bounding box center [0, 0] width 0 height 0
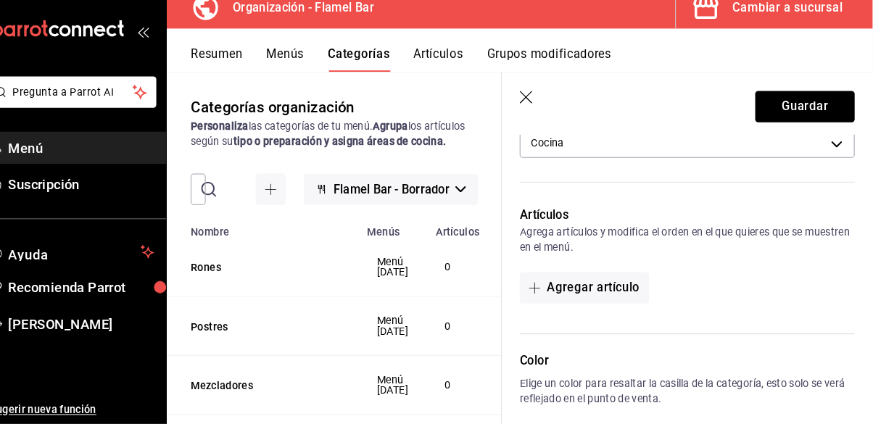
scroll to position [405, 0]
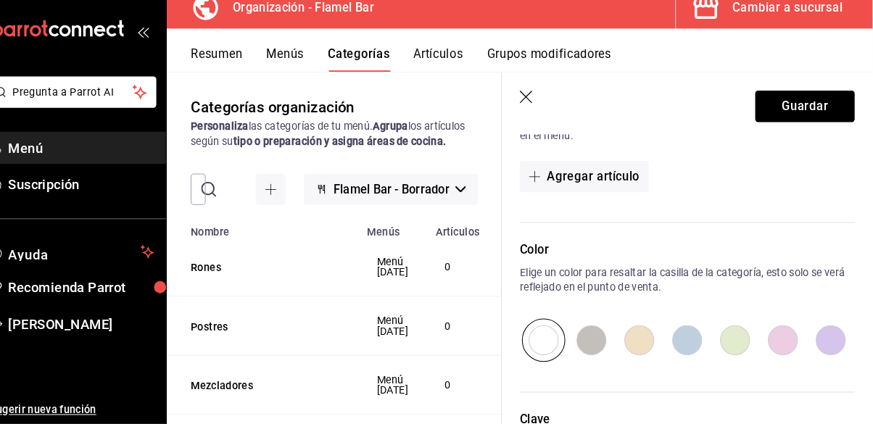
click at [702, 341] on input "radio" at bounding box center [693, 343] width 46 height 42
radio input "true"
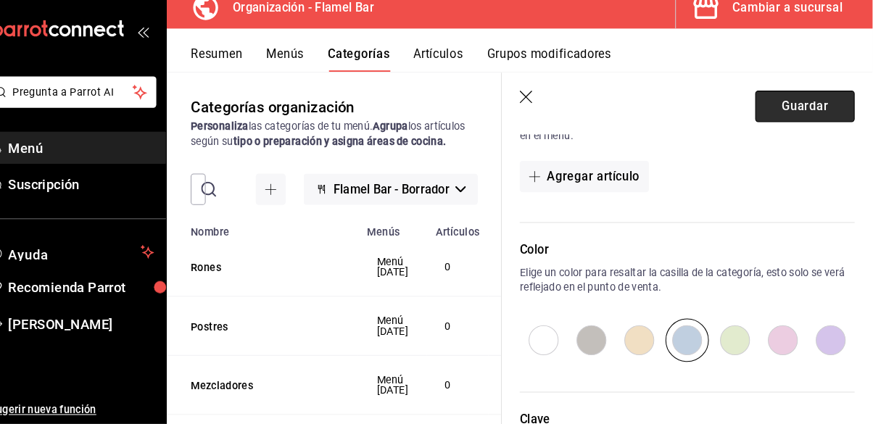
click at [790, 115] on button "Guardar" at bounding box center [807, 116] width 96 height 30
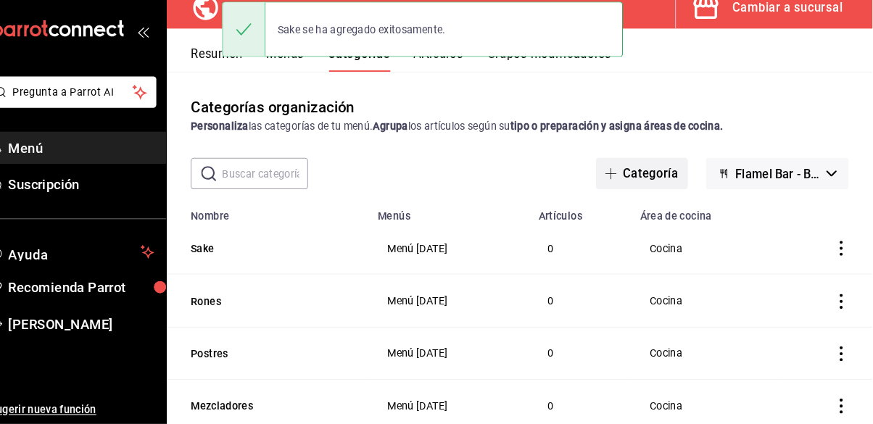
click at [669, 166] on button "Categoría" at bounding box center [649, 181] width 88 height 30
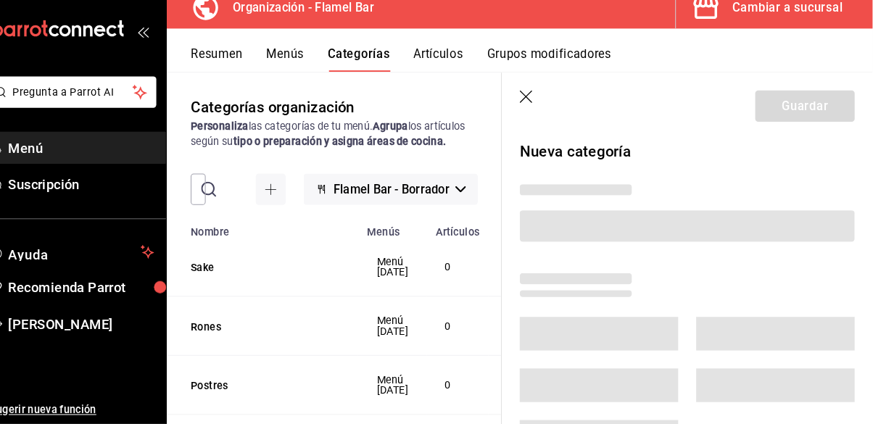
scroll to position [66, 0]
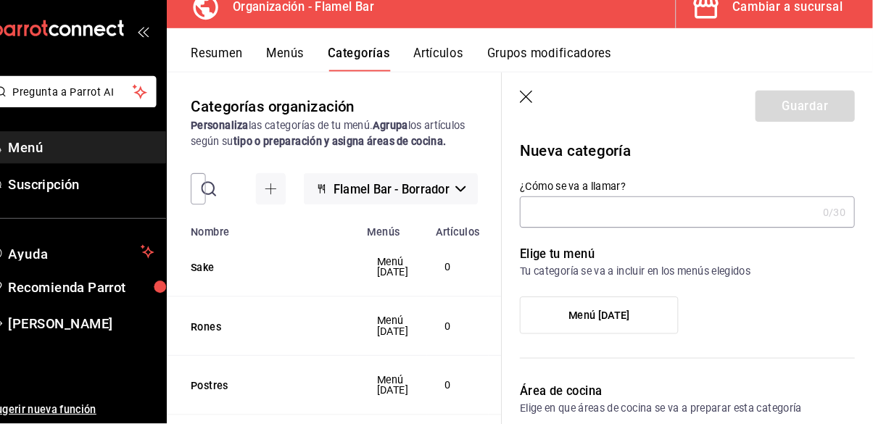
click at [628, 214] on input "¿Cómo se va a llamar?" at bounding box center [675, 219] width 288 height 29
type input "S"
type input "Spritz"
click at [630, 321] on span "Menú Oct25" at bounding box center [607, 319] width 59 height 12
click at [0, 0] on input "Menú Oct25" at bounding box center [0, 0] width 0 height 0
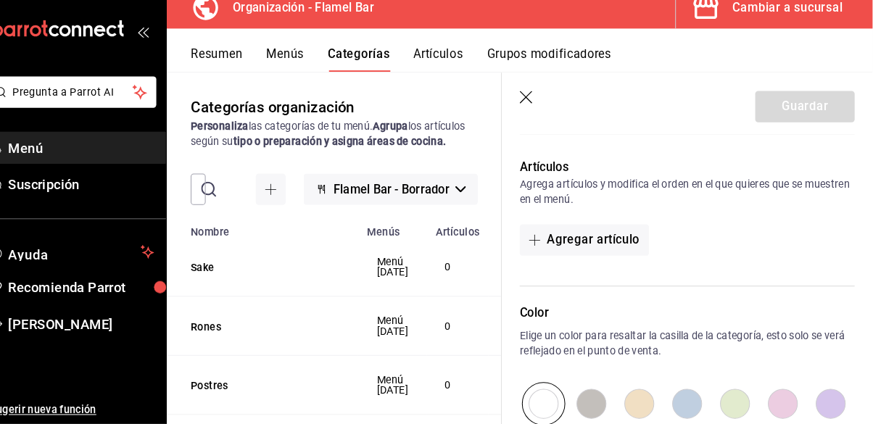
scroll to position [360, 0]
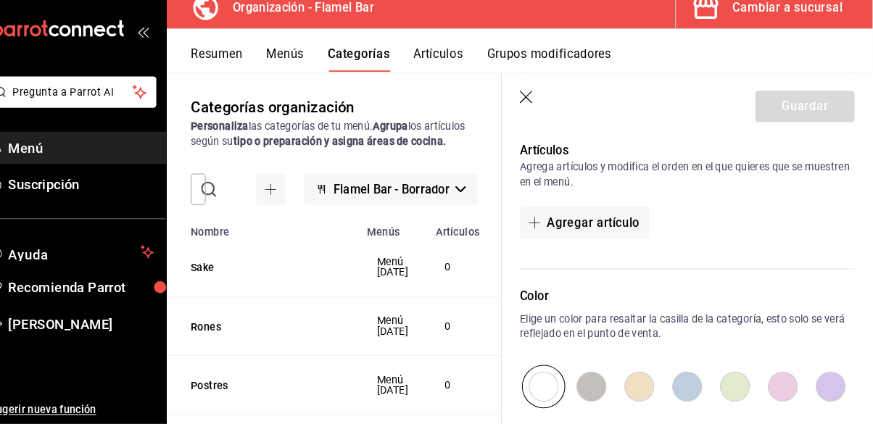
click at [732, 385] on input "radio" at bounding box center [739, 388] width 46 height 42
radio input "true"
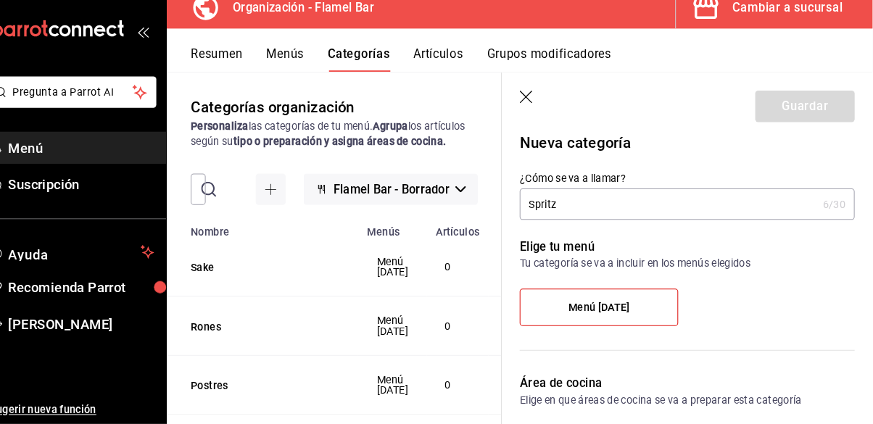
scroll to position [0, 0]
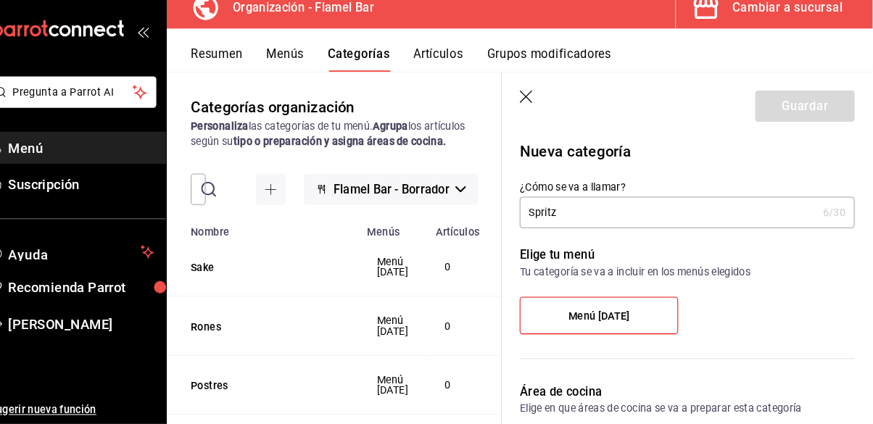
click at [642, 321] on label "Menú Oct25" at bounding box center [608, 319] width 152 height 35
click at [0, 0] on input "Menú Oct25" at bounding box center [0, 0] width 0 height 0
click at [645, 316] on label "Menú Oct25" at bounding box center [608, 319] width 152 height 35
click at [0, 0] on input "Menú Oct25" at bounding box center [0, 0] width 0 height 0
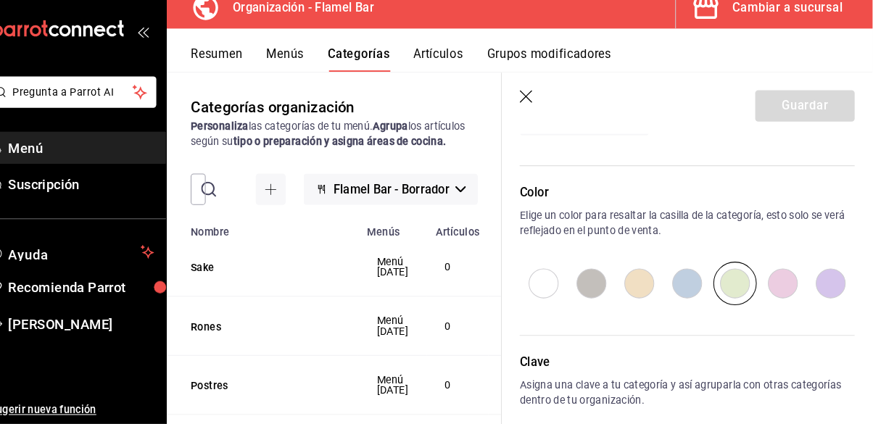
scroll to position [469, 0]
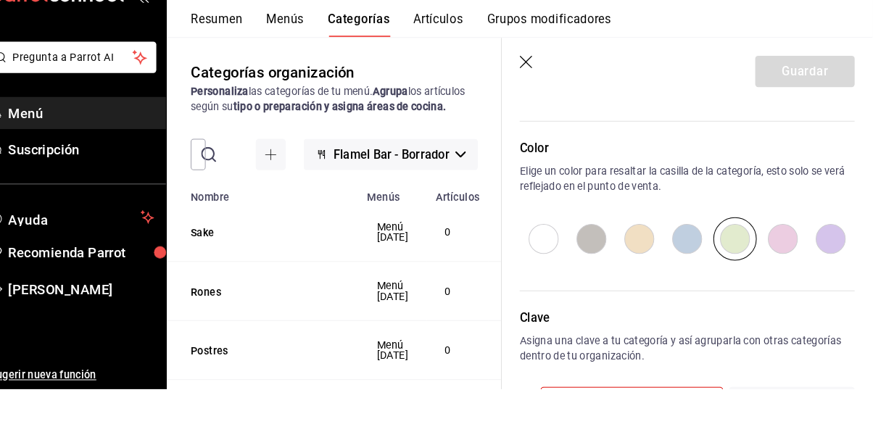
scroll to position [458, 0]
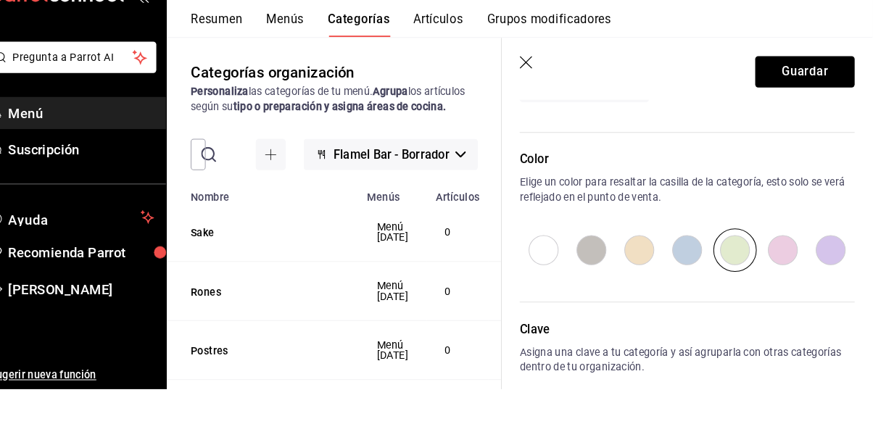
type input "17582395170108"
click at [780, 95] on header "Guardar" at bounding box center [693, 112] width 360 height 59
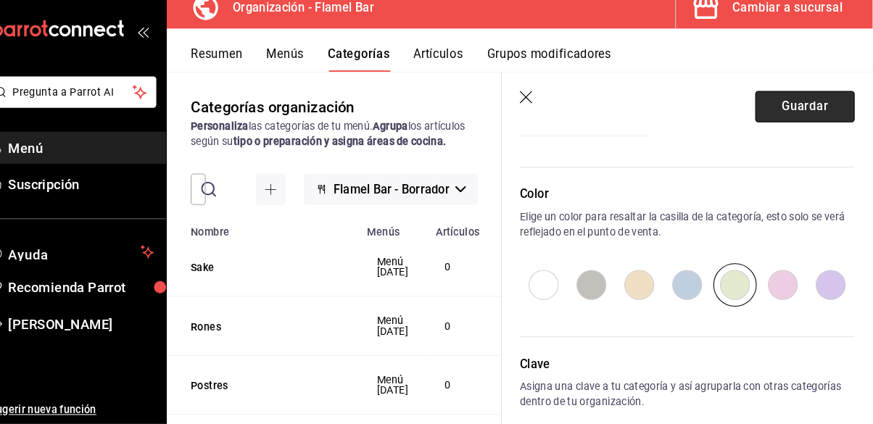
click at [811, 124] on button "Guardar" at bounding box center [807, 116] width 96 height 30
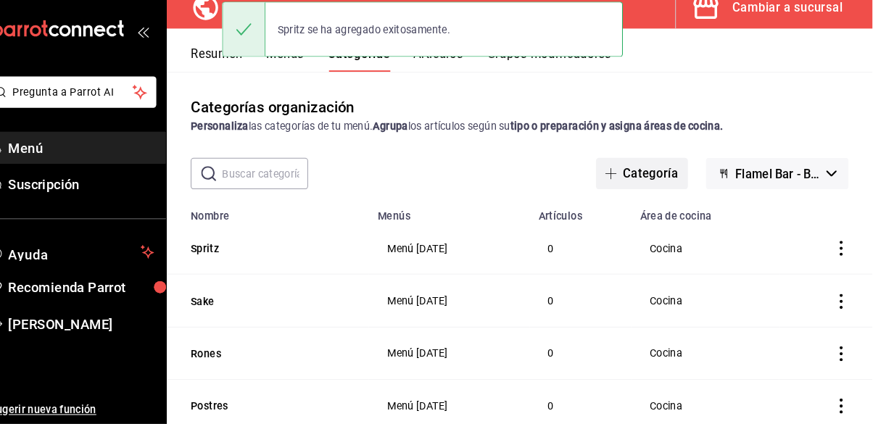
click at [671, 166] on button "Categoría" at bounding box center [649, 181] width 88 height 30
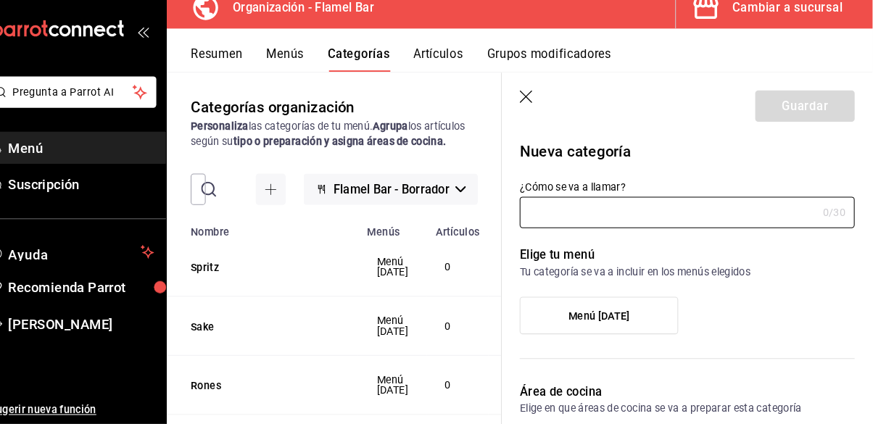
scroll to position [69, 0]
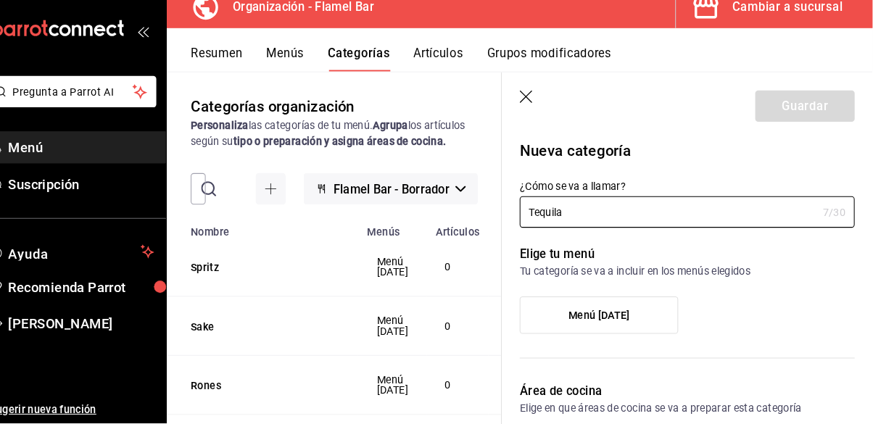
type input "Tequila"
click at [613, 313] on span "Menú Oct25" at bounding box center [607, 319] width 59 height 12
click at [0, 0] on input "Menú Oct25" at bounding box center [0, 0] width 0 height 0
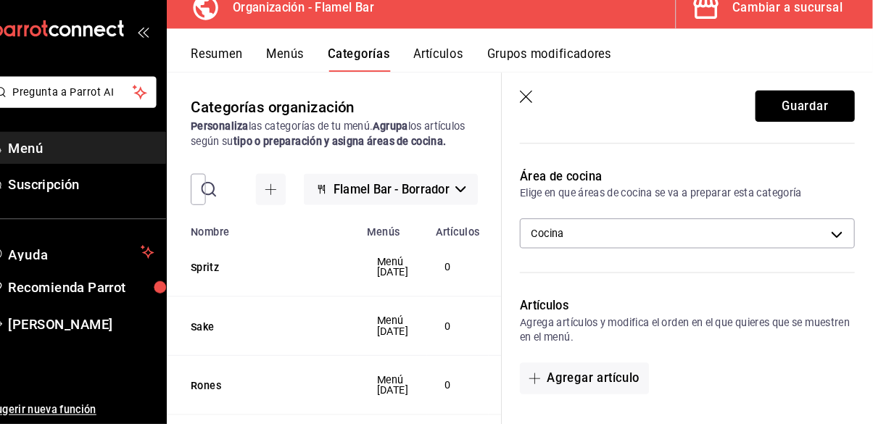
scroll to position [395, 0]
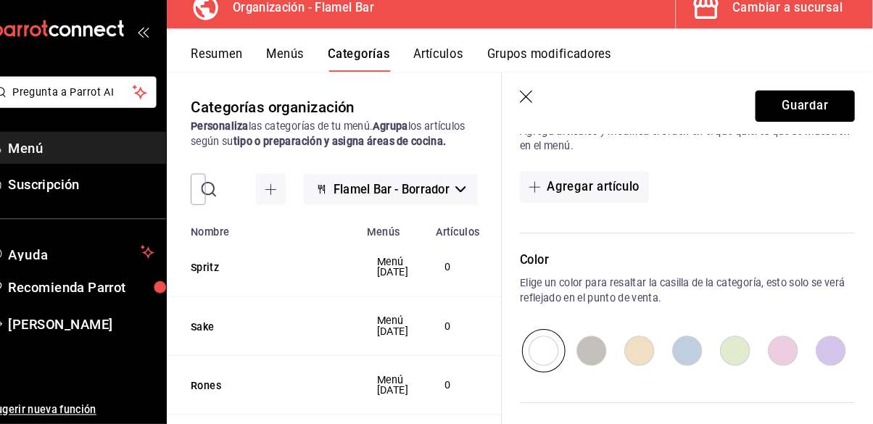
click at [703, 355] on input "radio" at bounding box center [693, 353] width 46 height 42
radio input "true"
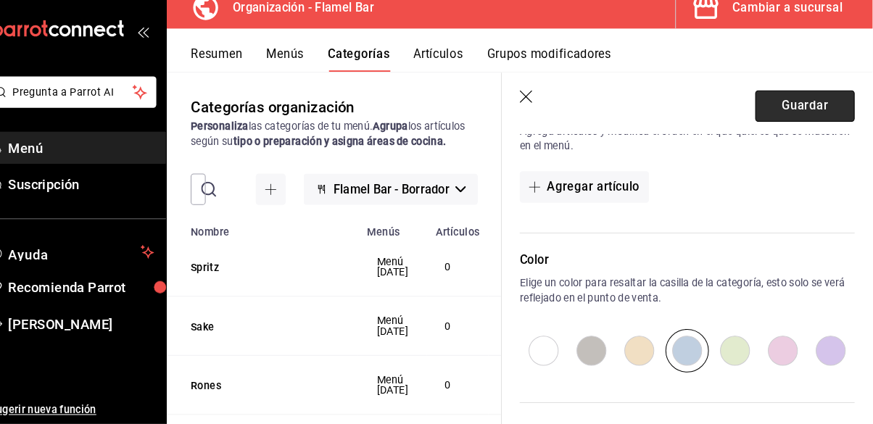
click at [796, 112] on button "Guardar" at bounding box center [807, 116] width 96 height 30
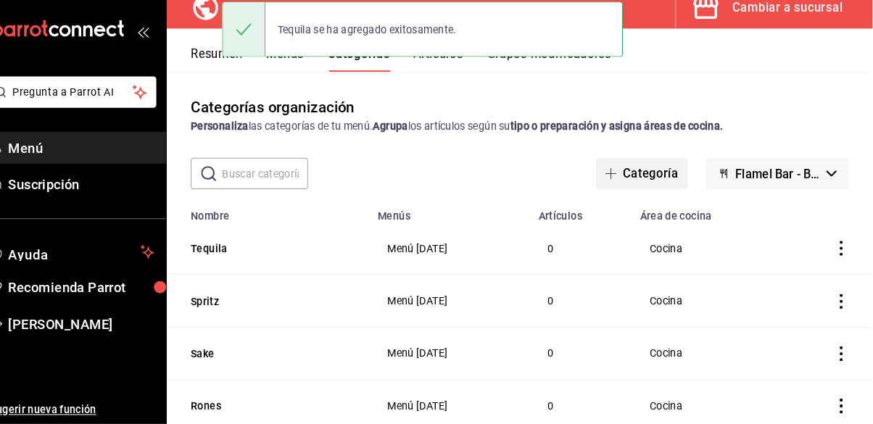
click at [674, 166] on button "Categoría" at bounding box center [649, 181] width 88 height 30
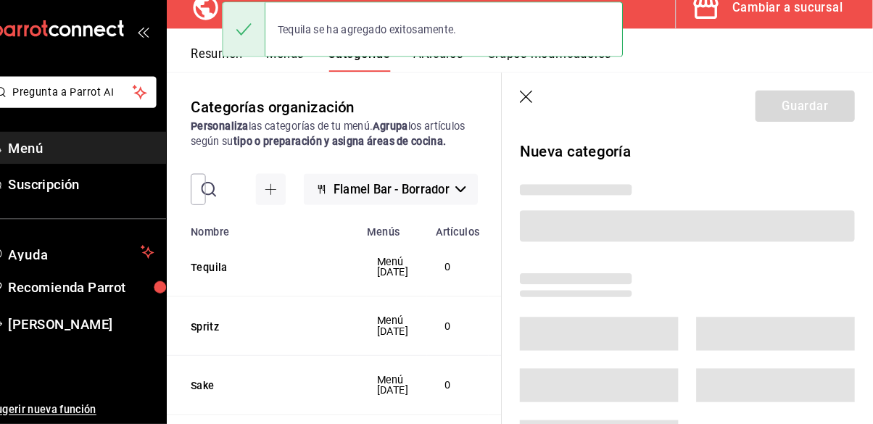
scroll to position [68, 0]
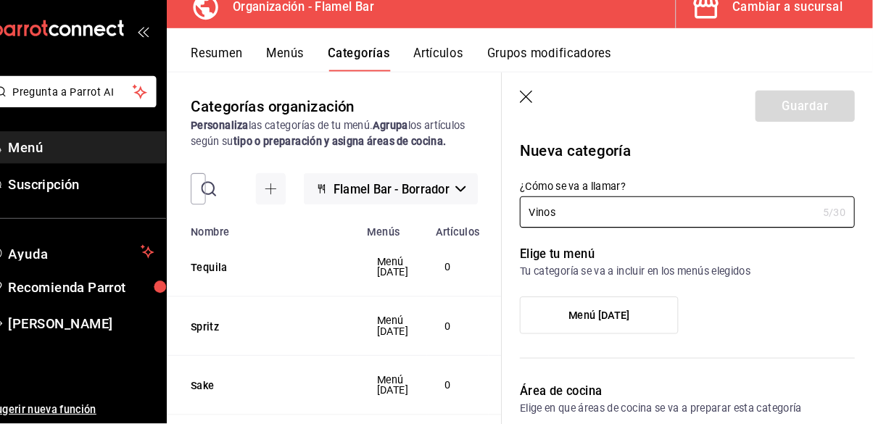
type input "Vinos"
click at [618, 314] on span "Menú Oct25" at bounding box center [607, 319] width 59 height 12
click at [0, 0] on input "Menú Oct25" at bounding box center [0, 0] width 0 height 0
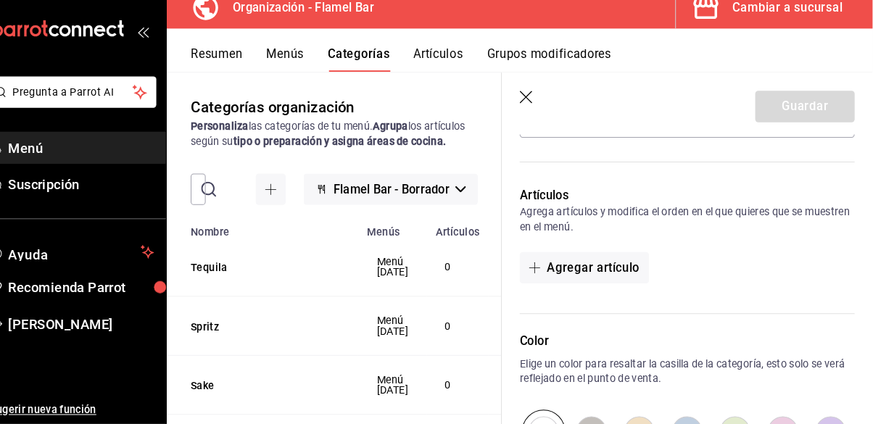
scroll to position [325, 0]
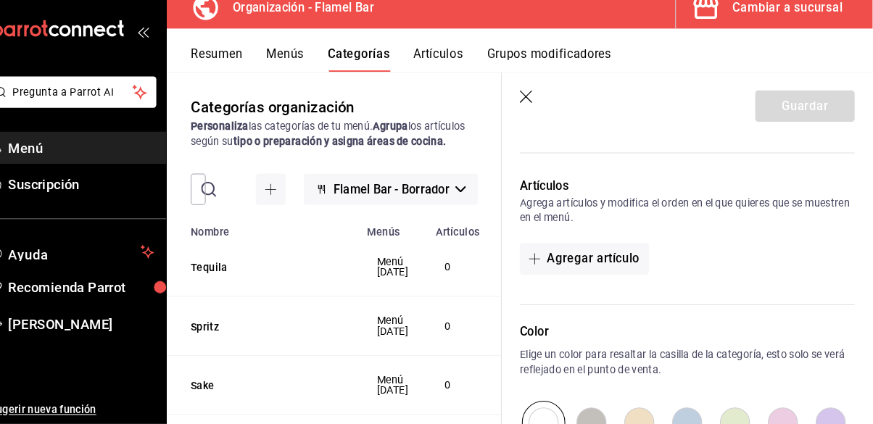
click at [701, 418] on input "radio" at bounding box center [693, 423] width 46 height 42
radio input "true"
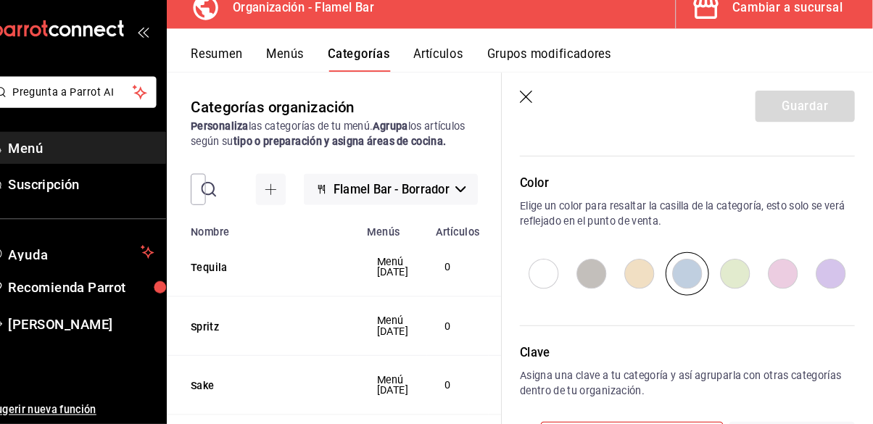
scroll to position [70, 0]
click at [708, 421] on div "Clave Asigna una clave a tu categoría y así agruparla con otras categorías dent…" at bounding box center [684, 397] width 342 height 136
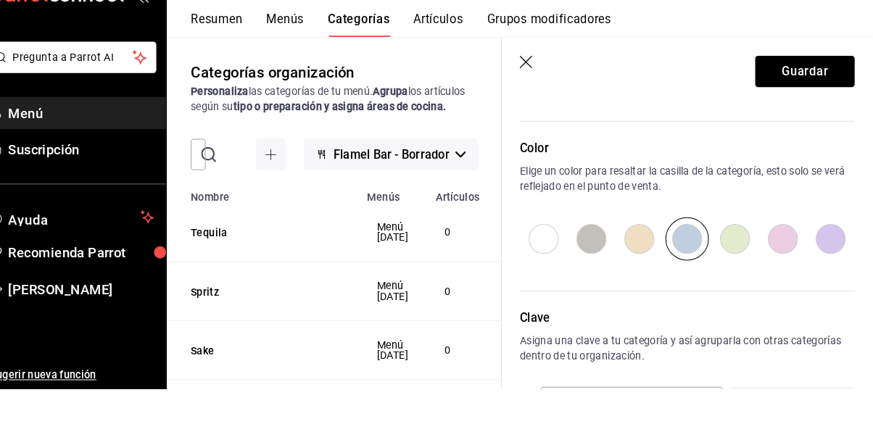
scroll to position [458, 0]
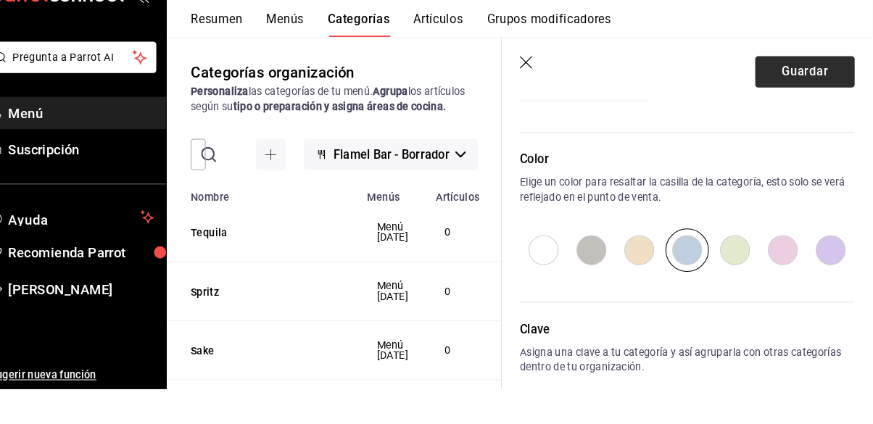
type input "17582395657719"
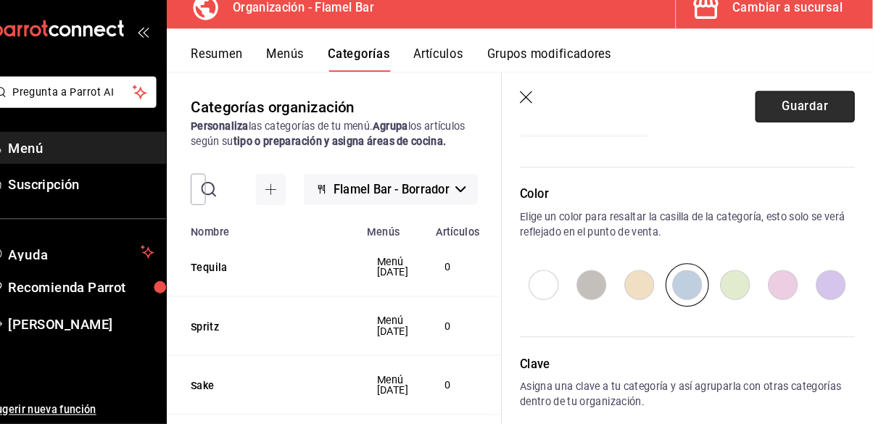
click at [825, 83] on main "Categorías organización Personaliza las categorías de tu menú. Agrupa los artíc…" at bounding box center [531, 254] width 685 height 342
click at [805, 110] on button "Guardar" at bounding box center [807, 116] width 96 height 30
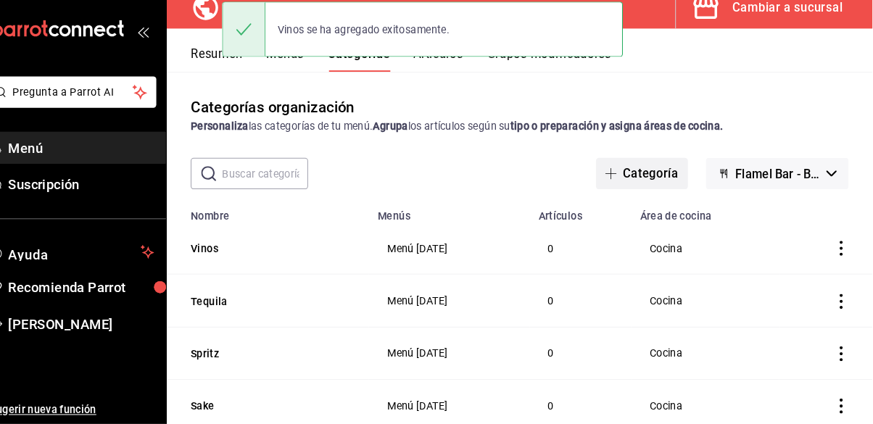
click at [655, 166] on button "Categoría" at bounding box center [649, 181] width 88 height 30
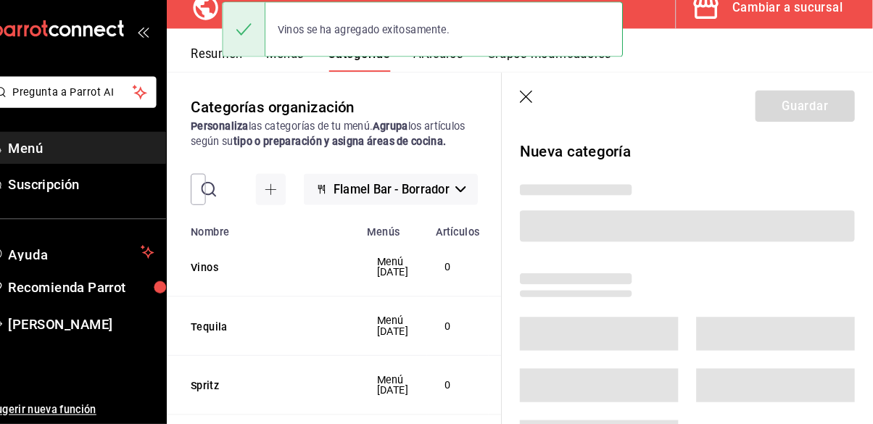
scroll to position [69, 0]
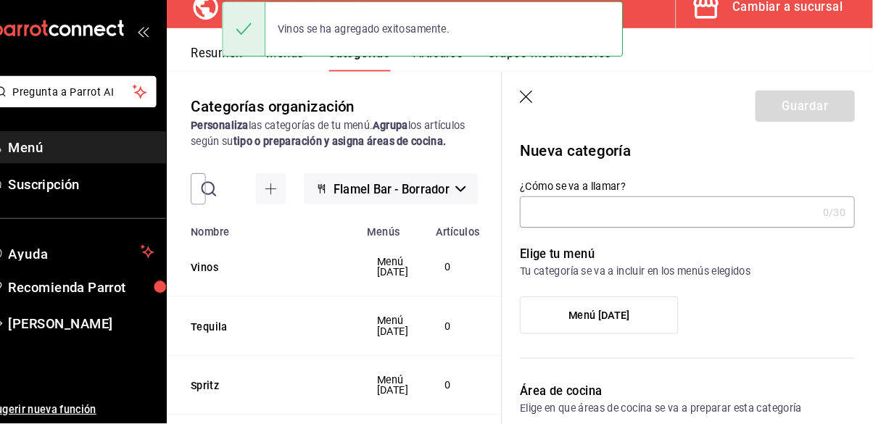
click at [658, 221] on input "¿Cómo se va a llamar?" at bounding box center [675, 219] width 288 height 29
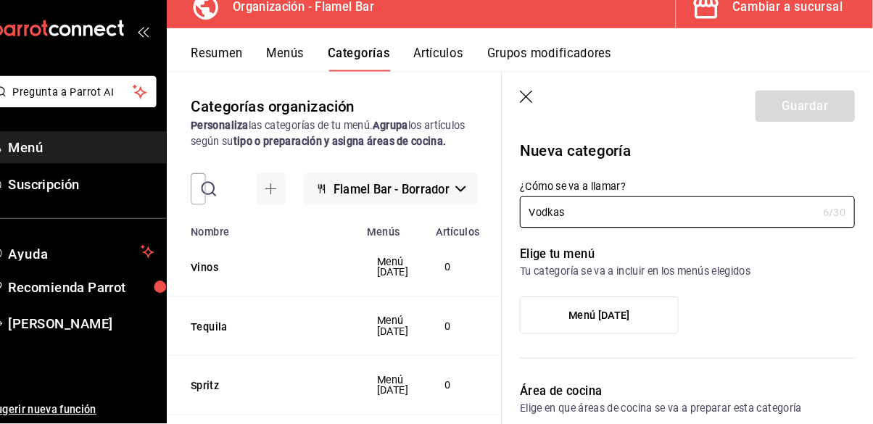
type input "Vodkas"
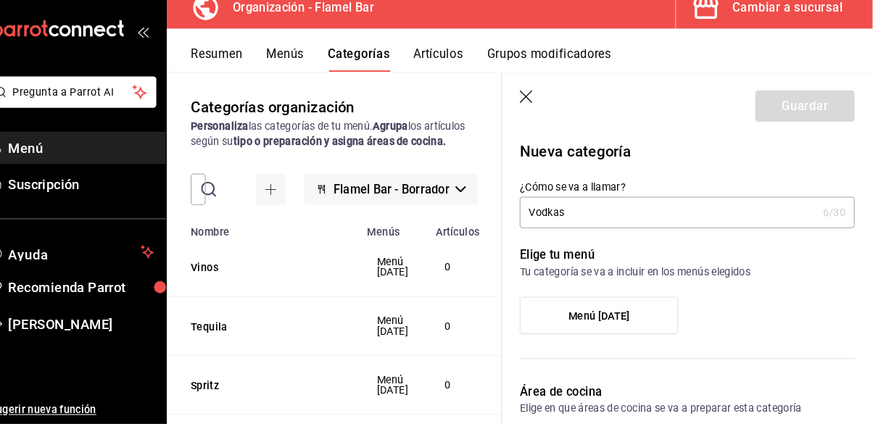
click at [645, 318] on label "Menú Oct25" at bounding box center [608, 319] width 152 height 35
click at [0, 0] on input "Menú Oct25" at bounding box center [0, 0] width 0 height 0
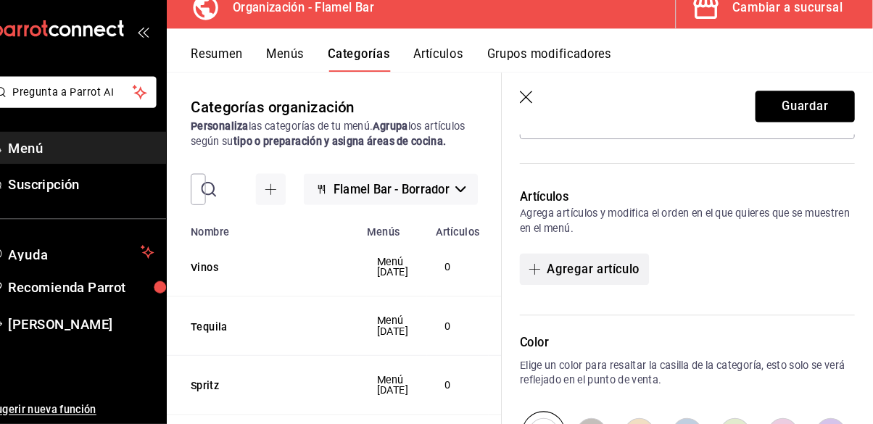
scroll to position [326, 0]
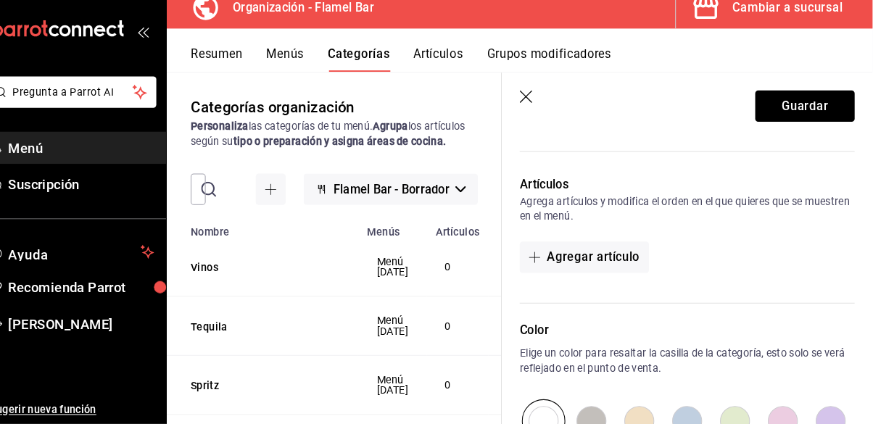
click at [698, 418] on input "radio" at bounding box center [693, 421] width 46 height 42
radio input "true"
click at [795, 123] on button "Guardar" at bounding box center [807, 116] width 96 height 30
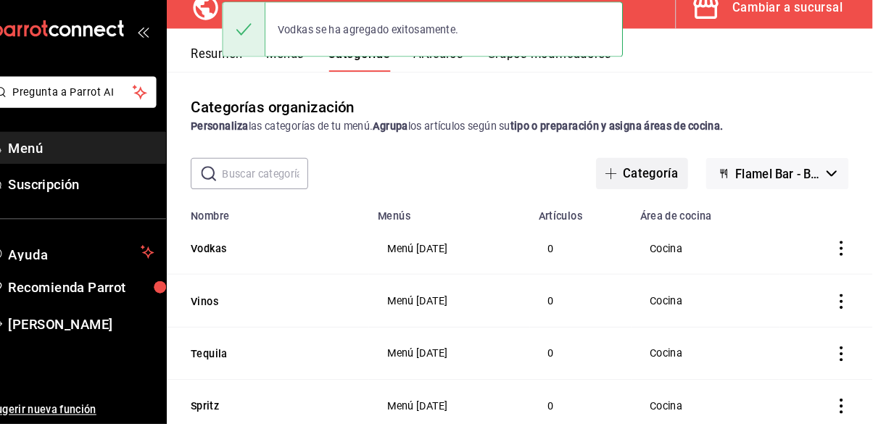
click at [656, 166] on button "Categoría" at bounding box center [649, 181] width 88 height 30
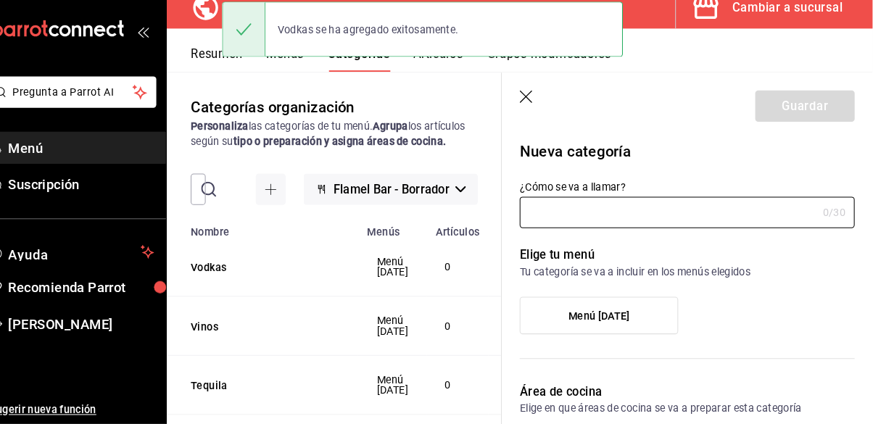
scroll to position [68, 0]
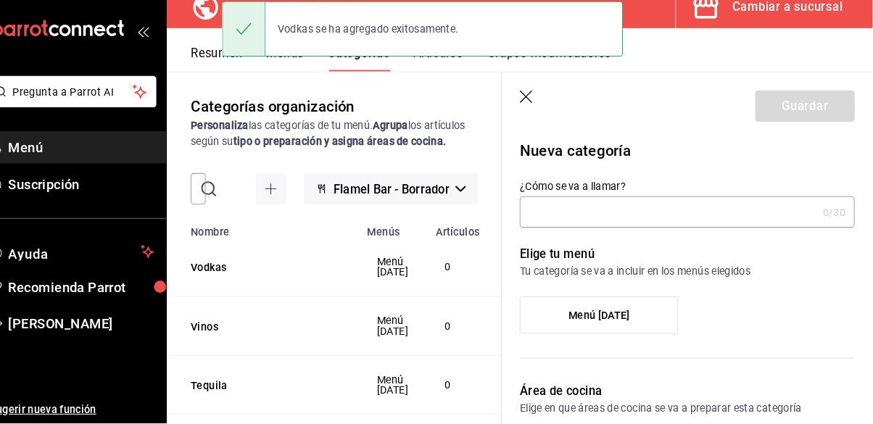
click at [614, 215] on input "¿Cómo se va a llamar?" at bounding box center [675, 219] width 288 height 29
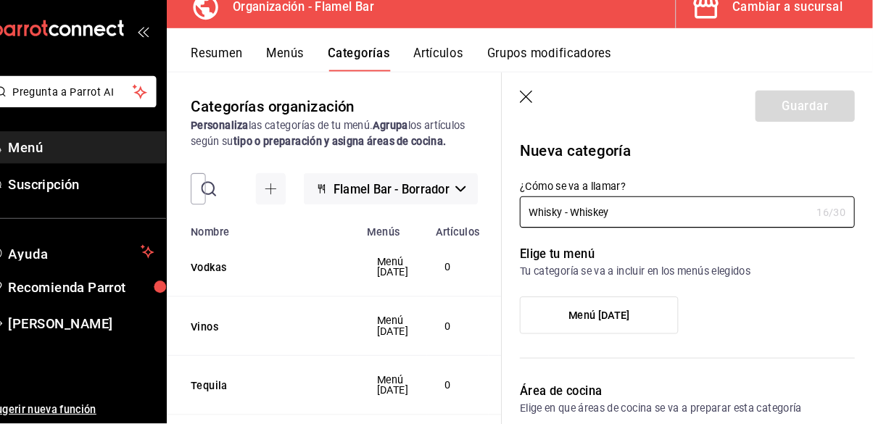
type input "Whisky - Whiskey"
click at [589, 305] on label "Menú Oct25" at bounding box center [608, 319] width 152 height 35
click at [0, 0] on input "Menú Oct25" at bounding box center [0, 0] width 0 height 0
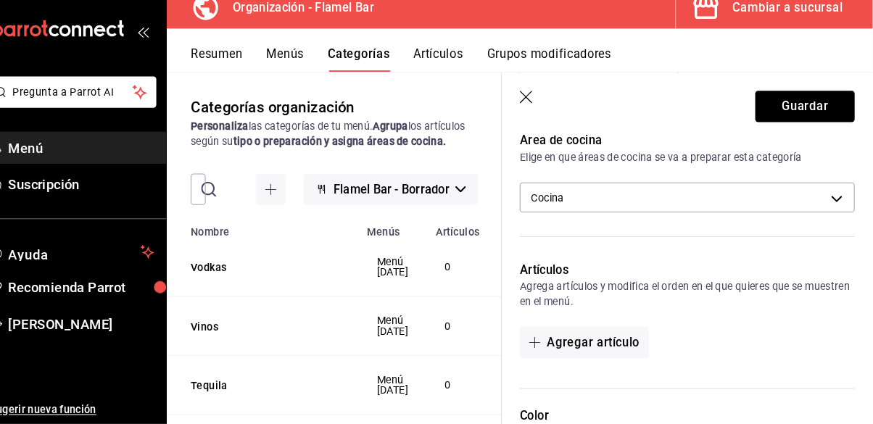
scroll to position [419, 0]
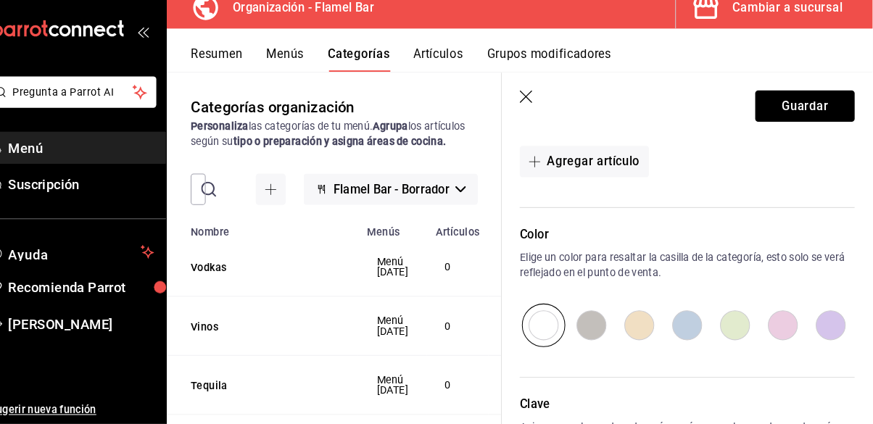
click at [693, 327] on input "radio" at bounding box center [693, 328] width 46 height 42
radio input "true"
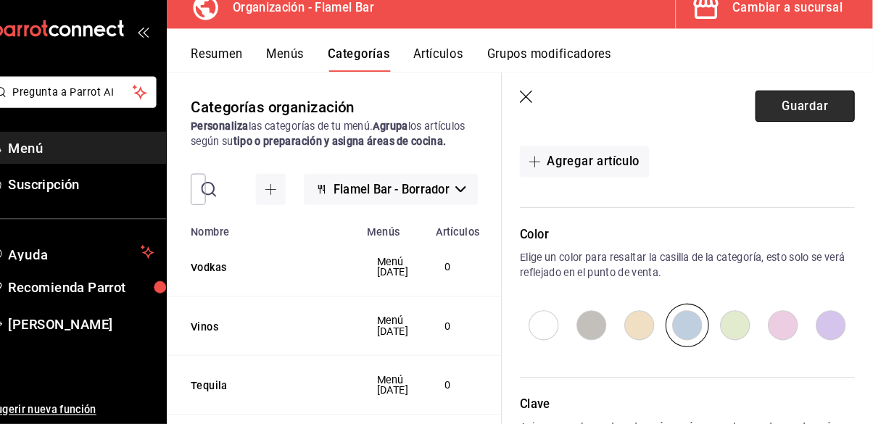
click at [786, 108] on button "Guardar" at bounding box center [807, 116] width 96 height 30
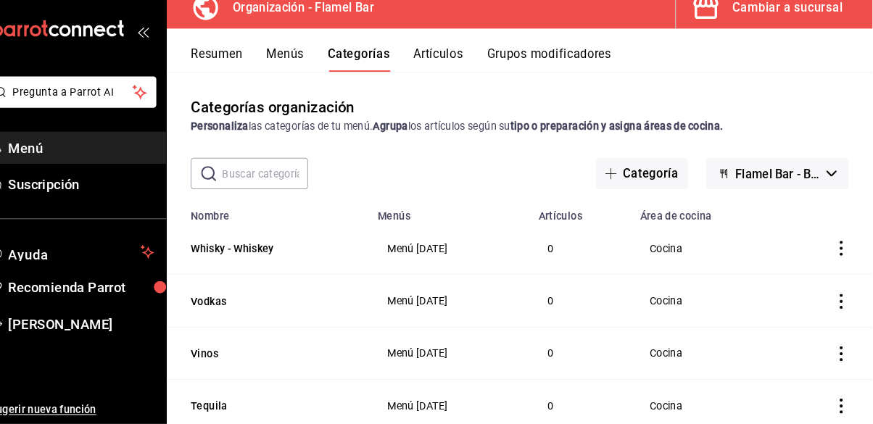
click at [659, 166] on button "Categoría" at bounding box center [649, 181] width 88 height 30
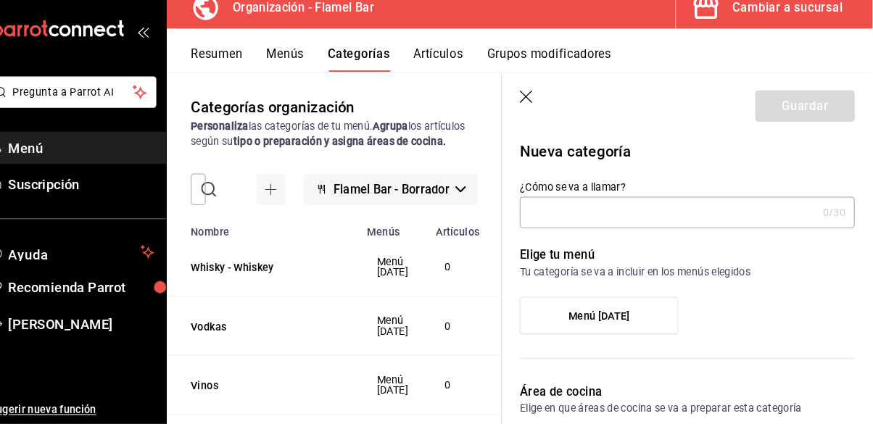
scroll to position [68, 0]
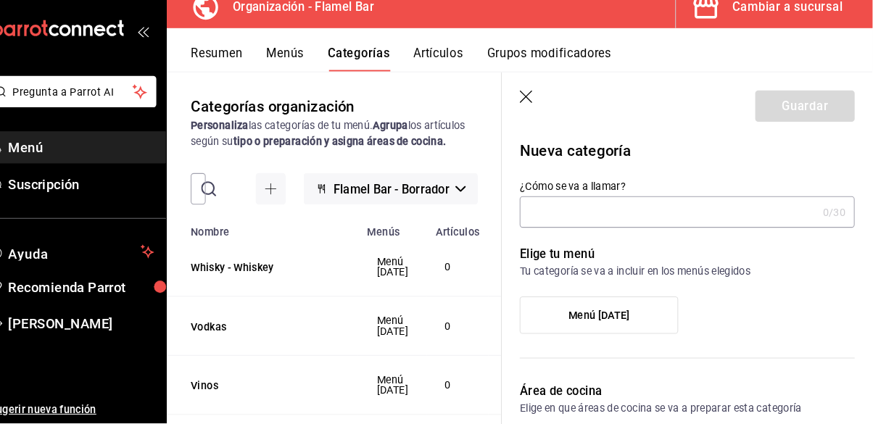
click at [625, 215] on input "¿Cómo se va a llamar?" at bounding box center [675, 219] width 288 height 29
click at [632, 221] on input "¿Cómo se va a llamar?" at bounding box center [675, 219] width 288 height 29
type input "Promociones"
click at [640, 317] on label "Menú Oct25" at bounding box center [608, 319] width 152 height 35
click at [0, 0] on input "Menú Oct25" at bounding box center [0, 0] width 0 height 0
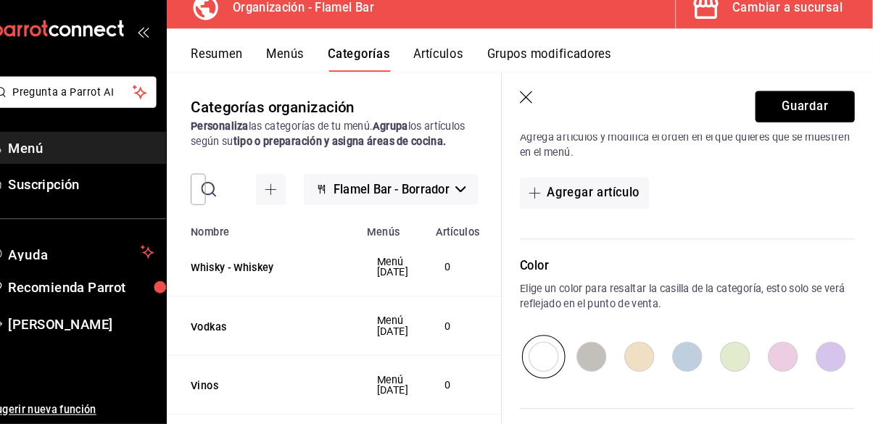
scroll to position [458, 0]
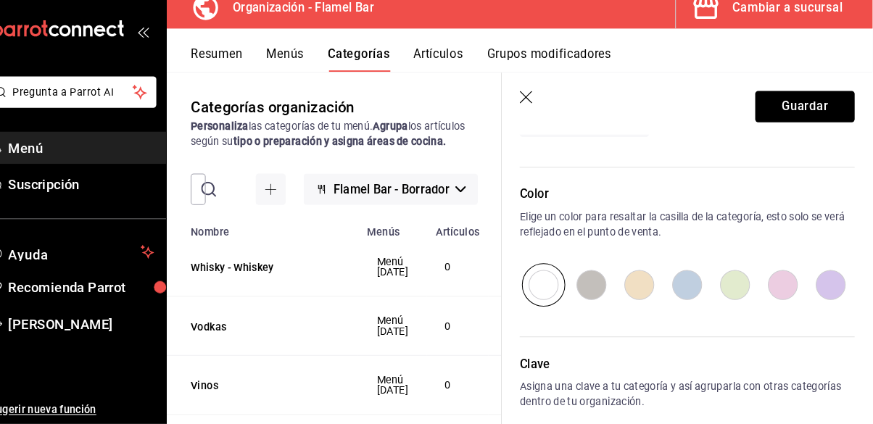
click at [793, 291] on input "radio" at bounding box center [786, 289] width 46 height 42
radio input "true"
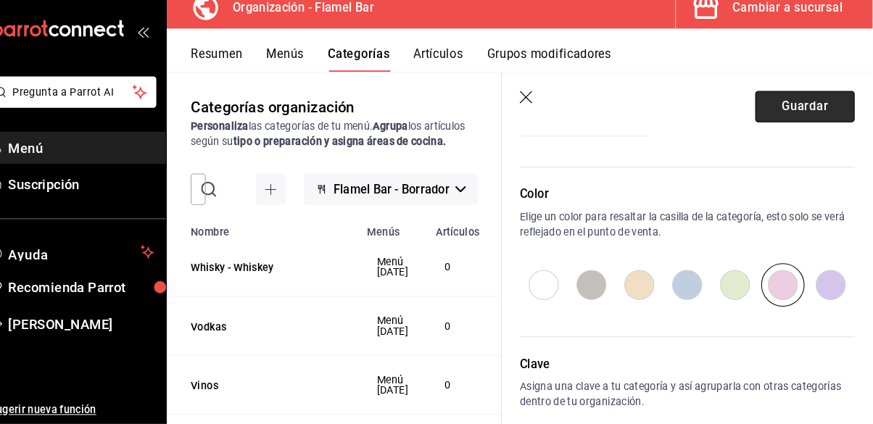
click at [818, 121] on button "Guardar" at bounding box center [807, 116] width 96 height 30
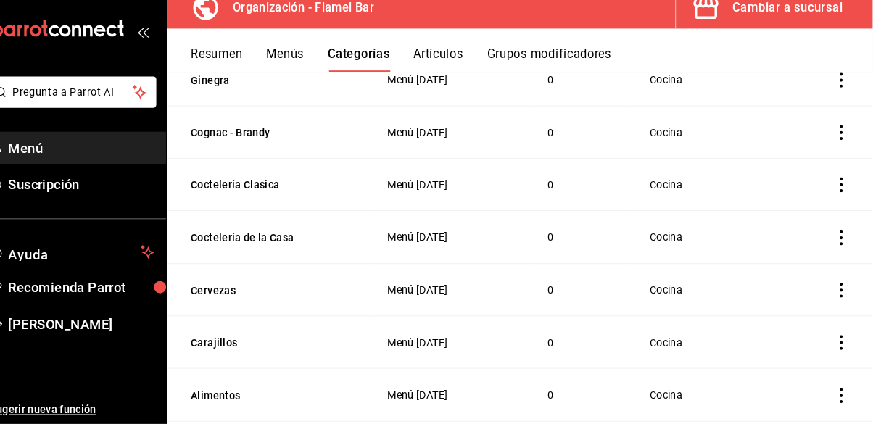
scroll to position [70, 0]
